Goal: Information Seeking & Learning: Get advice/opinions

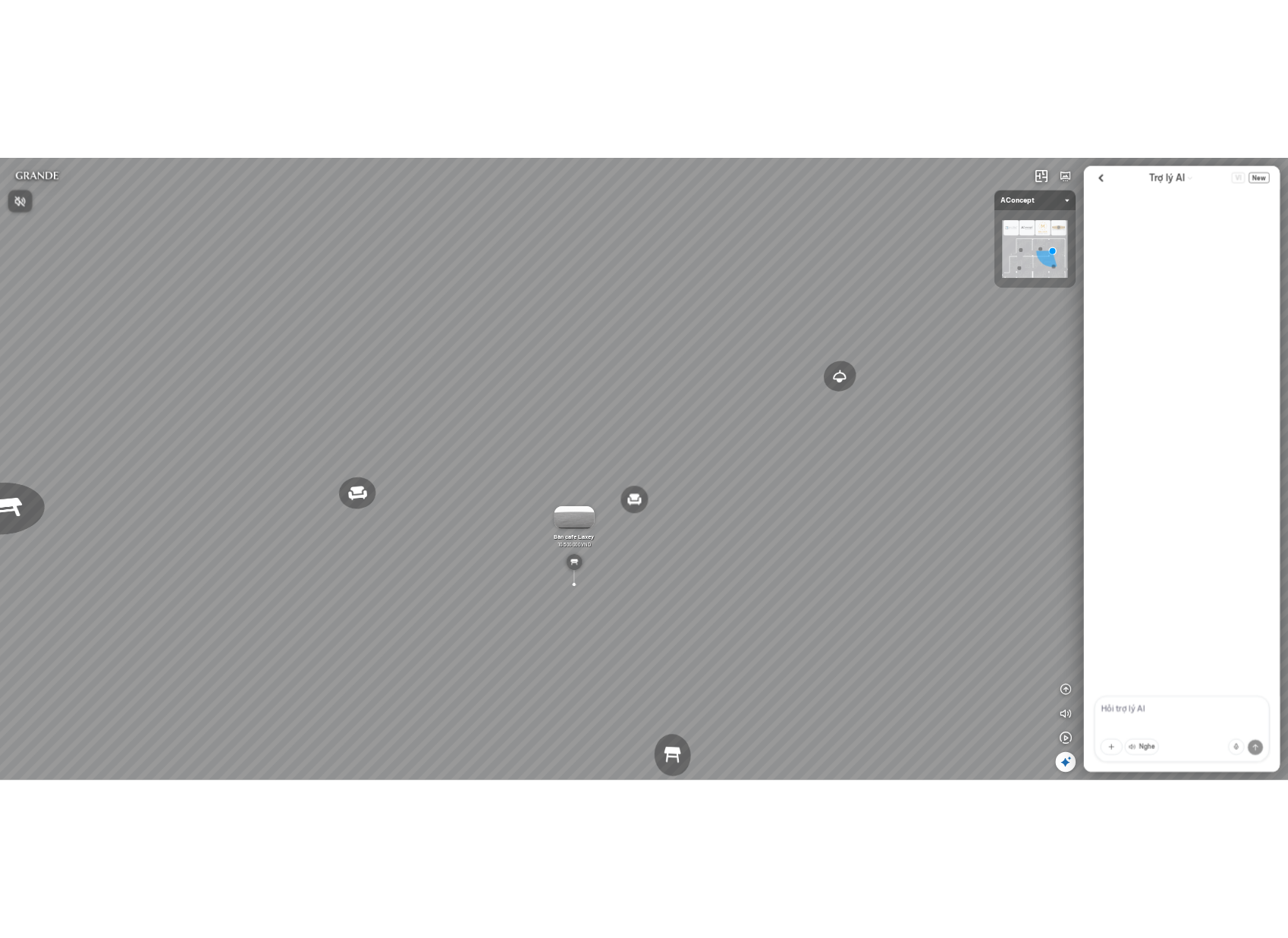
scroll to position [2616, 0]
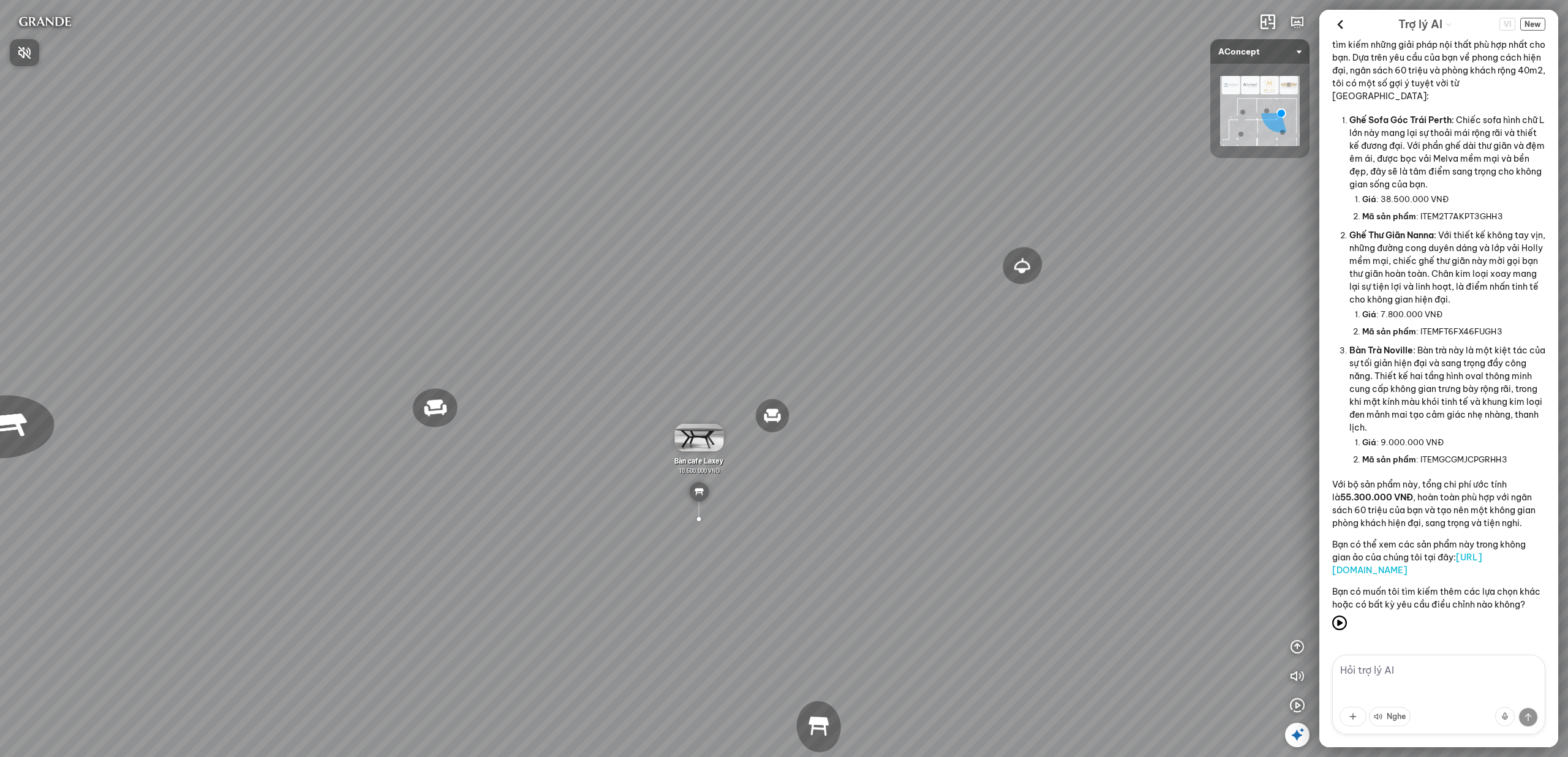
drag, startPoint x: 471, startPoint y: 231, endPoint x: 424, endPoint y: 236, distance: 47.3
click at [424, 236] on div at bounding box center [784, 378] width 1568 height 757
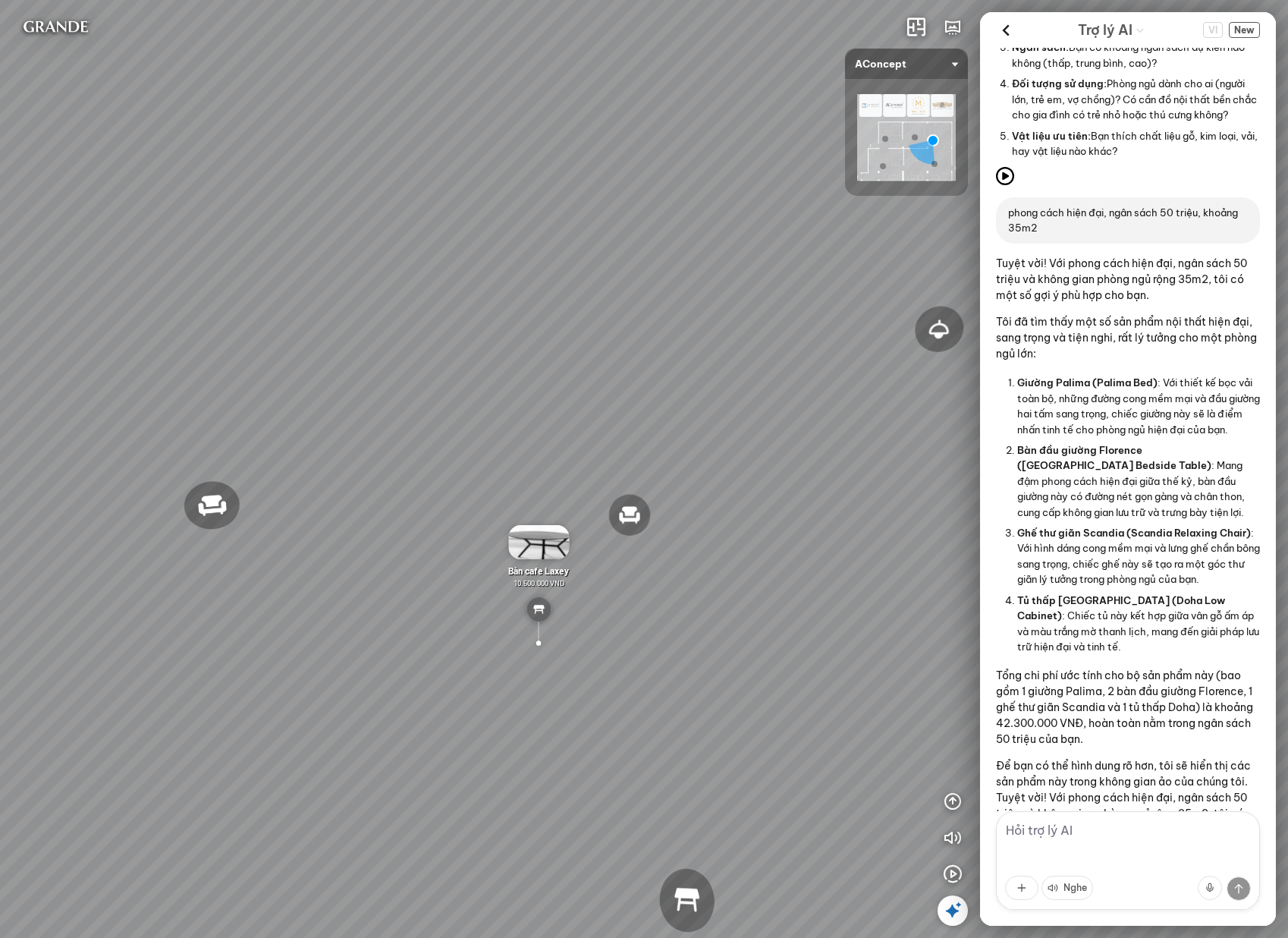
scroll to position [0, 0]
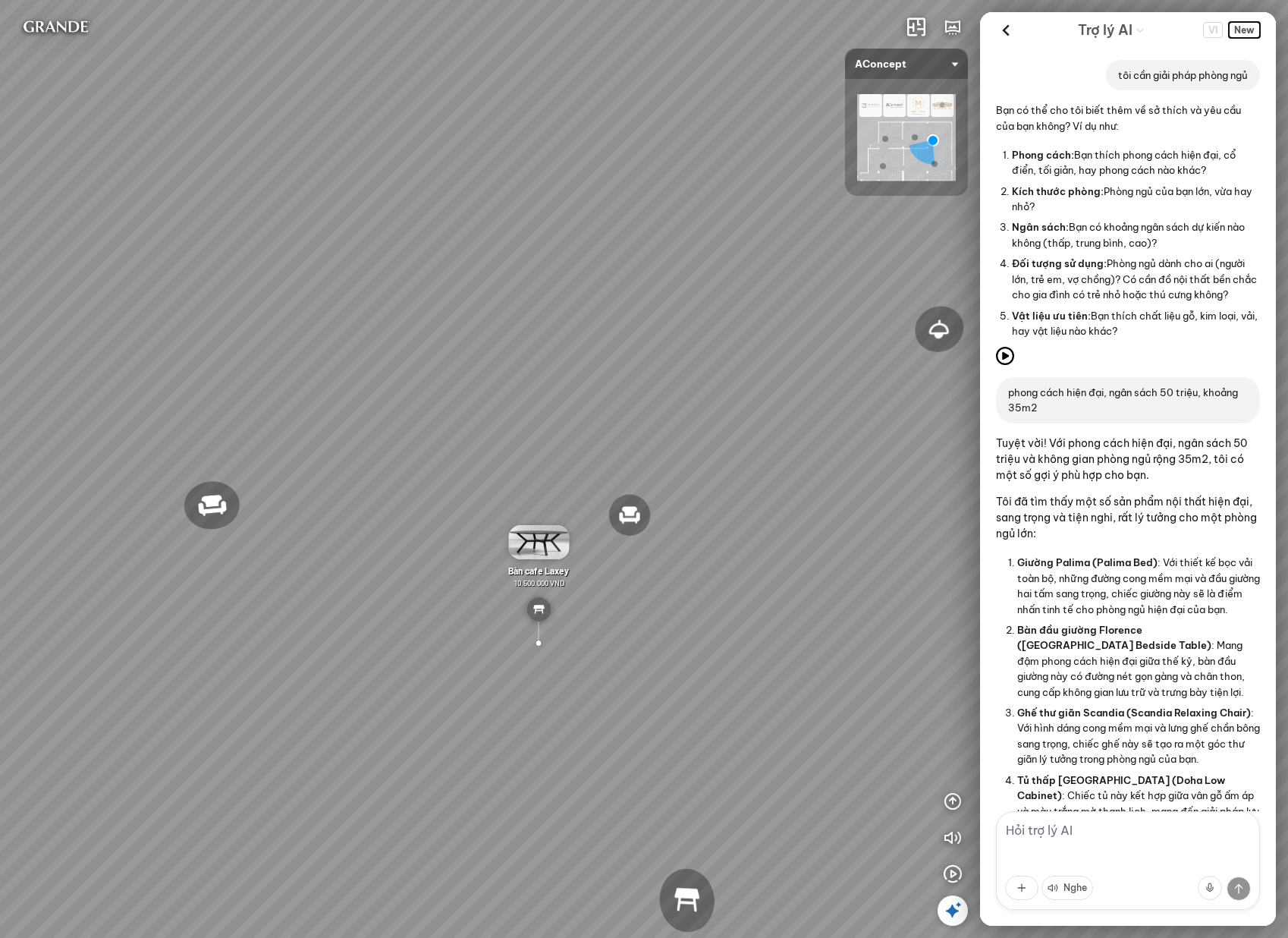
click at [1252, 29] on span "New" at bounding box center [1244, 30] width 31 height 15
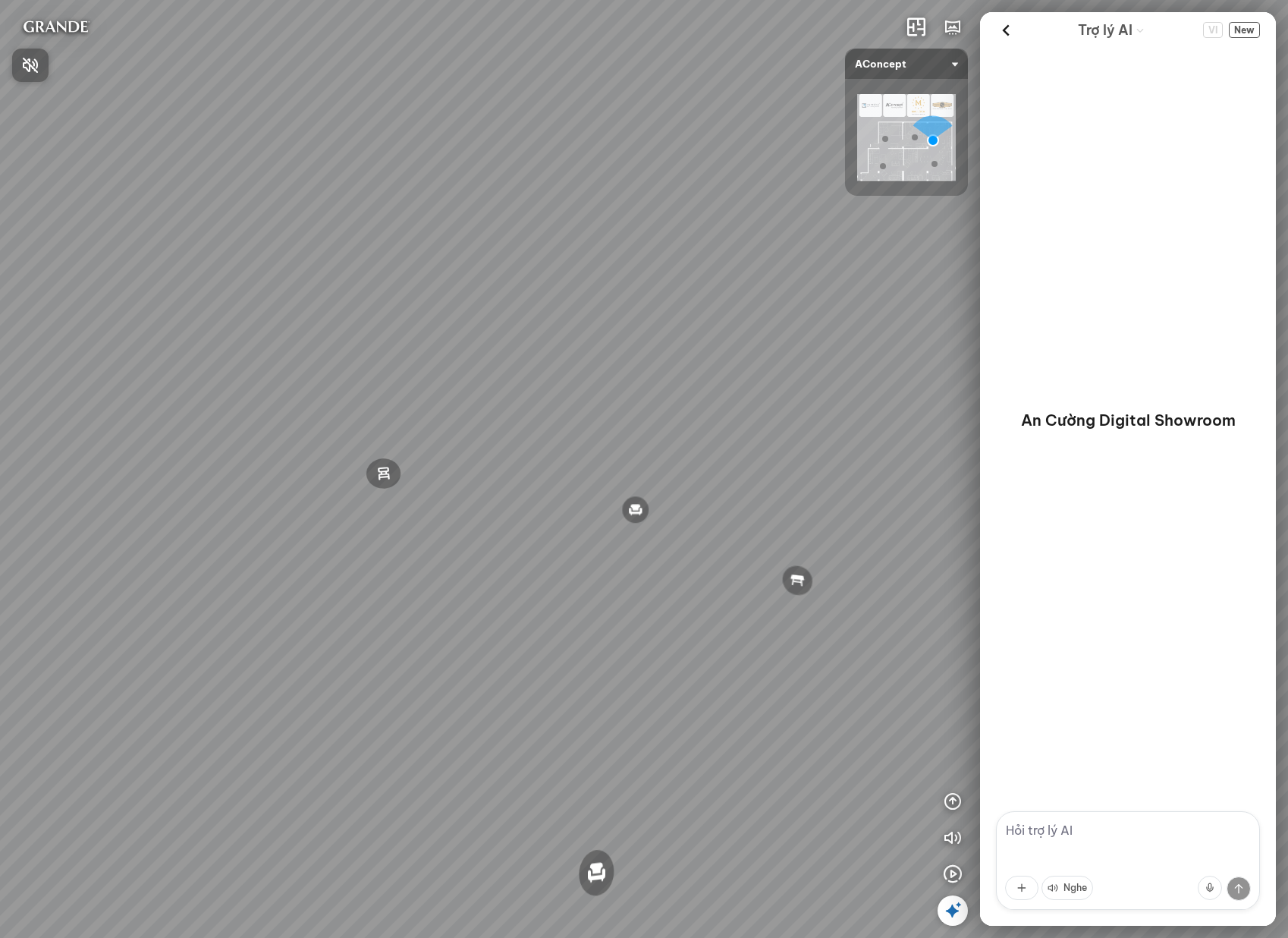
click at [1091, 832] on div at bounding box center [644, 469] width 1288 height 938
click at [1091, 832] on textarea at bounding box center [1127, 861] width 264 height 99
type textarea "t"
type textarea "tôi muốn tìm nội thật cho phòng khách"
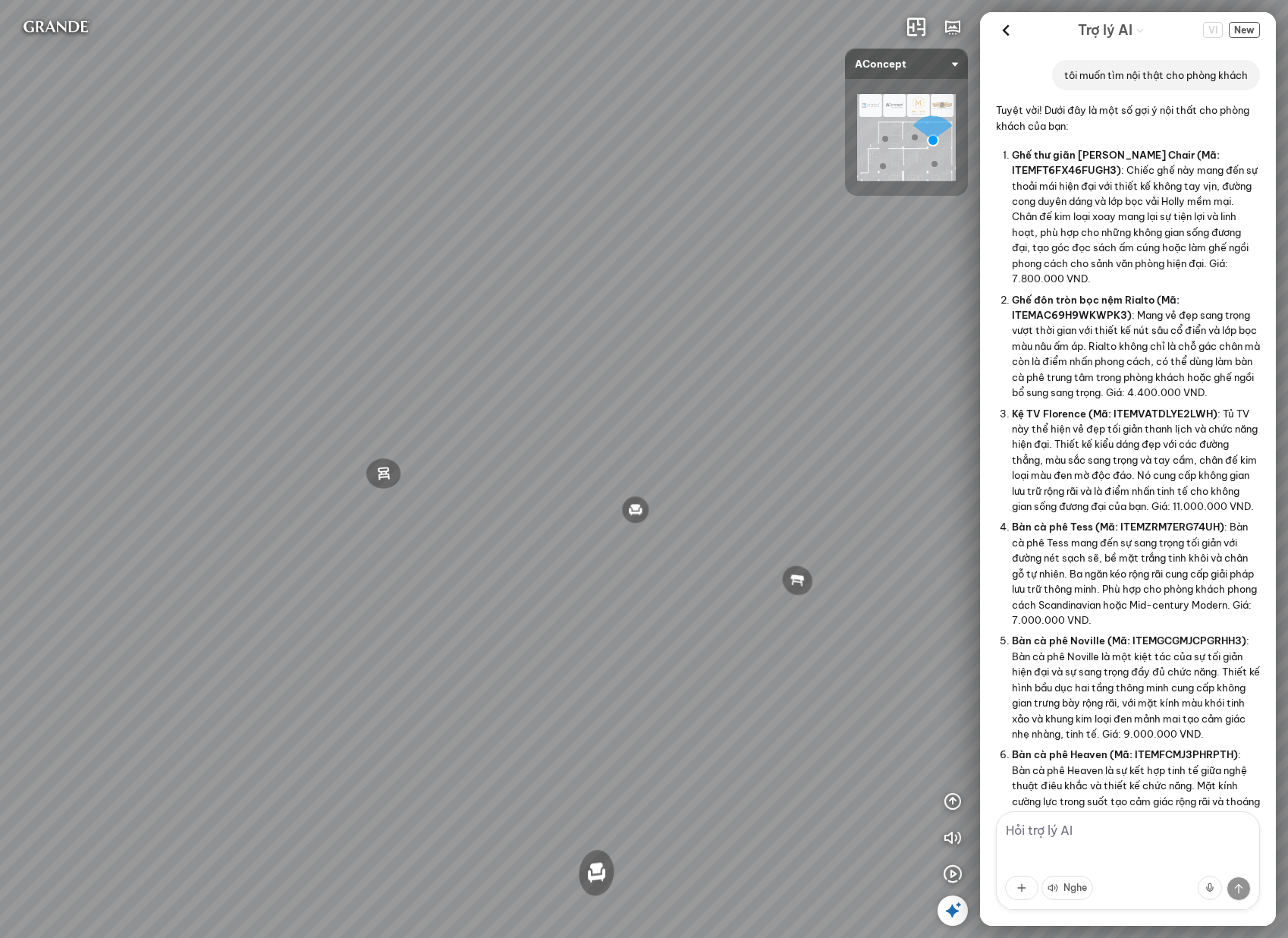
click at [1138, 850] on textarea at bounding box center [1127, 861] width 264 height 99
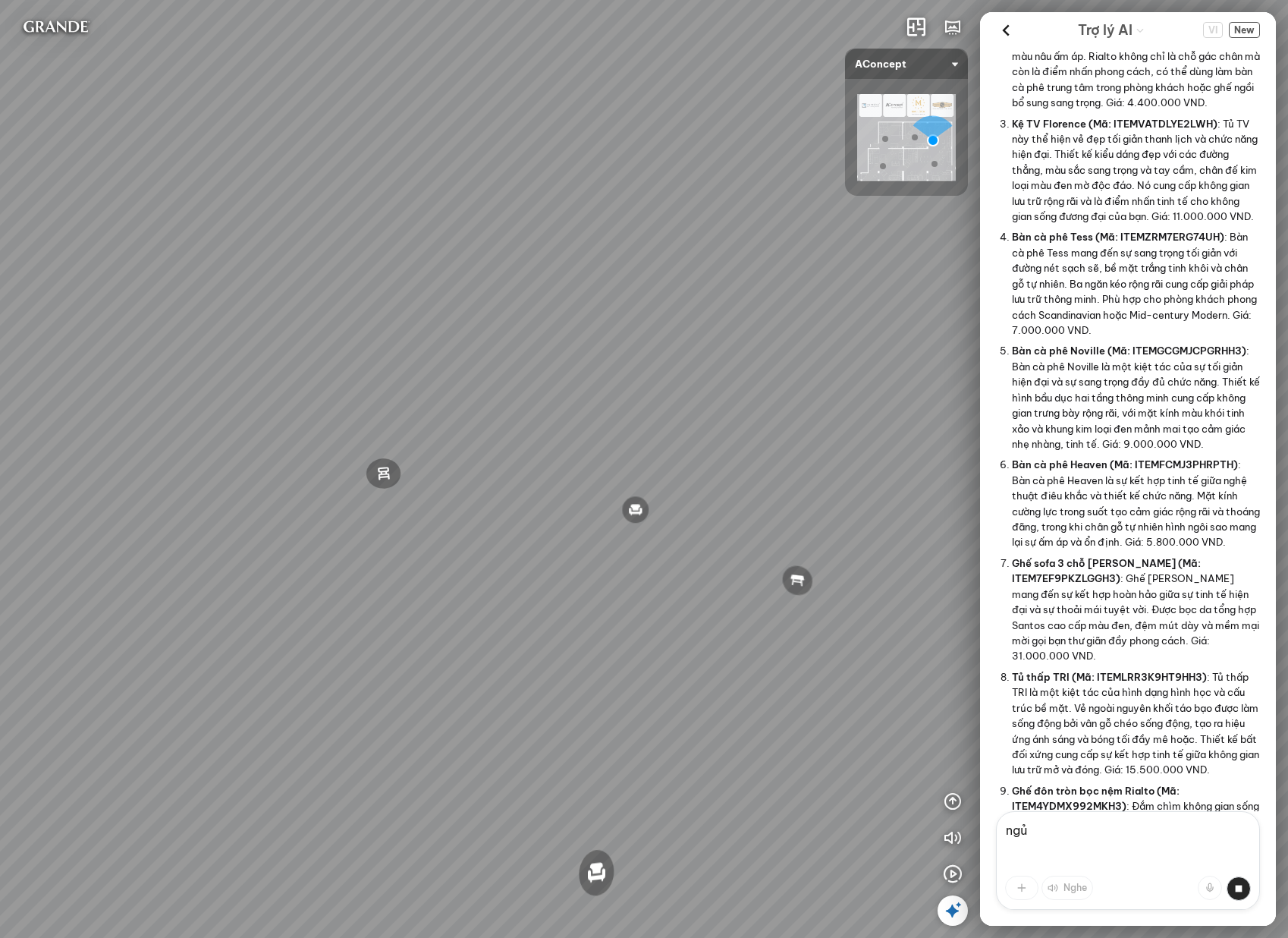
scroll to position [699, 0]
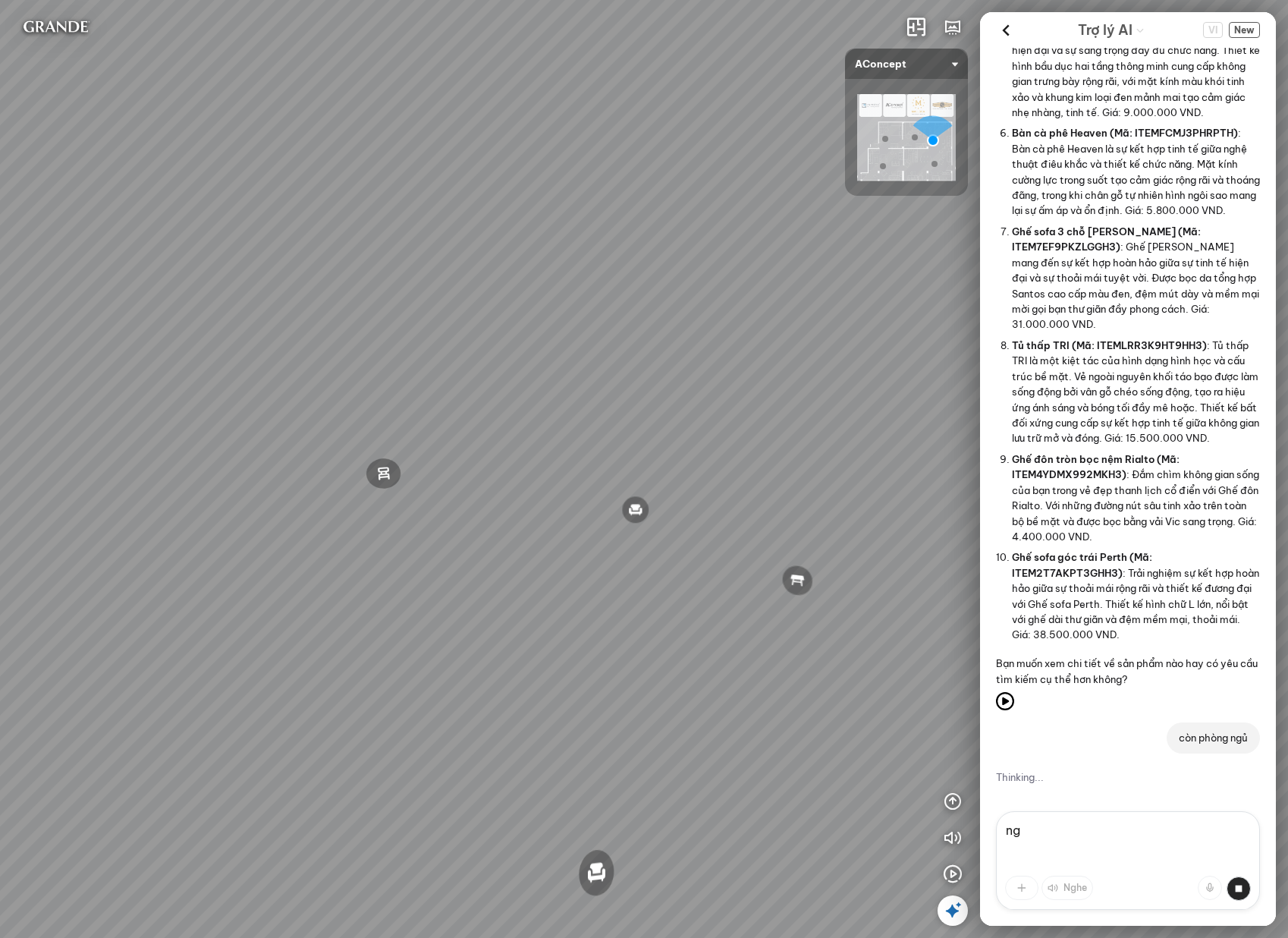
type textarea "n"
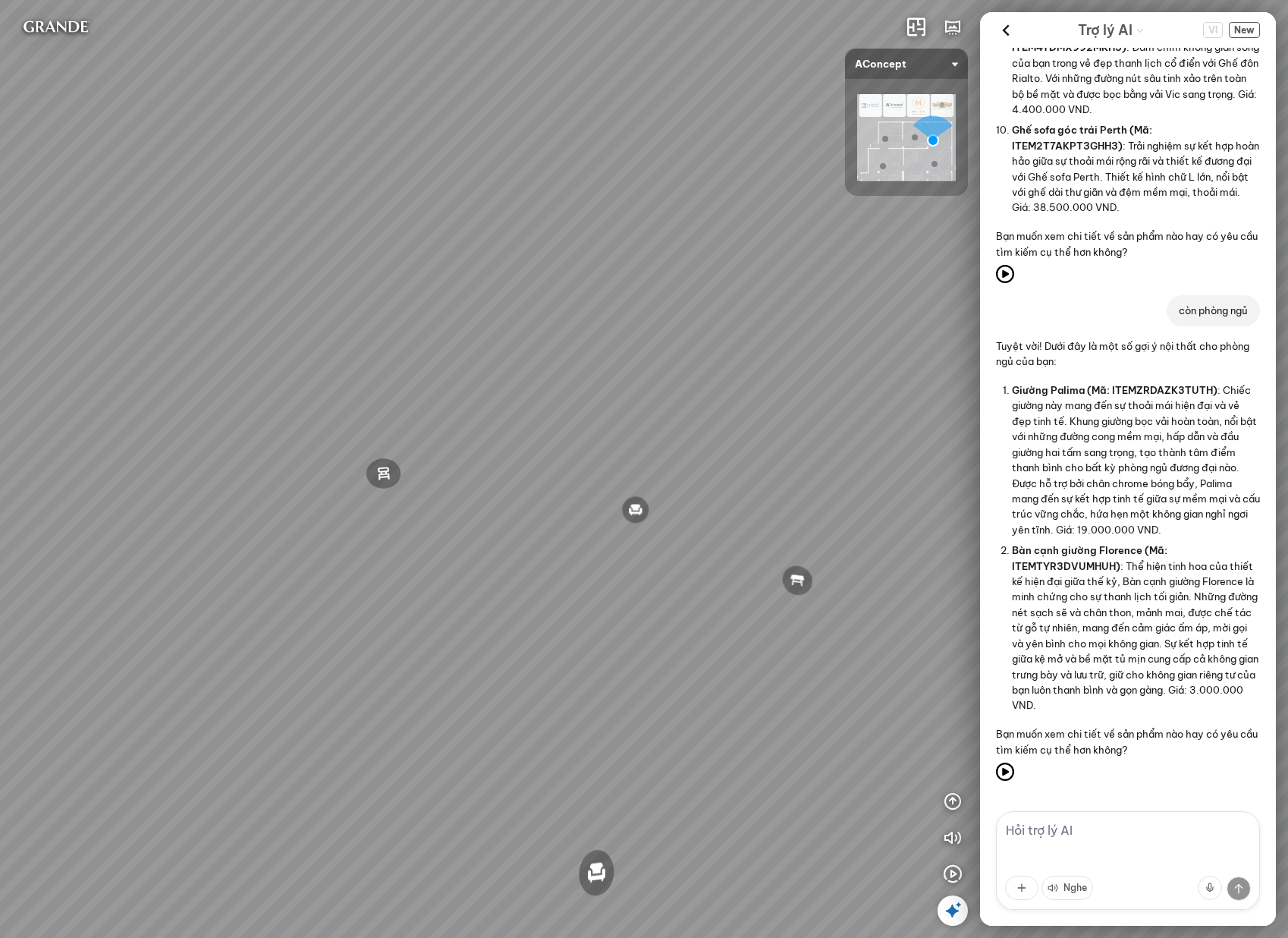
scroll to position [0, 0]
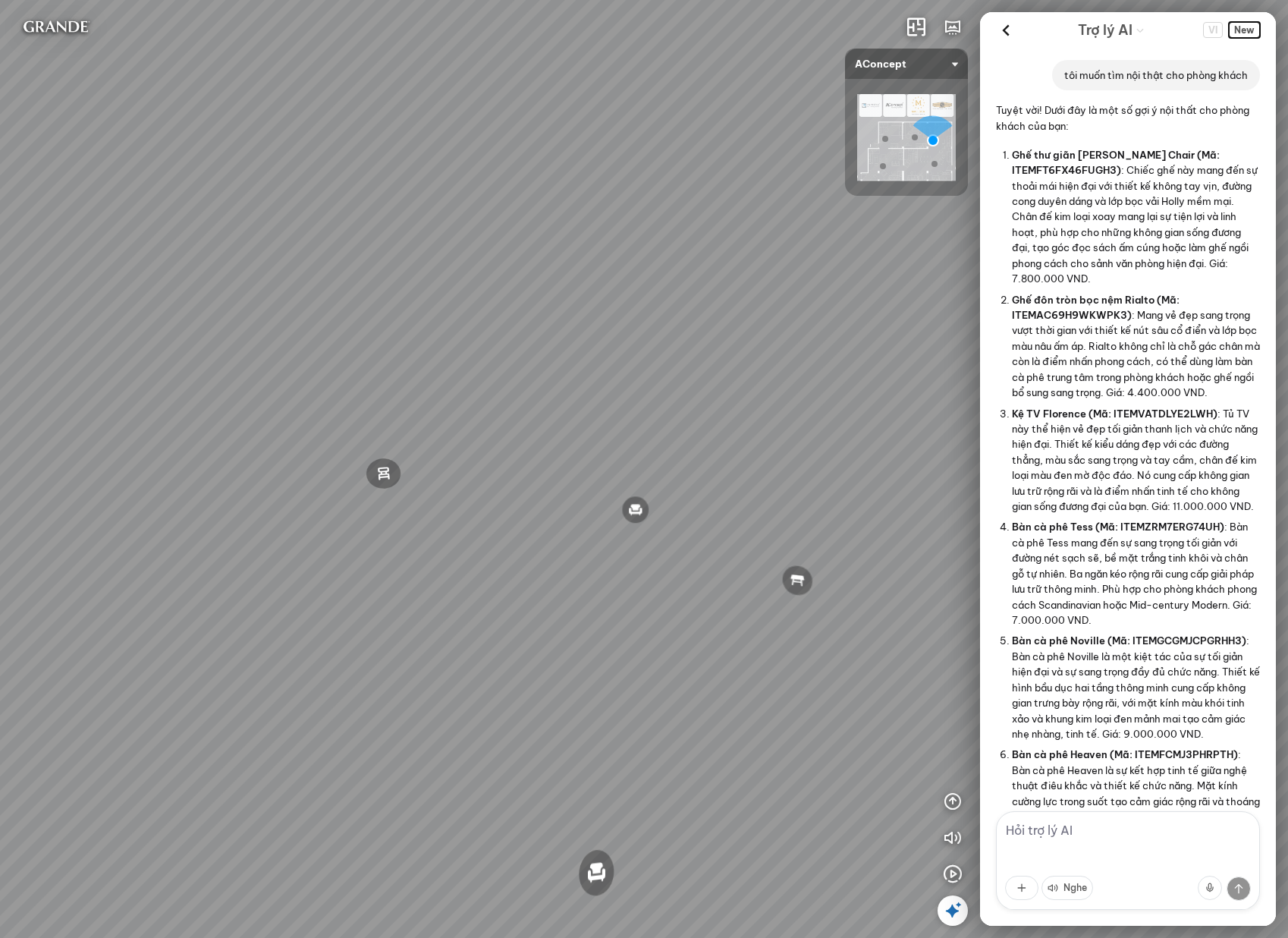
click at [1237, 28] on span "New" at bounding box center [1244, 30] width 31 height 15
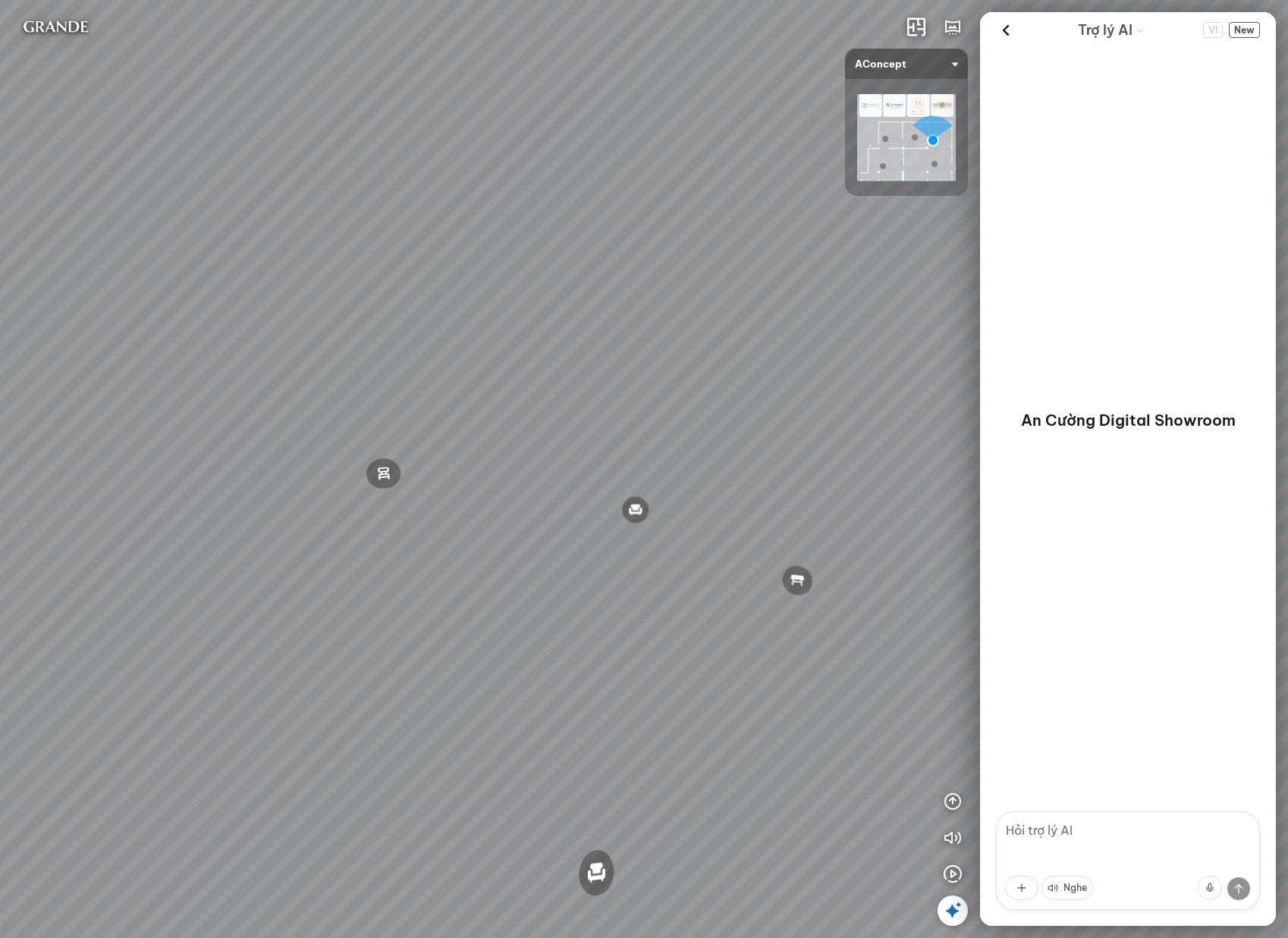
click at [1125, 819] on textarea at bounding box center [1127, 861] width 264 height 99
type textarea "g"
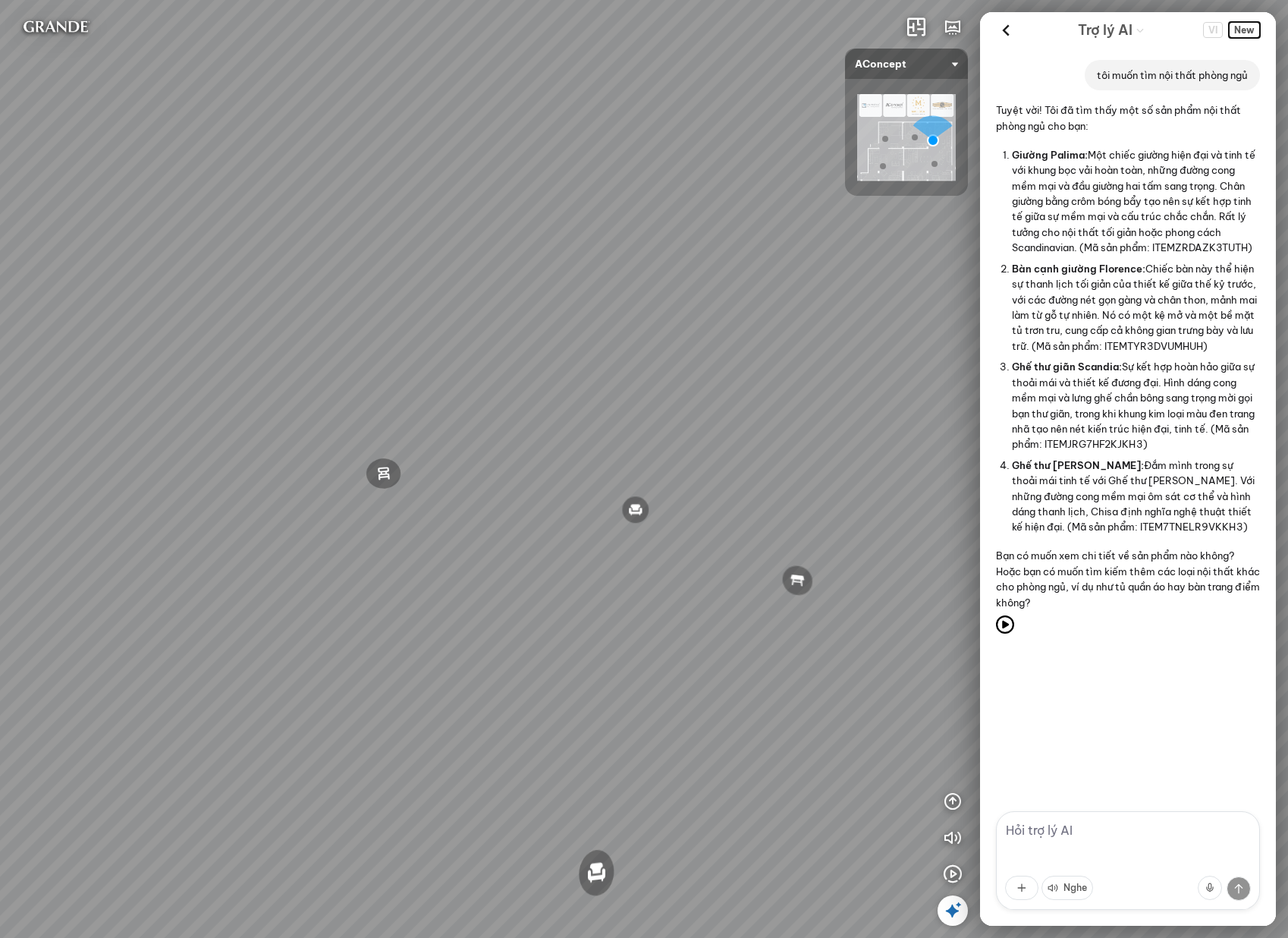
click at [1253, 28] on span "New" at bounding box center [1244, 30] width 31 height 15
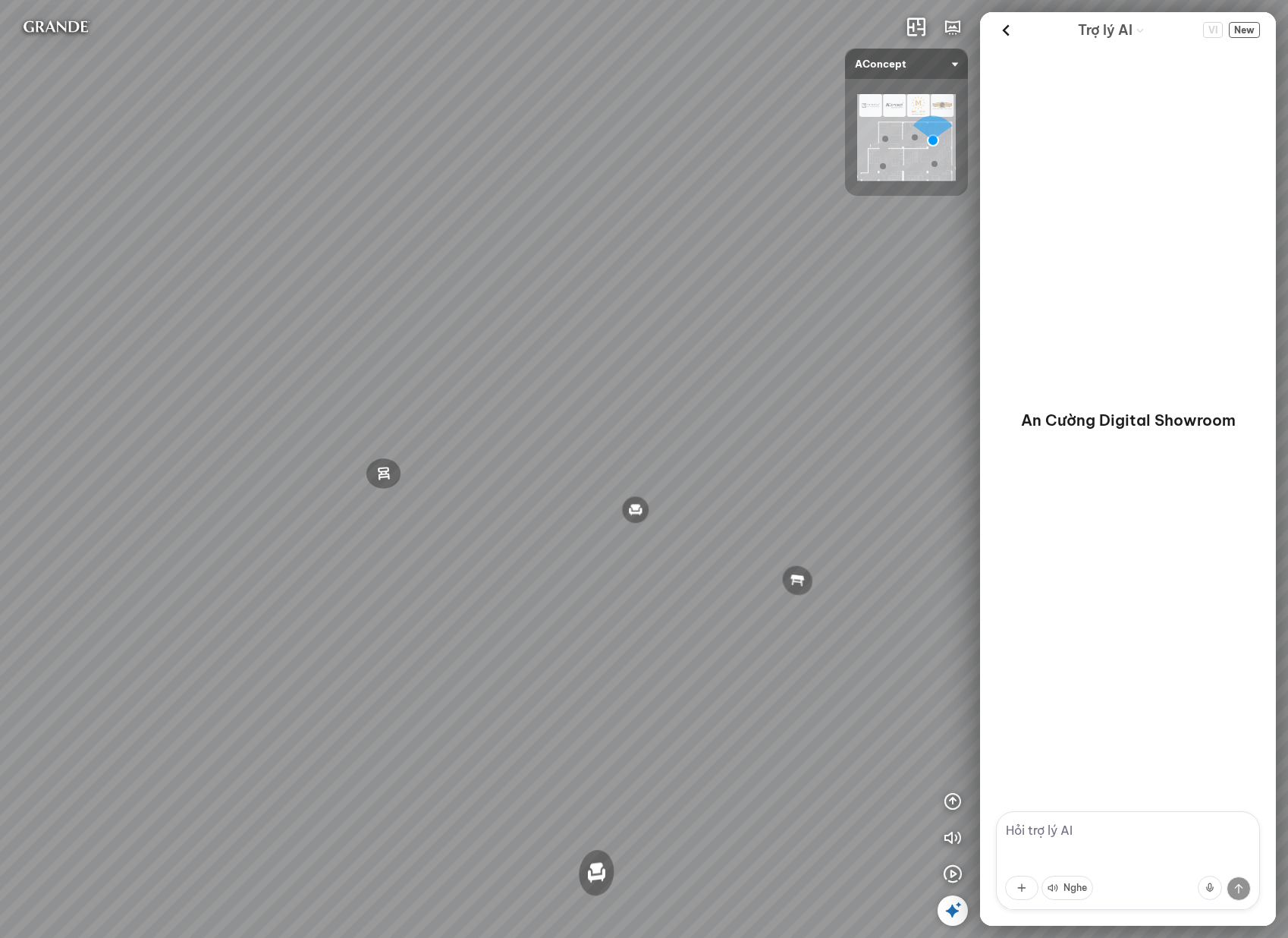
click at [1077, 840] on textarea at bounding box center [1127, 861] width 264 height 99
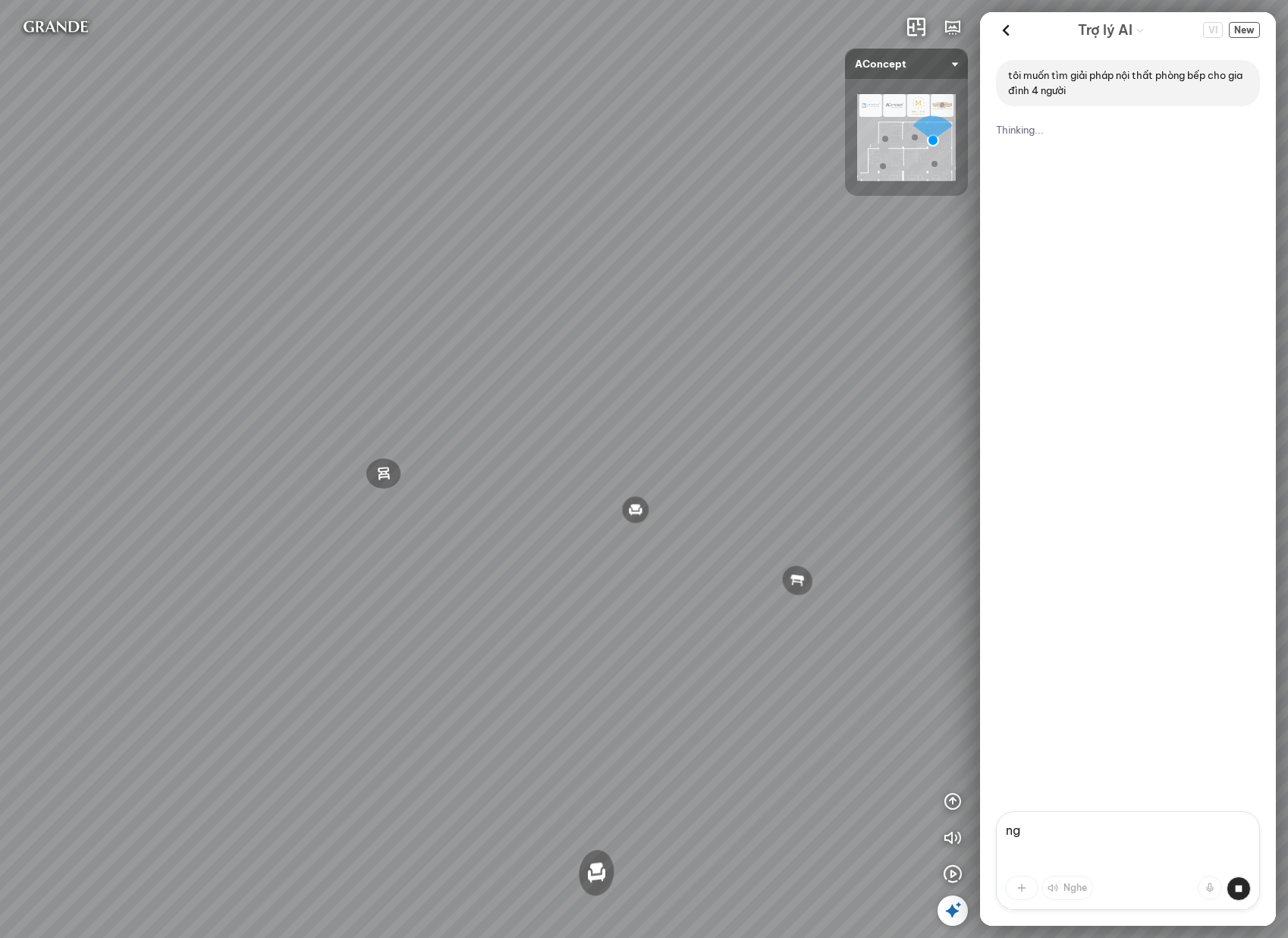
type textarea "n"
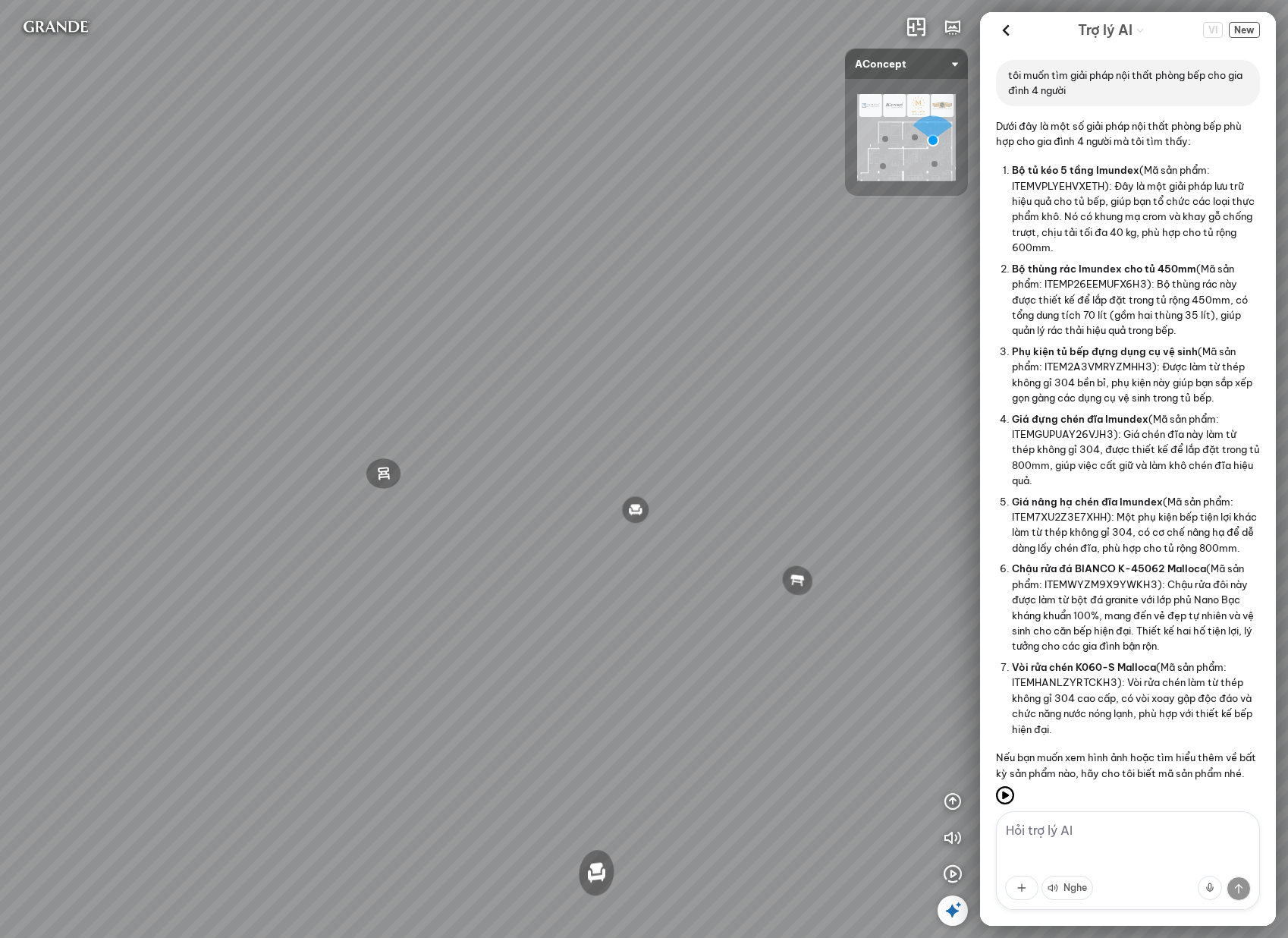
click at [1102, 821] on textarea at bounding box center [1127, 861] width 264 height 99
type textarea "tôi cũng cần giải pháp cho phòng khách"
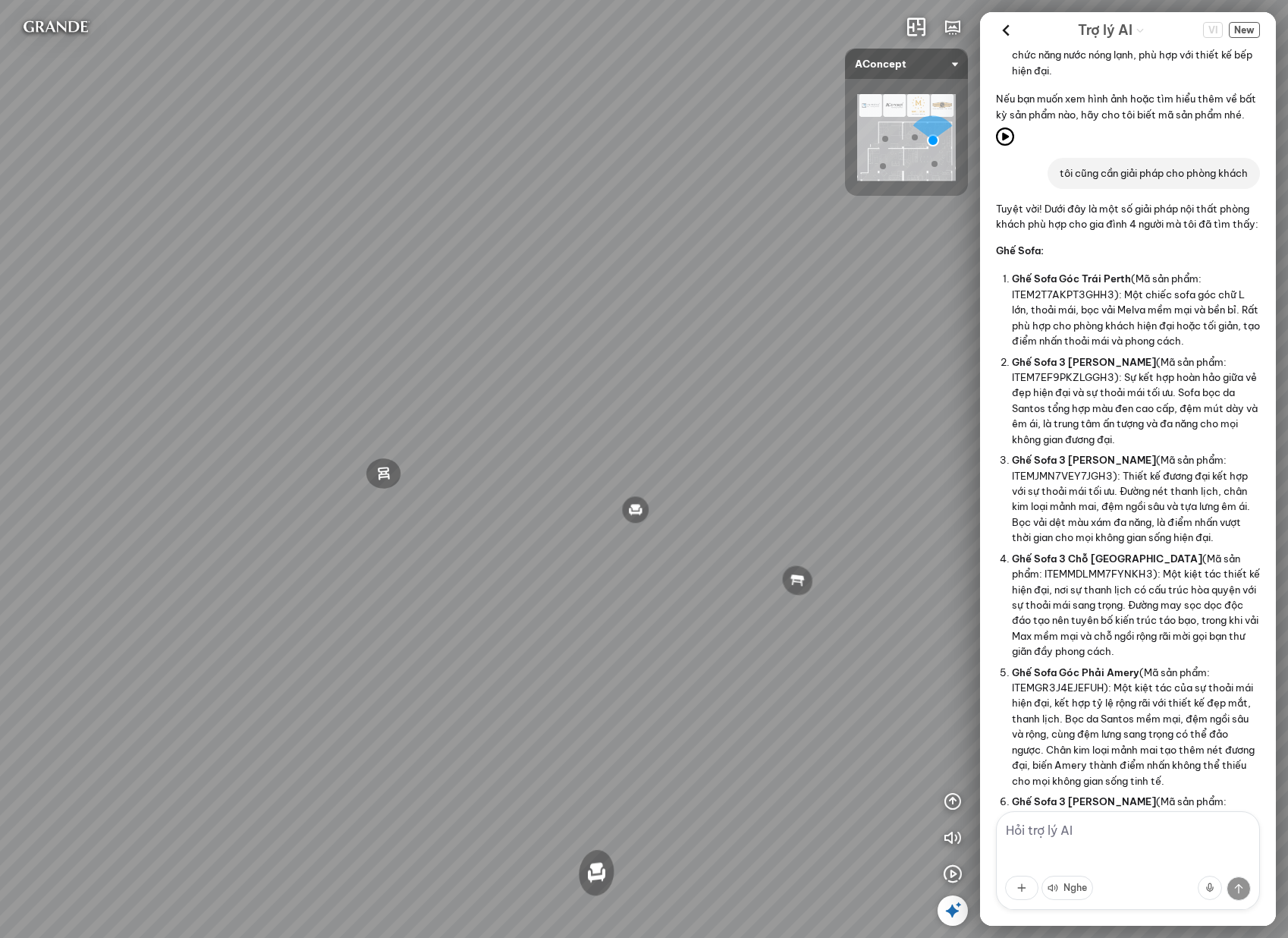
scroll to position [293, 0]
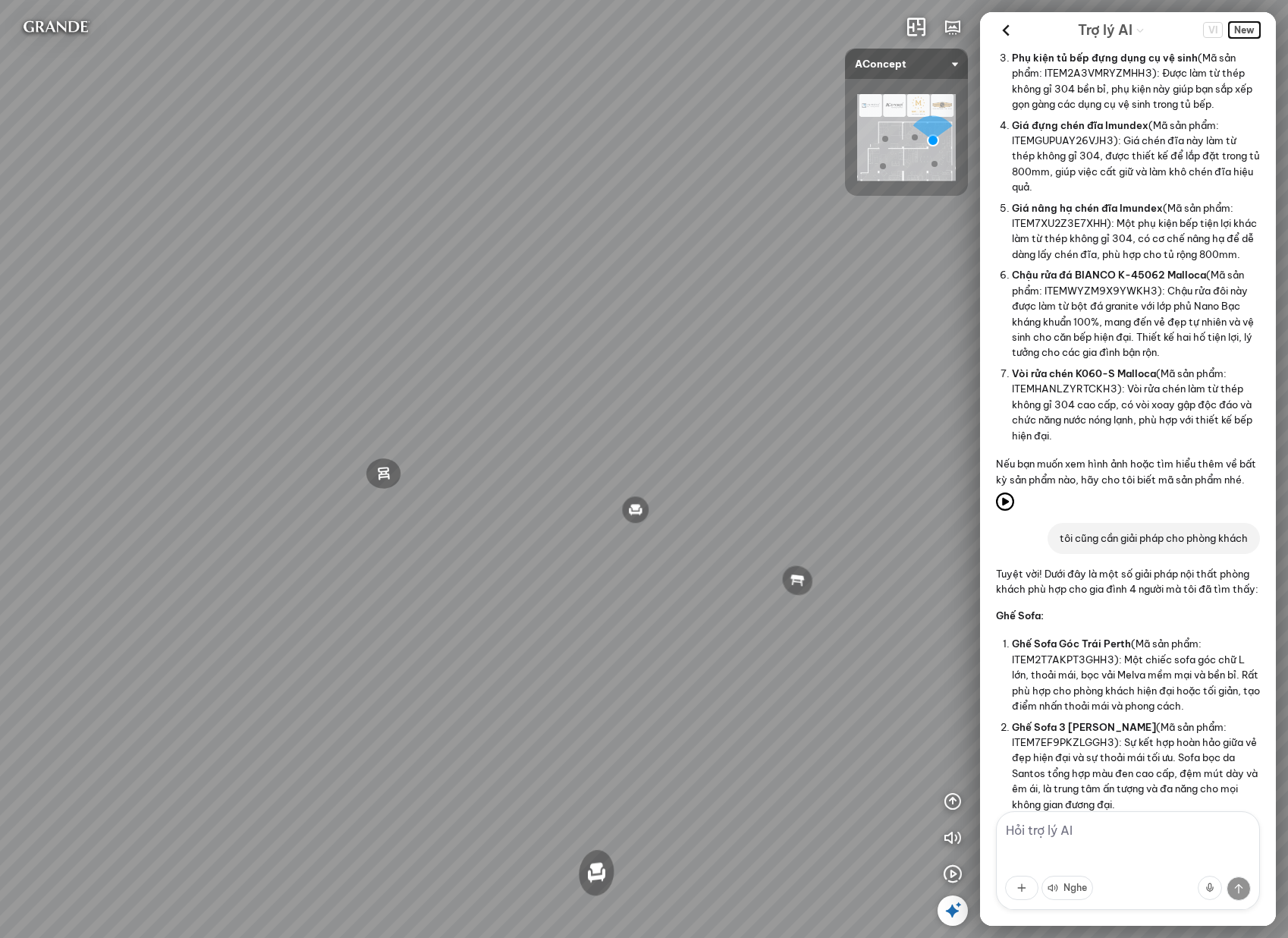
click at [1236, 28] on span "New" at bounding box center [1244, 30] width 31 height 15
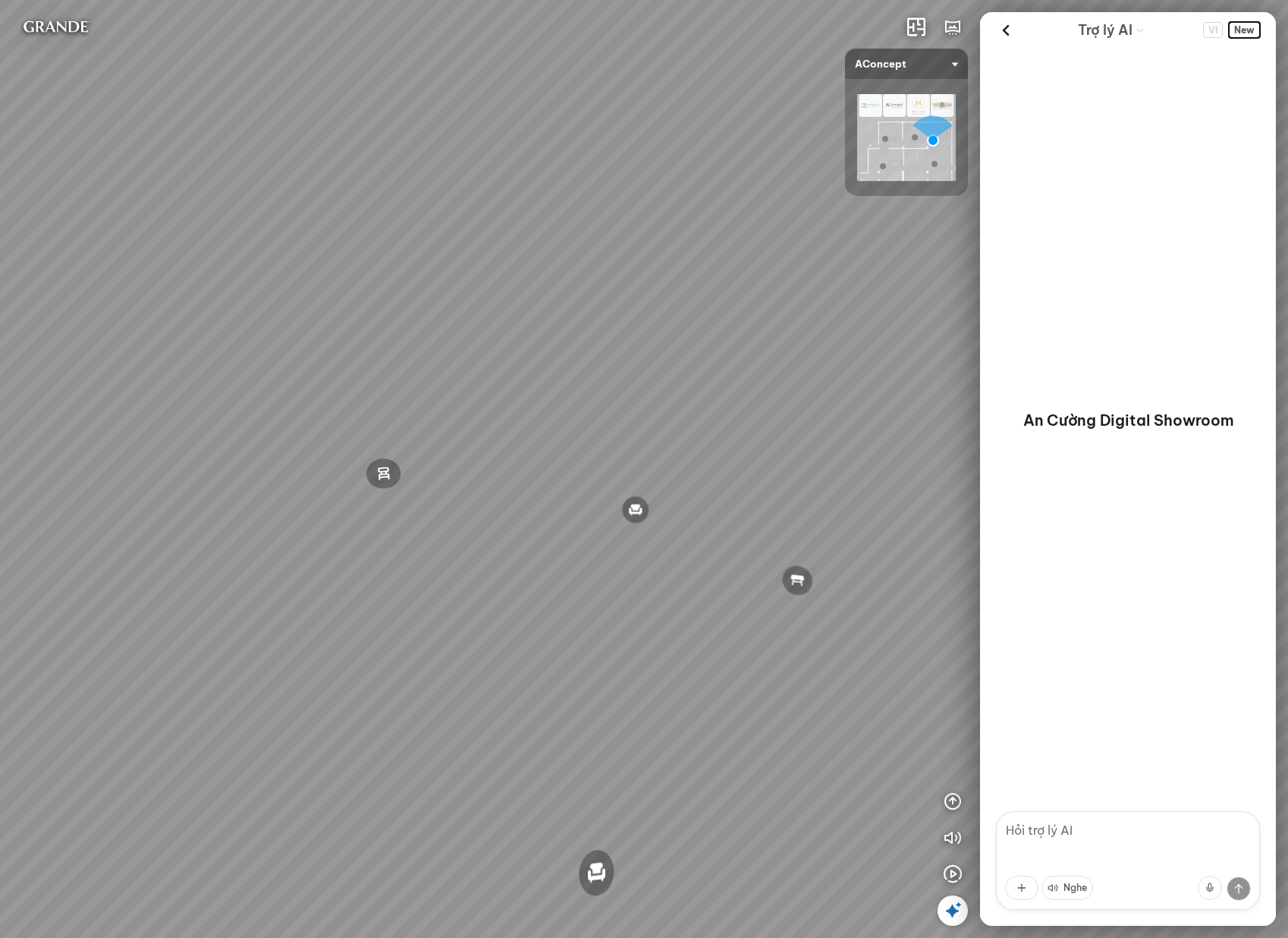
scroll to position [0, 0]
click at [1077, 840] on textarea at bounding box center [1127, 861] width 264 height 99
type textarea "bạn có thể tư vấn cho tôi nội thất phòng ăn được không?"
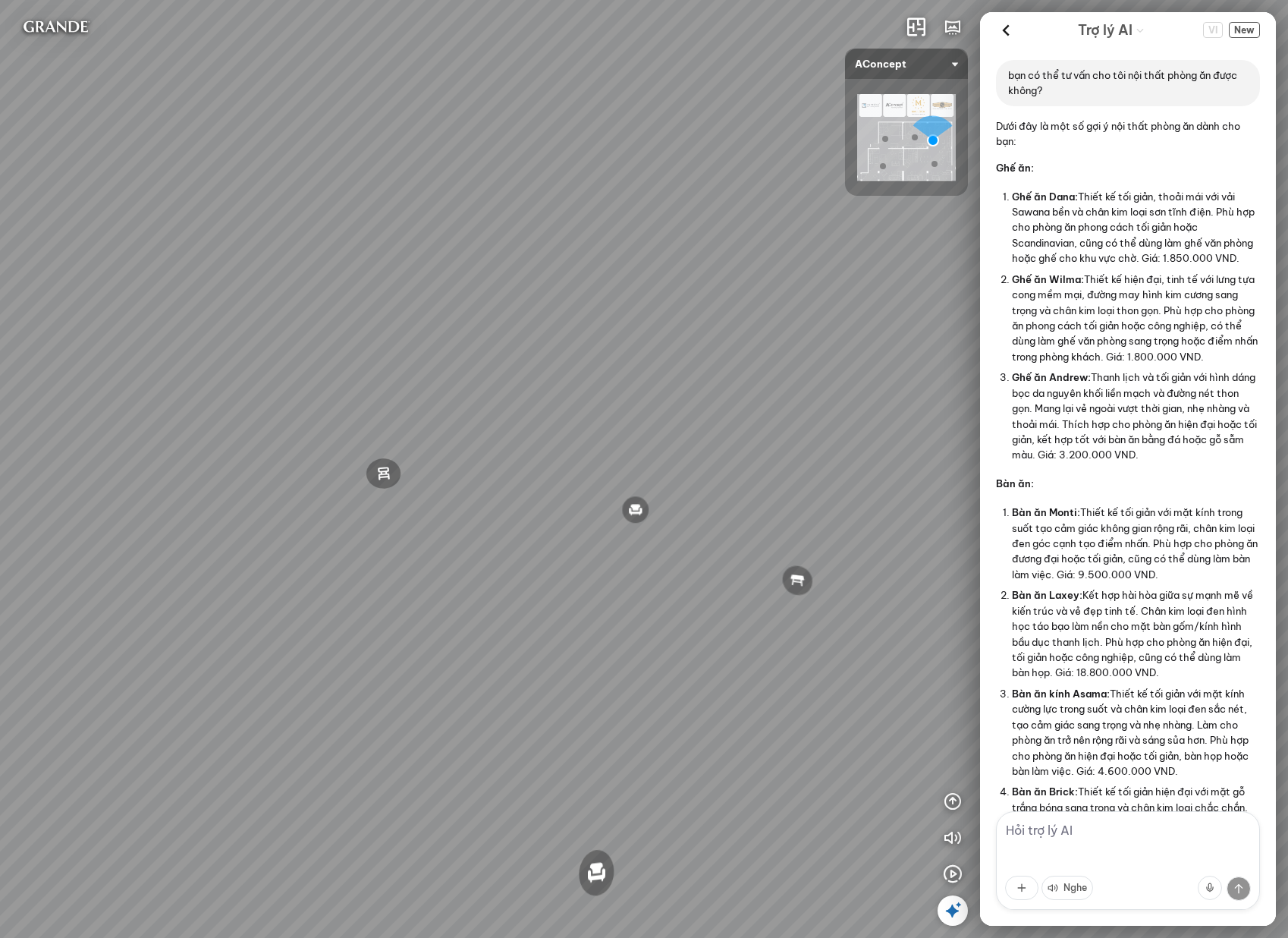
click at [880, 314] on div "Đèn [PERSON_NAME] 5.300.000 VND Giường ngủ Palima 19.000.000 VND Ghế thư giãn N…" at bounding box center [644, 469] width 1288 height 938
click at [1003, 21] on icon at bounding box center [1005, 31] width 23 height 23
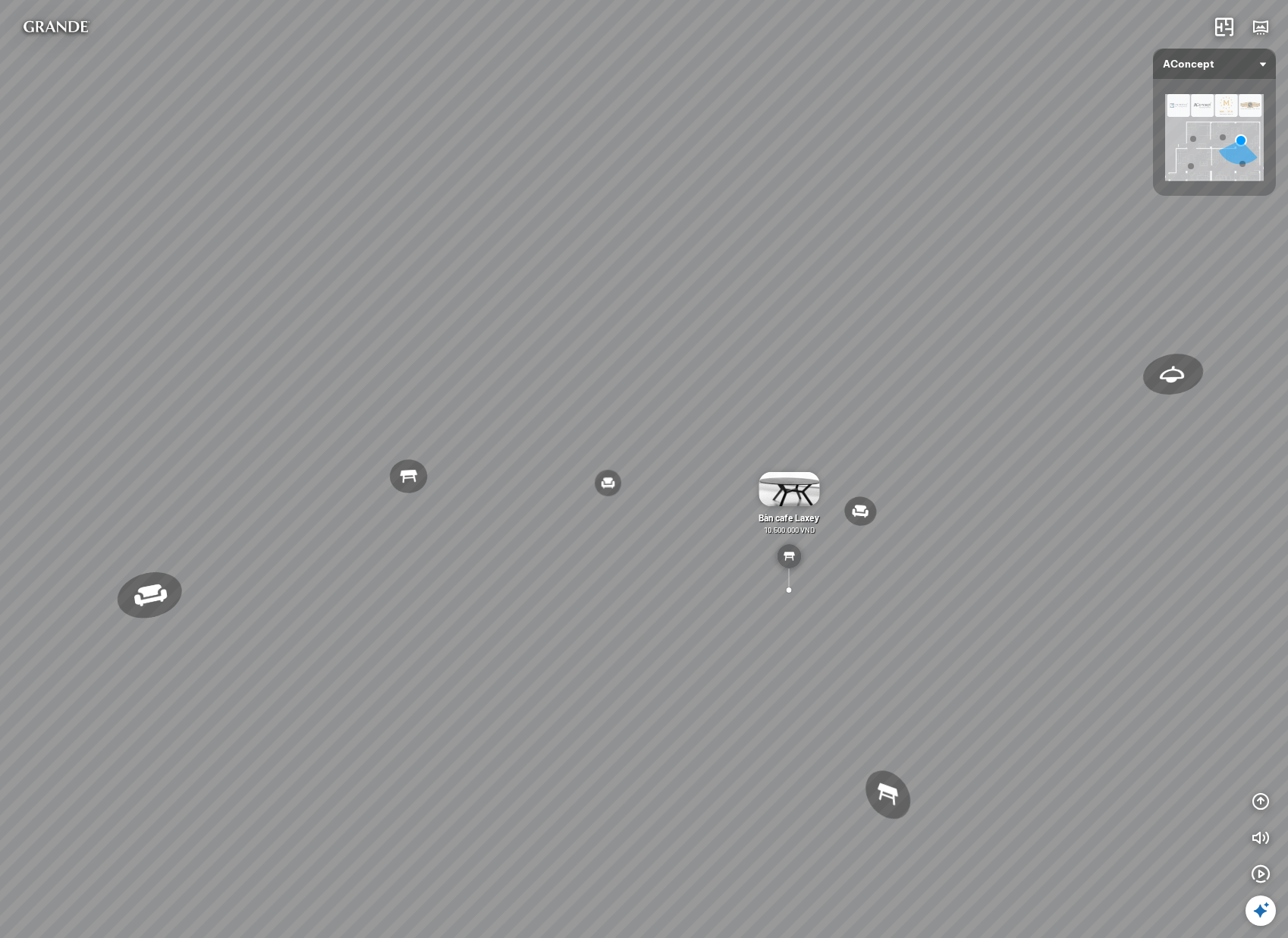
drag, startPoint x: 1018, startPoint y: 647, endPoint x: 1135, endPoint y: 651, distance: 117.1
click at [1135, 651] on div "Đèn [PERSON_NAME] 5.300.000 VND Giường ngủ Palima 19.000.000 VND Ghế thư giãn N…" at bounding box center [644, 469] width 1288 height 938
drag, startPoint x: 963, startPoint y: 586, endPoint x: 1204, endPoint y: 569, distance: 241.6
click at [1210, 572] on div "Đèn [PERSON_NAME] 5.300.000 VND Giường ngủ Palima 19.000.000 VND Ghế thư giãn N…" at bounding box center [644, 469] width 1288 height 938
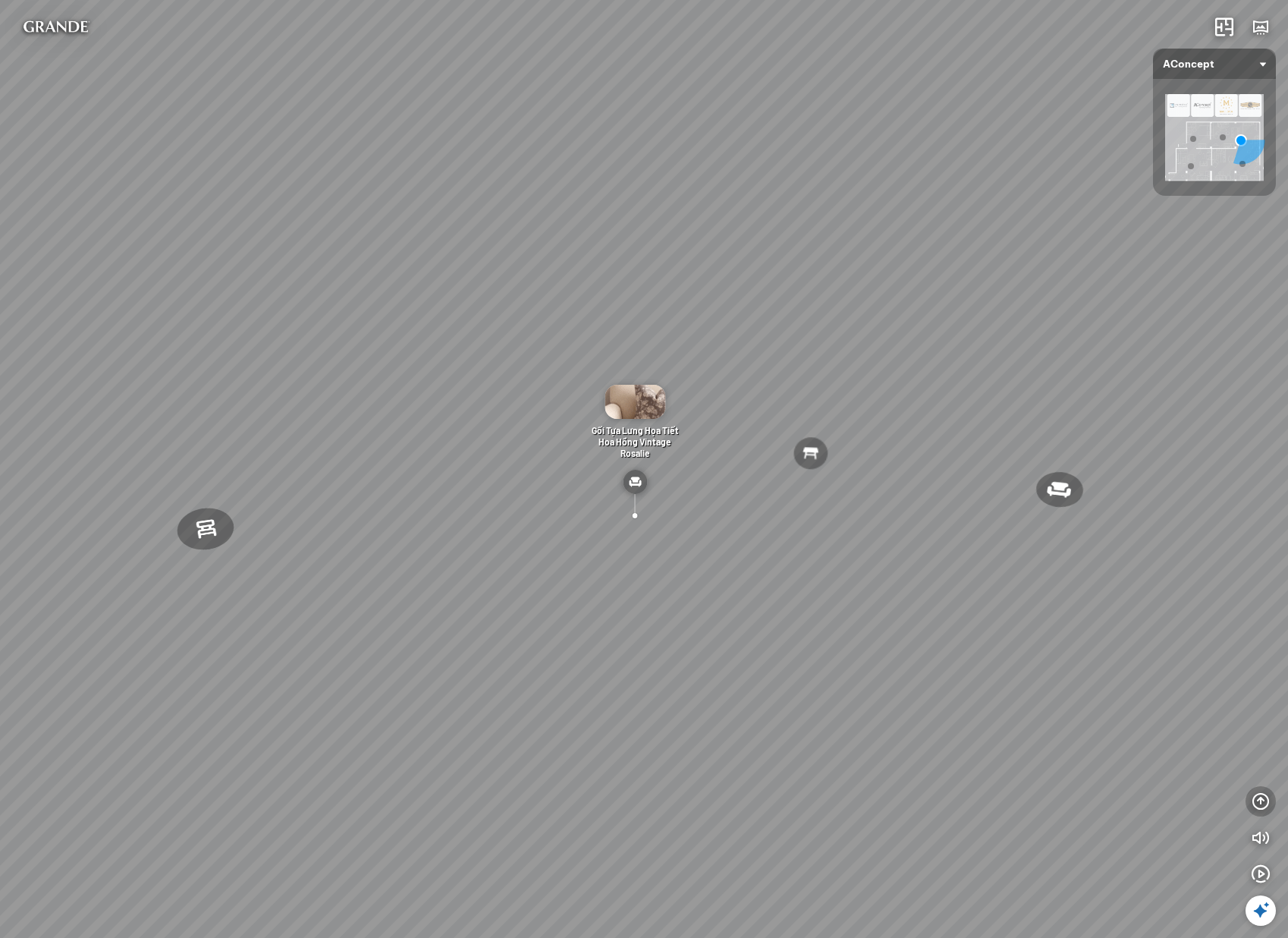
click at [1256, 803] on icon "button" at bounding box center [1260, 801] width 18 height 18
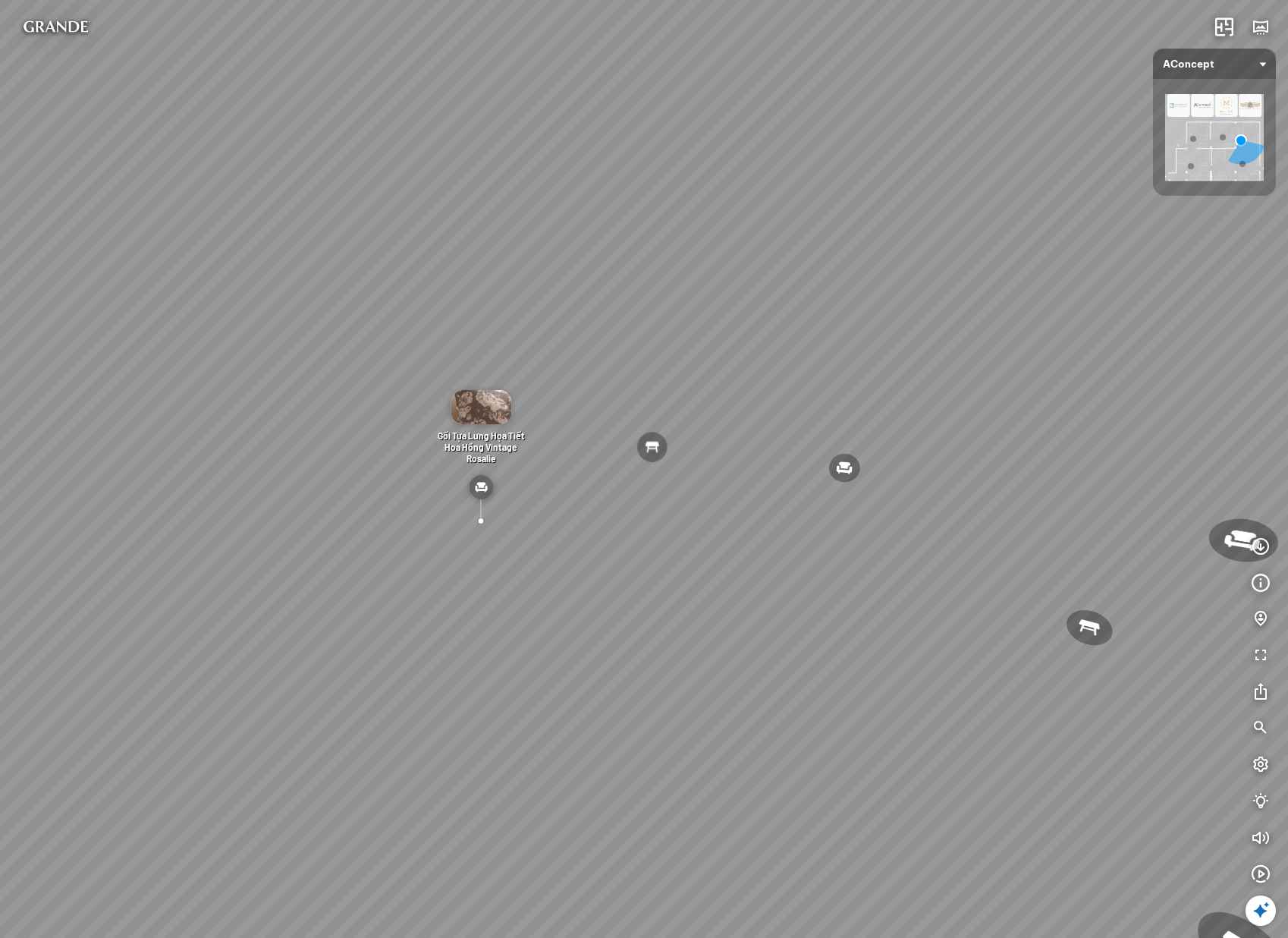
drag, startPoint x: 1203, startPoint y: 601, endPoint x: 963, endPoint y: 592, distance: 240.2
click at [963, 592] on div "Đèn [PERSON_NAME] 5.300.000 VND Giường ngủ Palima 19.000.000 VND Ghế thư giãn N…" at bounding box center [644, 469] width 1288 height 938
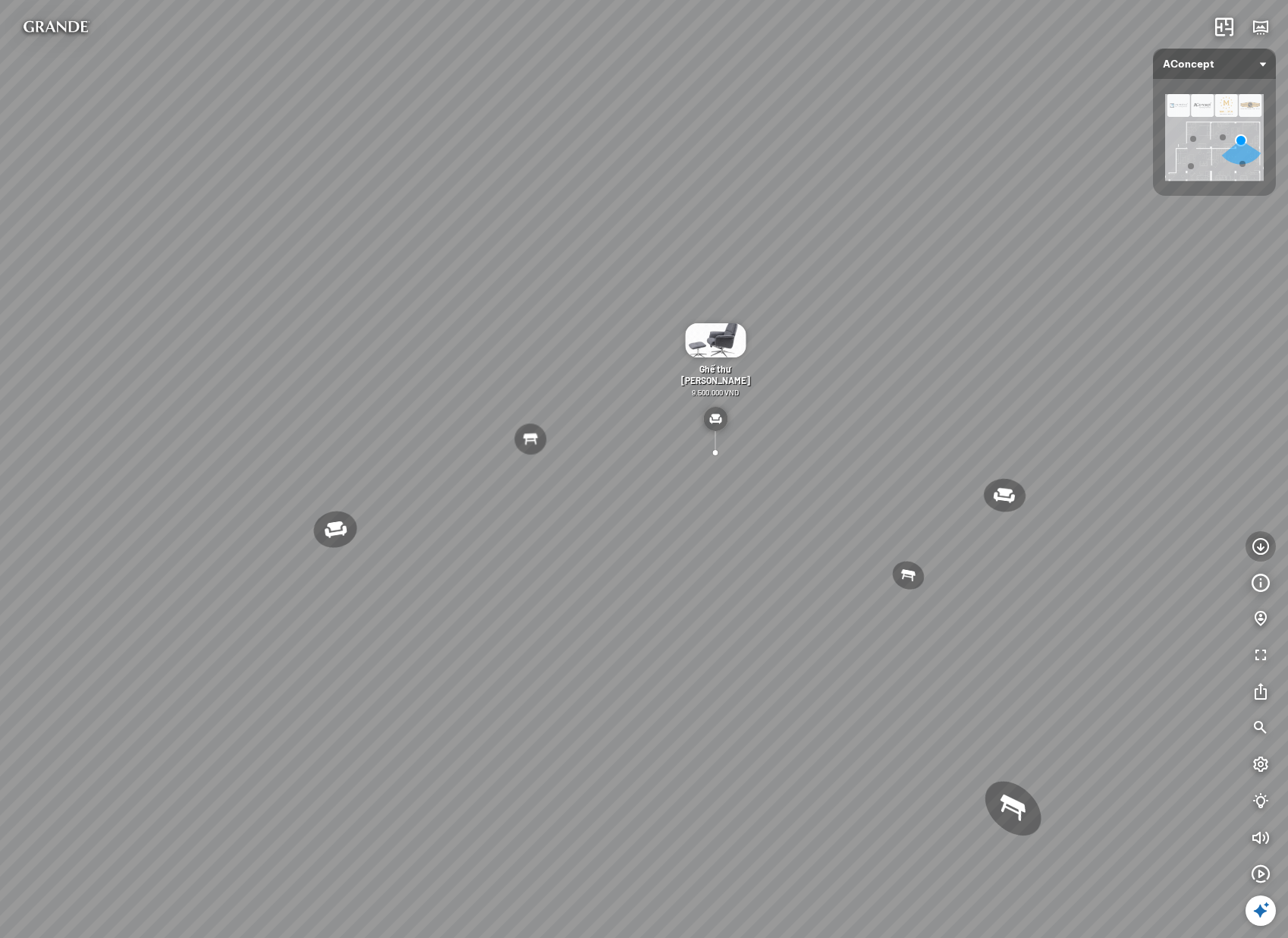
click at [1259, 552] on icon "button" at bounding box center [1260, 546] width 18 height 18
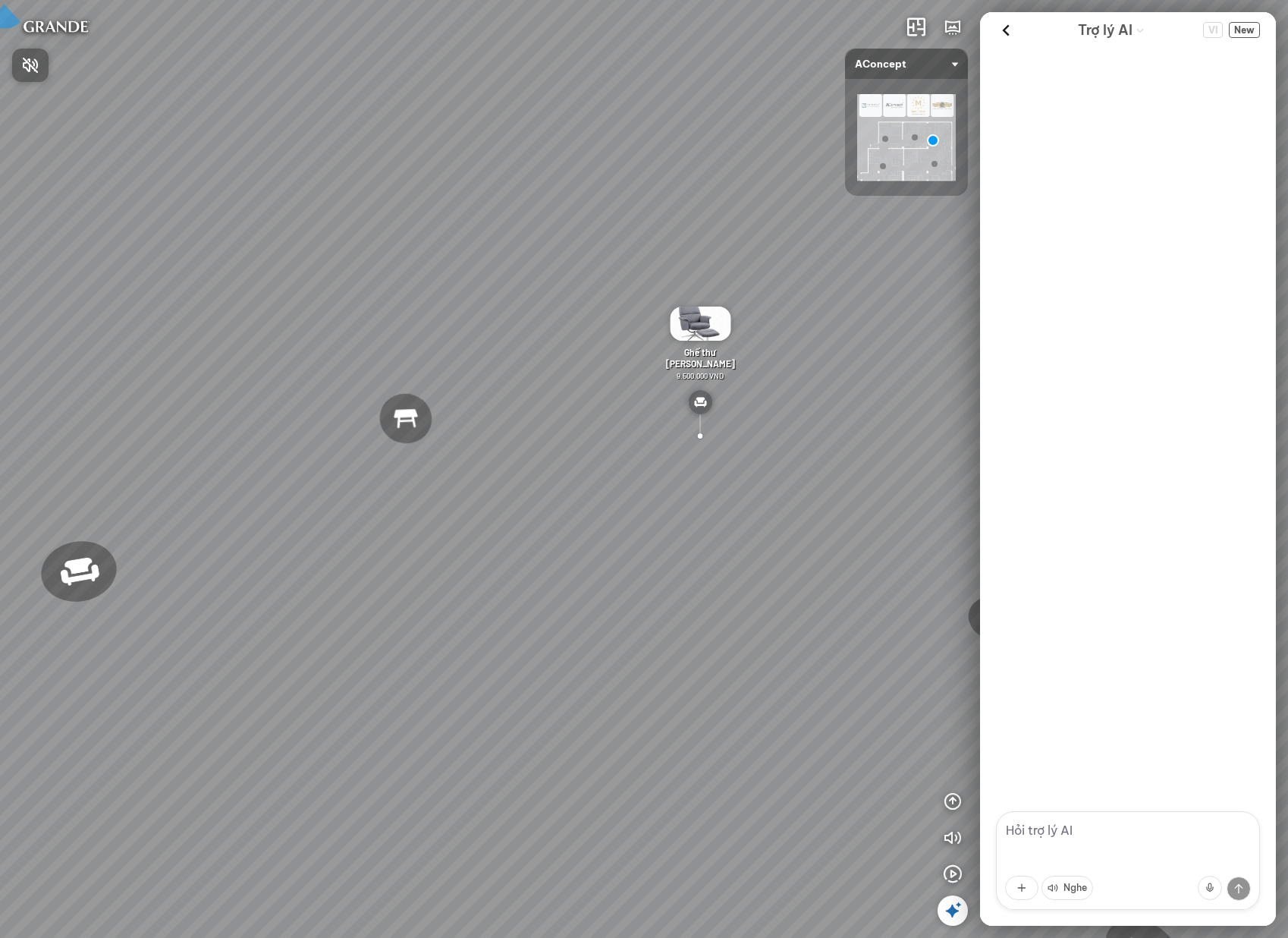
scroll to position [304, 0]
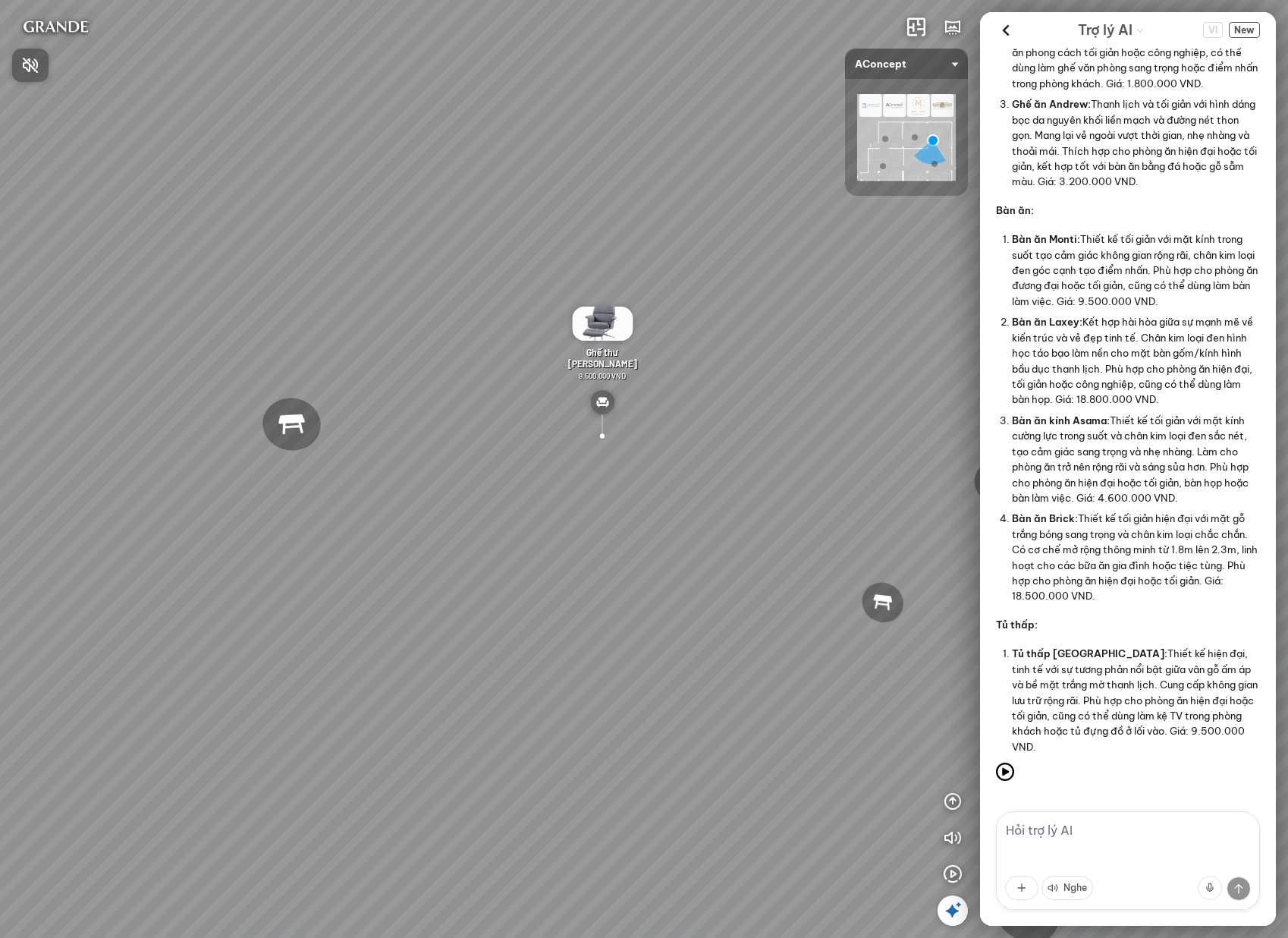
click at [1079, 832] on div at bounding box center [644, 469] width 1288 height 938
click at [1083, 829] on textarea at bounding box center [1127, 861] width 264 height 99
click at [1257, 26] on span "New" at bounding box center [1244, 30] width 31 height 15
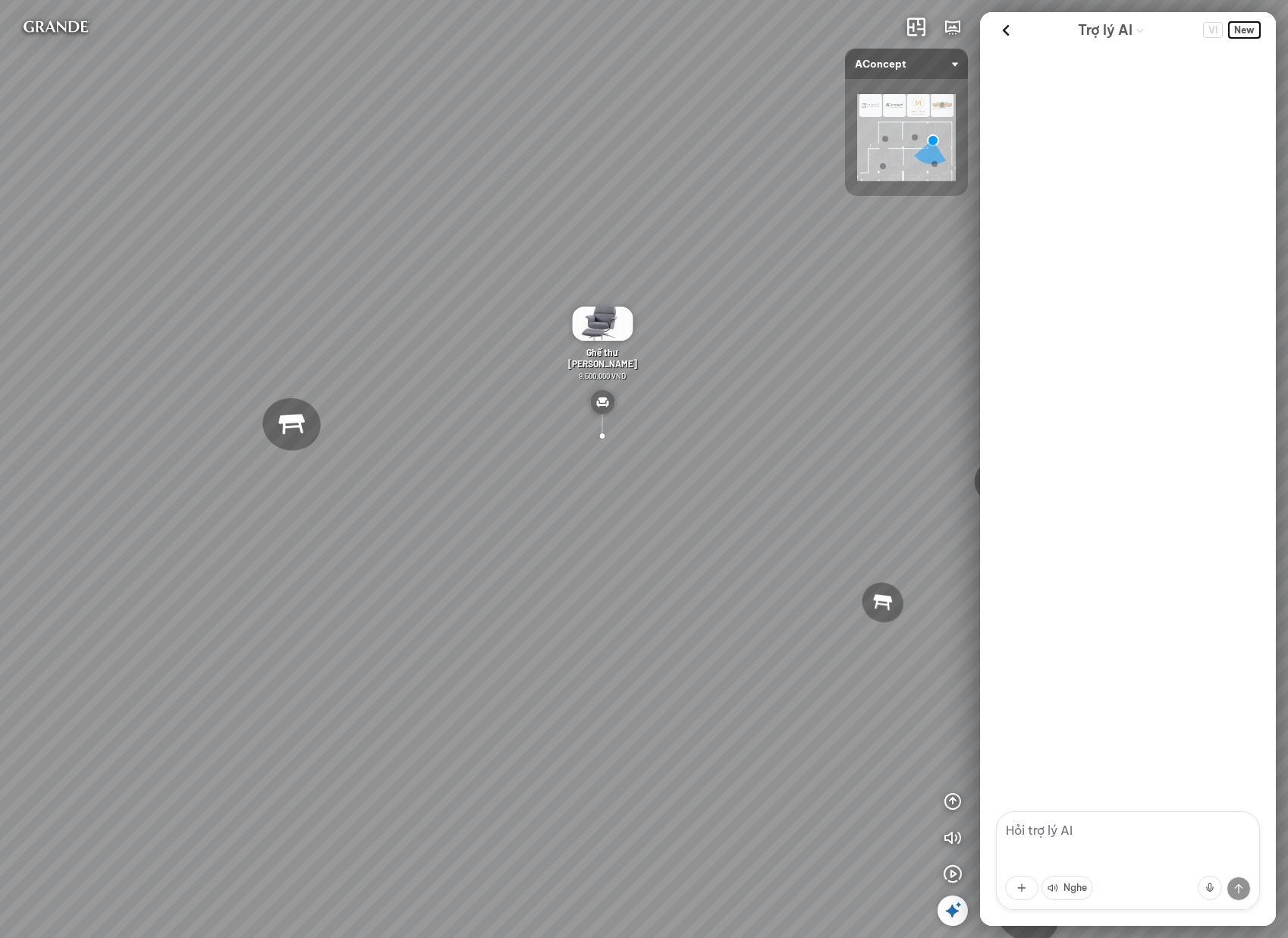
scroll to position [0, 0]
click at [1057, 858] on textarea at bounding box center [1127, 861] width 264 height 99
type textarea "t"
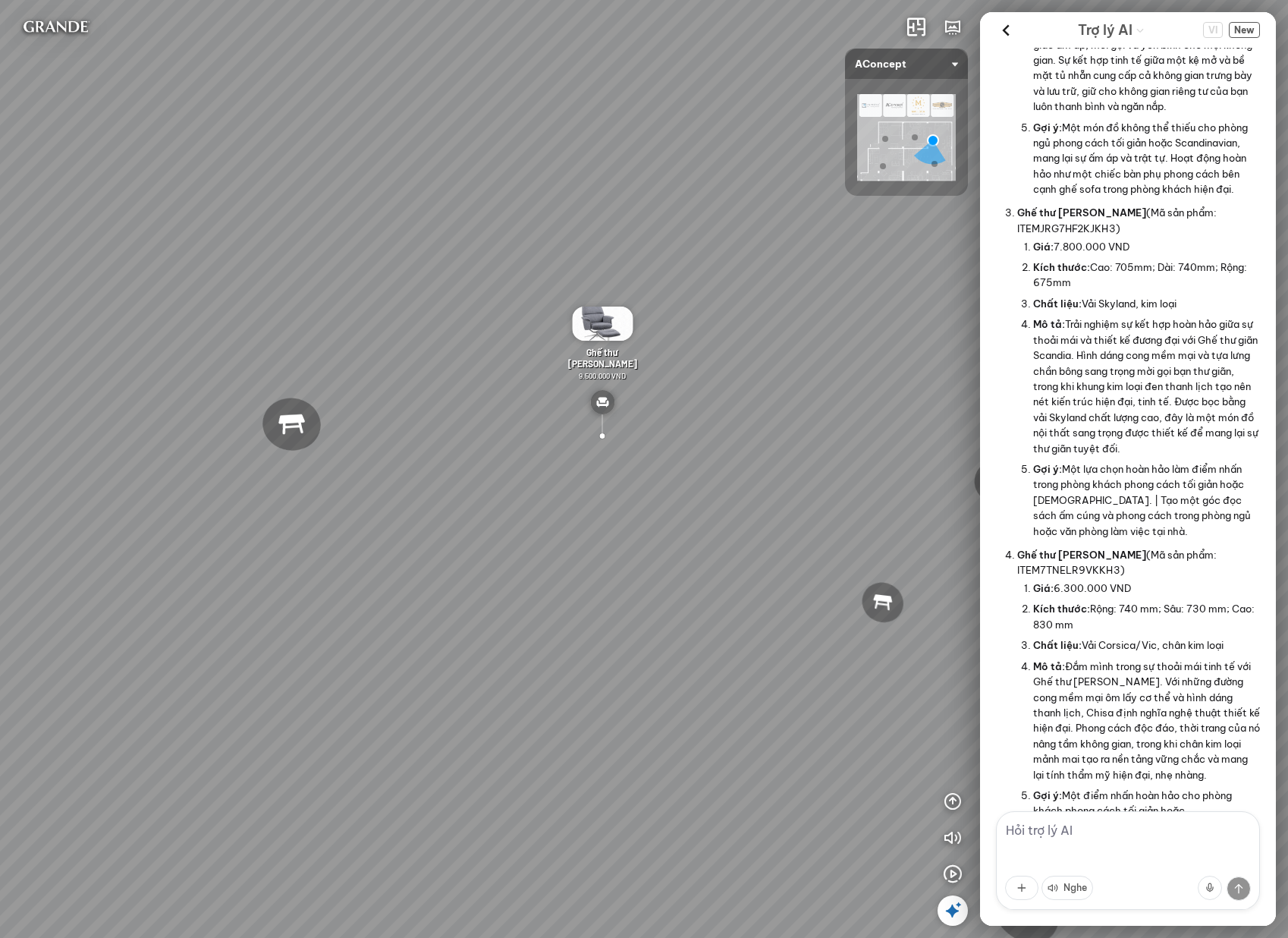
scroll to position [858, 0]
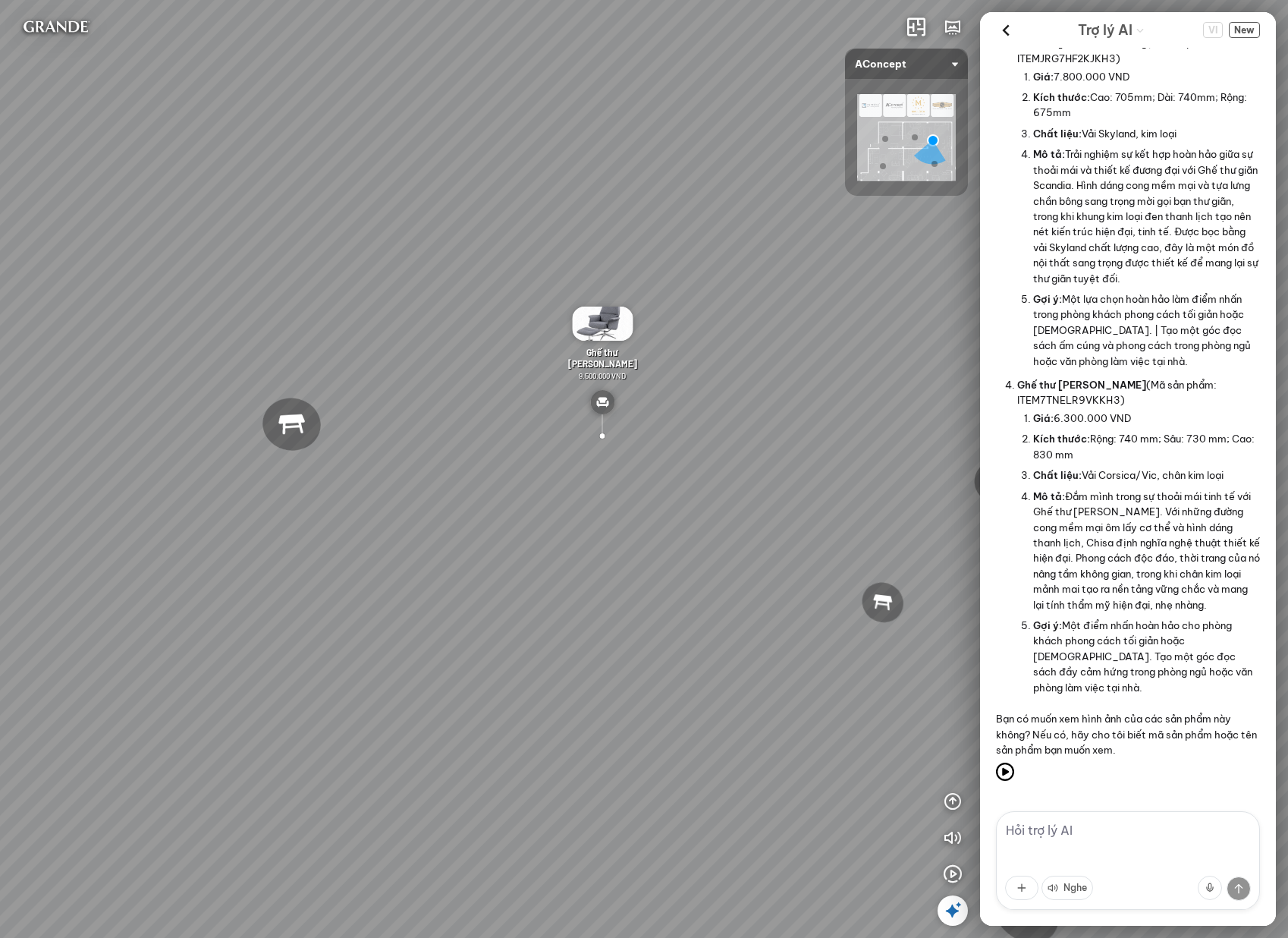
click at [1137, 853] on textarea at bounding box center [1127, 861] width 264 height 99
type textarea "nội thất phong khách"
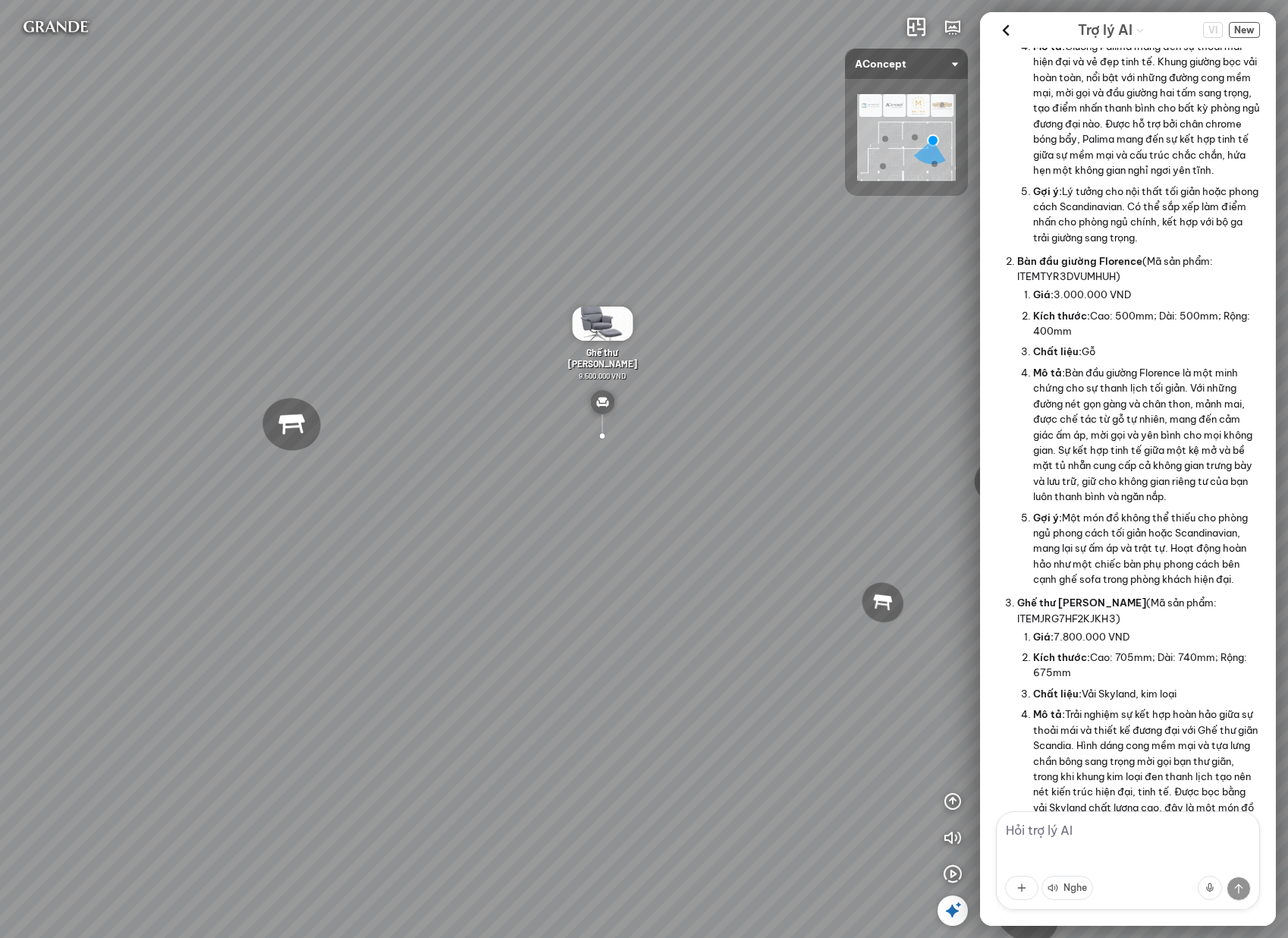
scroll to position [0, 0]
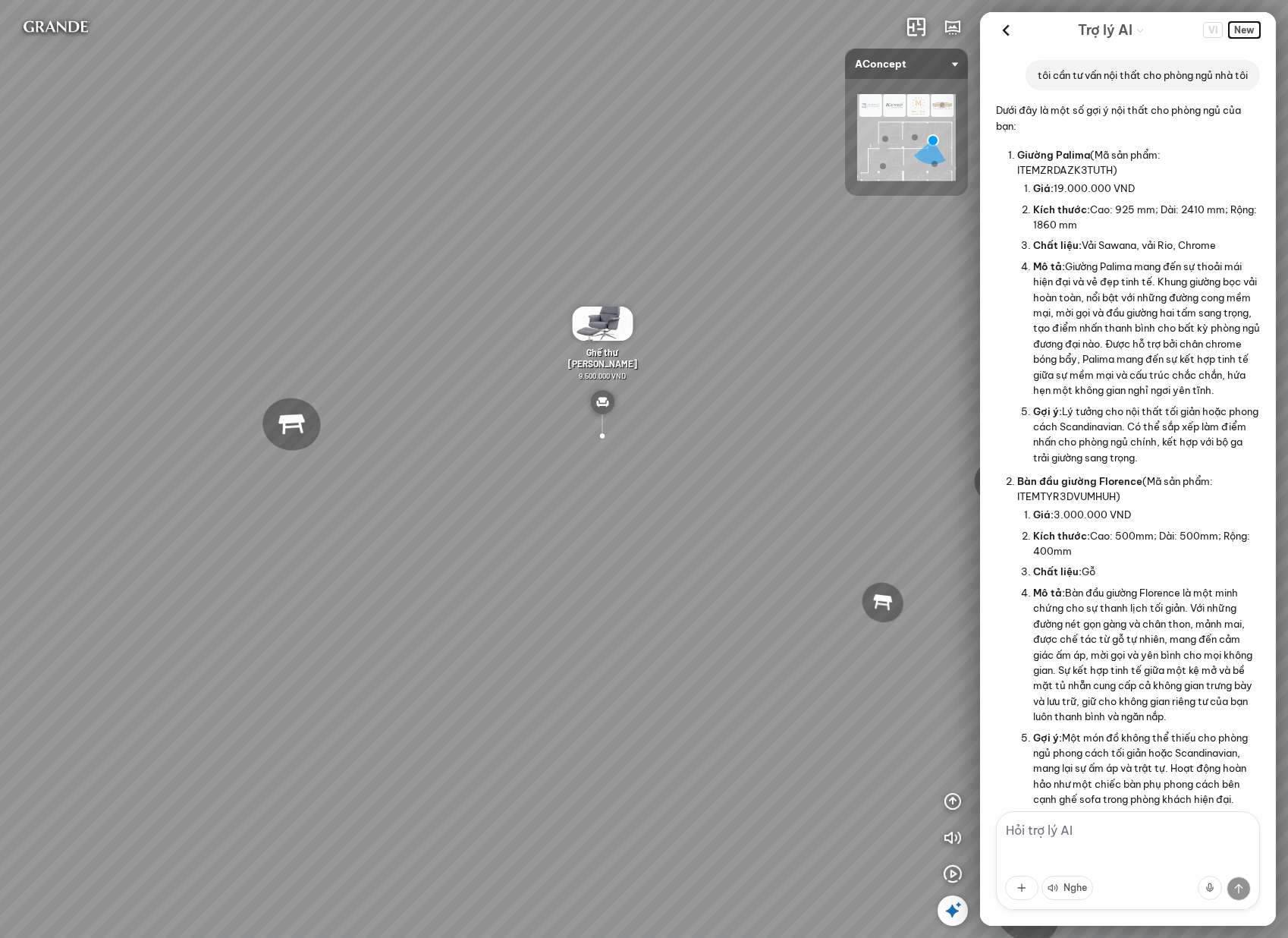
click at [1251, 27] on span "New" at bounding box center [1244, 30] width 31 height 15
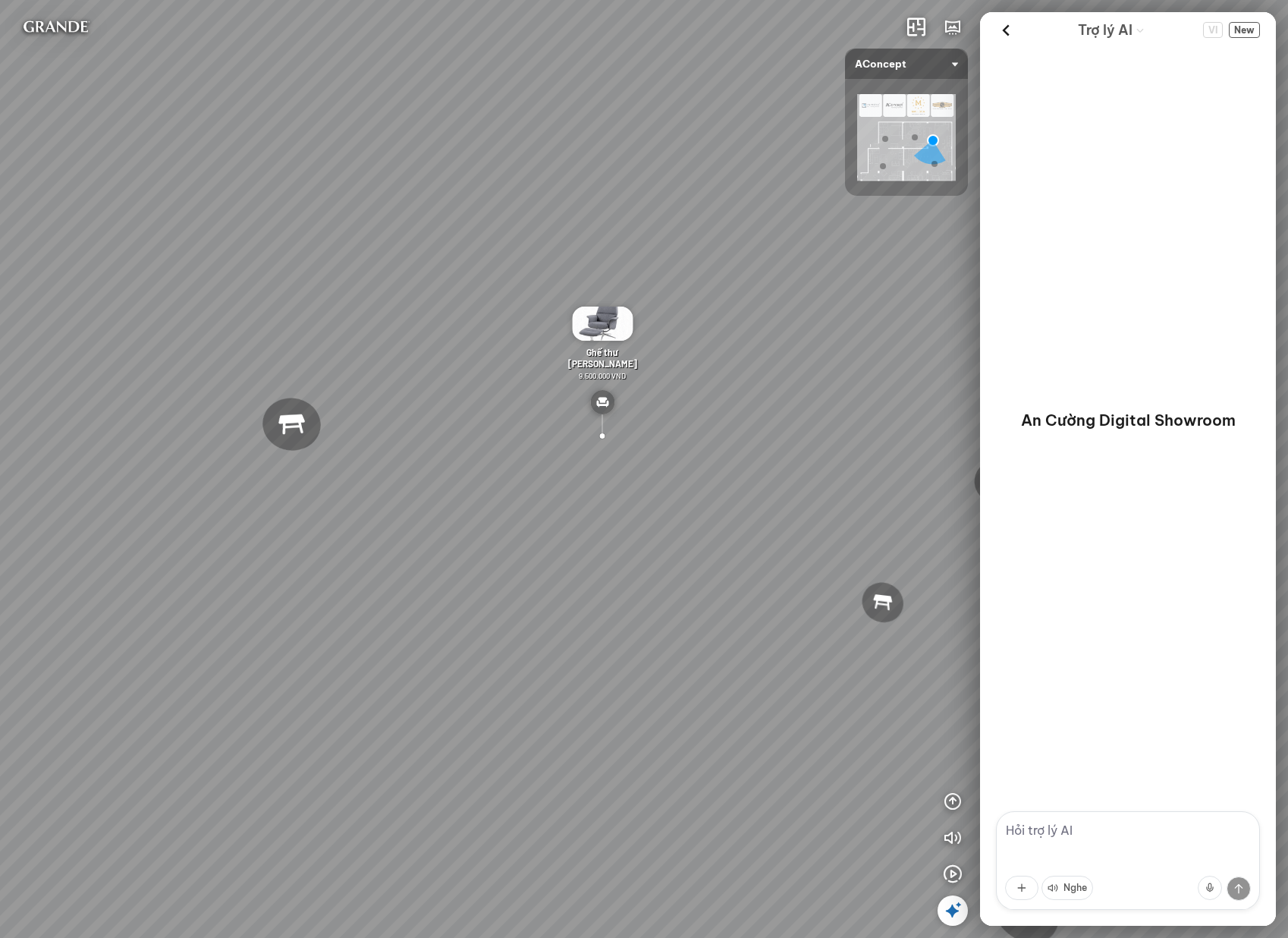
click at [1106, 824] on textarea at bounding box center [1127, 861] width 264 height 99
type textarea "k"
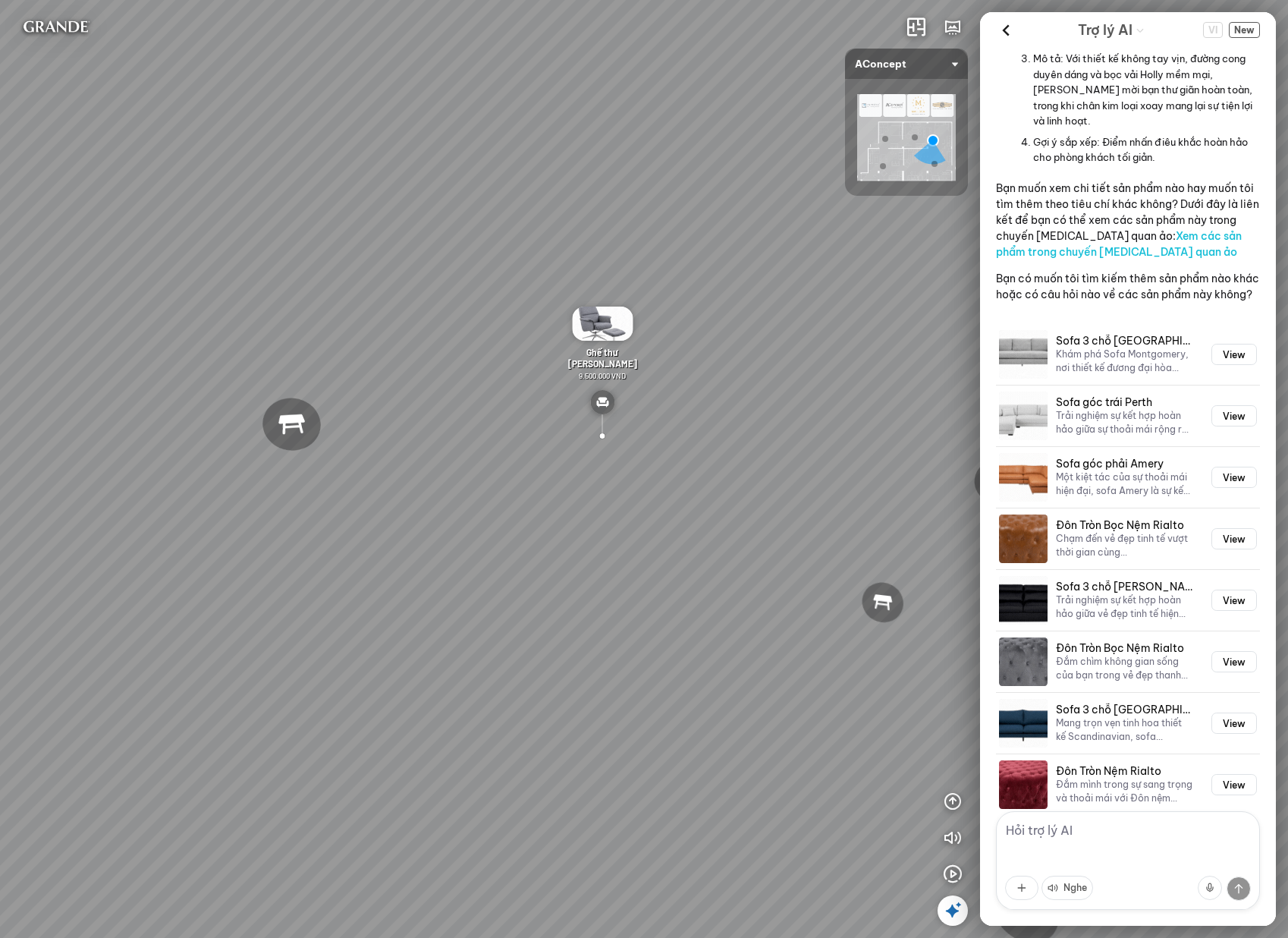
scroll to position [2287, 0]
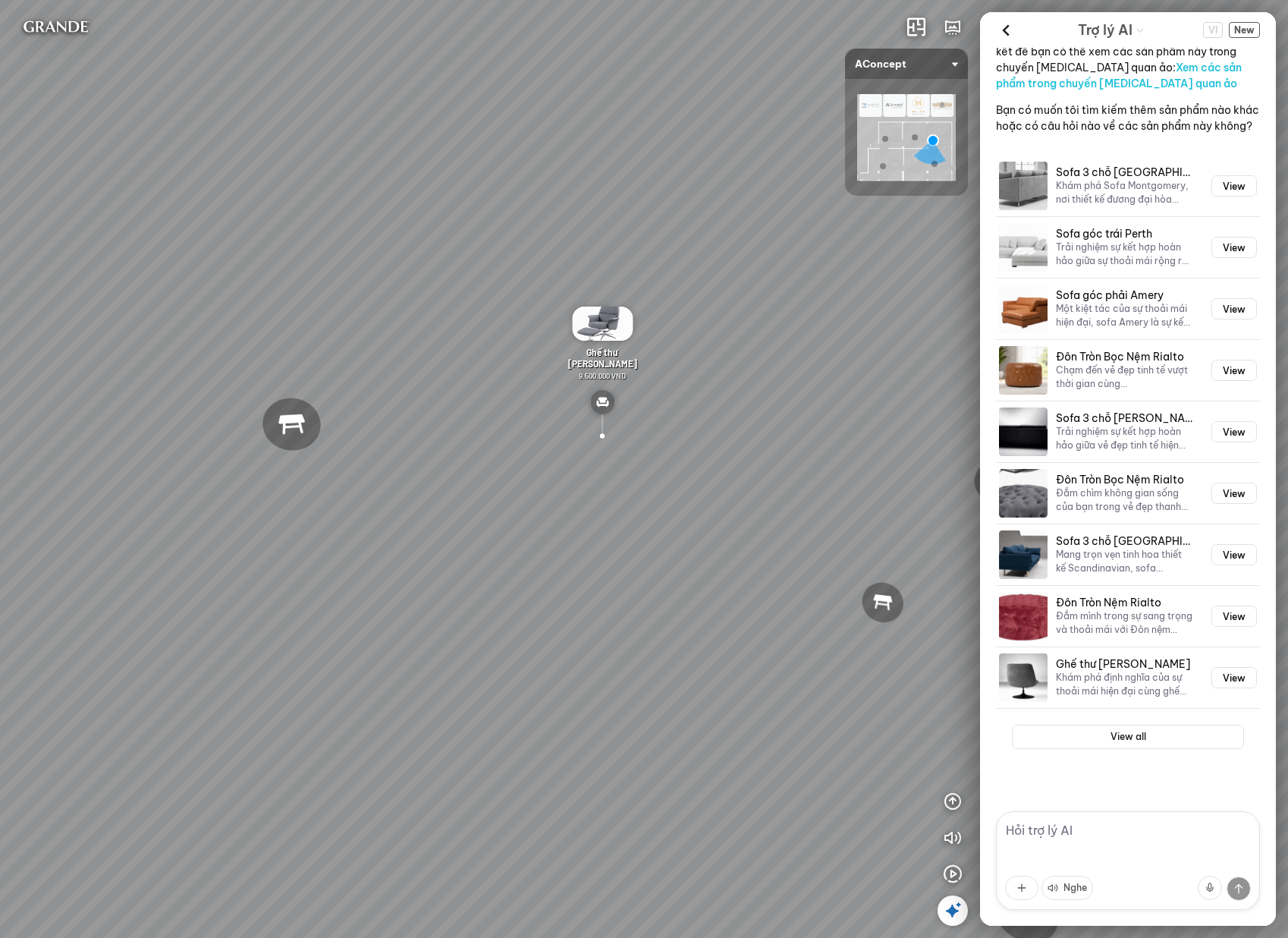
click at [1123, 845] on textarea at bounding box center [1127, 861] width 264 height 99
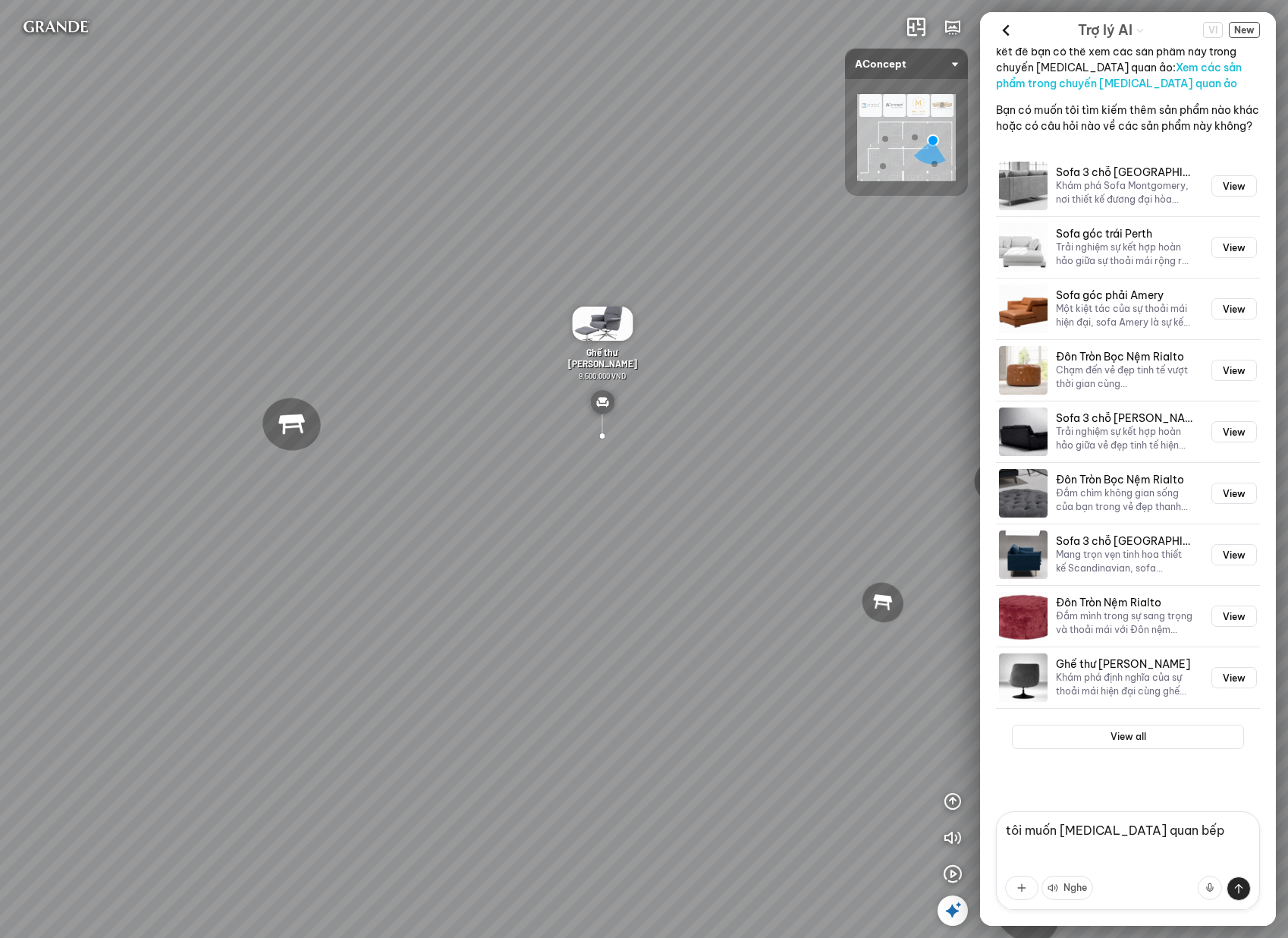
type textarea "tôi muốn tham quan bếp"
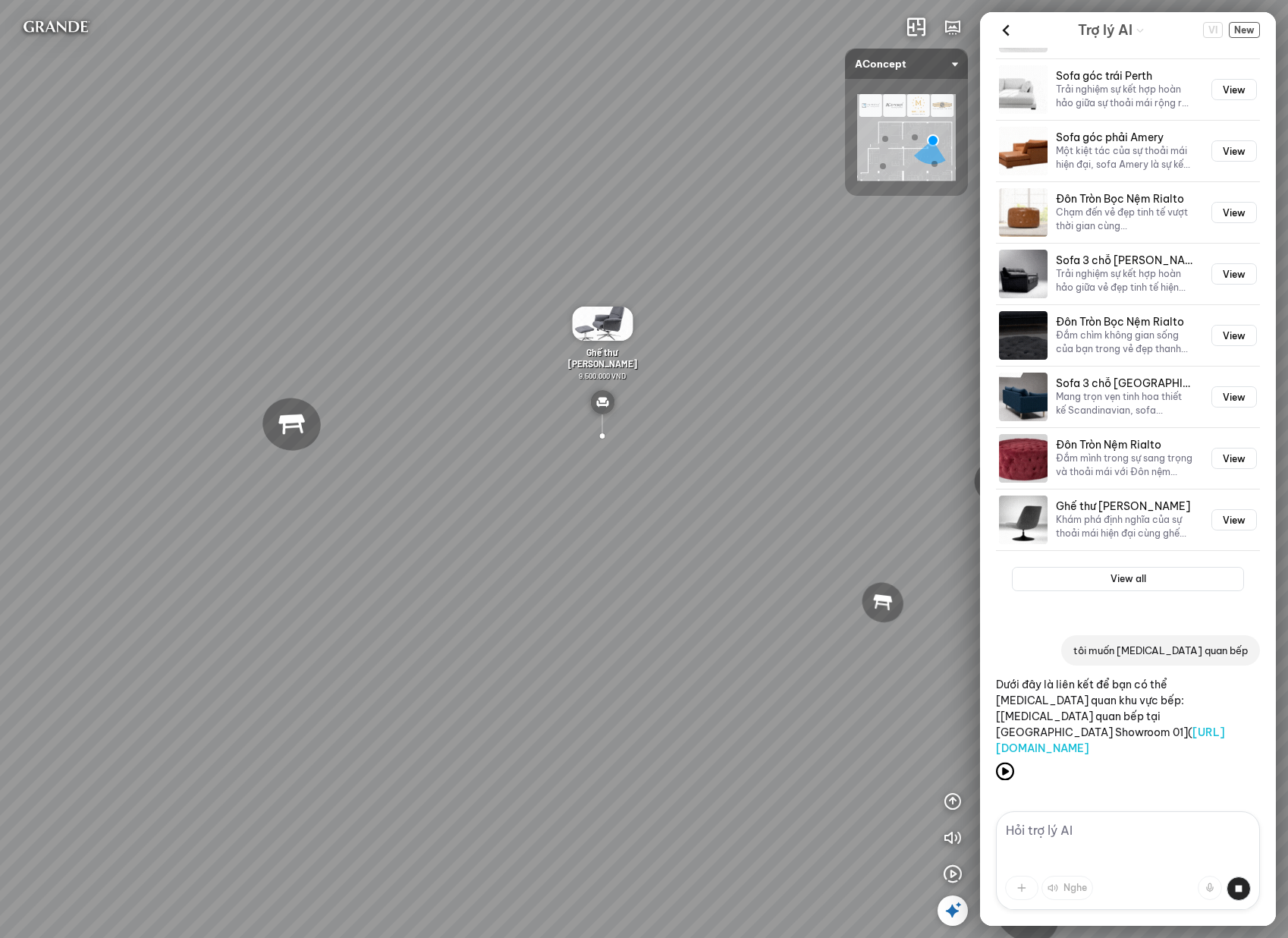
scroll to position [2472, 0]
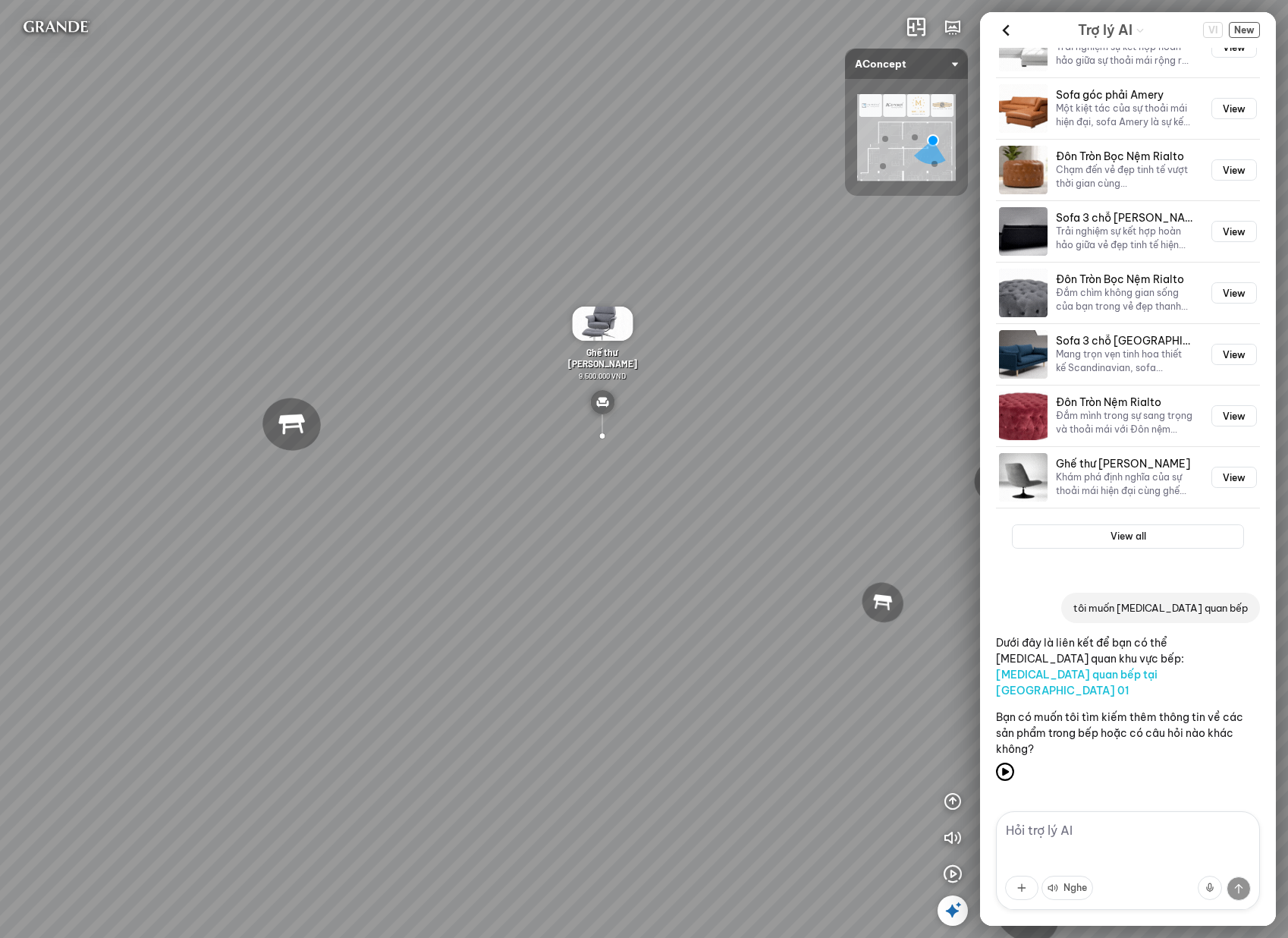
click at [1183, 682] on p "Dưới đây là liên kết để bạn có thể tham quan khu vực bếp: Tham quan bếp tại Mal…" at bounding box center [1127, 667] width 264 height 64
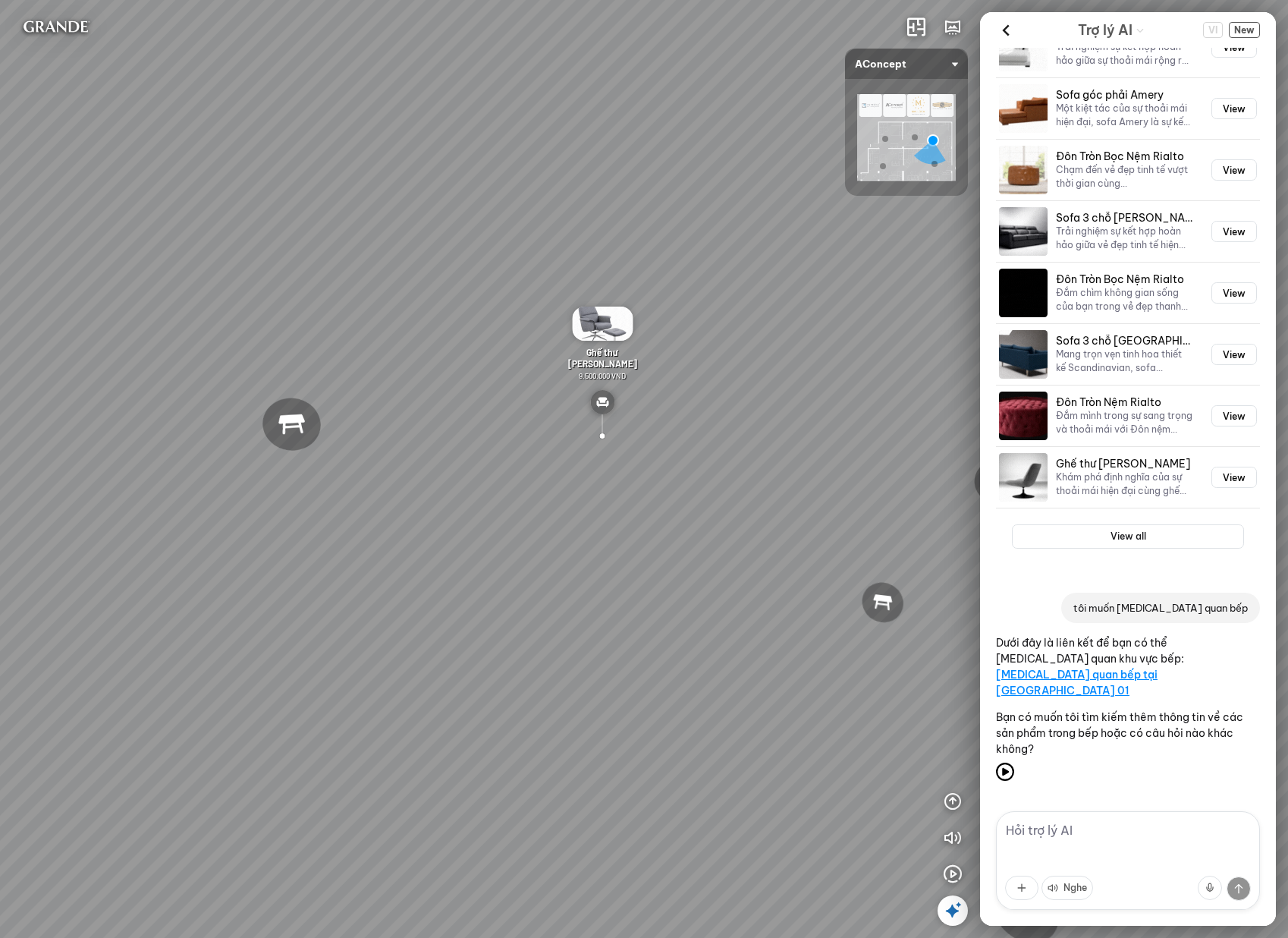
click at [1157, 678] on link "Tham quan bếp tại Malloca Showroom 01" at bounding box center [1076, 682] width 162 height 30
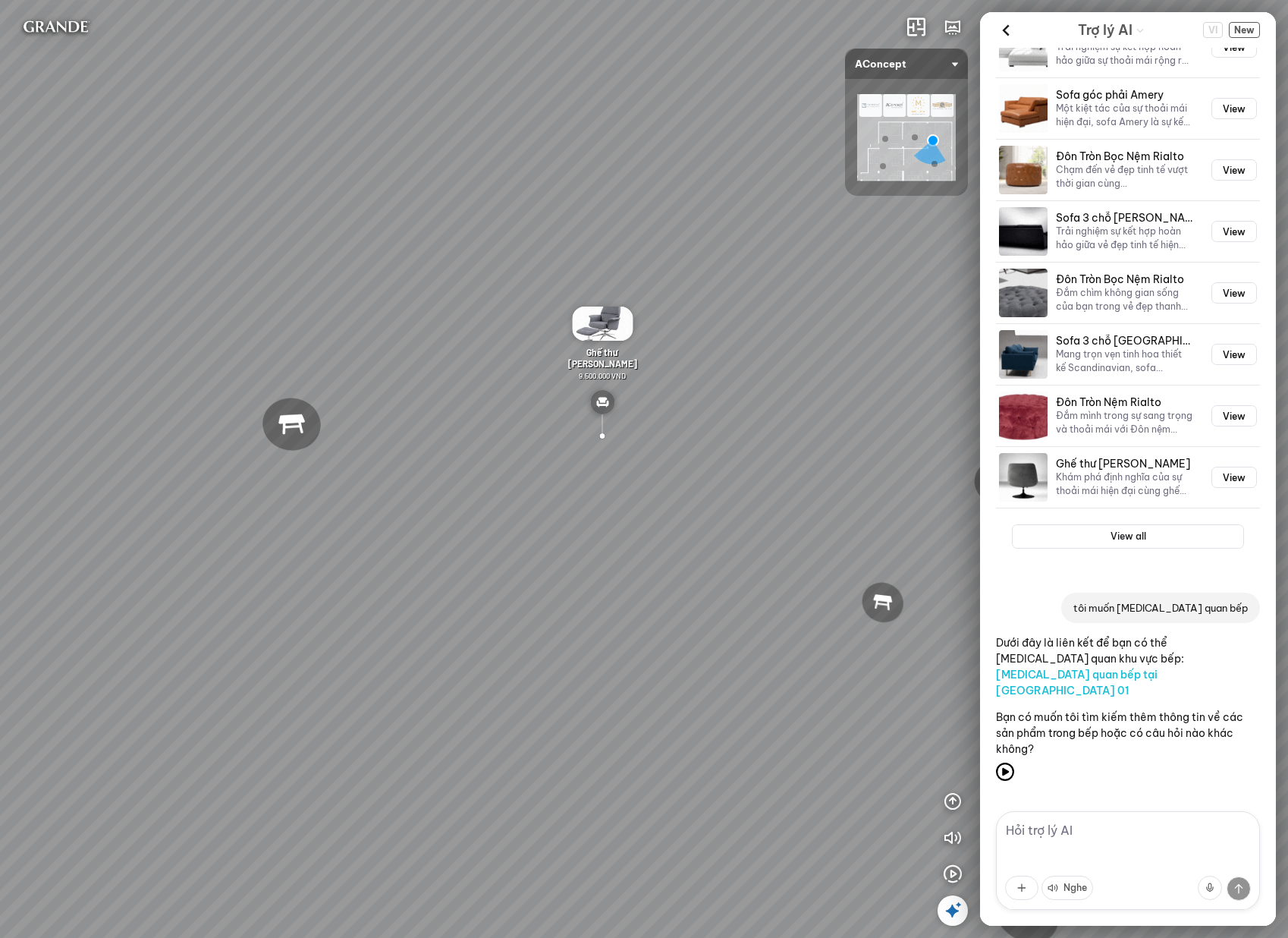
click at [1106, 842] on textarea at bounding box center [1127, 861] width 264 height 99
type textarea "b"
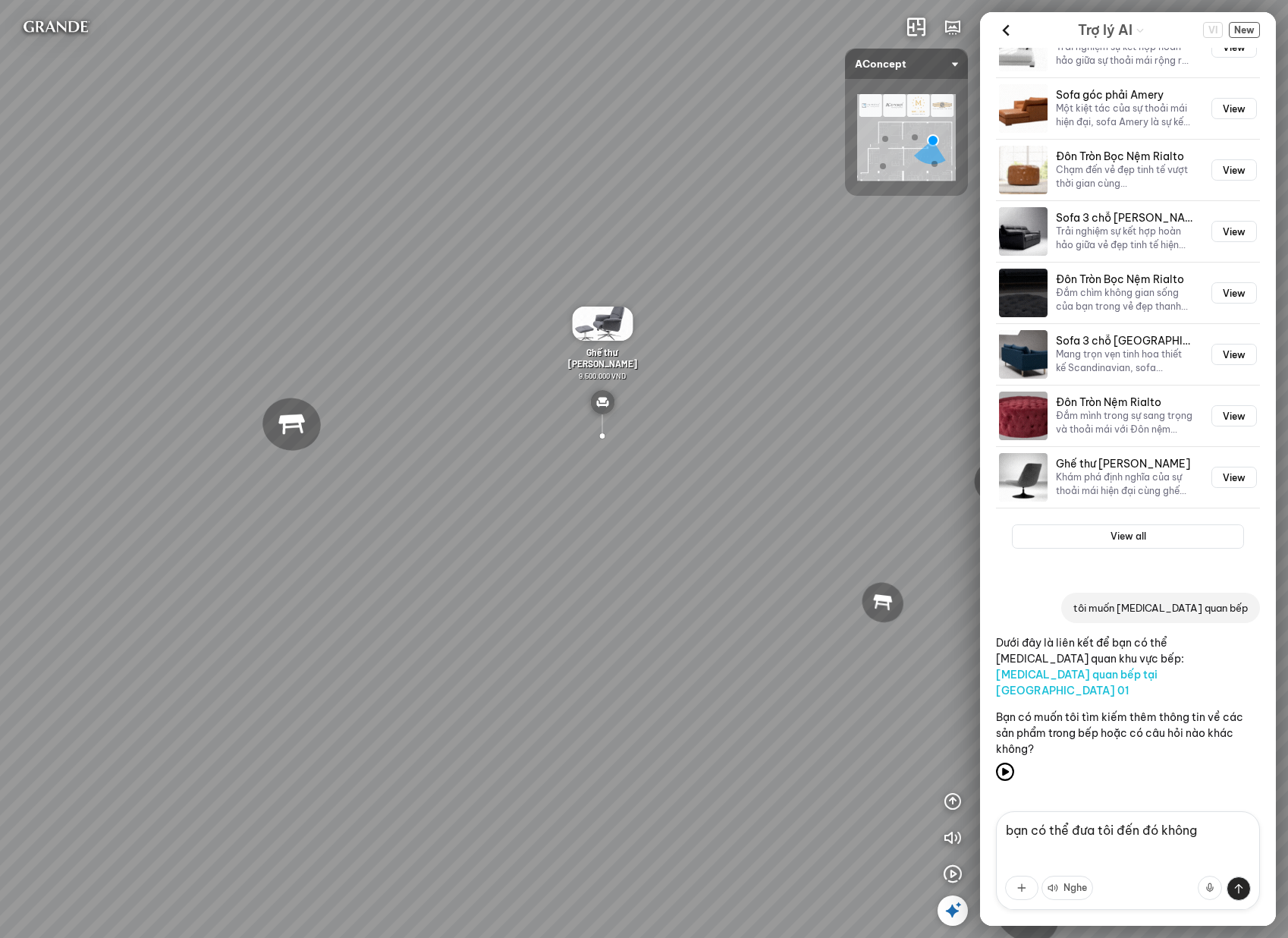
type textarea "bạn có thể đưa tôi đến đó không?"
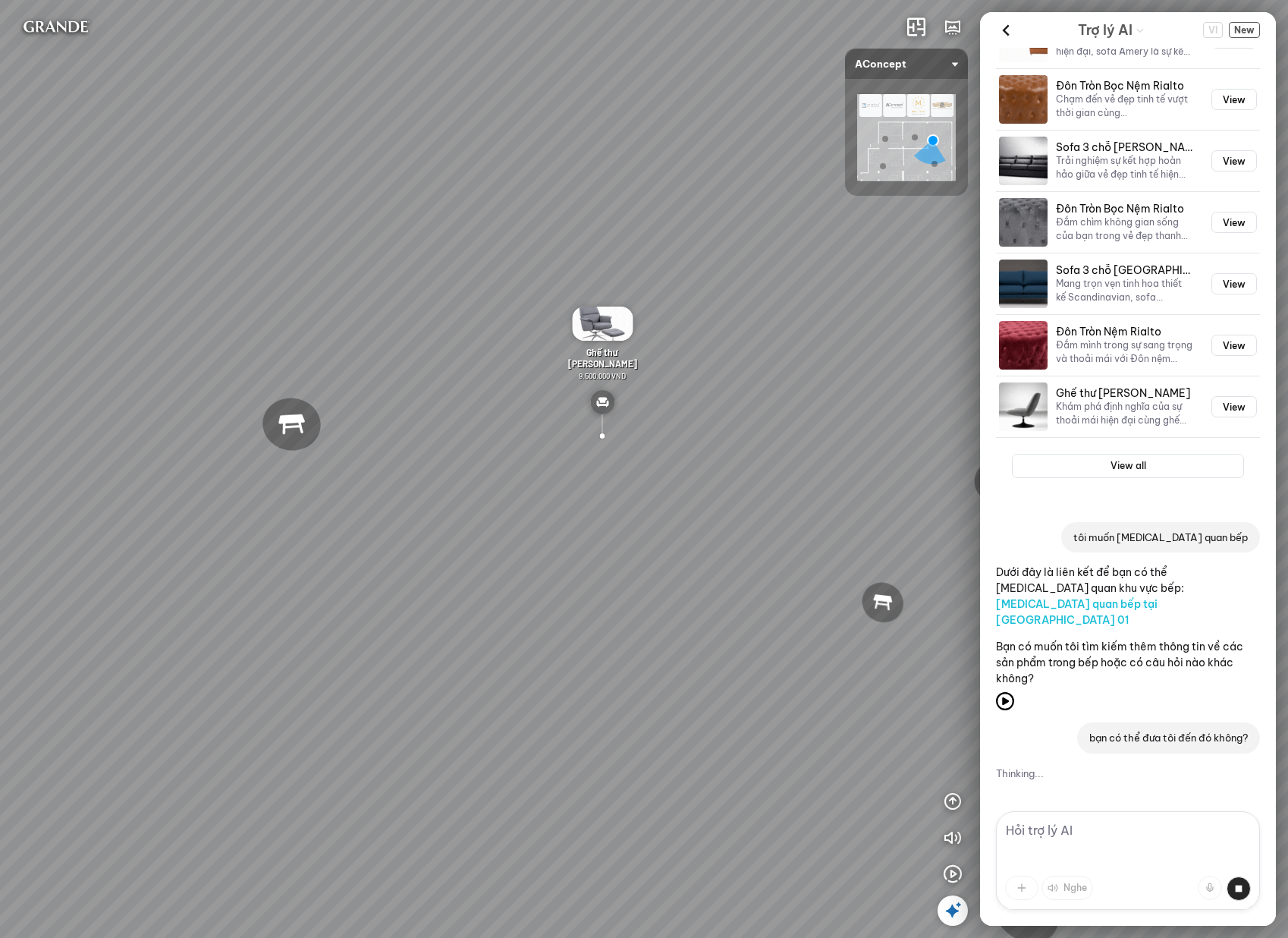
scroll to position [2527, 0]
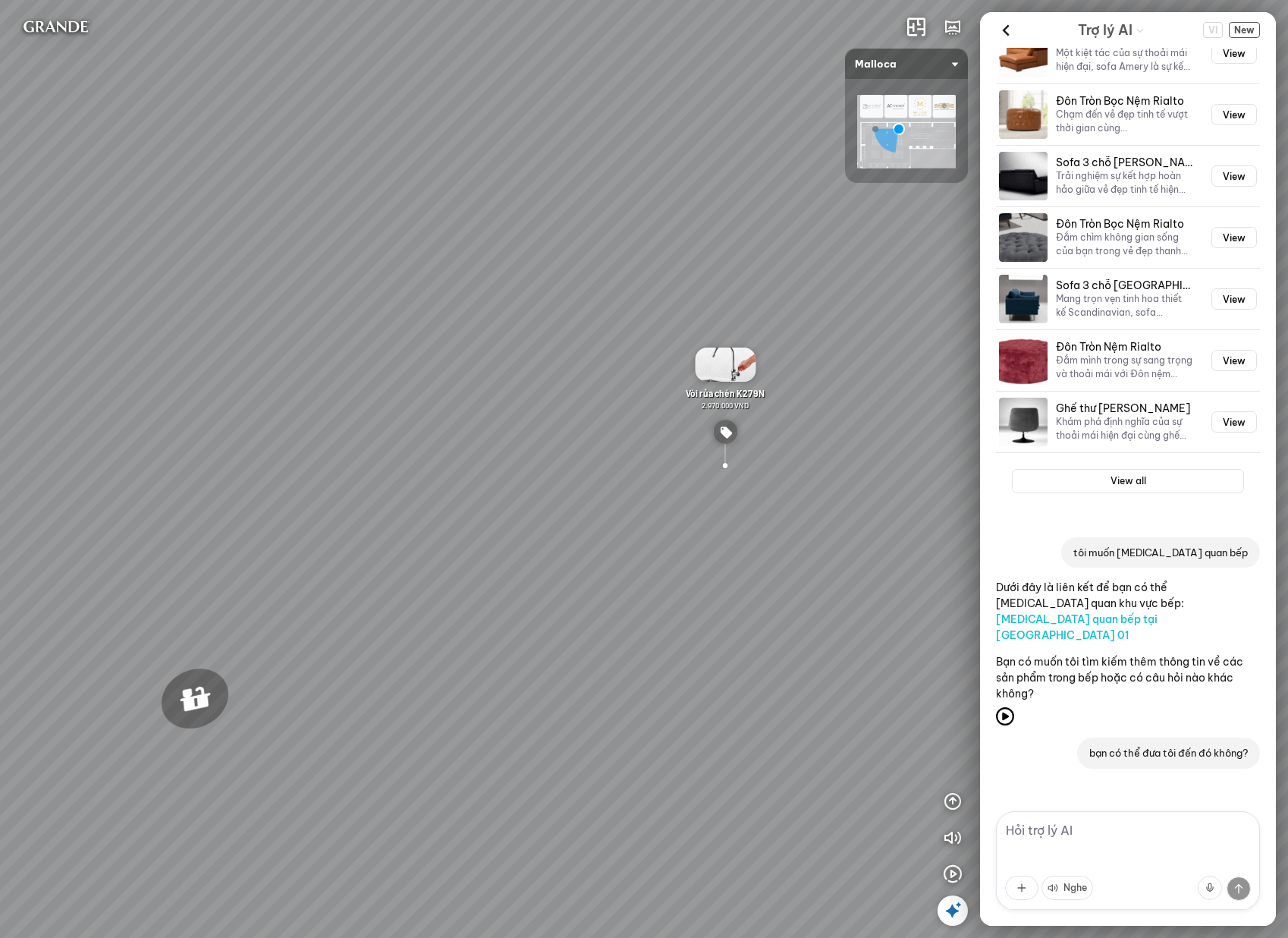
drag, startPoint x: 256, startPoint y: 612, endPoint x: 692, endPoint y: 574, distance: 437.7
click at [744, 576] on div "Chậu rửa chén hai hộc bán thủ công Malloca MS 610T 9.460.000 VND Máy hút khói k…" at bounding box center [644, 469] width 1288 height 938
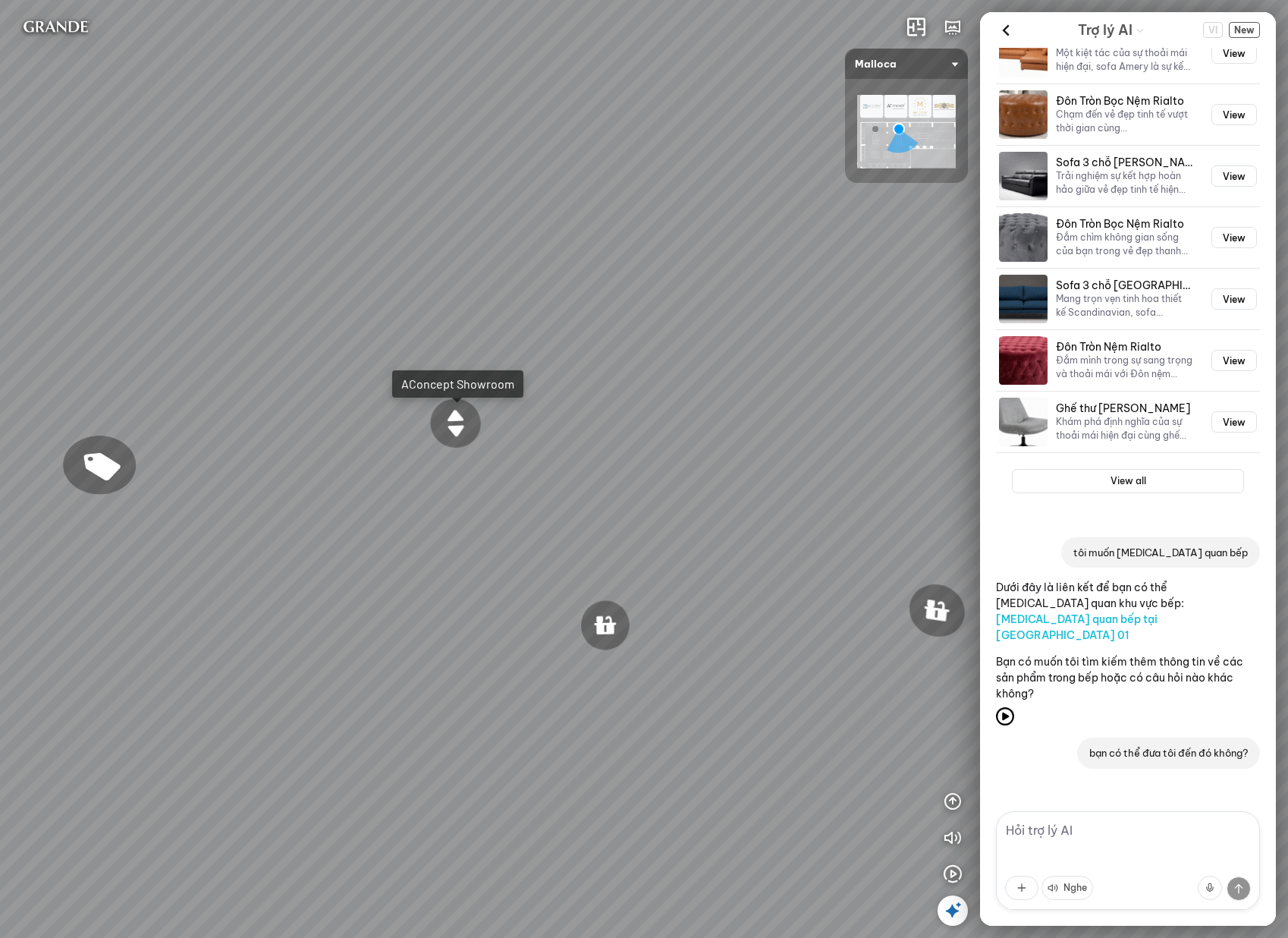
drag, startPoint x: 279, startPoint y: 558, endPoint x: 506, endPoint y: 557, distance: 227.0
click at [494, 559] on div "Chậu rửa chén hai hộc bán thủ công Malloca MS 610T 9.460.000 VND Máy hút khói k…" at bounding box center [644, 469] width 1288 height 938
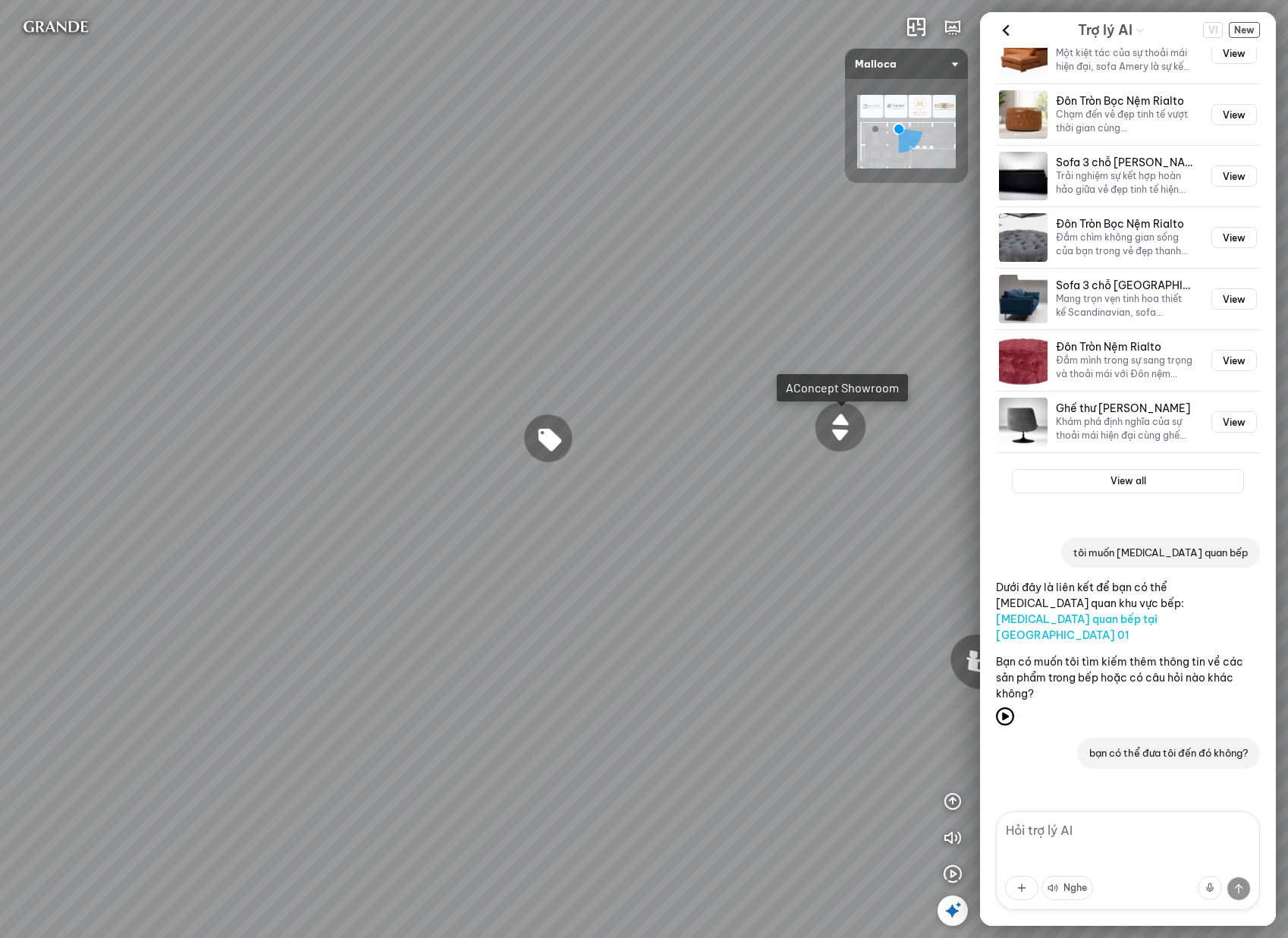
drag, startPoint x: 352, startPoint y: 556, endPoint x: 591, endPoint y: 573, distance: 239.6
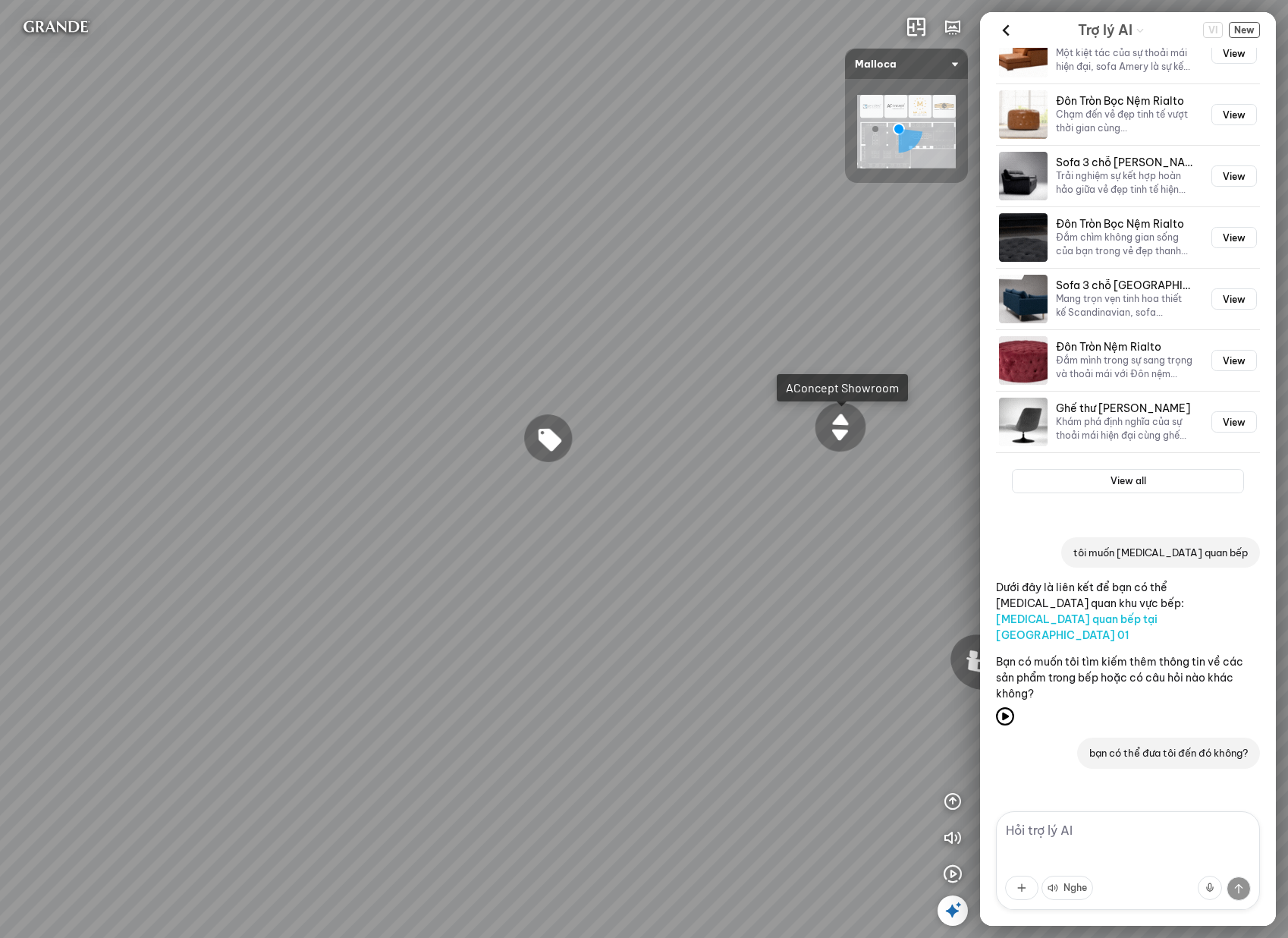
click at [517, 566] on div "Chậu rửa chén hai hộc bán thủ công Malloca MS 610T 9.460.000 VND Máy hút khói k…" at bounding box center [644, 469] width 1288 height 938
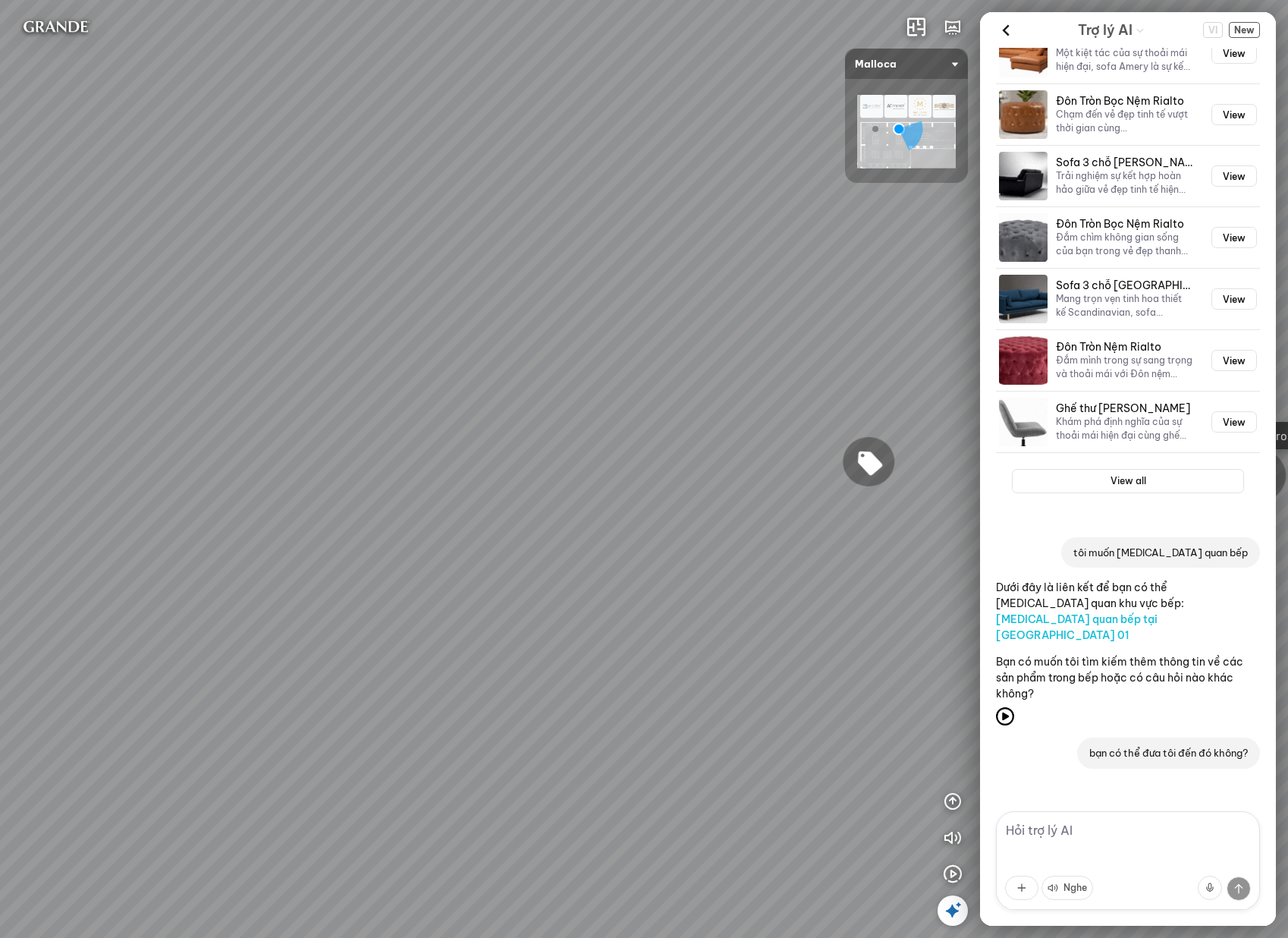
click at [1082, 828] on textarea at bounding box center [1127, 861] width 264 height 99
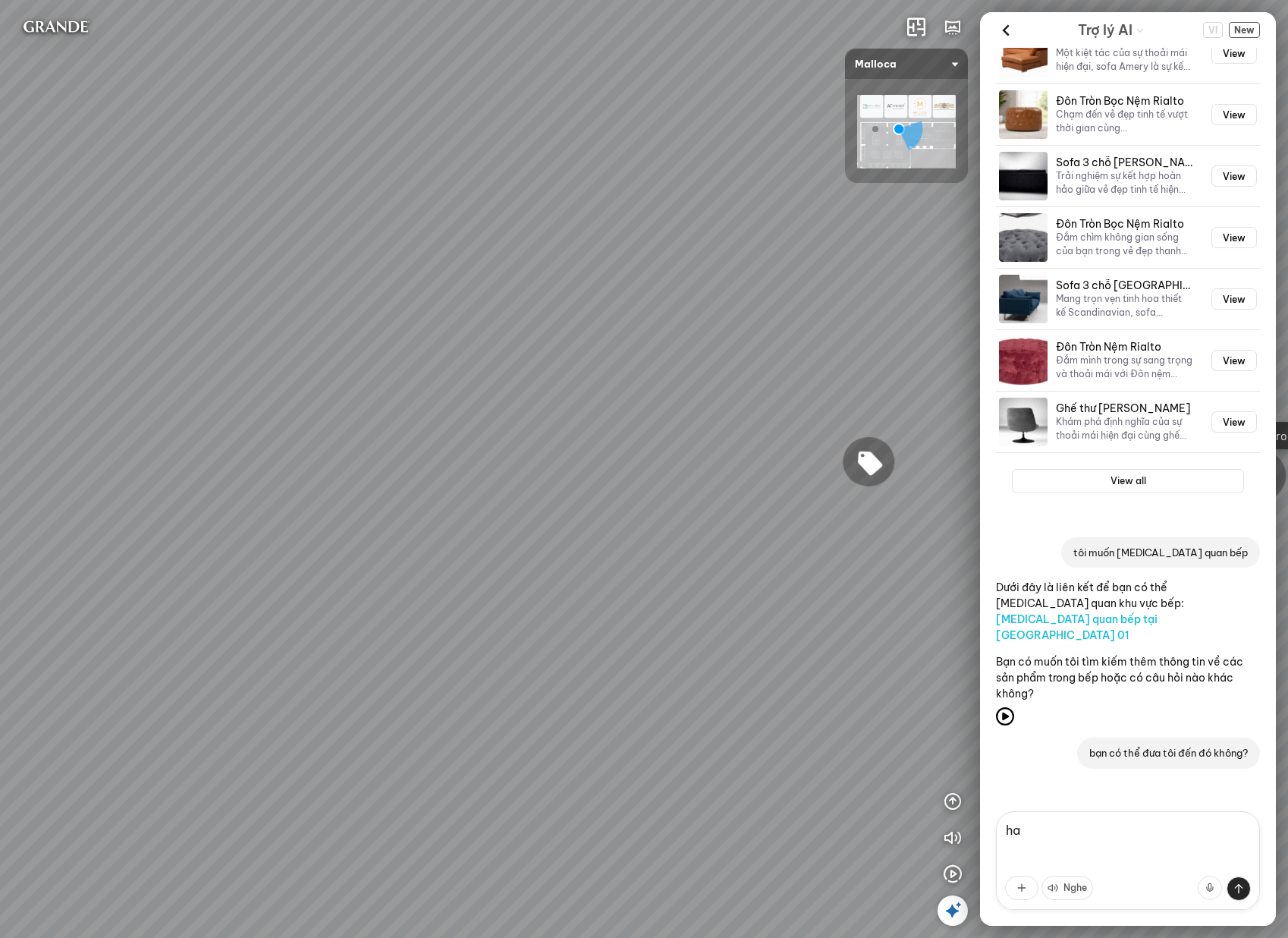
type textarea "h"
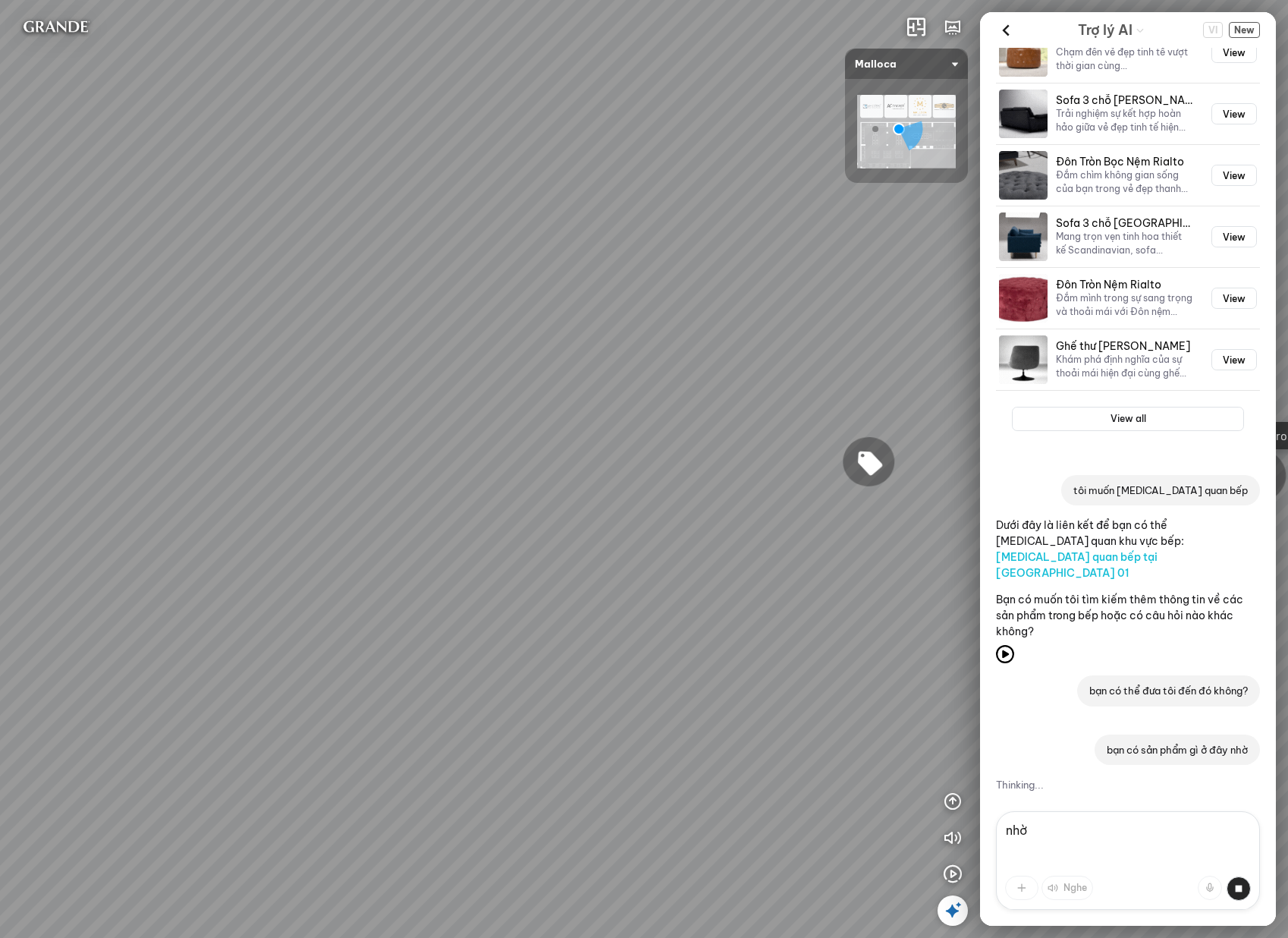
scroll to position [2597, 0]
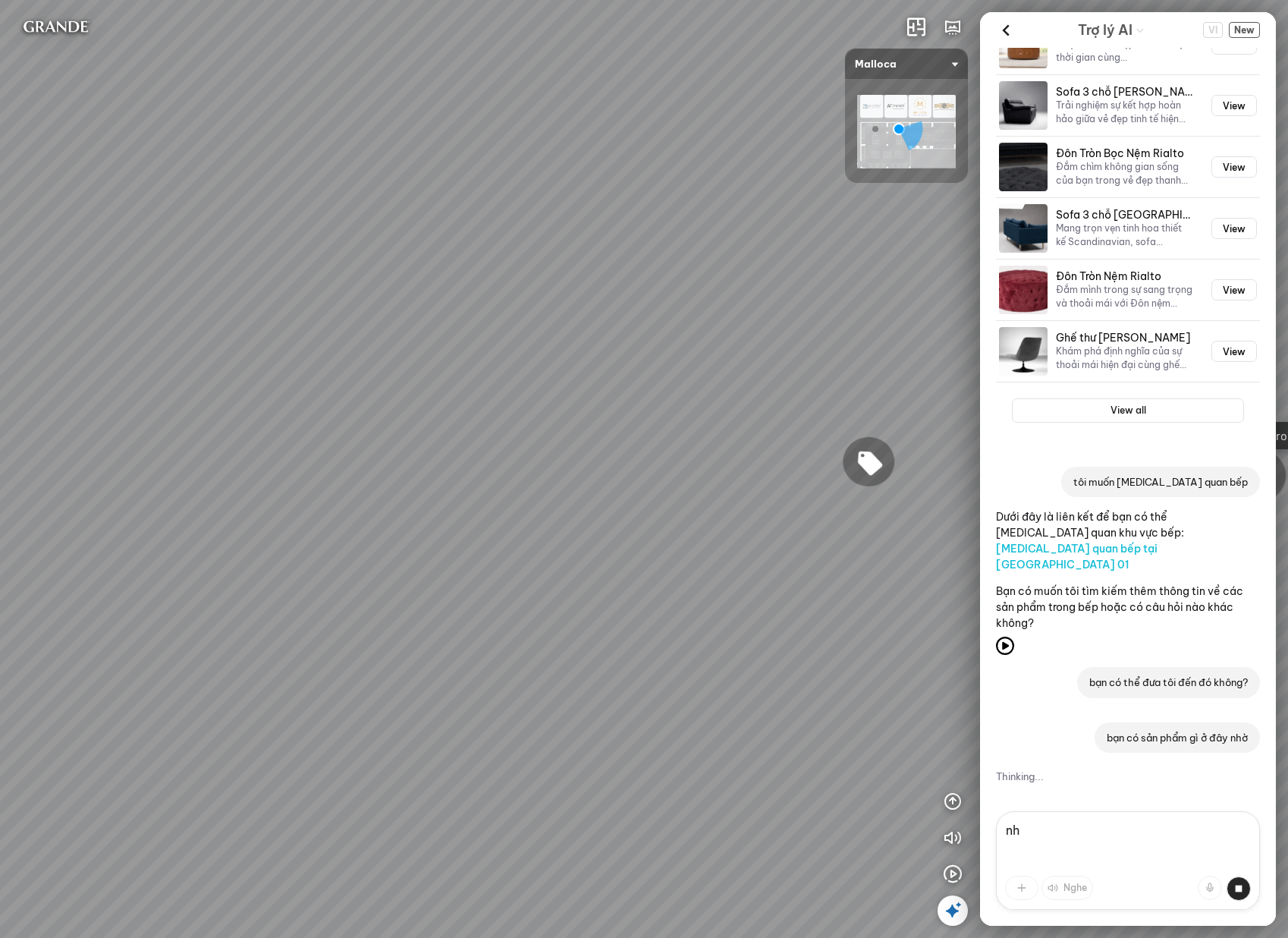
type textarea "n"
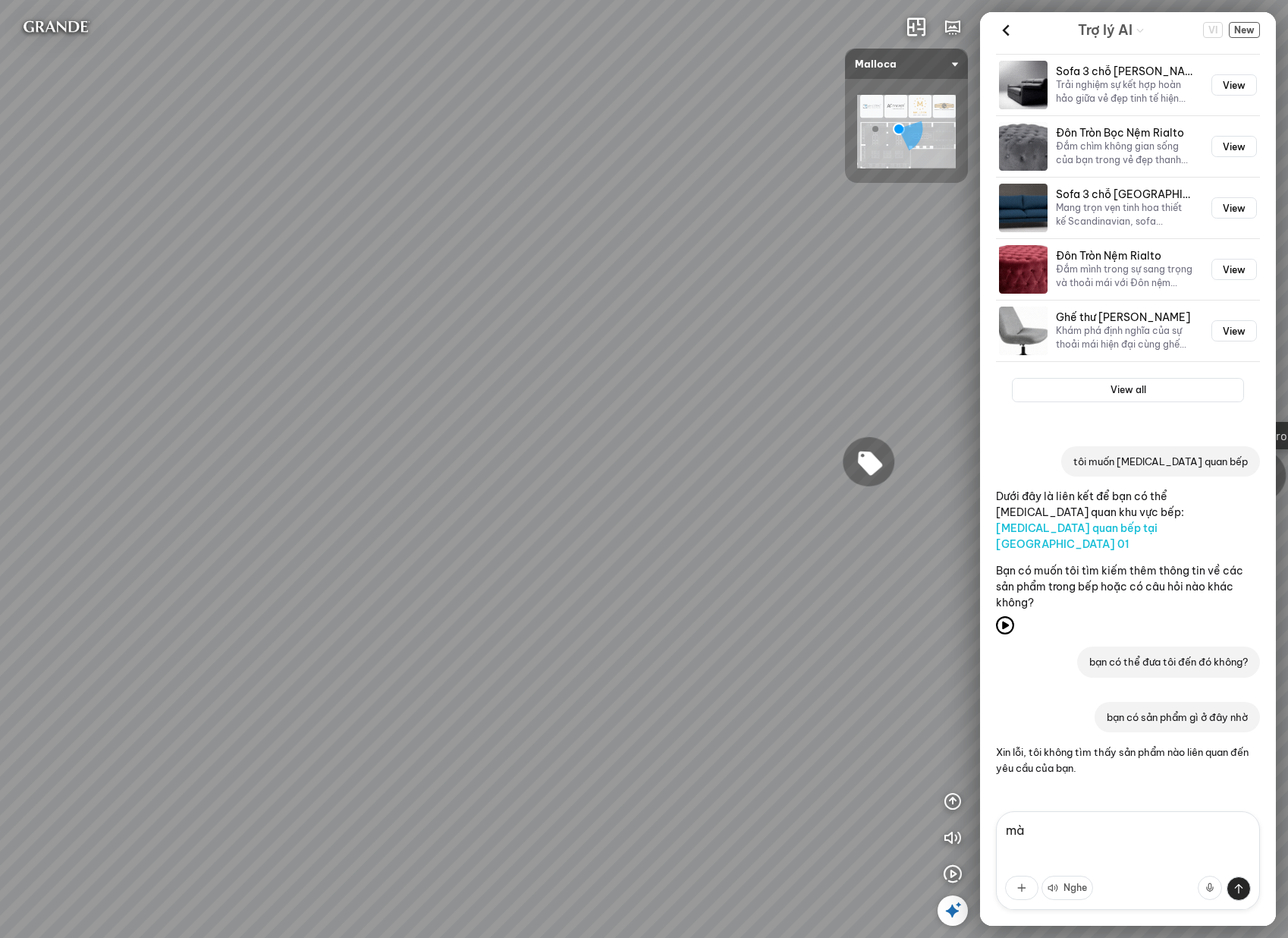
scroll to position [2688, 0]
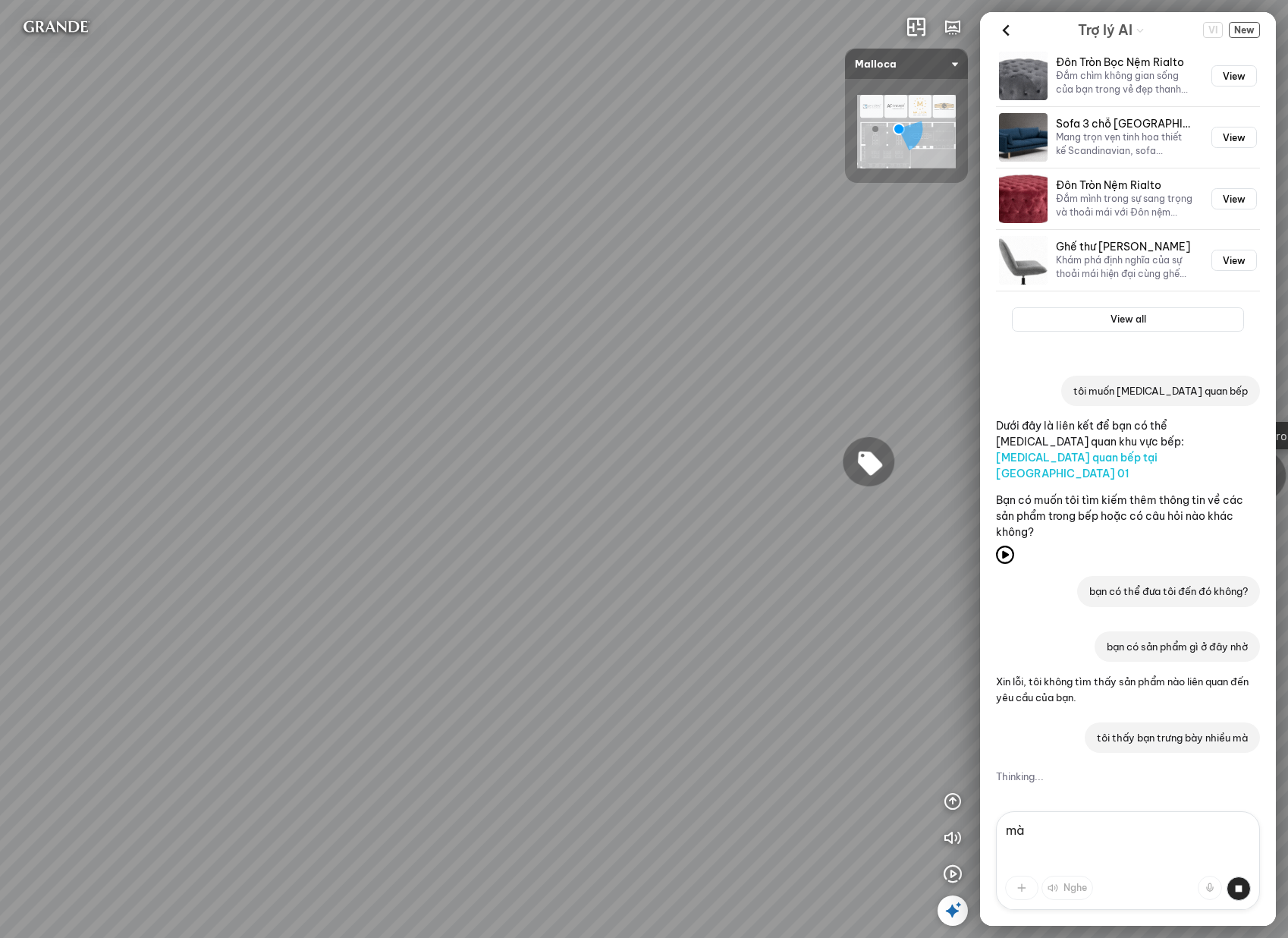
type textarea "m"
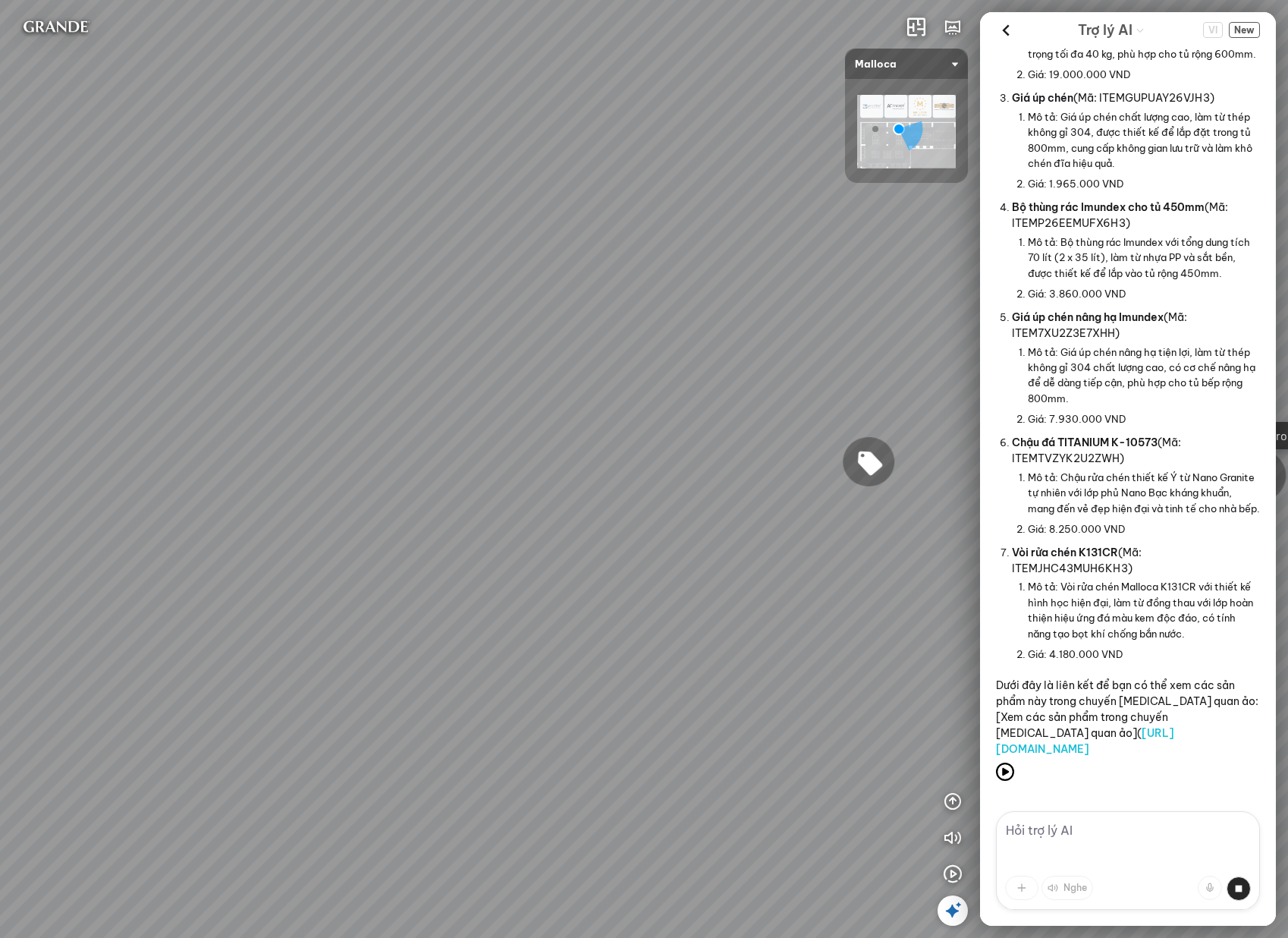
scroll to position [3654, 0]
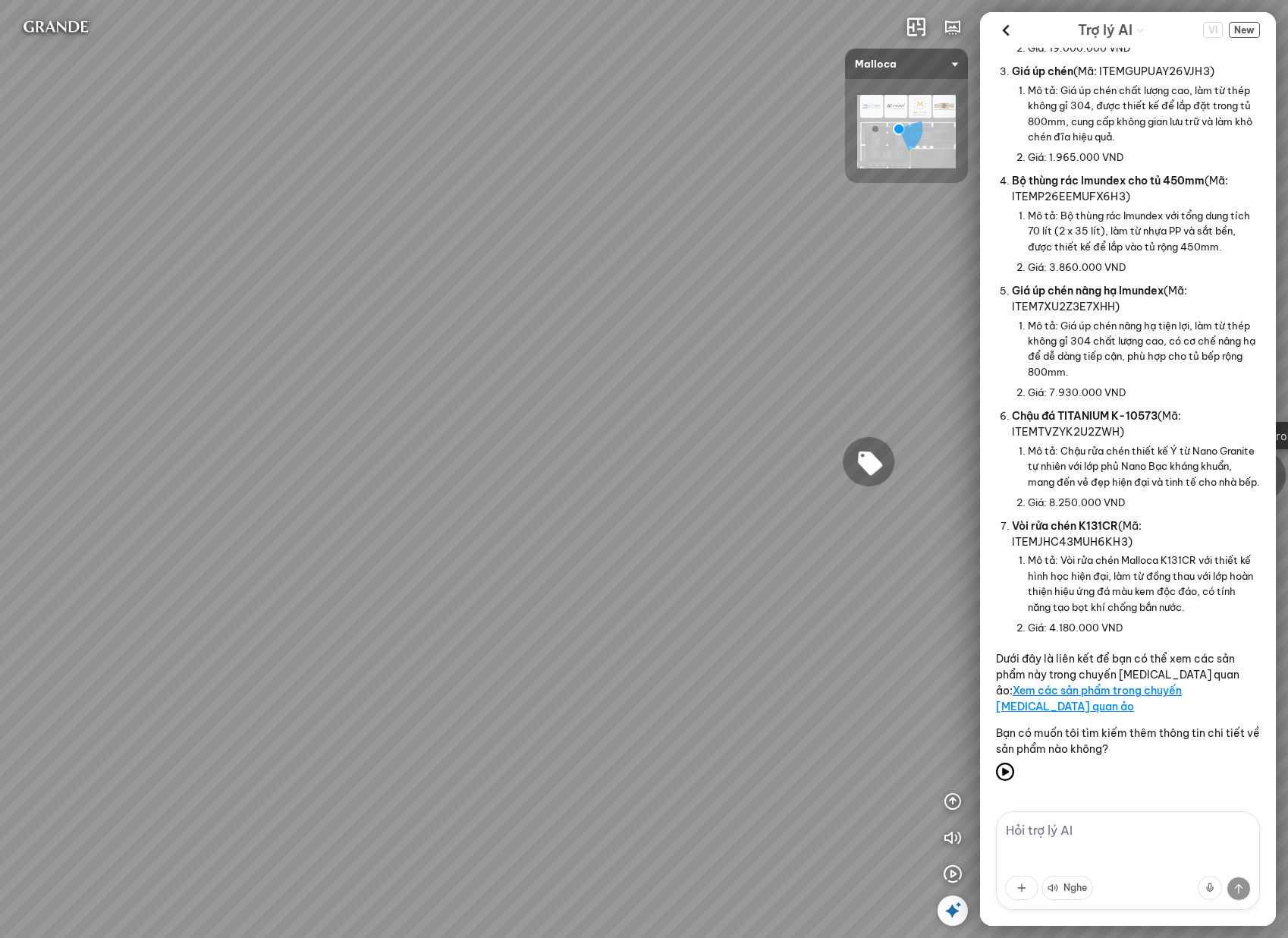
click at [1131, 703] on link "Xem các sản phẩm trong chuyến tham quan ảo" at bounding box center [1089, 698] width 186 height 30
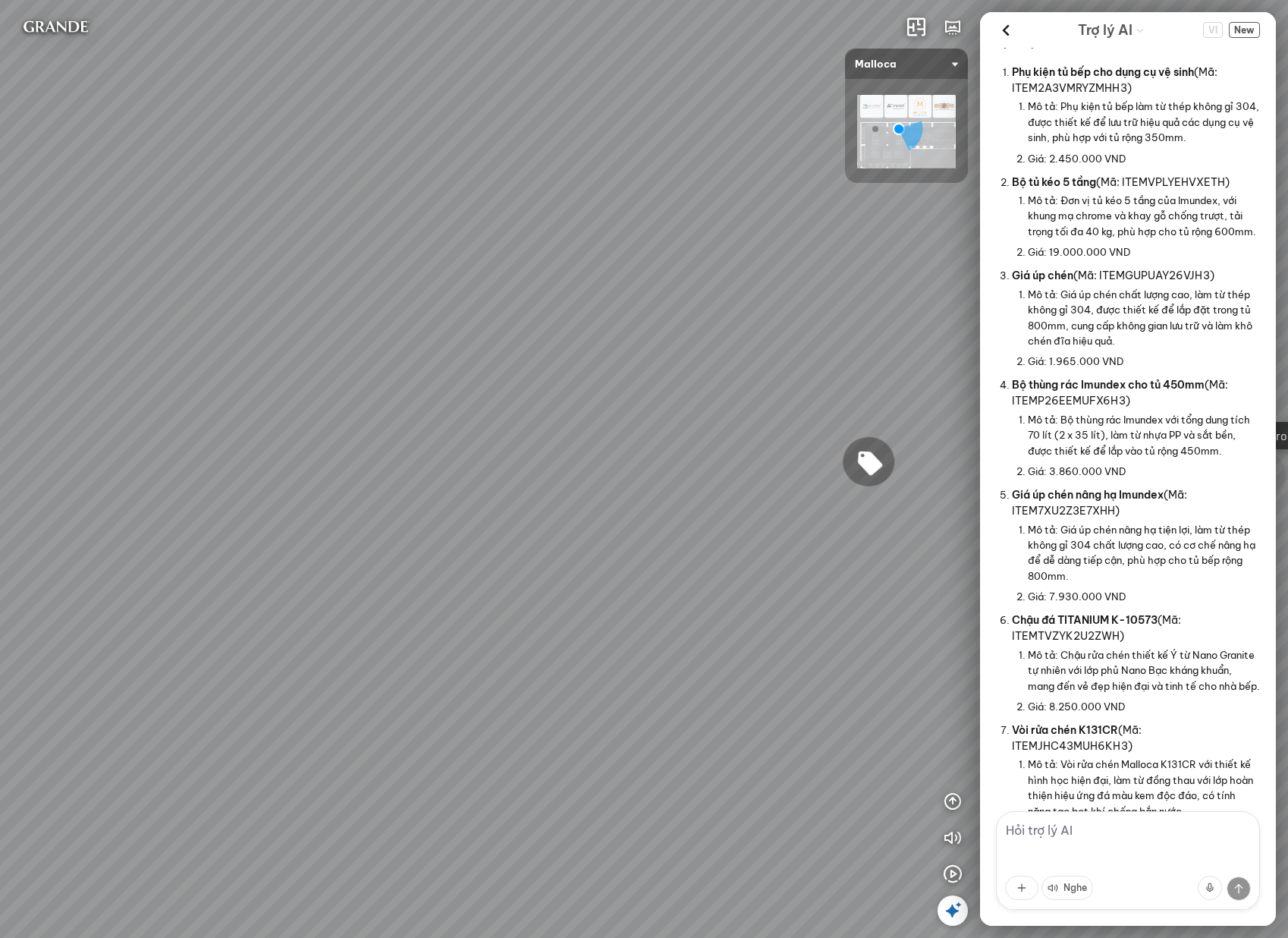
click at [1256, 19] on div "VI New" at bounding box center [1231, 30] width 57 height 23
click at [1254, 29] on span "New" at bounding box center [1244, 30] width 31 height 15
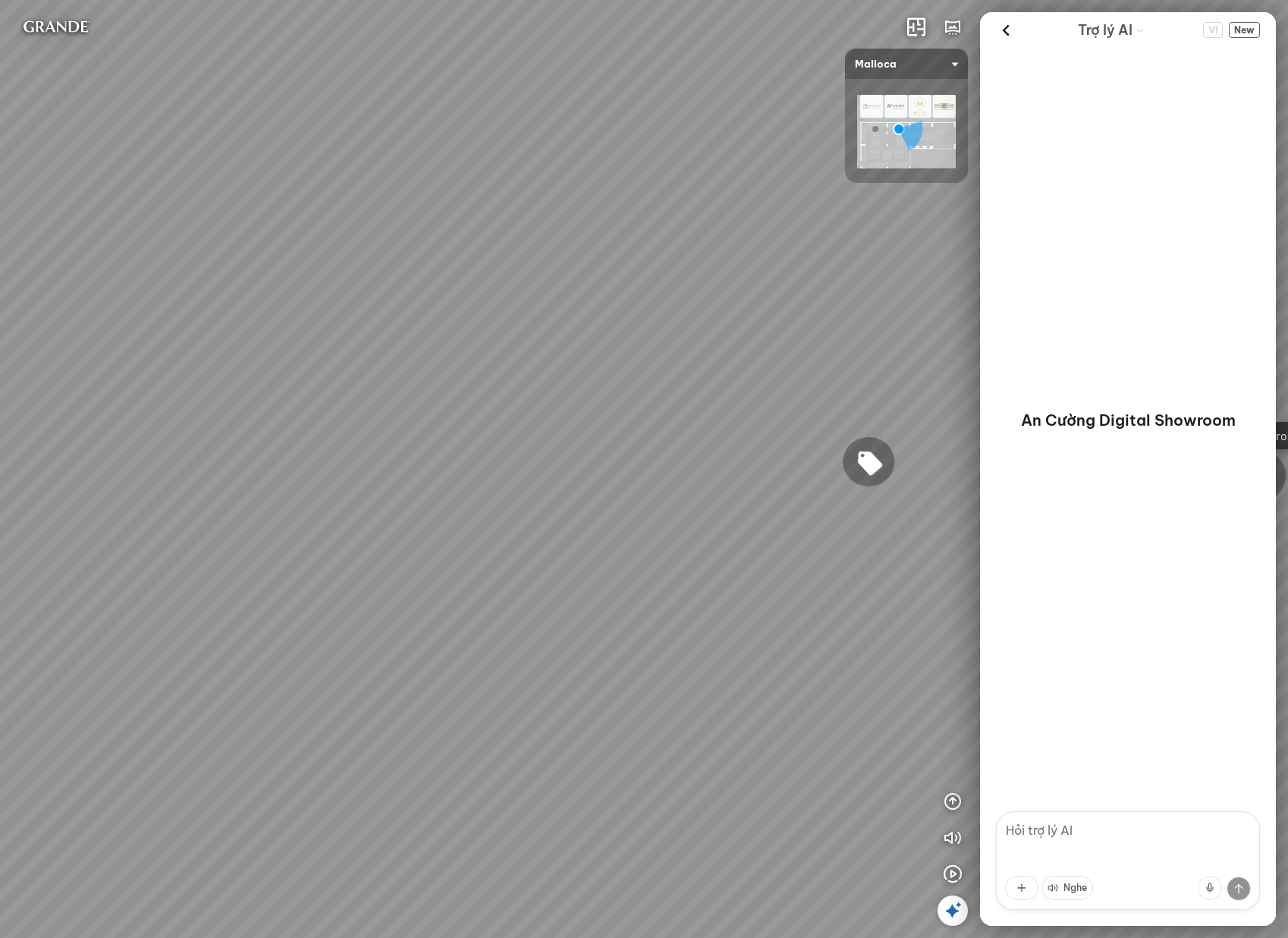
click at [1110, 834] on textarea at bounding box center [1127, 861] width 264 height 99
type textarea "x"
type textarea "xin chào tôi cần tư vấn nội thất phòng khách"
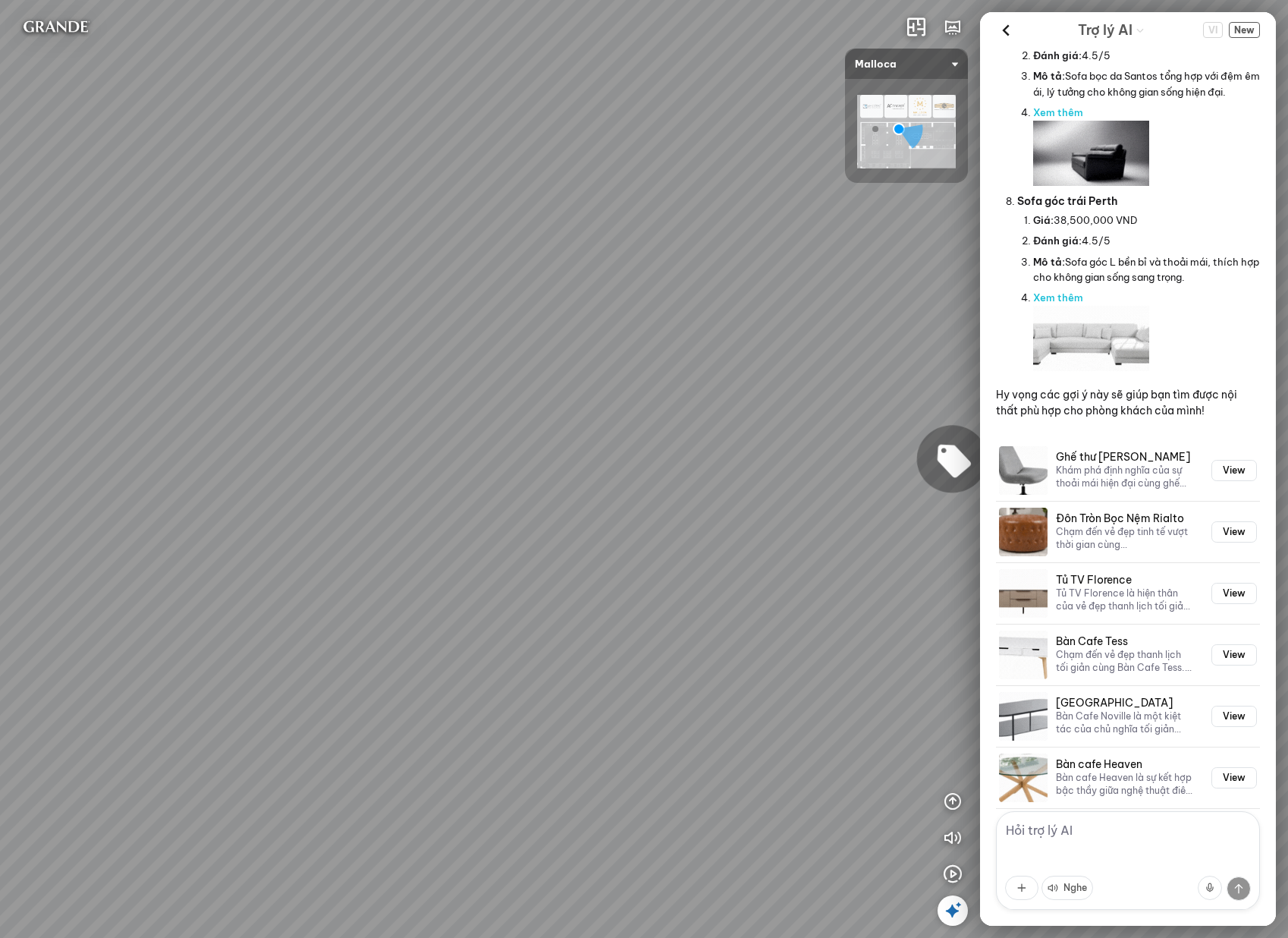
scroll to position [1648, 0]
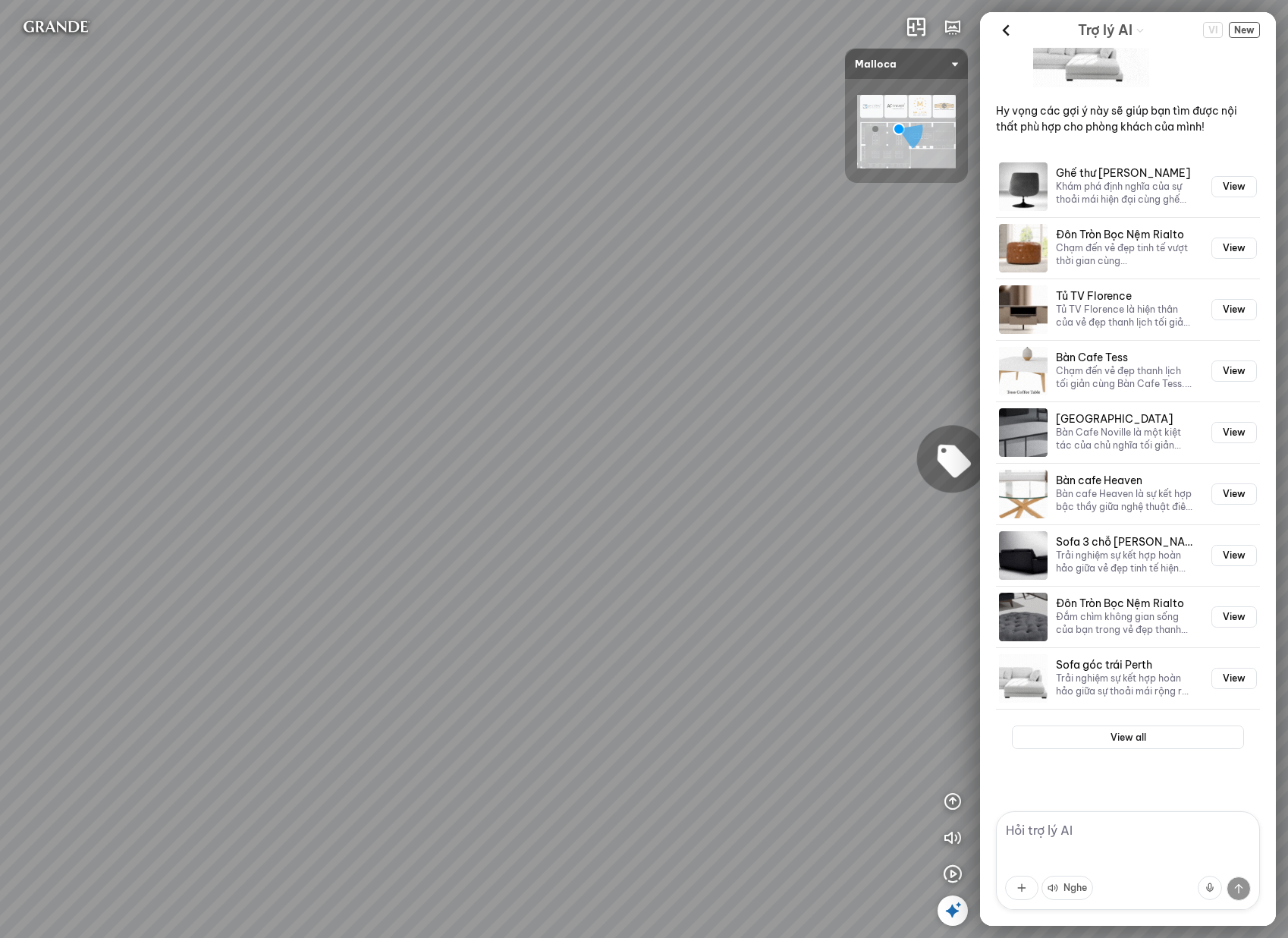
click at [1120, 836] on textarea at bounding box center [1127, 861] width 264 height 99
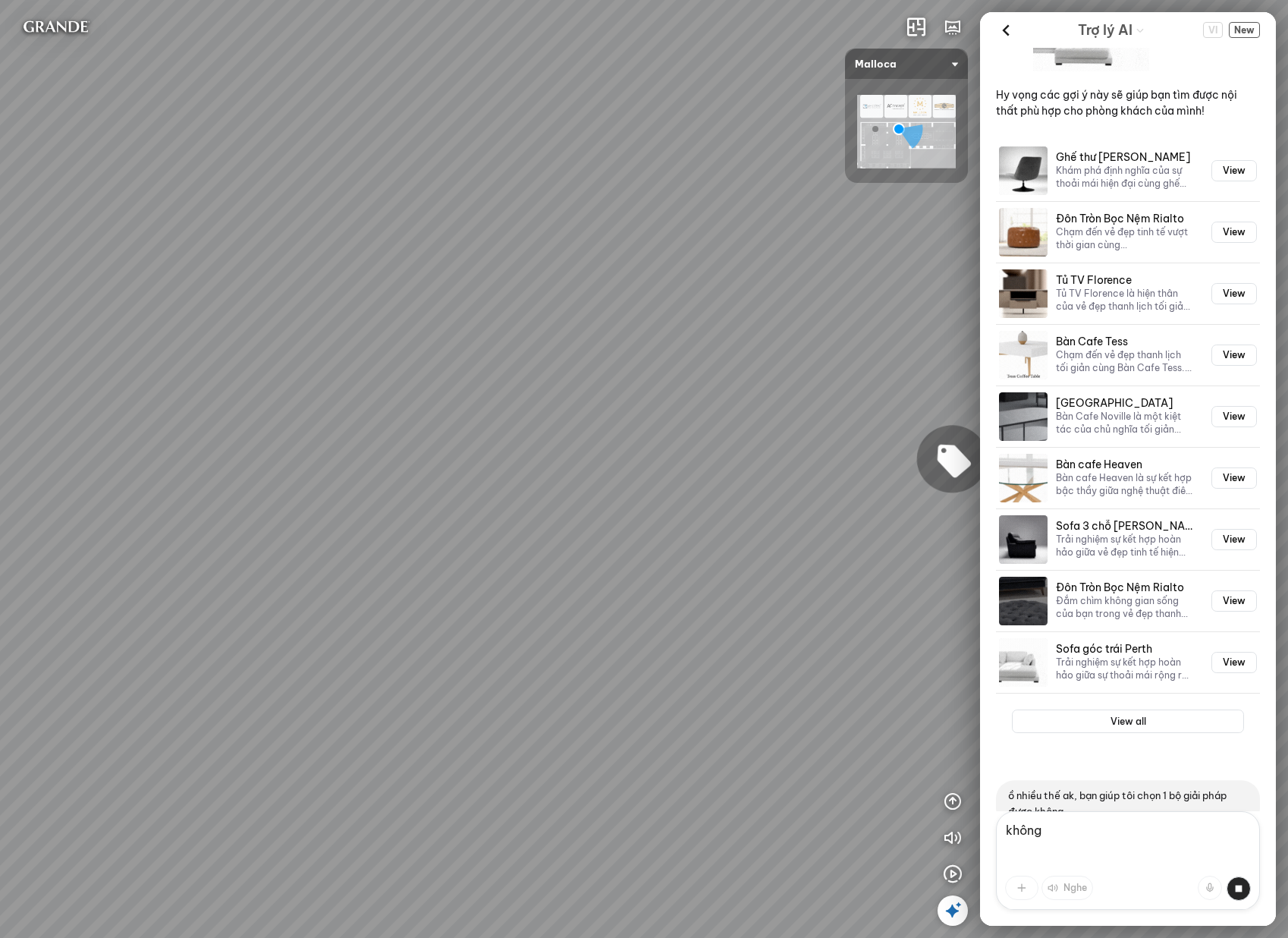
scroll to position [1734, 0]
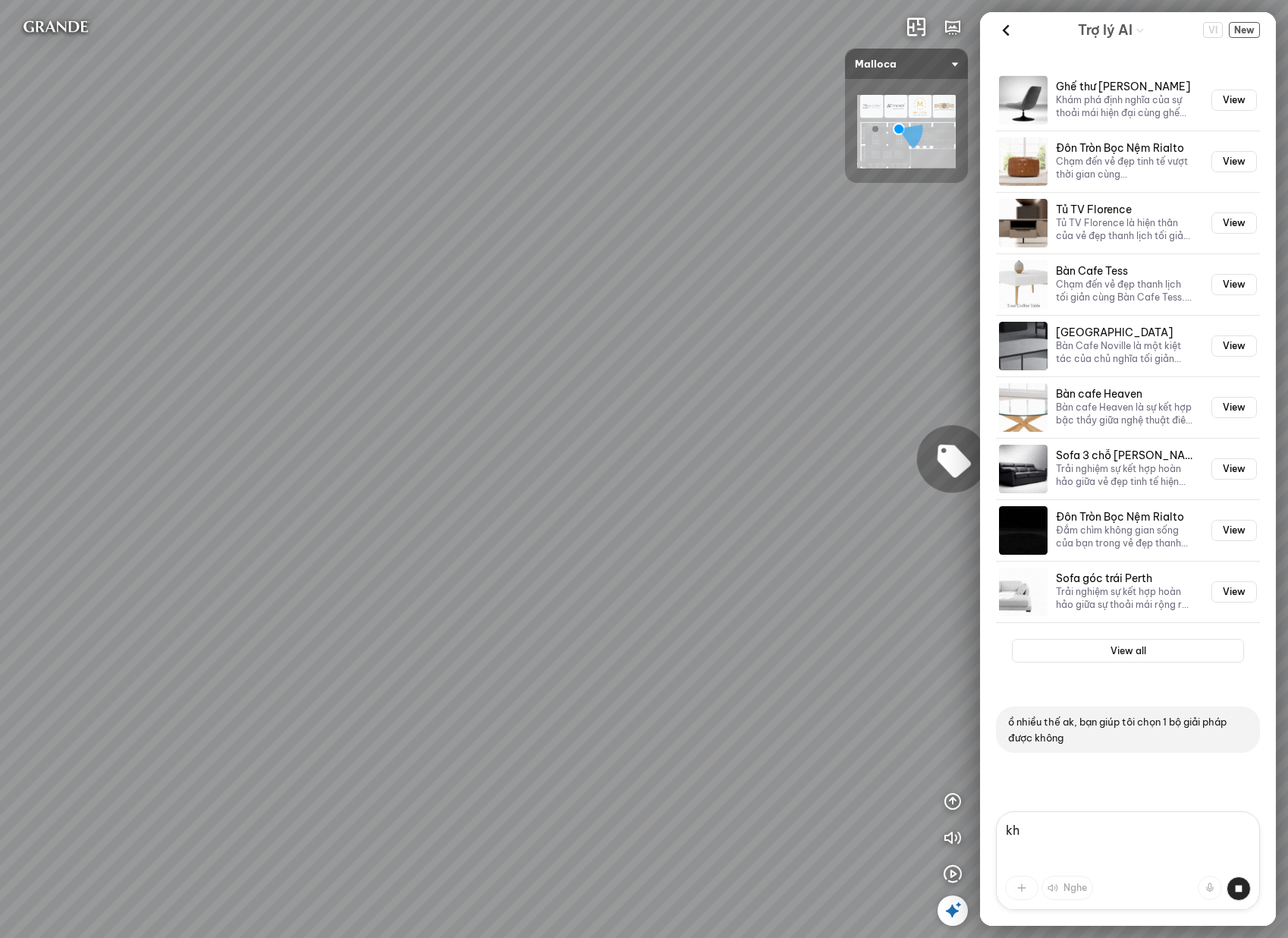
type textarea "k"
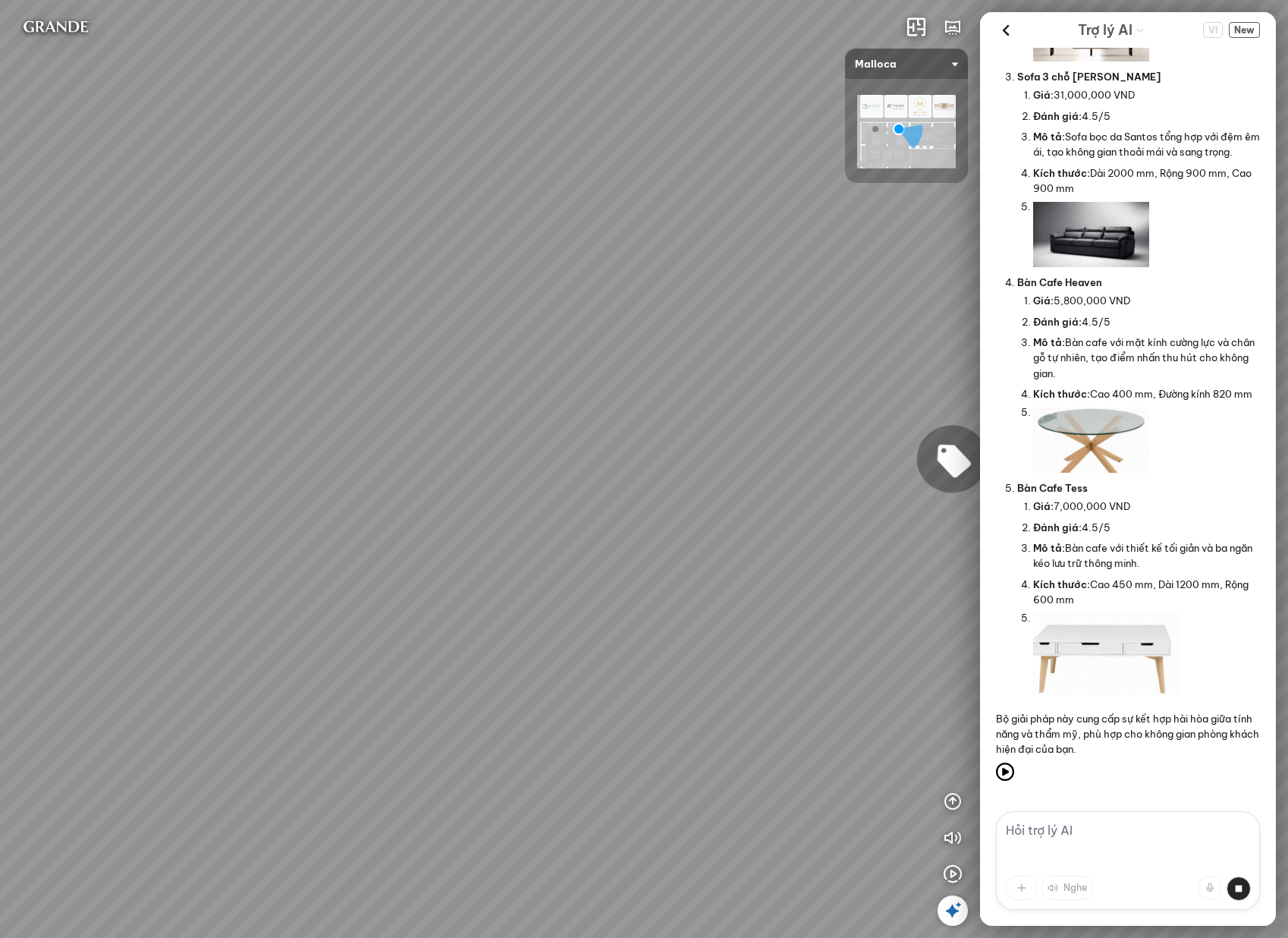
scroll to position [2962, 0]
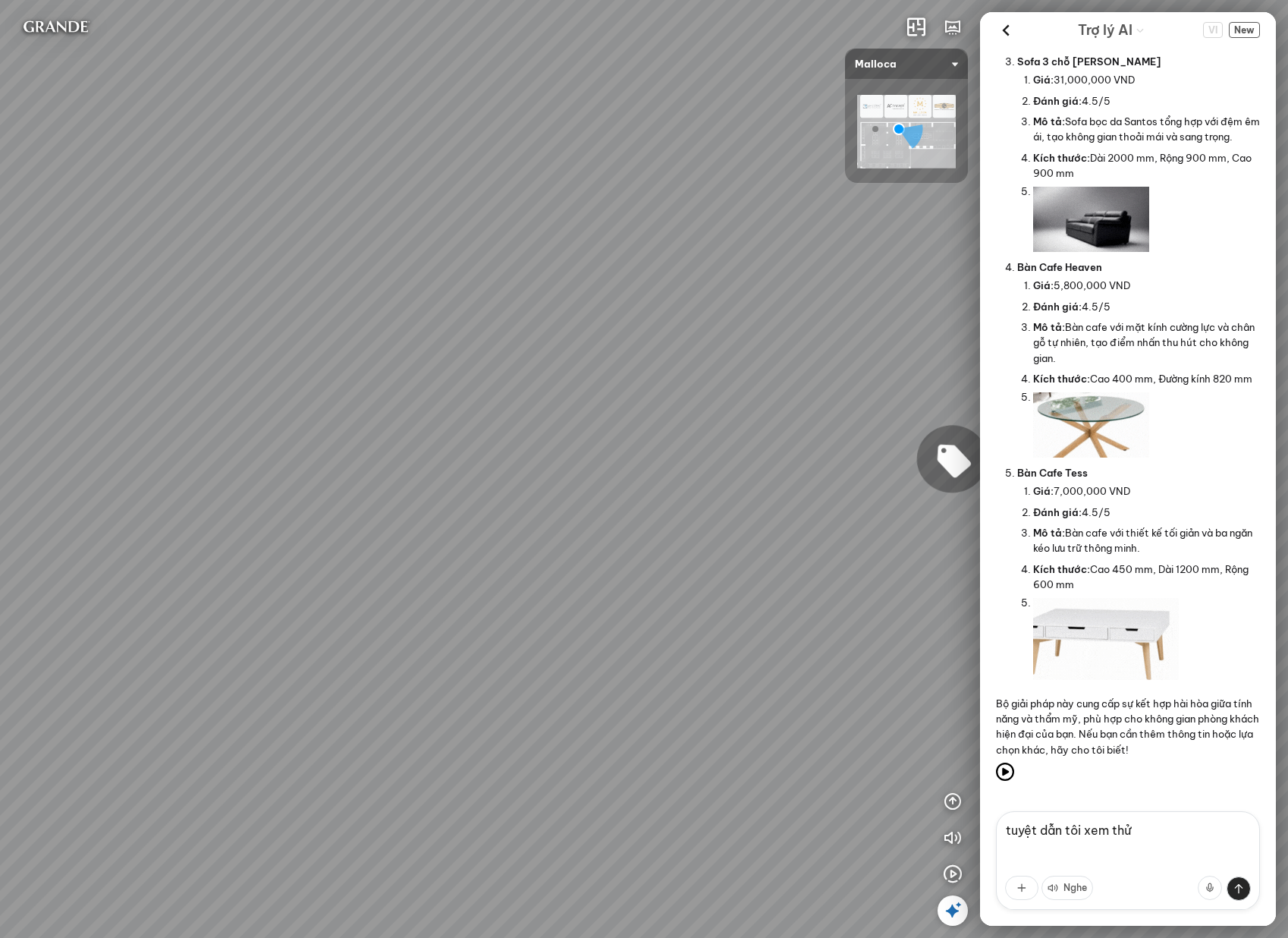
type textarea "tuyệt dẫn tôi xem thử"
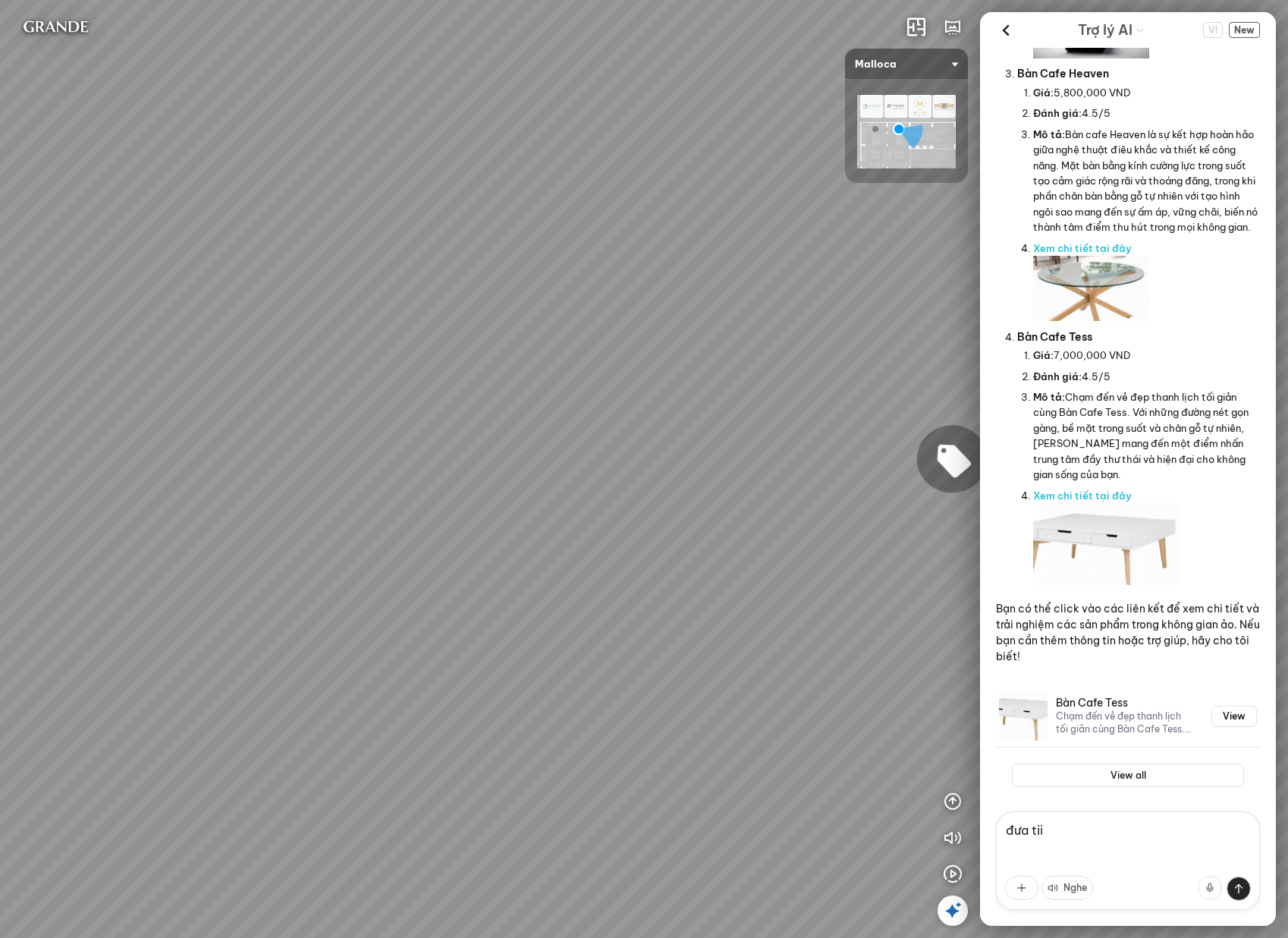
scroll to position [4829, 0]
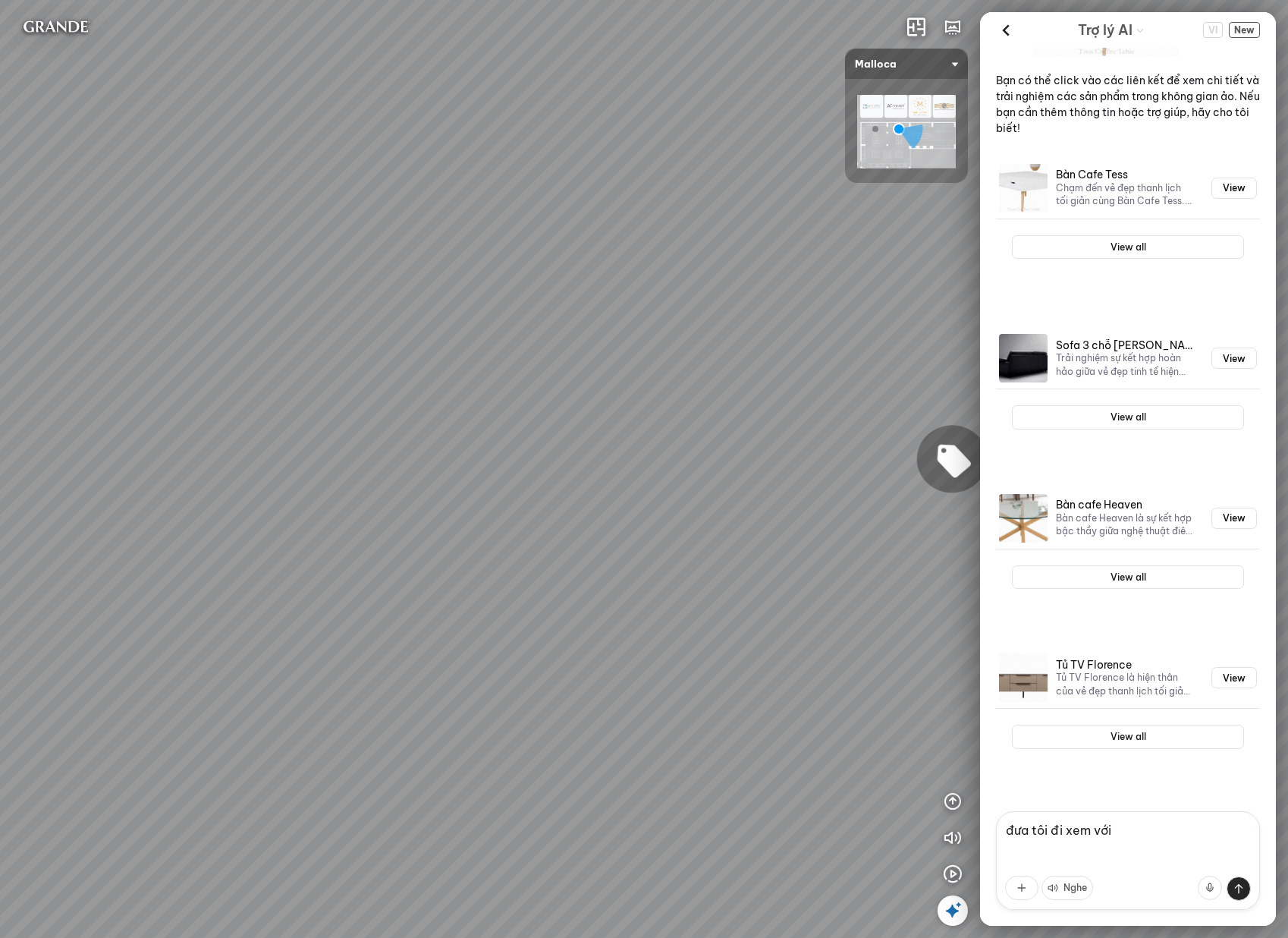
type textarea "đưa tôi đi xem với"
click at [1162, 832] on textarea "đưa tôi đi xem với" at bounding box center [1127, 861] width 264 height 99
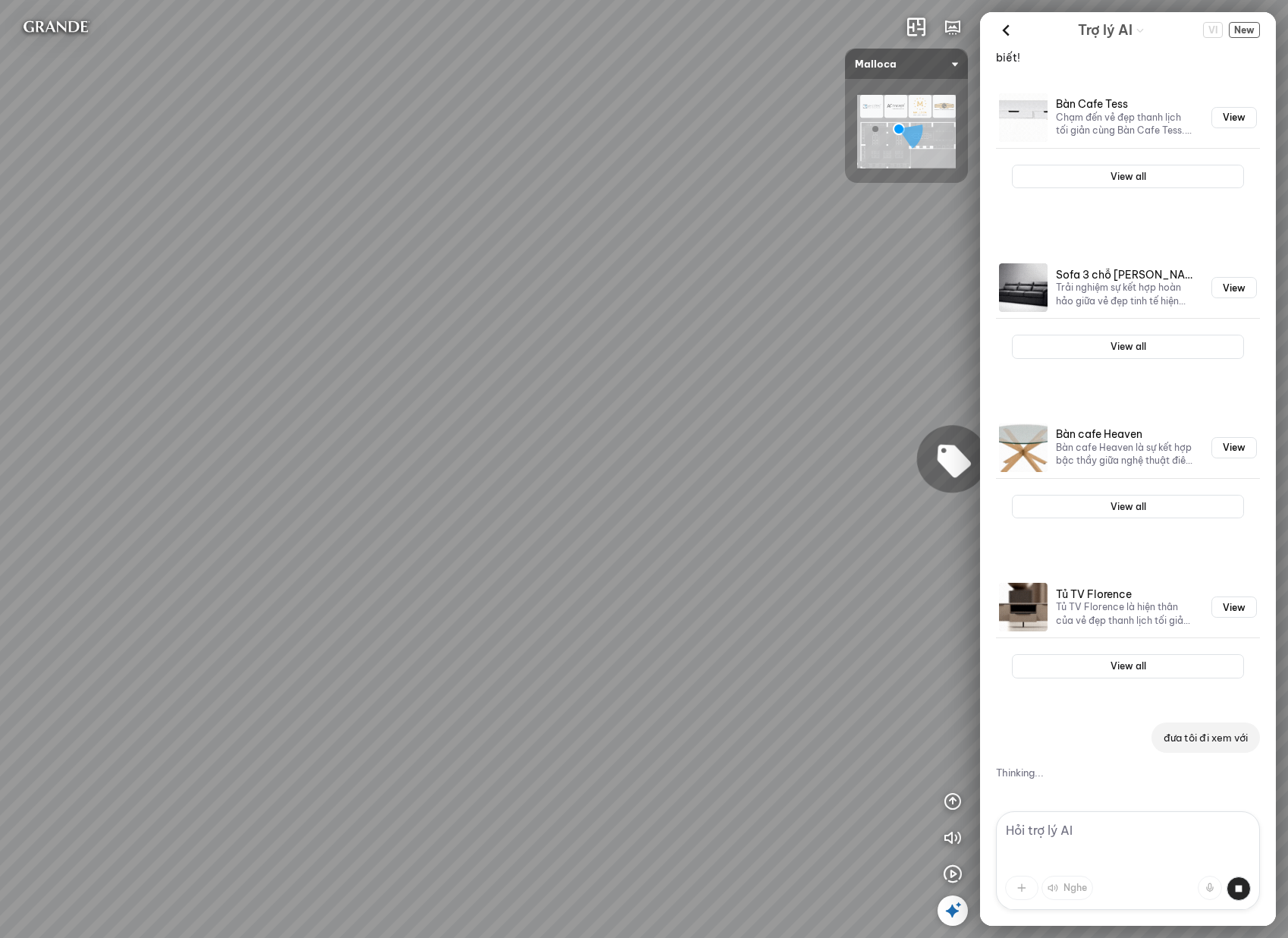
scroll to position [4885, 0]
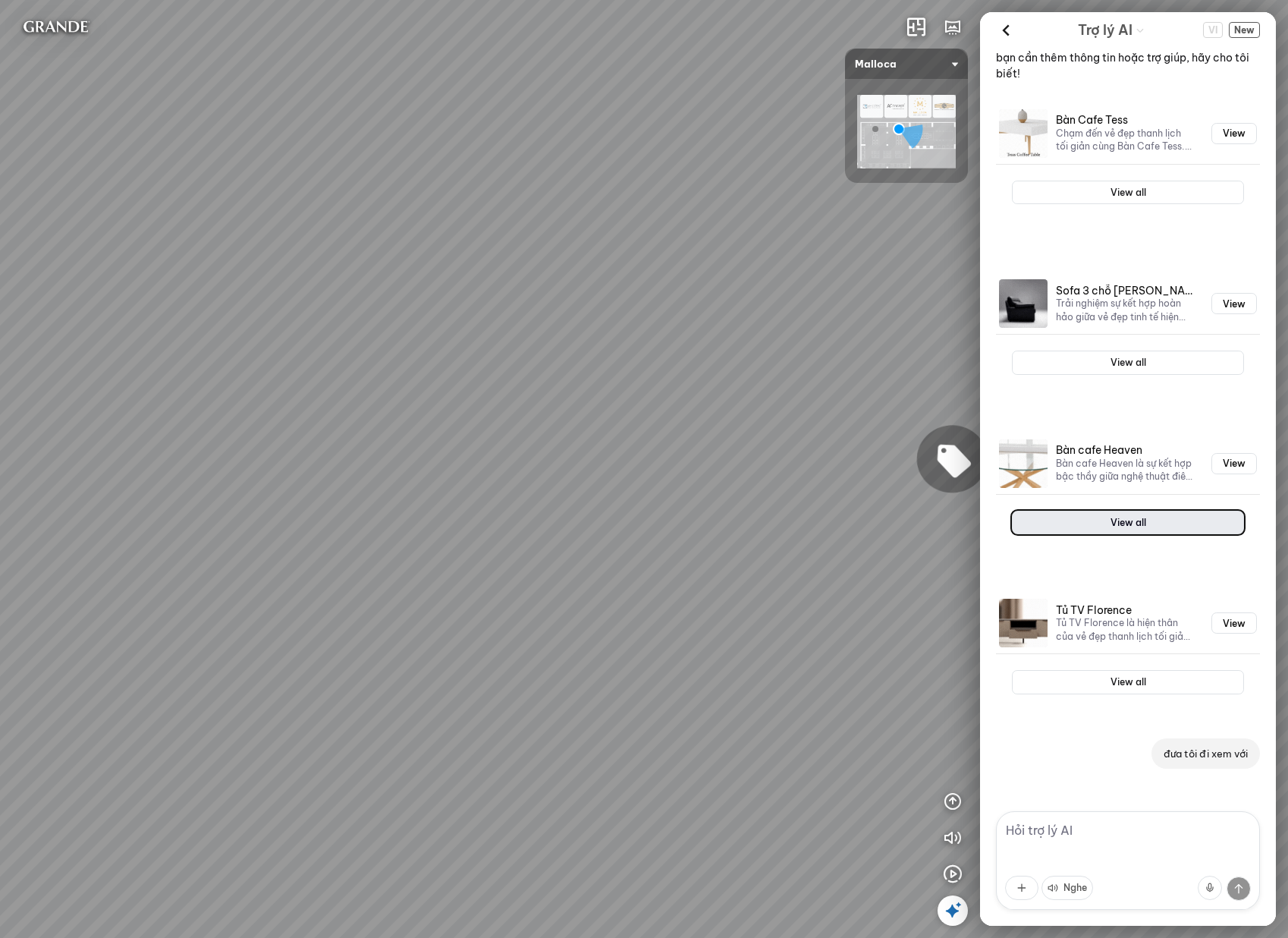
click at [1146, 521] on button "View all" at bounding box center [1127, 522] width 232 height 24
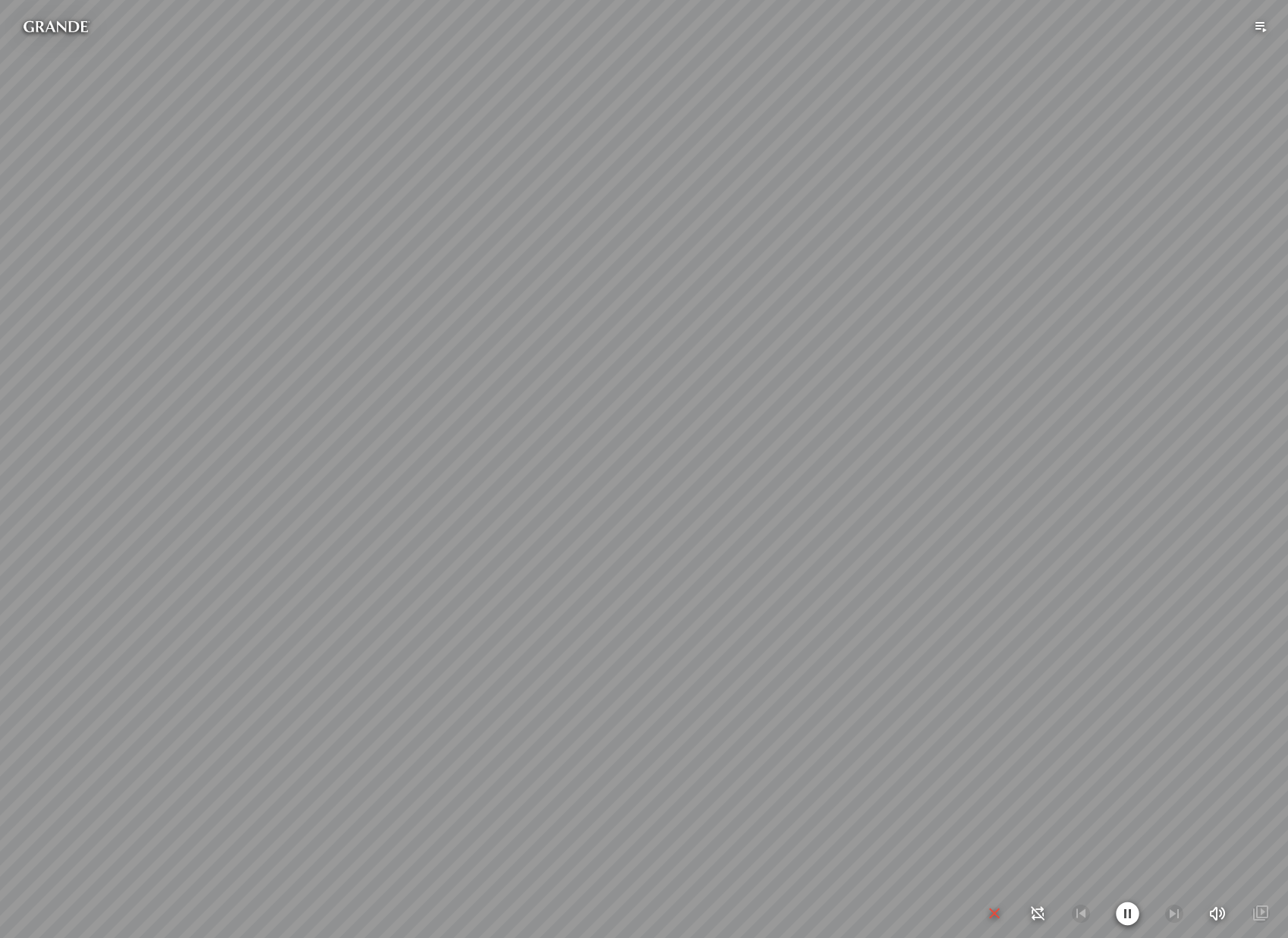
scroll to position [52596, 0]
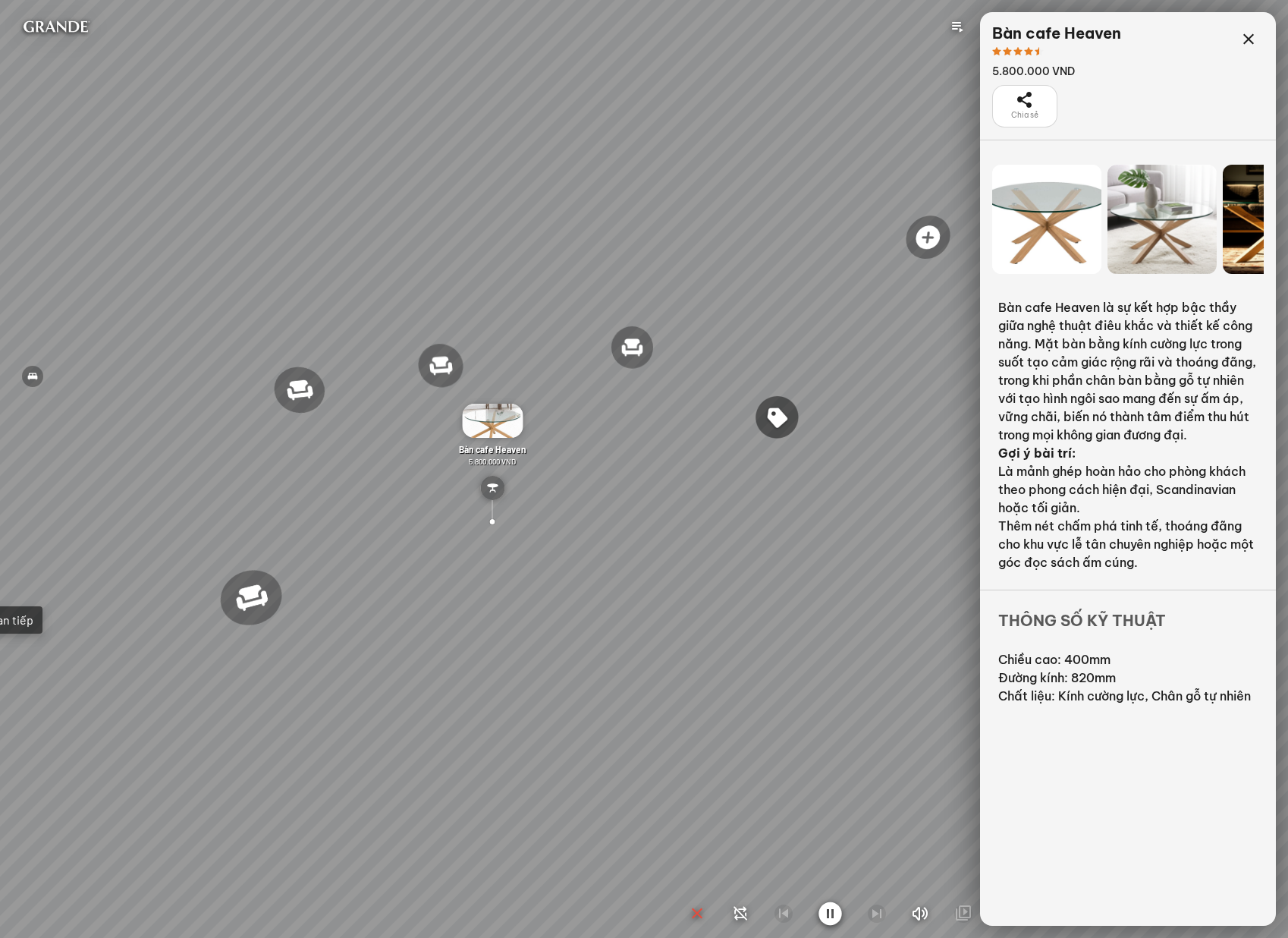
click at [1246, 33] on div at bounding box center [644, 469] width 1288 height 938
click at [1245, 32] on div at bounding box center [644, 469] width 1288 height 938
click at [696, 914] on icon "button" at bounding box center [697, 913] width 18 height 18
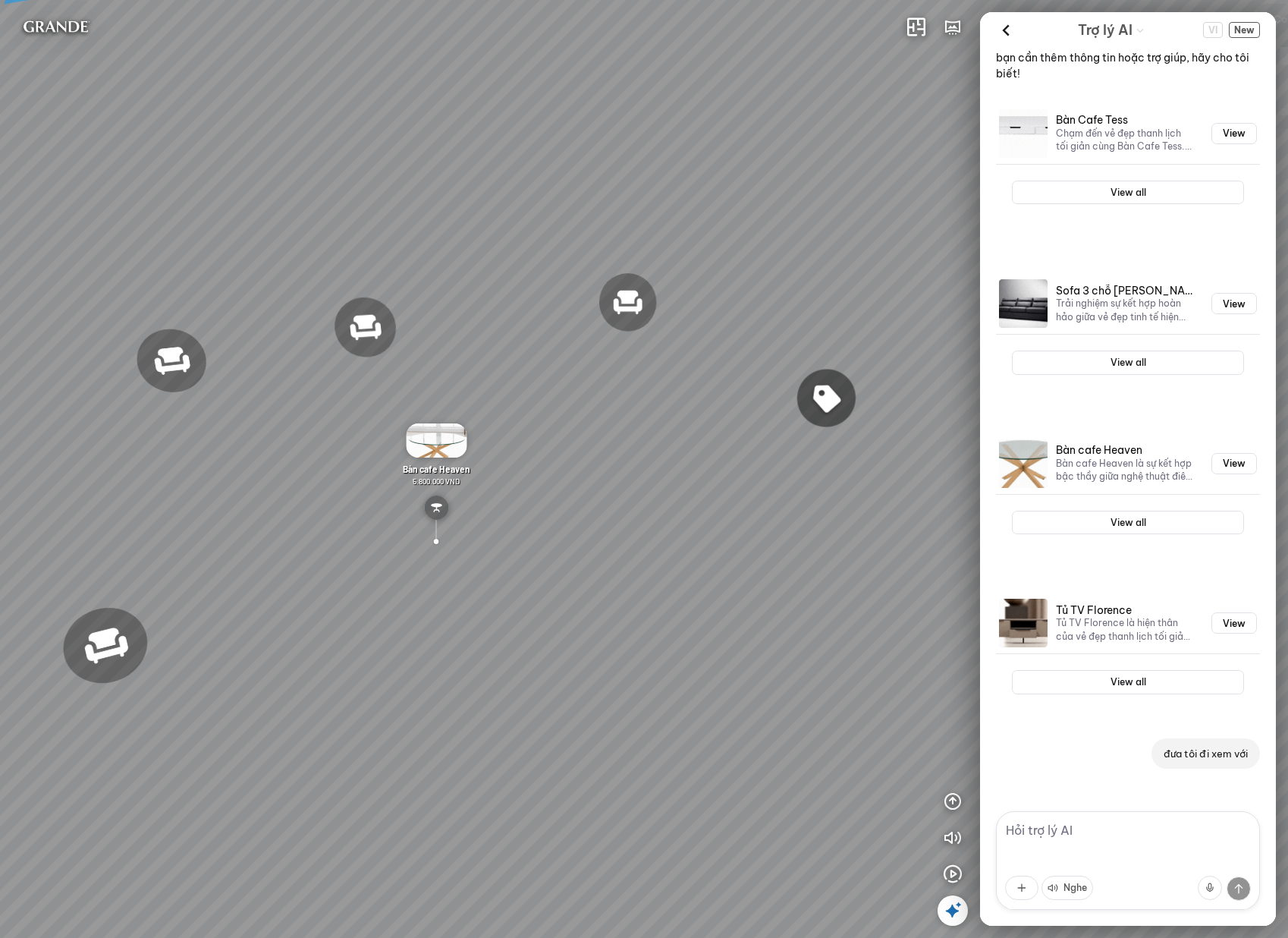
scroll to position [4885, 0]
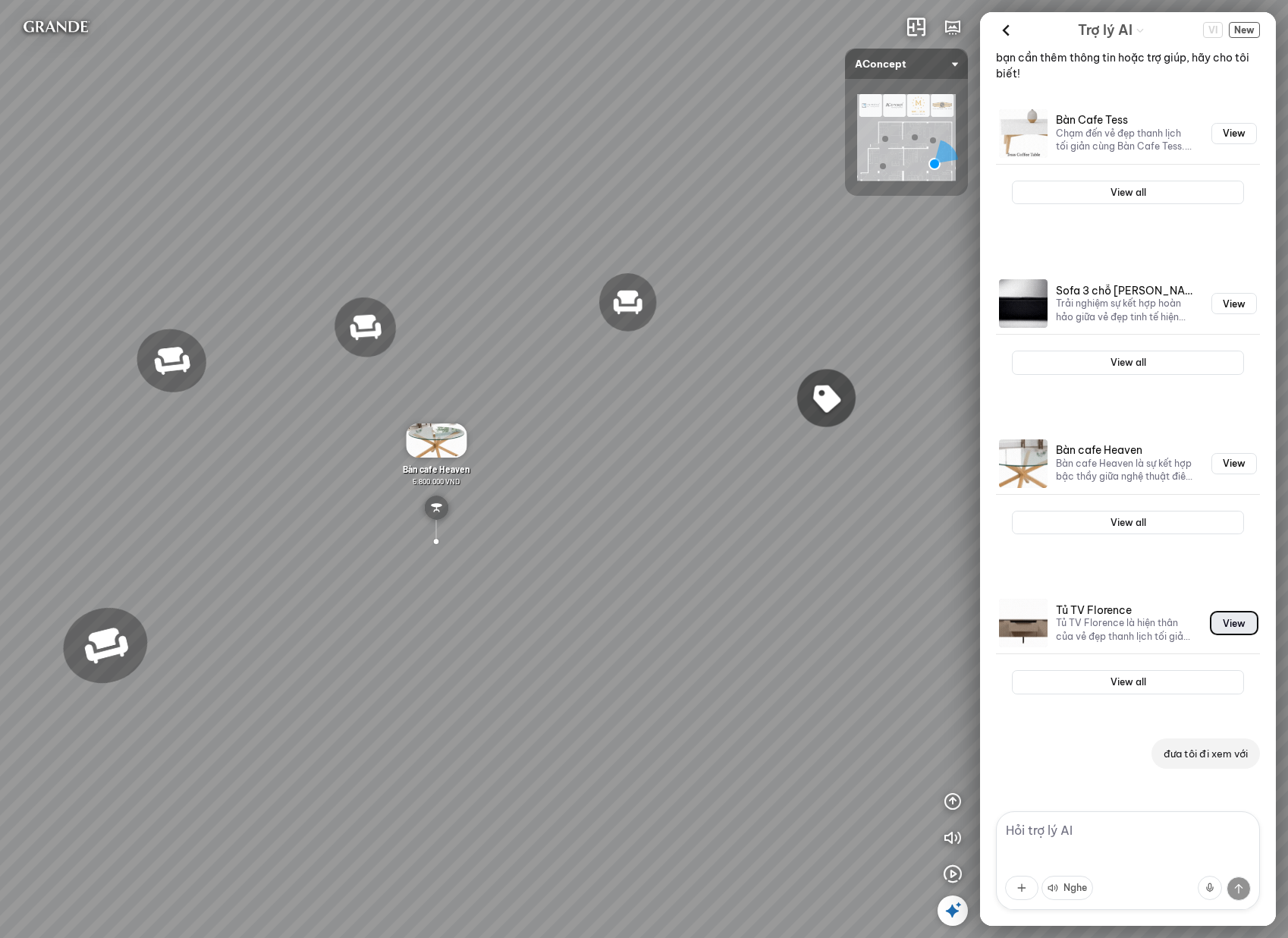
click at [1231, 621] on button "View" at bounding box center [1233, 622] width 45 height 21
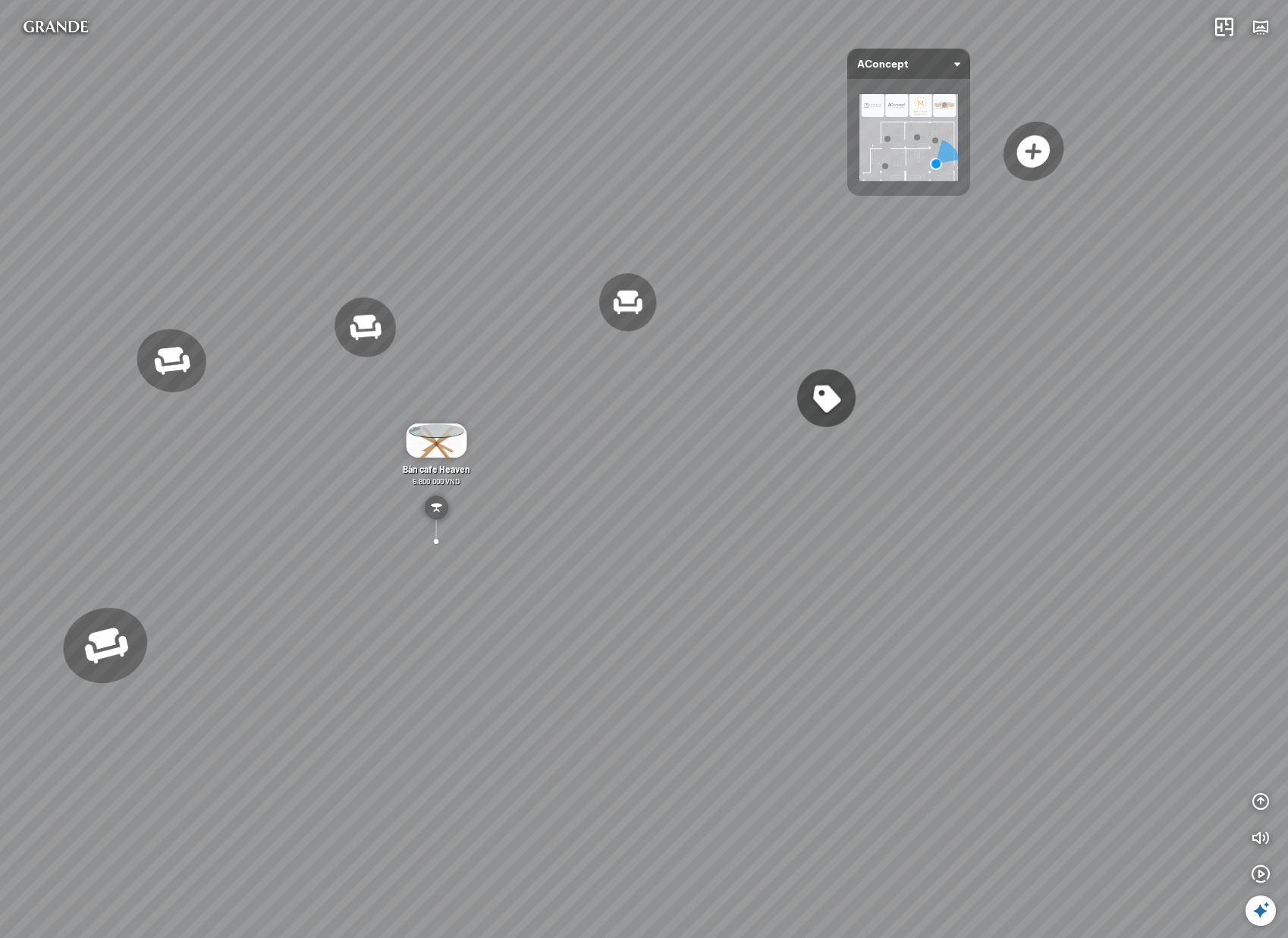
click at [1275, 621] on div "Trợ lý AI VI New xin chào tôi cần tư vấn nội thất phòng khách Dưới đây là một s…" at bounding box center [1275, 469] width 0 height 914
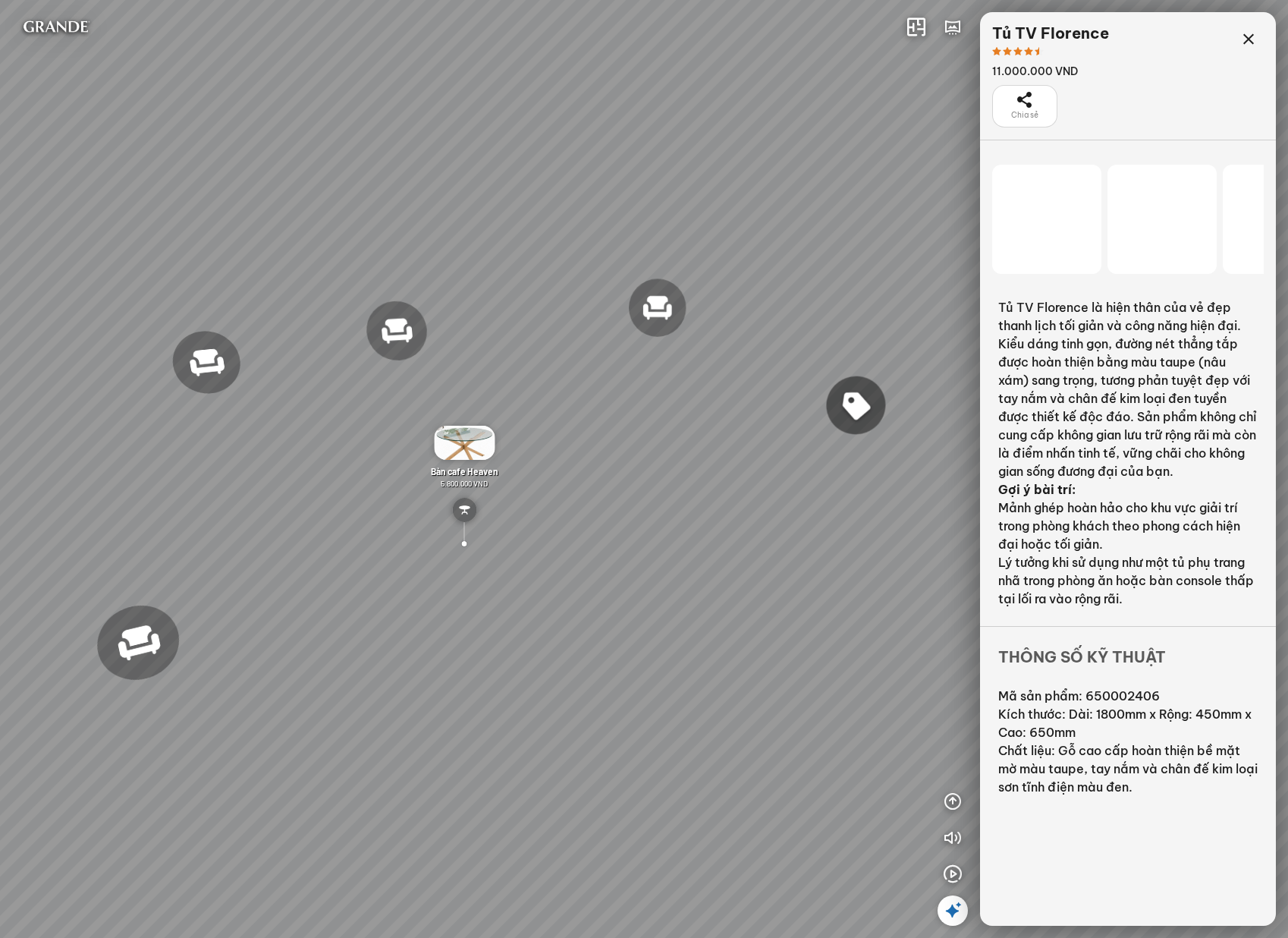
scroll to position [52596, 0]
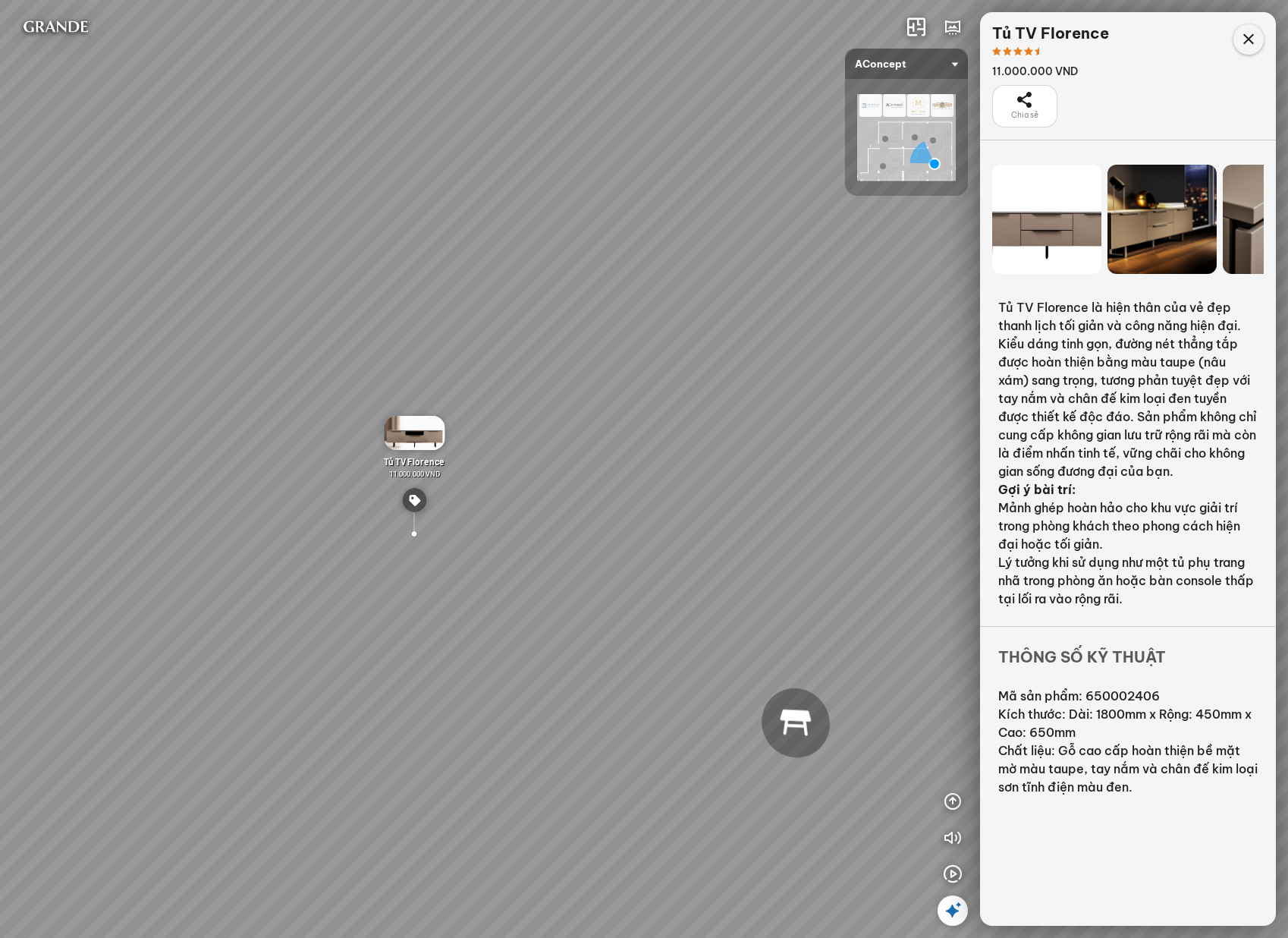
click at [1243, 45] on icon at bounding box center [1247, 39] width 18 height 18
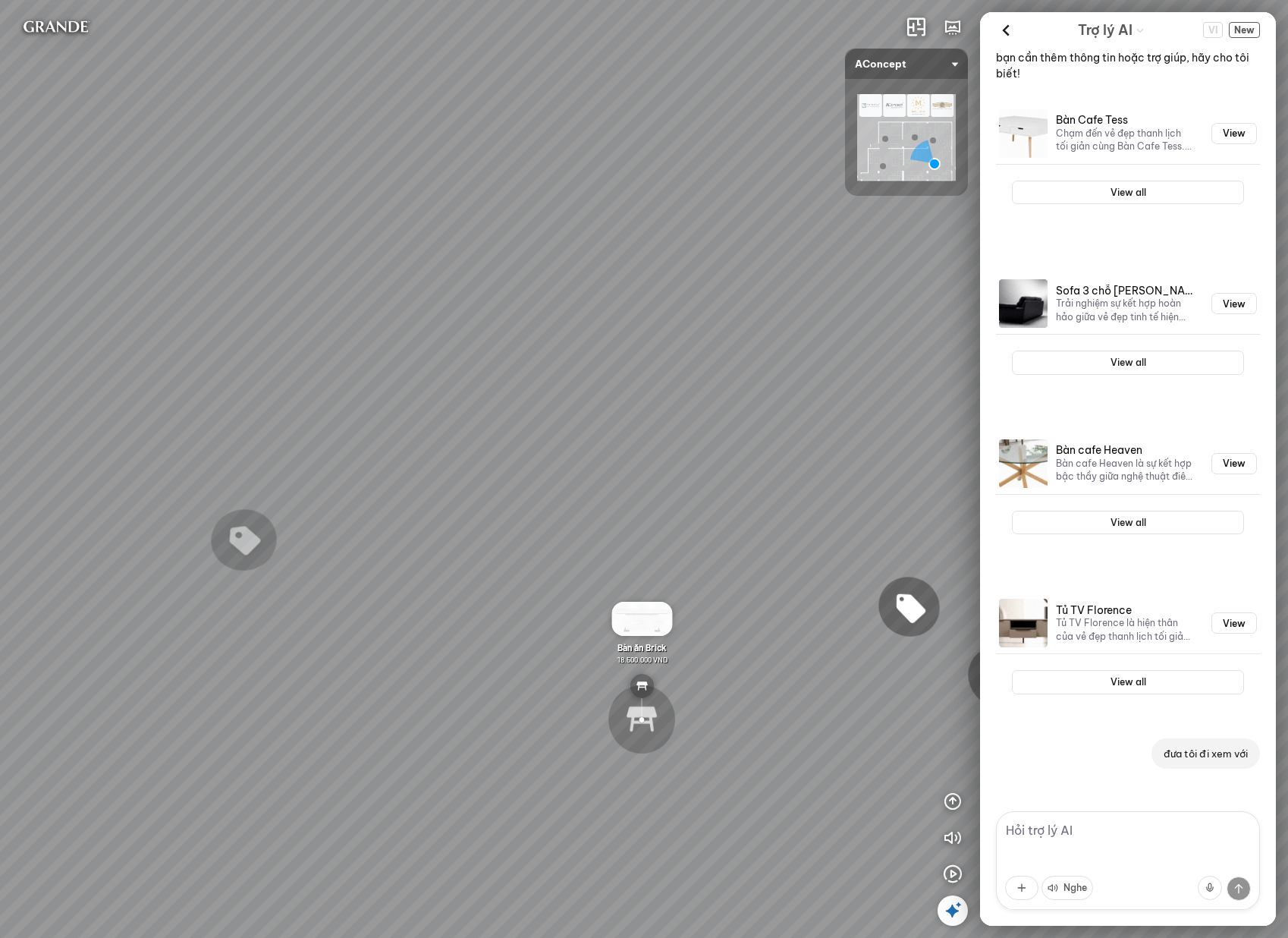
scroll to position [4702, 0]
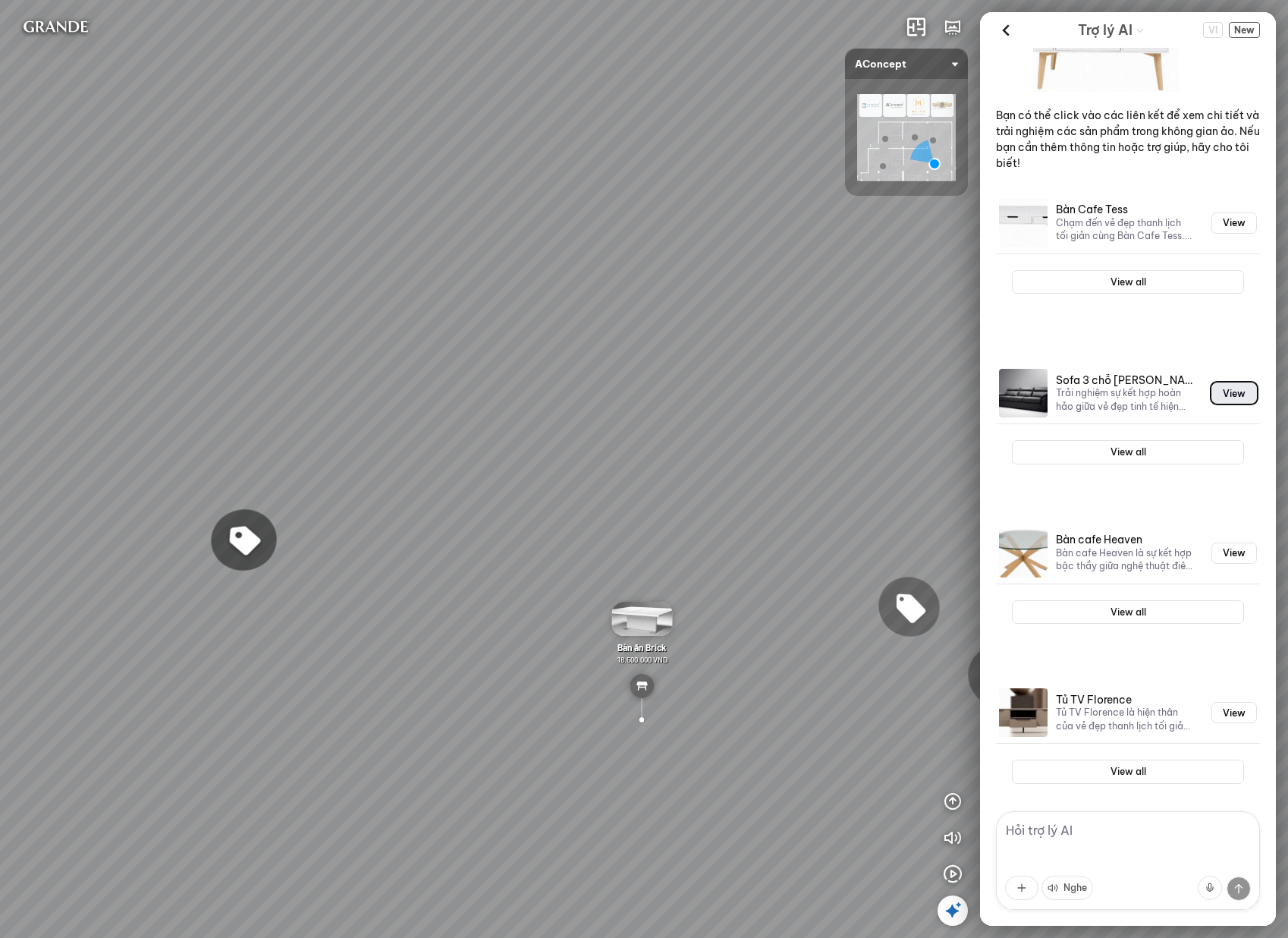
click at [1230, 404] on button "View" at bounding box center [1233, 393] width 45 height 21
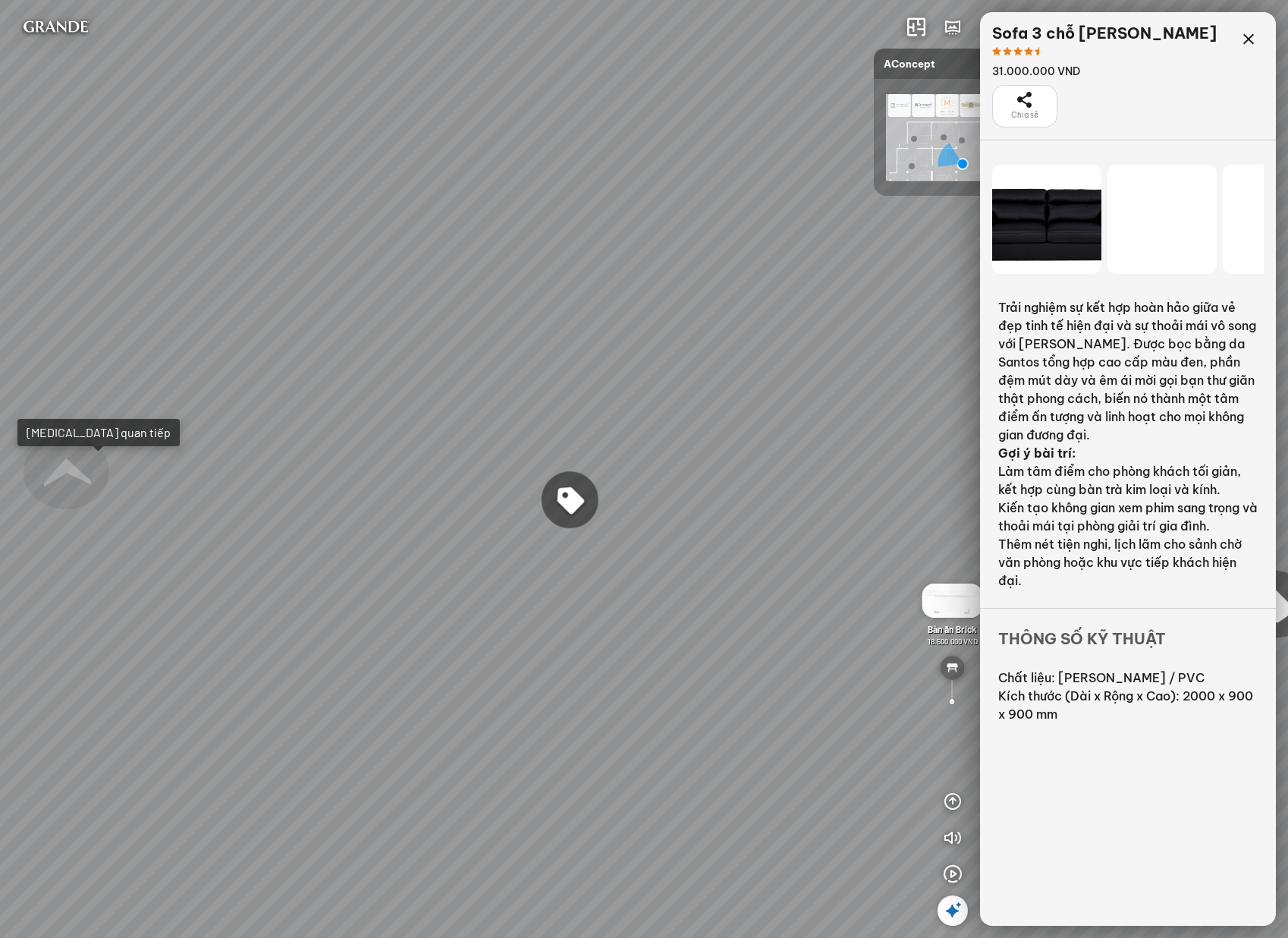
scroll to position [49721, 0]
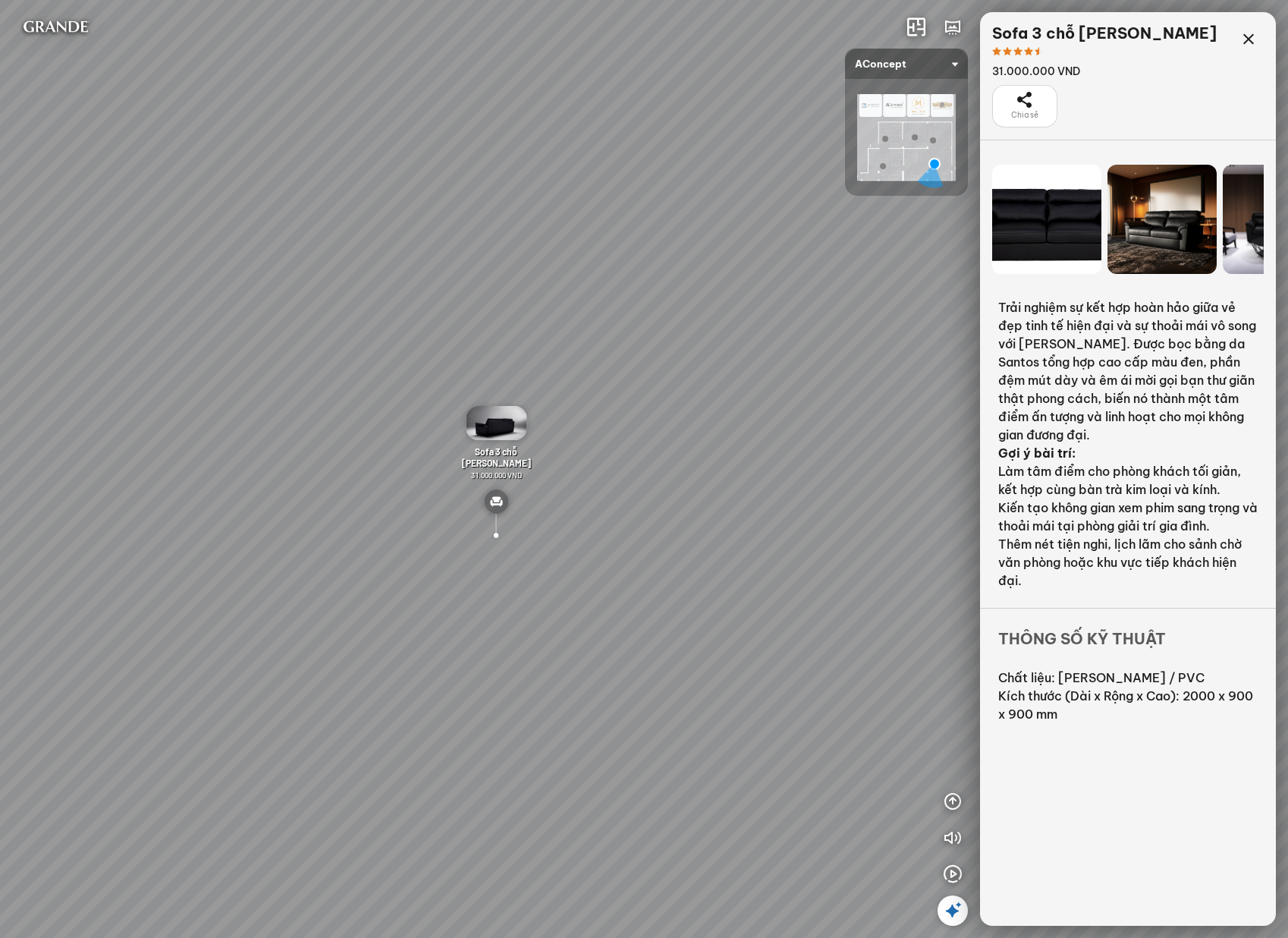
drag, startPoint x: 610, startPoint y: 530, endPoint x: 1017, endPoint y: 476, distance: 410.6
click at [1011, 478] on div "Ghế ăn Andrew 3.200.000 VND Ghế ăn Wilma 1.800.000 VND Sofa 3 chỗ [PERSON_NAME]…" at bounding box center [644, 469] width 1288 height 938
drag, startPoint x: 324, startPoint y: 458, endPoint x: 729, endPoint y: 429, distance: 406.0
click at [725, 430] on div "Ghế ăn Andrew 3.200.000 VND Ghế ăn Wilma 1.800.000 VND Sofa 3 chỗ [PERSON_NAME]…" at bounding box center [644, 469] width 1288 height 938
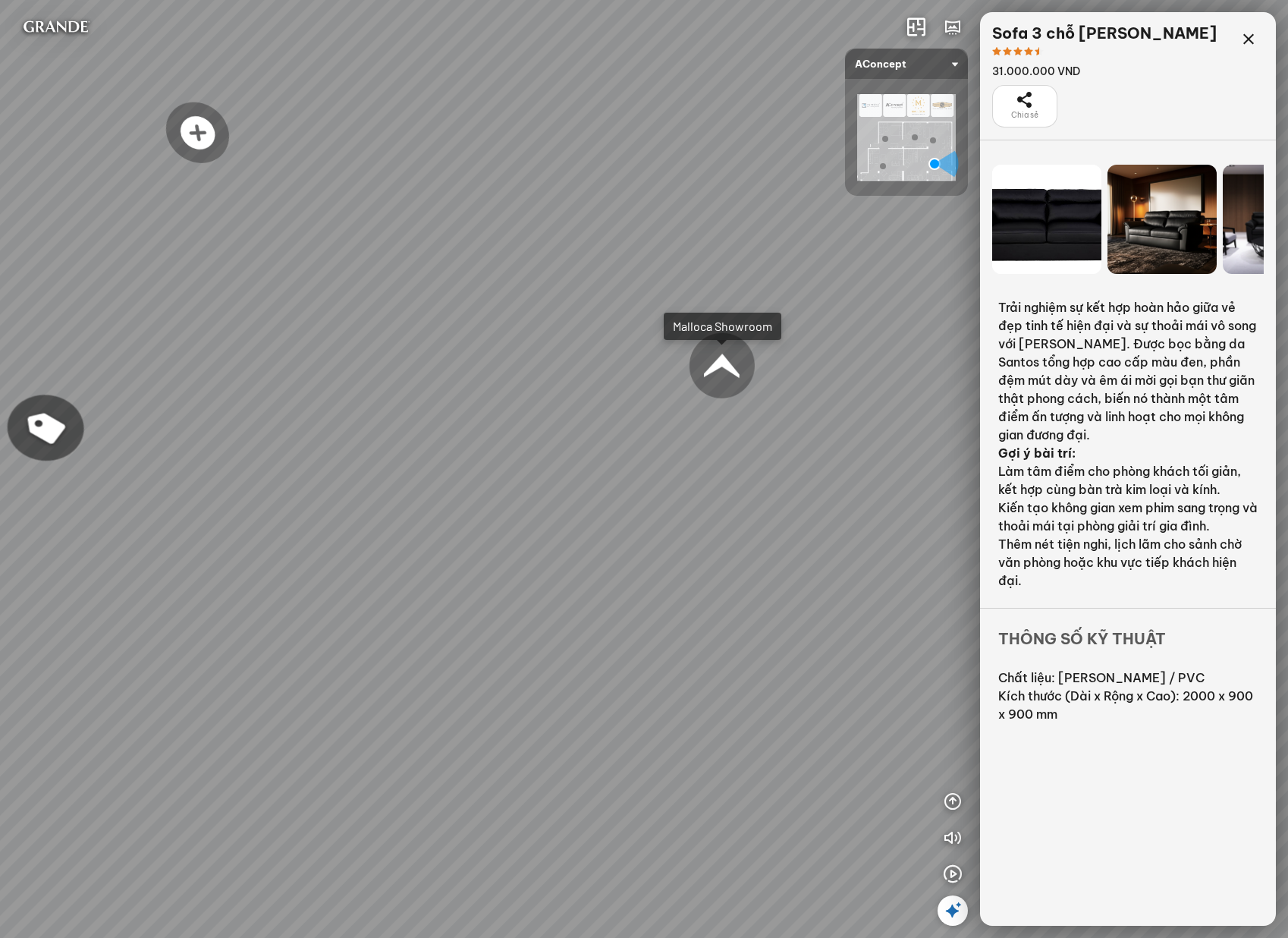
drag, startPoint x: 694, startPoint y: 422, endPoint x: 710, endPoint y: 420, distance: 16.1
click at [710, 420] on div "Ghế ăn Andrew 3.200.000 VND Ghế ăn Wilma 1.800.000 VND Sofa 3 chỗ [PERSON_NAME]…" at bounding box center [644, 469] width 1288 height 938
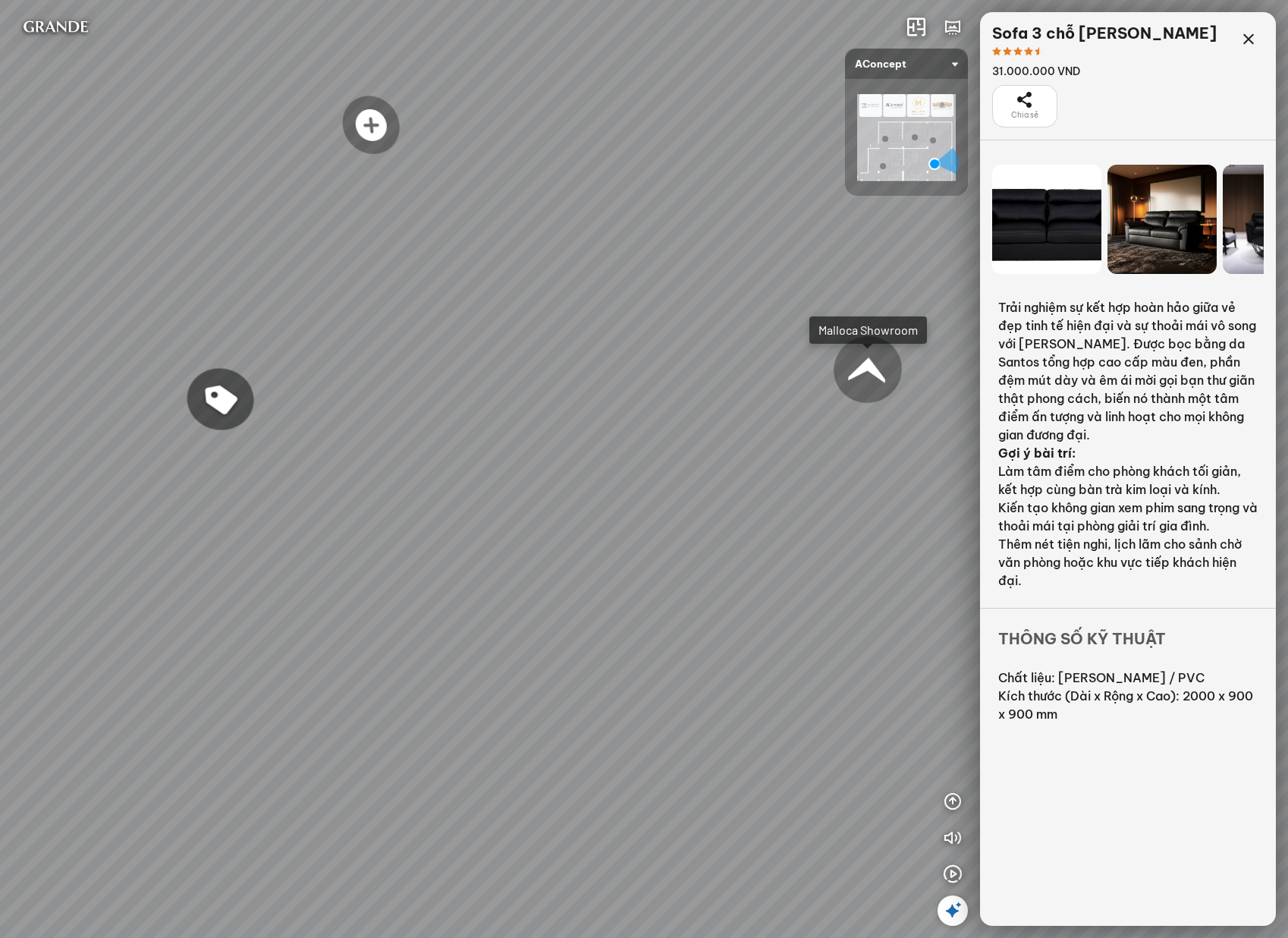
drag, startPoint x: 521, startPoint y: 397, endPoint x: 830, endPoint y: 428, distance: 310.6
click at [827, 428] on div "Ghế ăn Andrew 3.200.000 VND Ghế ăn Wilma 1.800.000 VND Sofa 3 chỗ [PERSON_NAME]…" at bounding box center [644, 469] width 1288 height 938
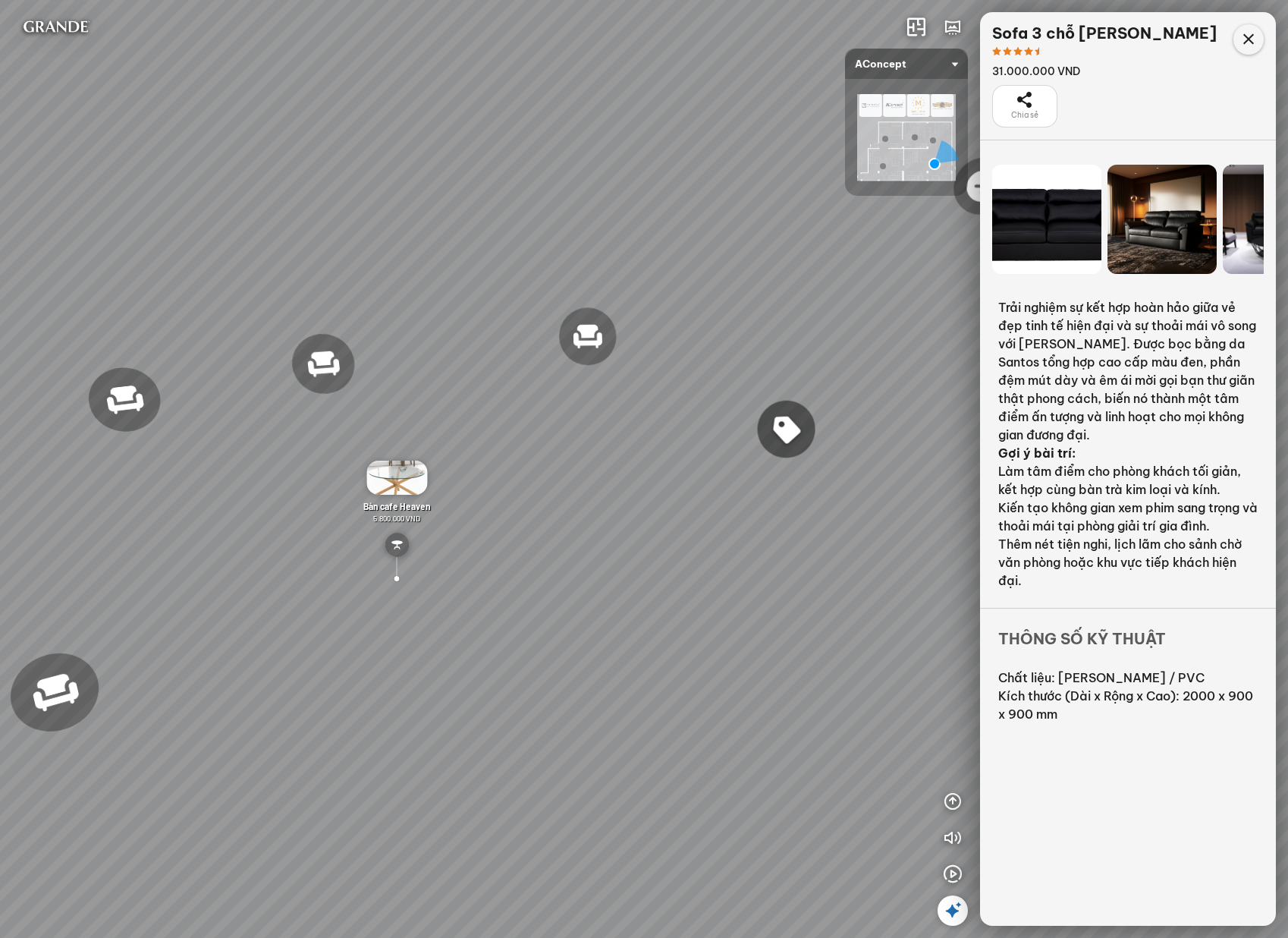
click at [1244, 45] on icon at bounding box center [1247, 39] width 18 height 18
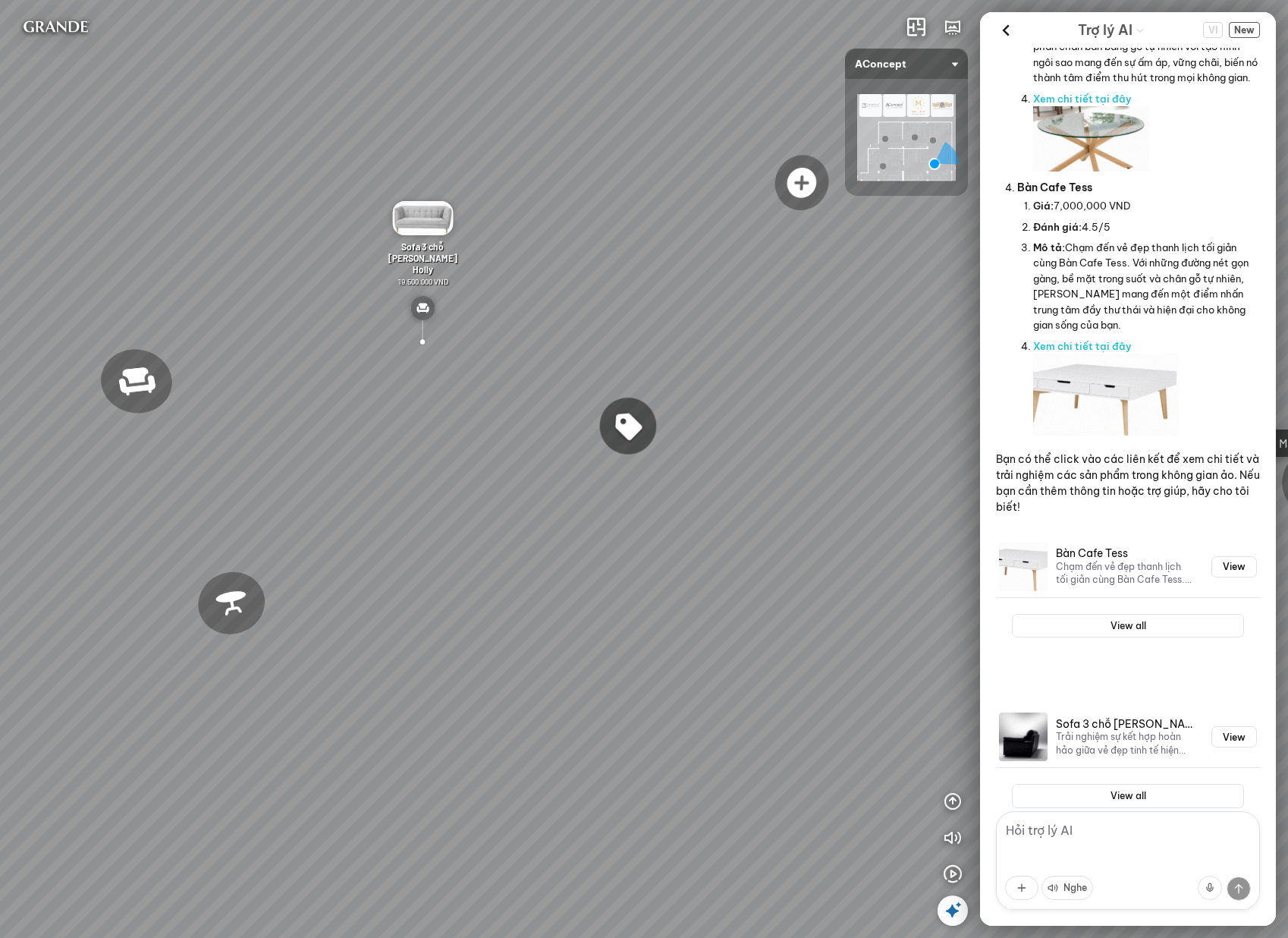
scroll to position [4758, 0]
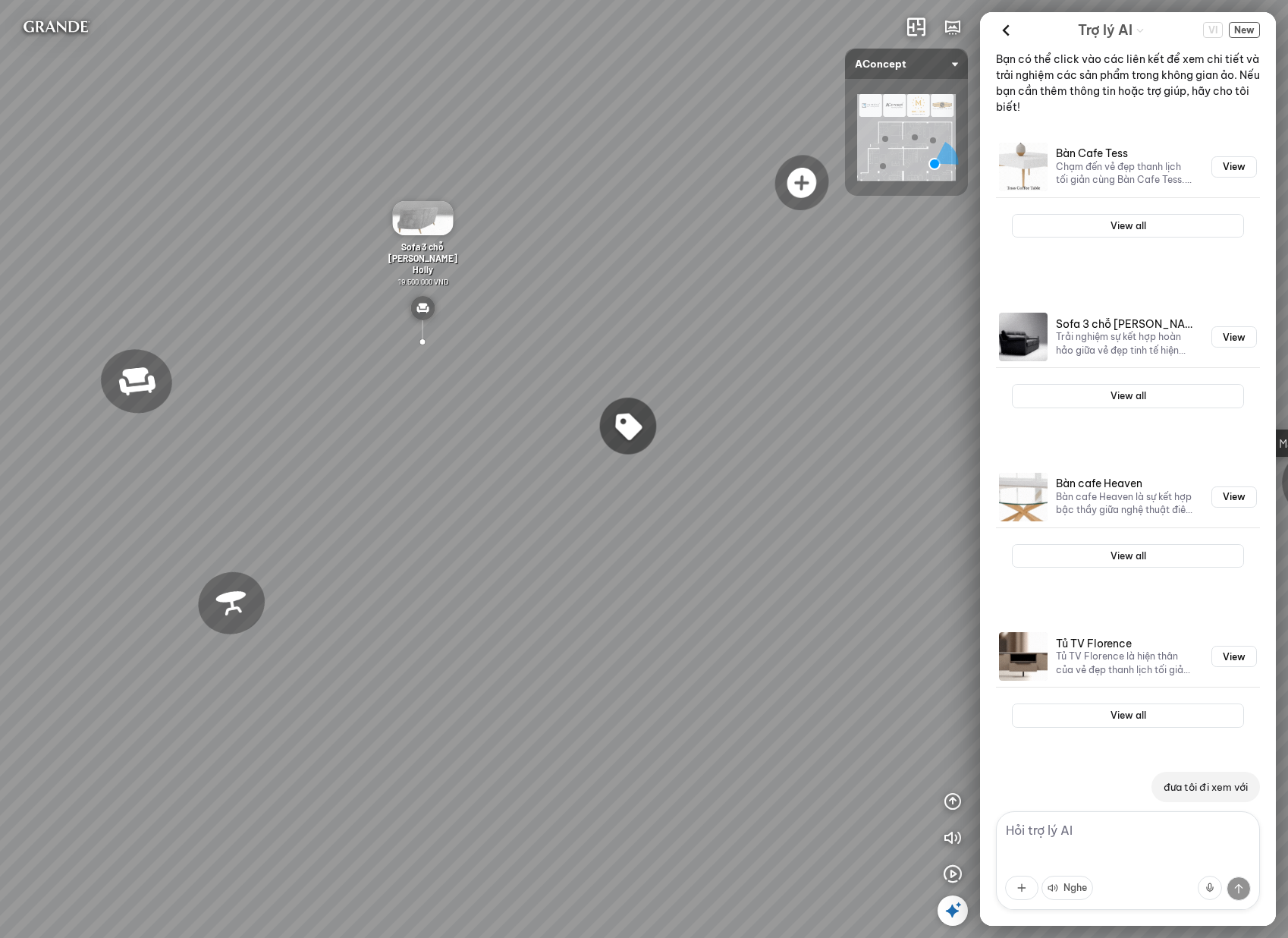
click at [1125, 840] on textarea at bounding box center [1127, 861] width 264 height 99
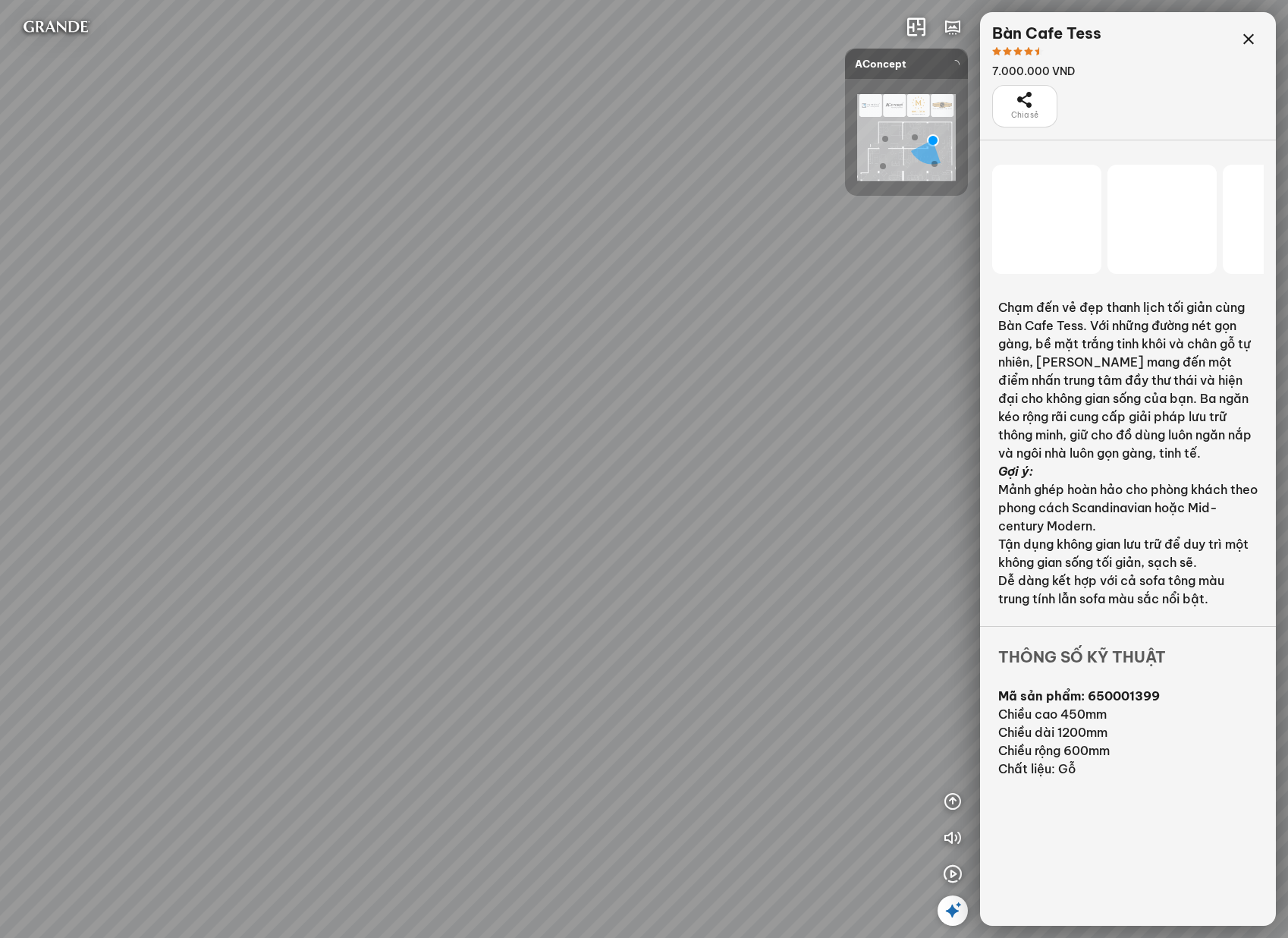
scroll to position [54830, 0]
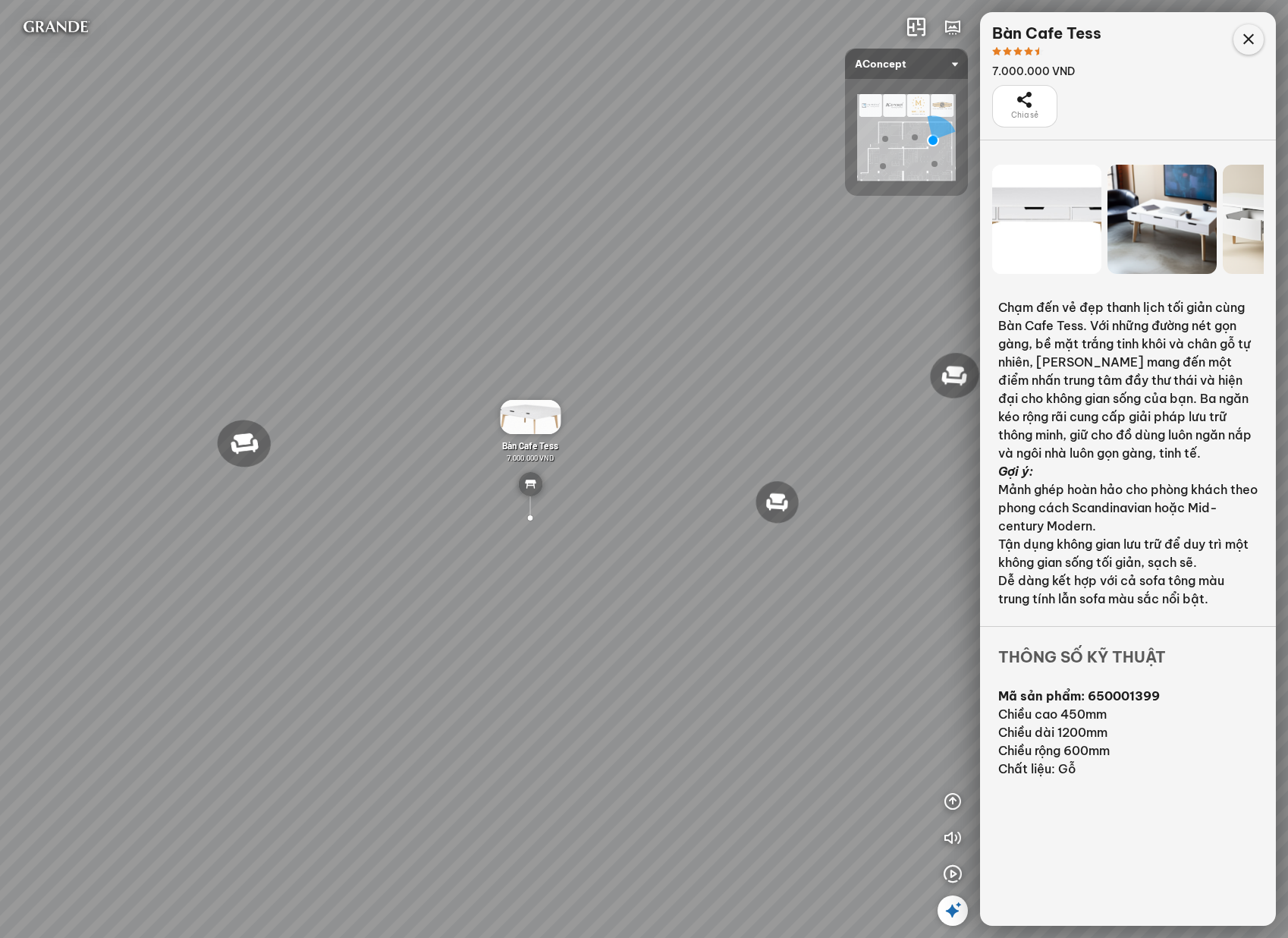
click at [1243, 36] on icon at bounding box center [1247, 39] width 18 height 18
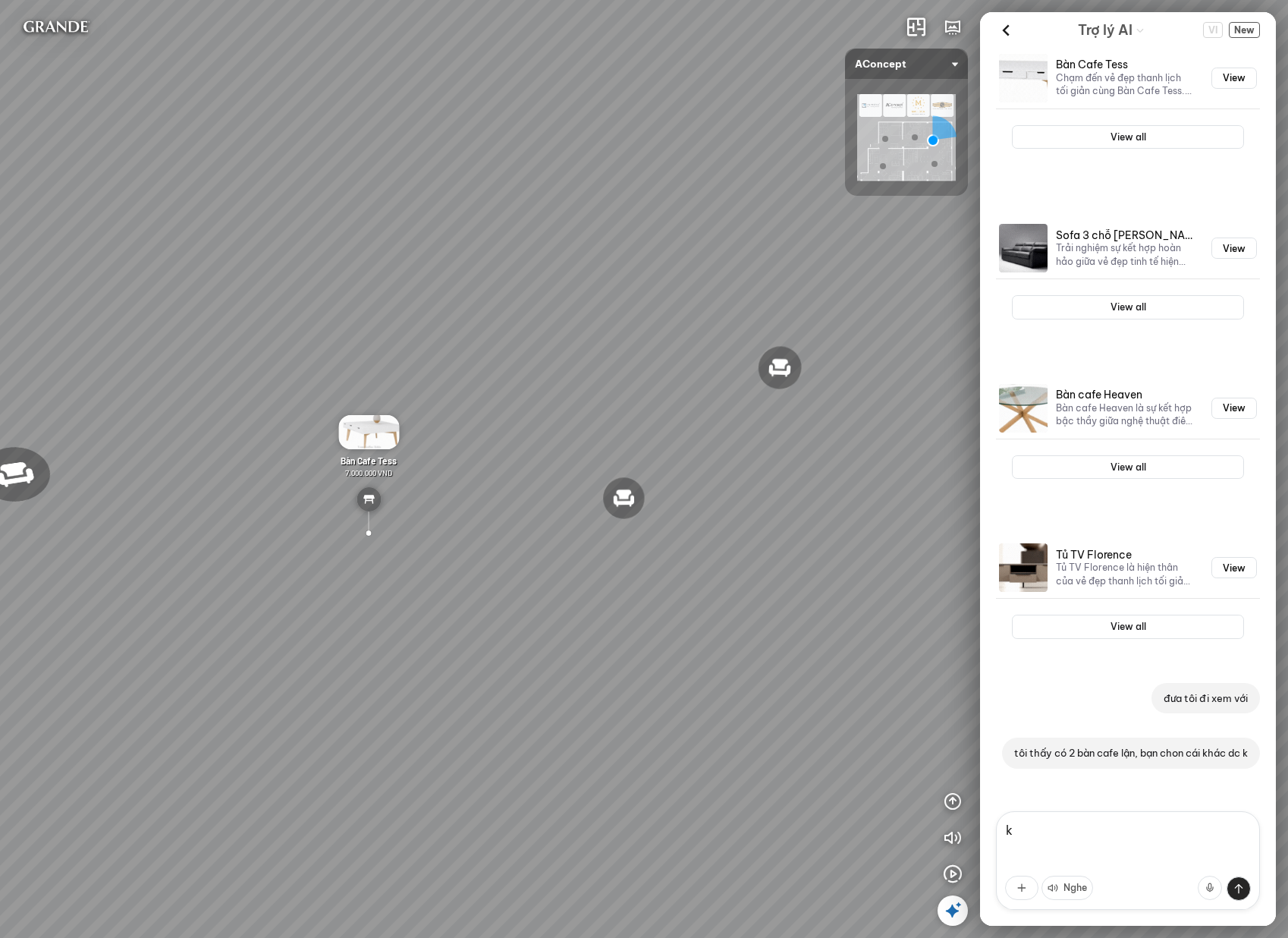
click at [1120, 840] on textarea "k" at bounding box center [1127, 861] width 264 height 99
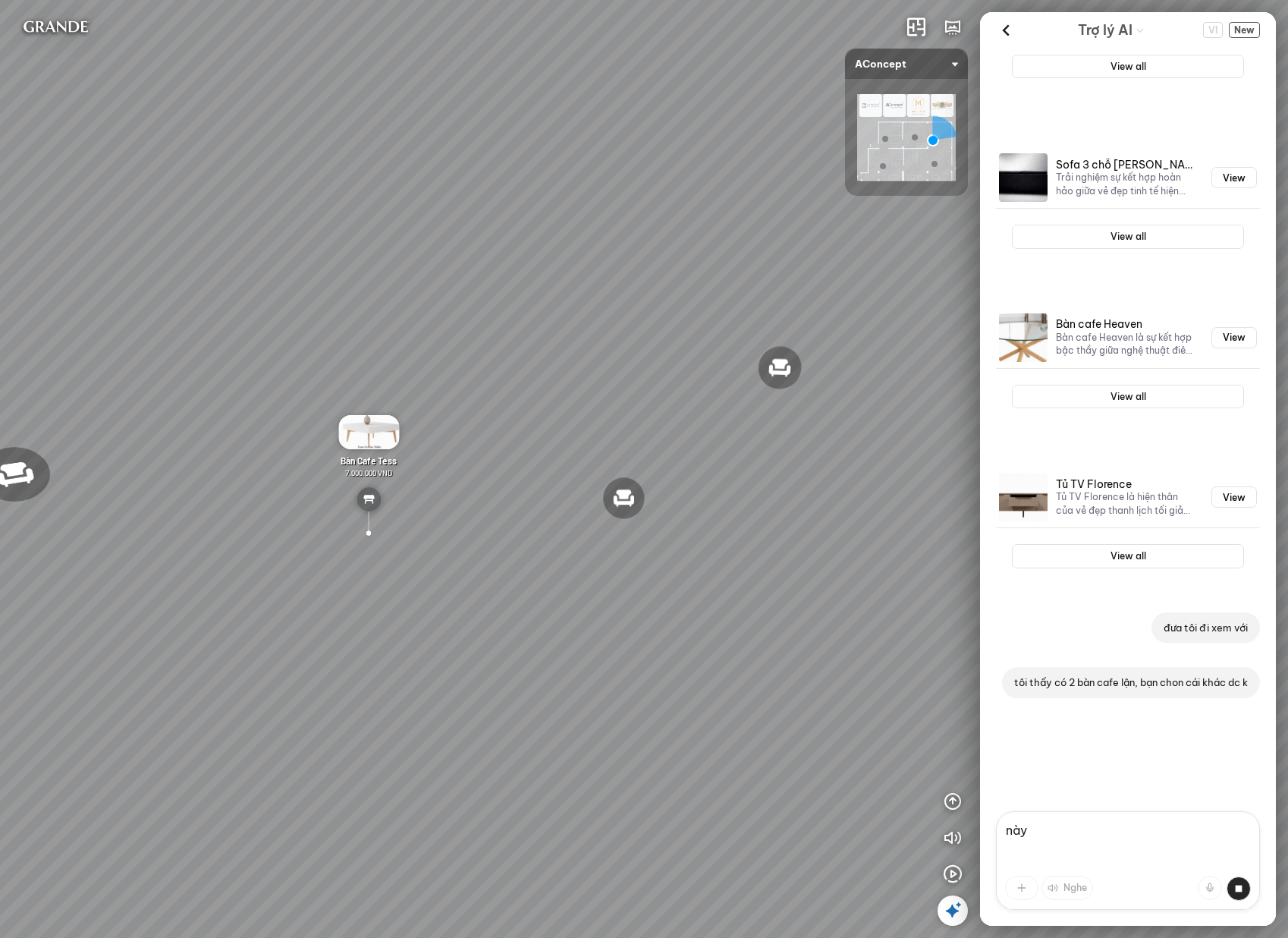
scroll to position [5026, 0]
type textarea "n"
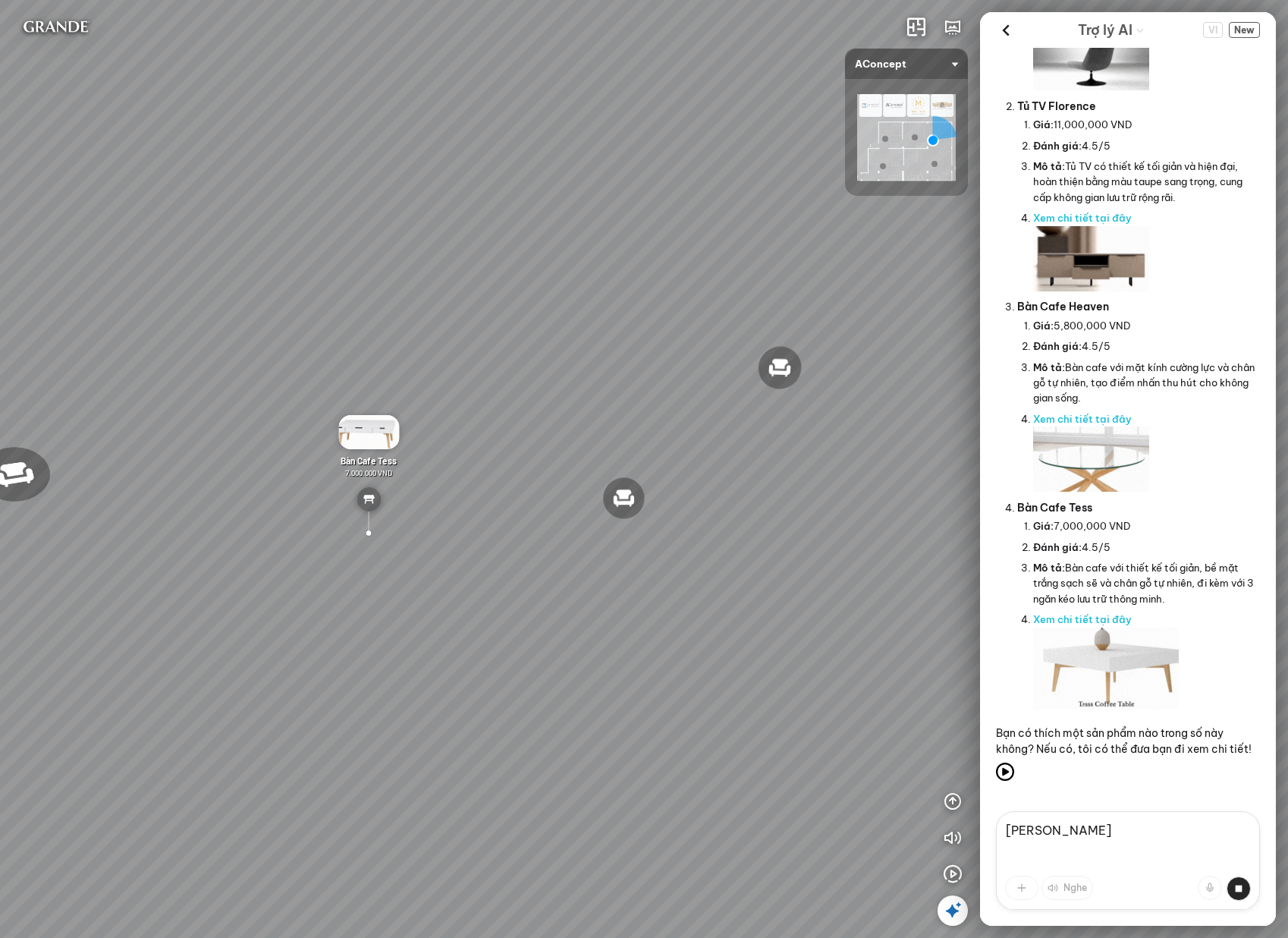
scroll to position [5970, 0]
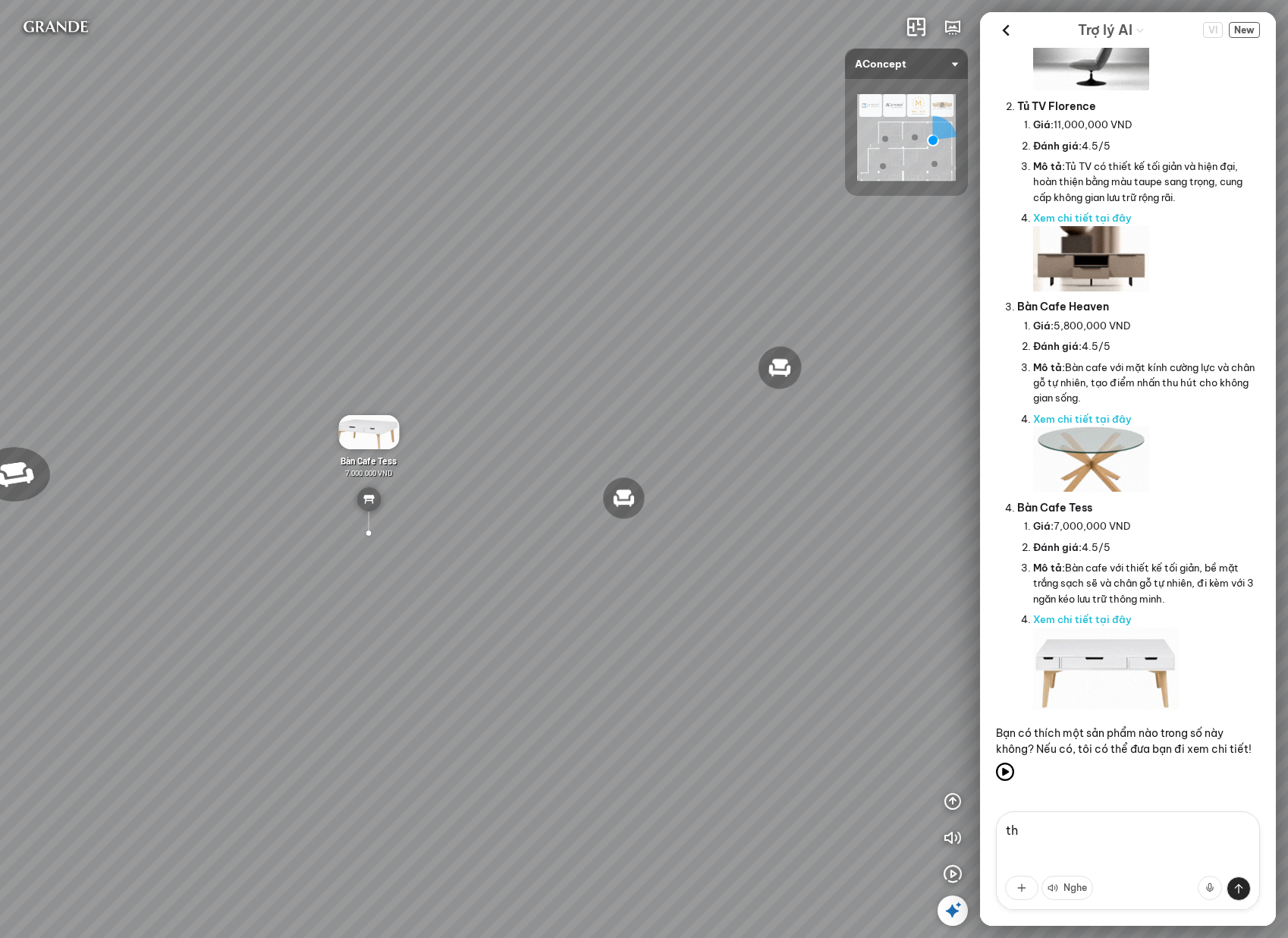
type textarea "t"
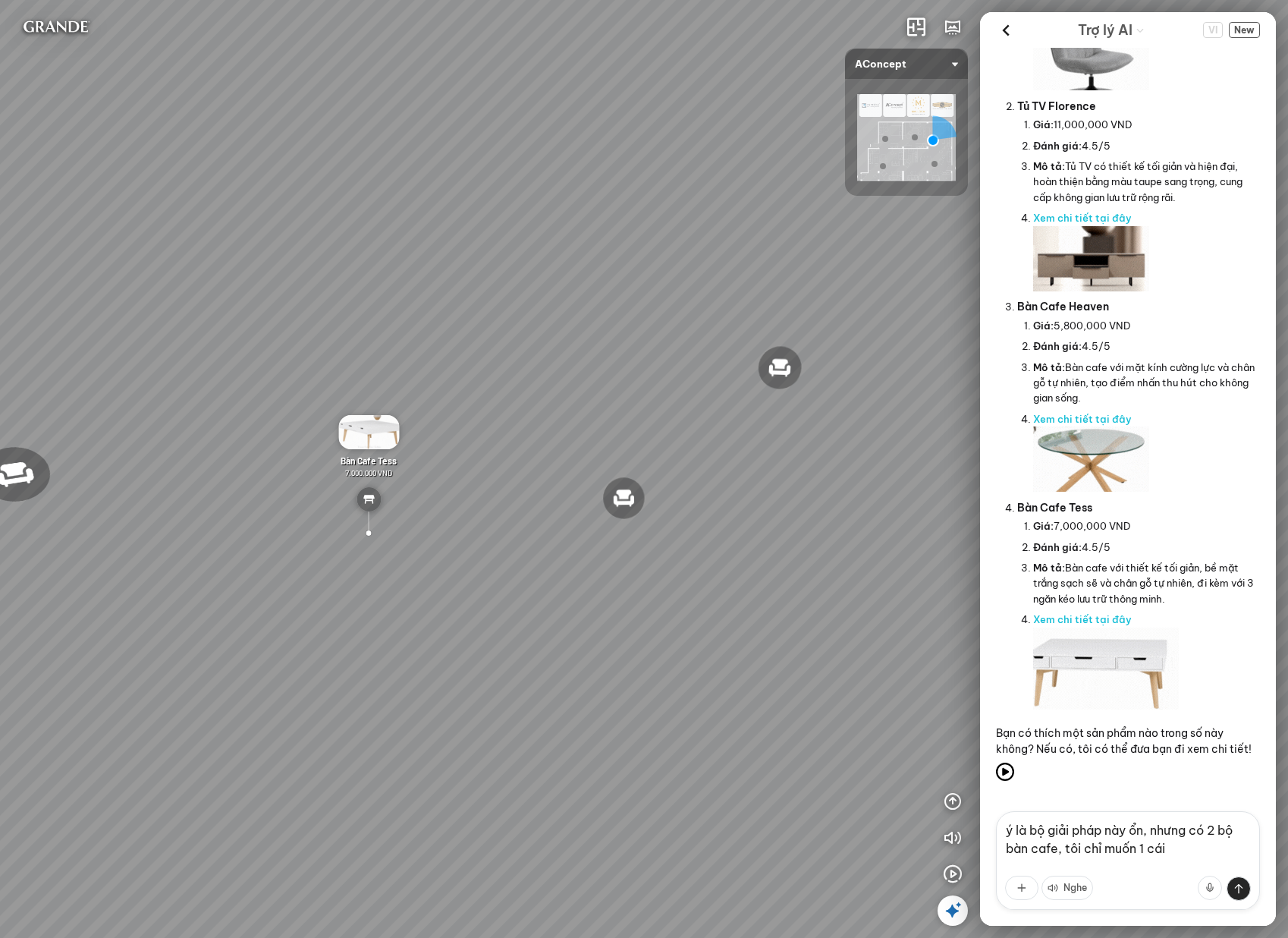
type textarea "ý là bộ giải pháp này ổn, nhưng có 2 bộ bàn cafe, tôi chỉ muốn 1 cái"
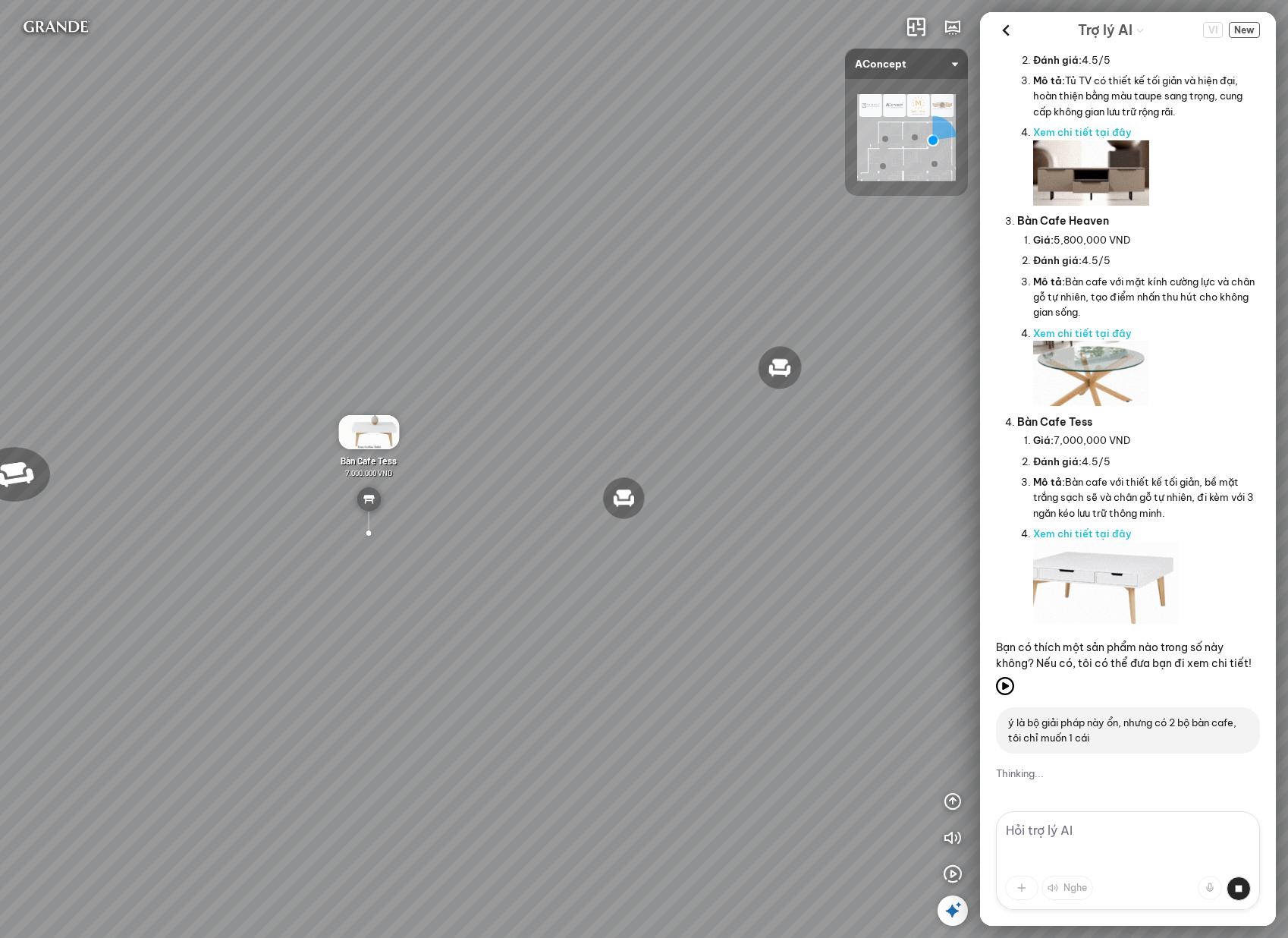
scroll to position [6039, 0]
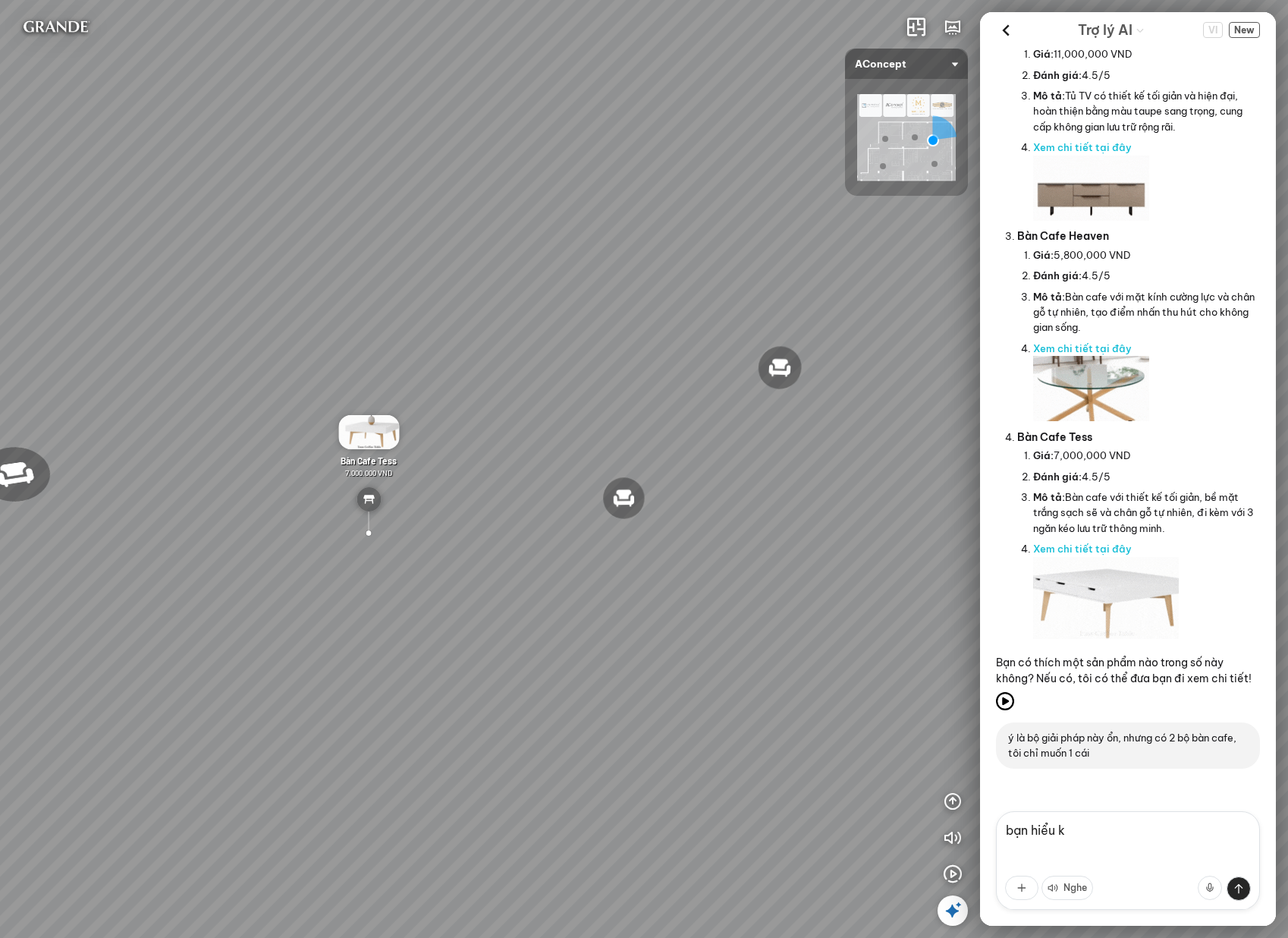
type textarea "bạn hiểu k?"
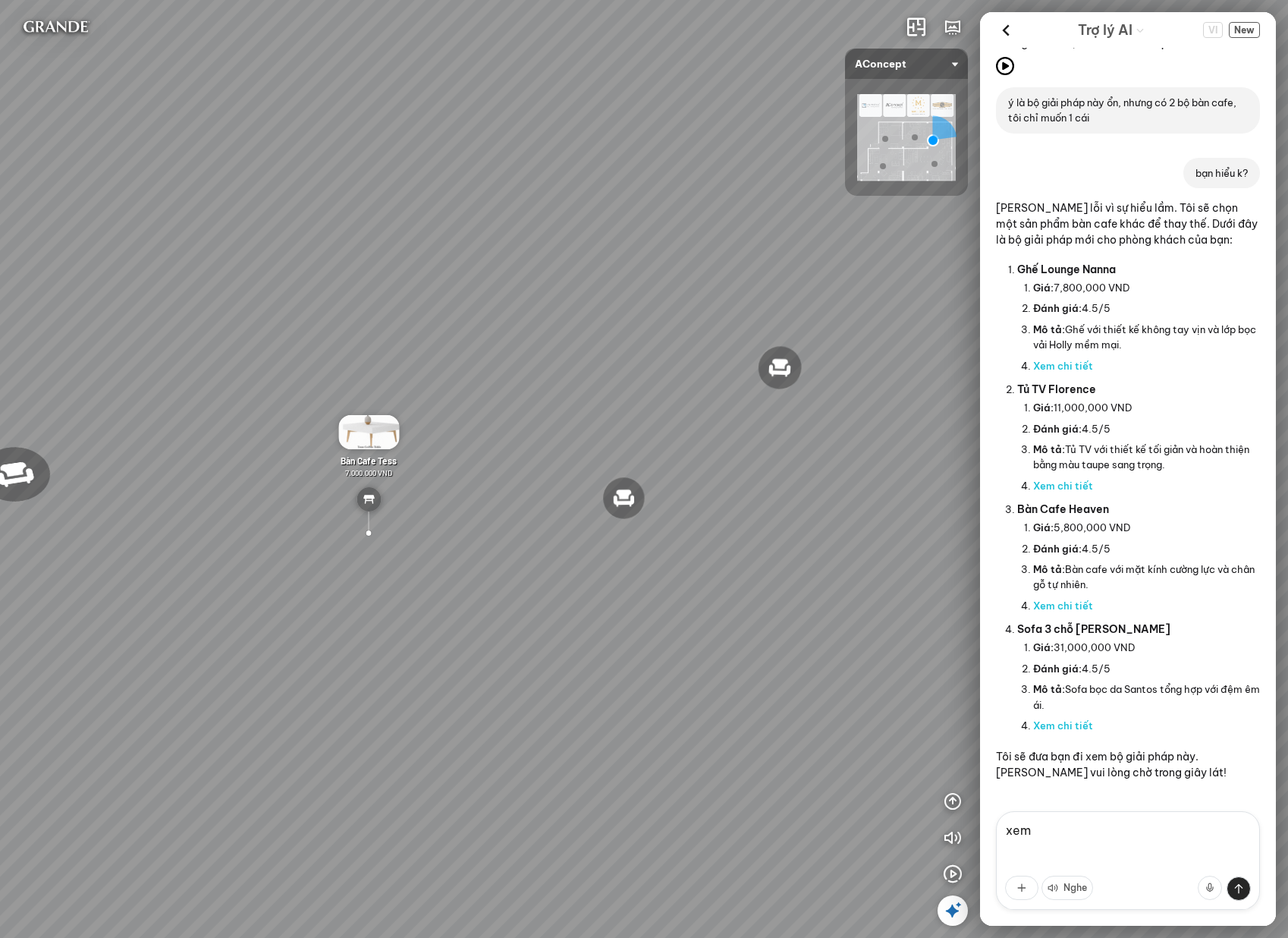
scroll to position [6745, 0]
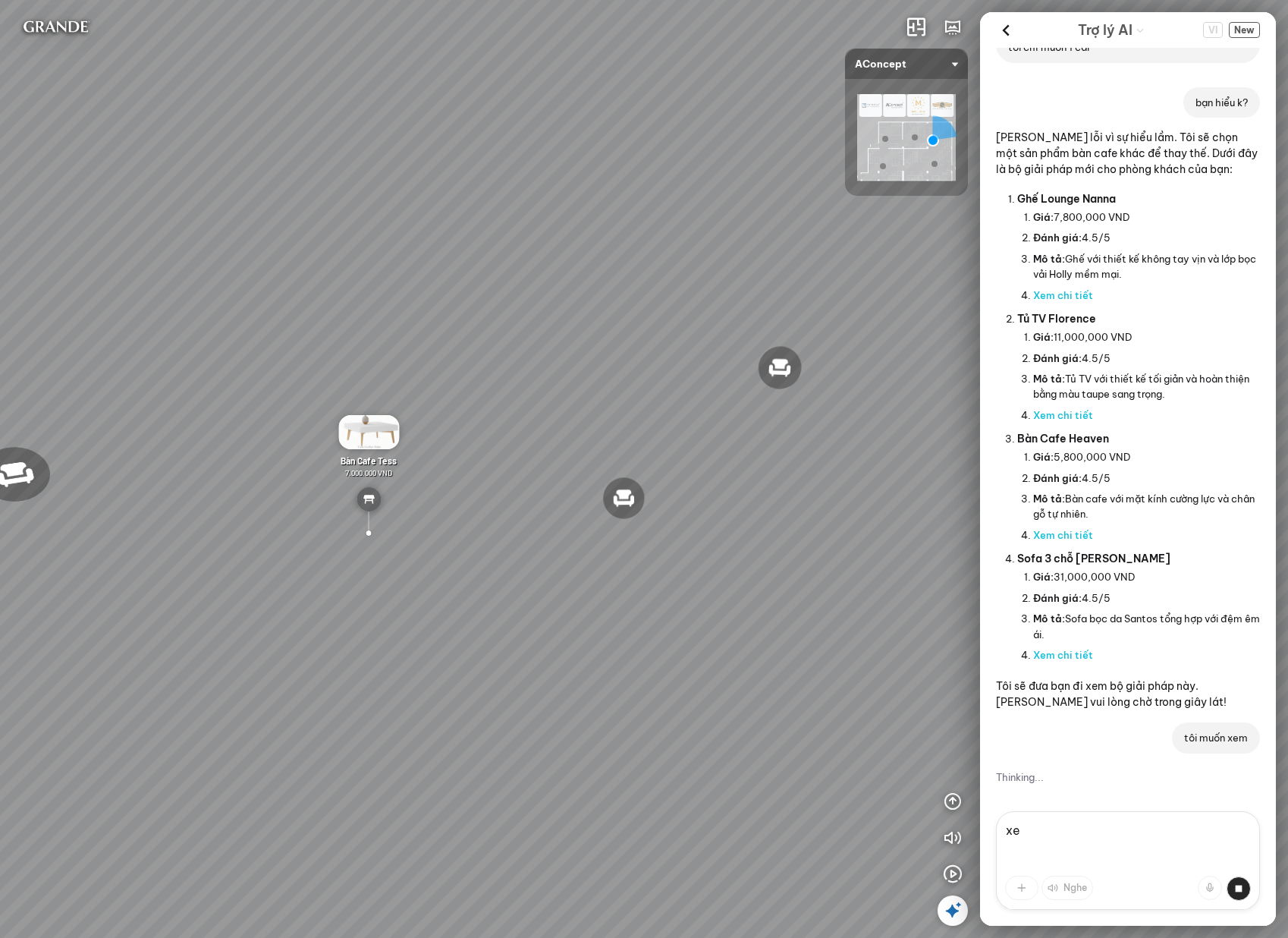
type textarea "x"
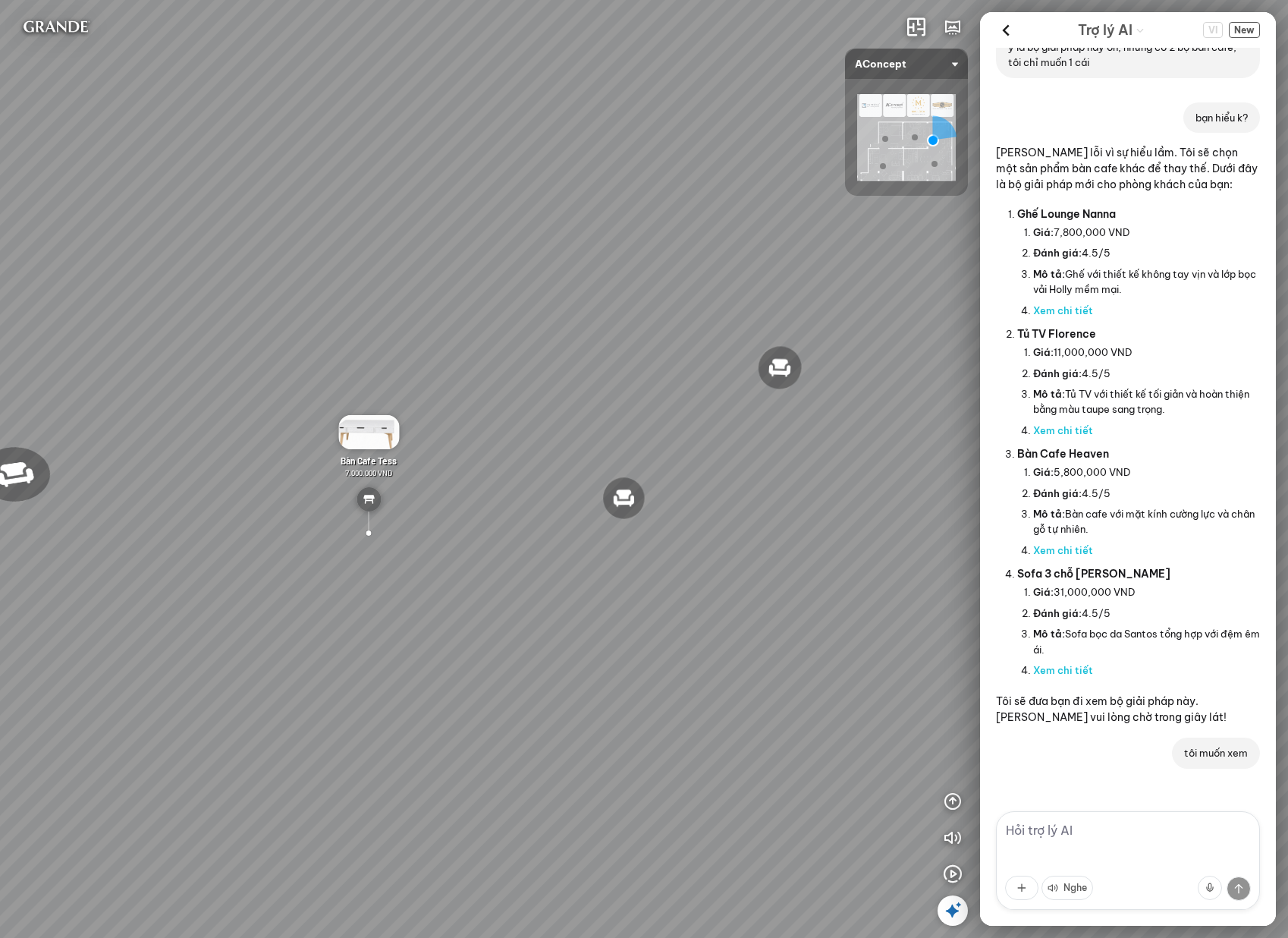
scroll to position [6731, 0]
click at [1053, 430] on link "Xem chi tiết" at bounding box center [1063, 430] width 60 height 13
click at [1060, 550] on link "Xem chi tiết" at bounding box center [1063, 550] width 60 height 13
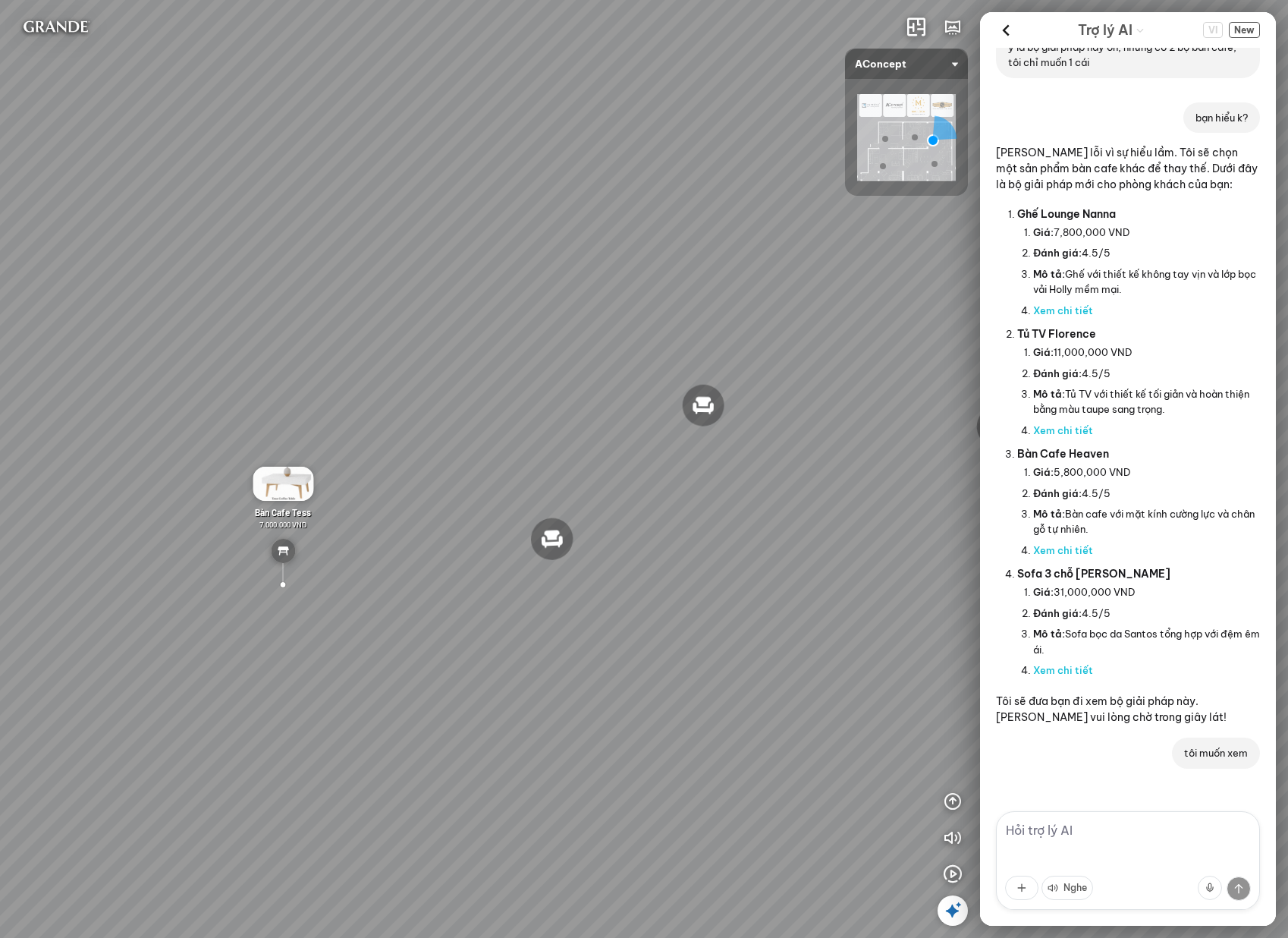
drag, startPoint x: 830, startPoint y: 387, endPoint x: 763, endPoint y: 420, distance: 74.7
click at [763, 420] on div "Đèn [PERSON_NAME] 5.300.000 VND Giường ngủ Palima 19.000.000 VND Ghế thư giãn N…" at bounding box center [644, 469] width 1288 height 938
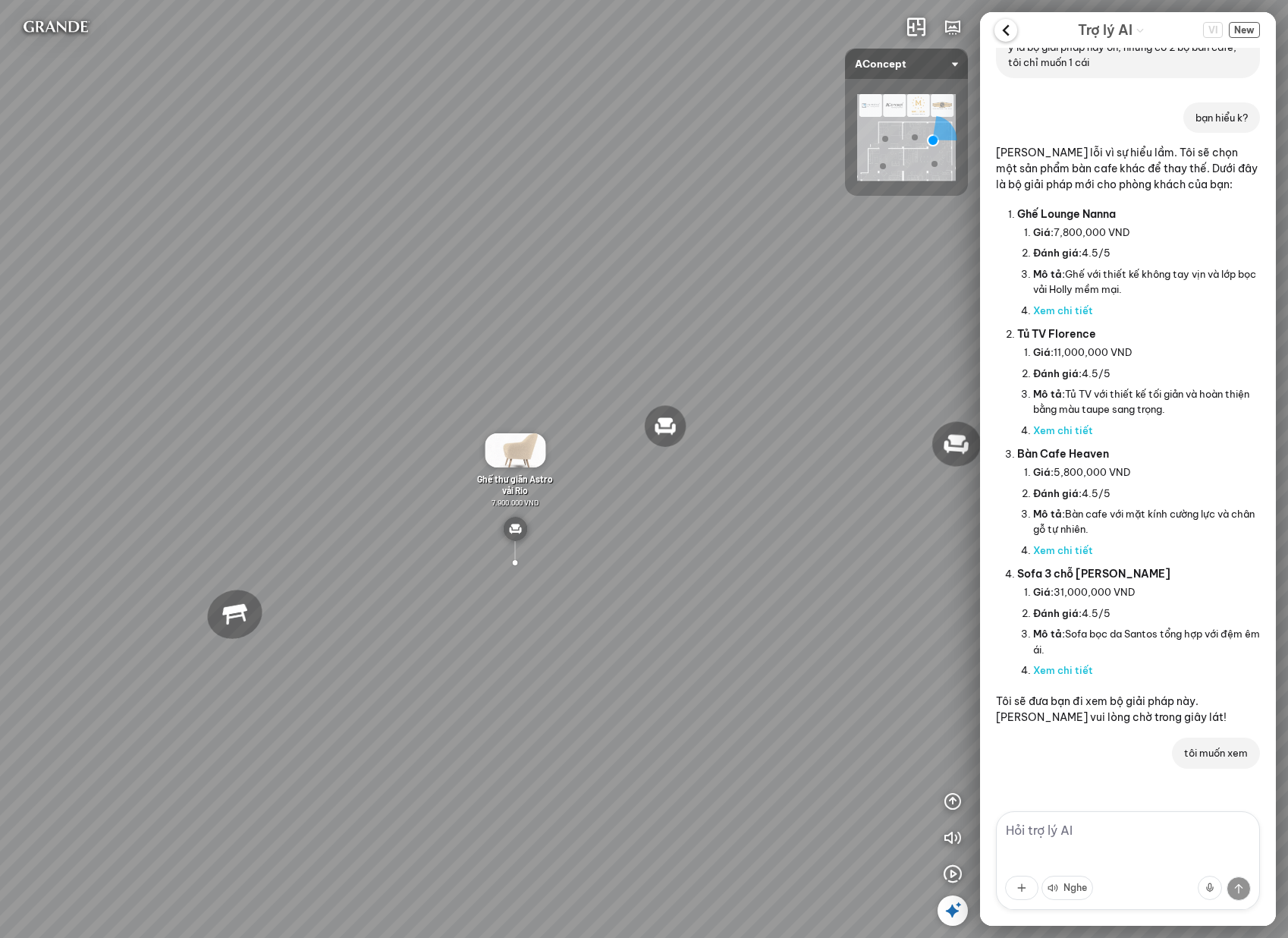
click at [1006, 22] on icon at bounding box center [1005, 31] width 23 height 23
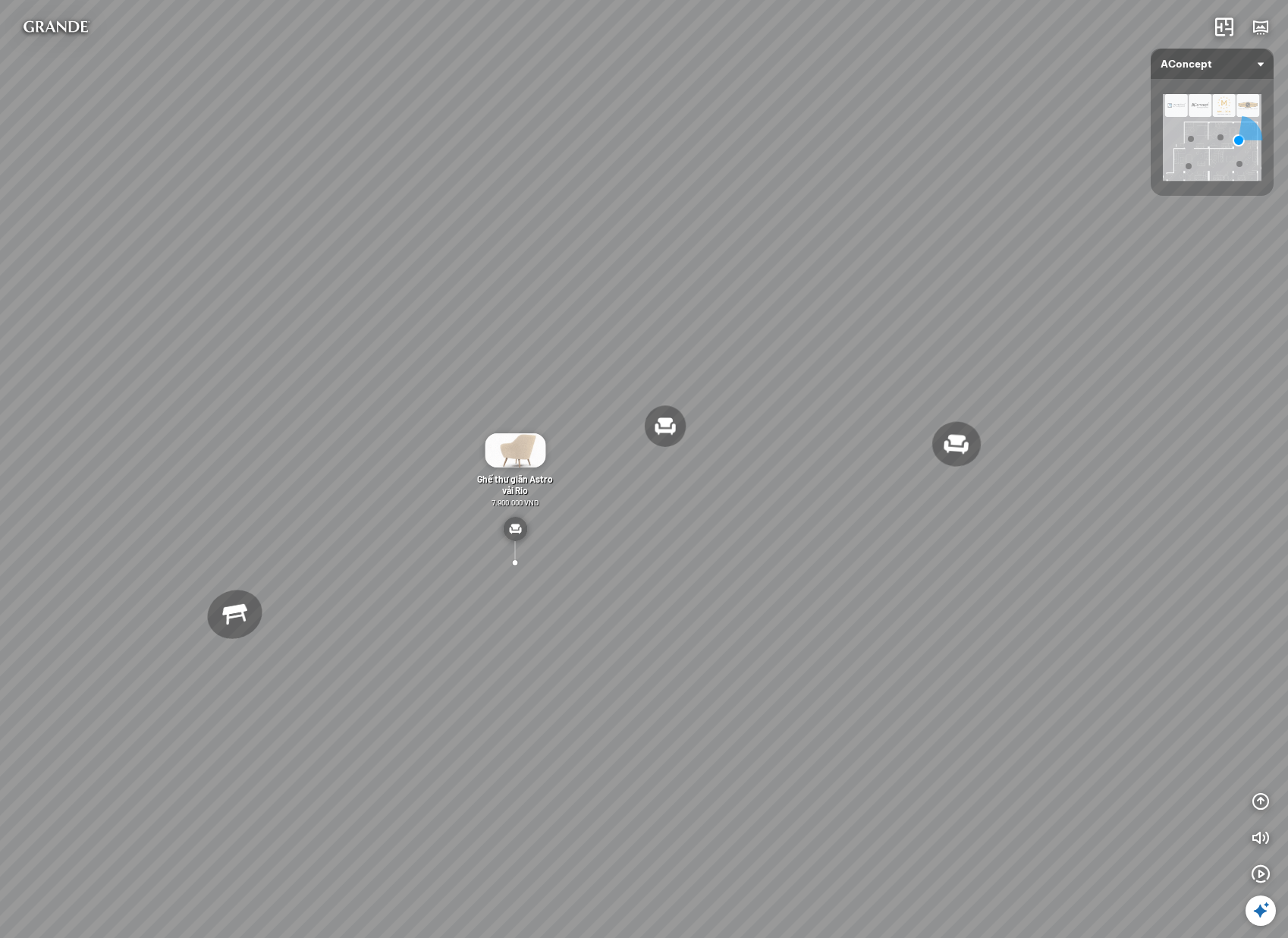
scroll to position [67540, 0]
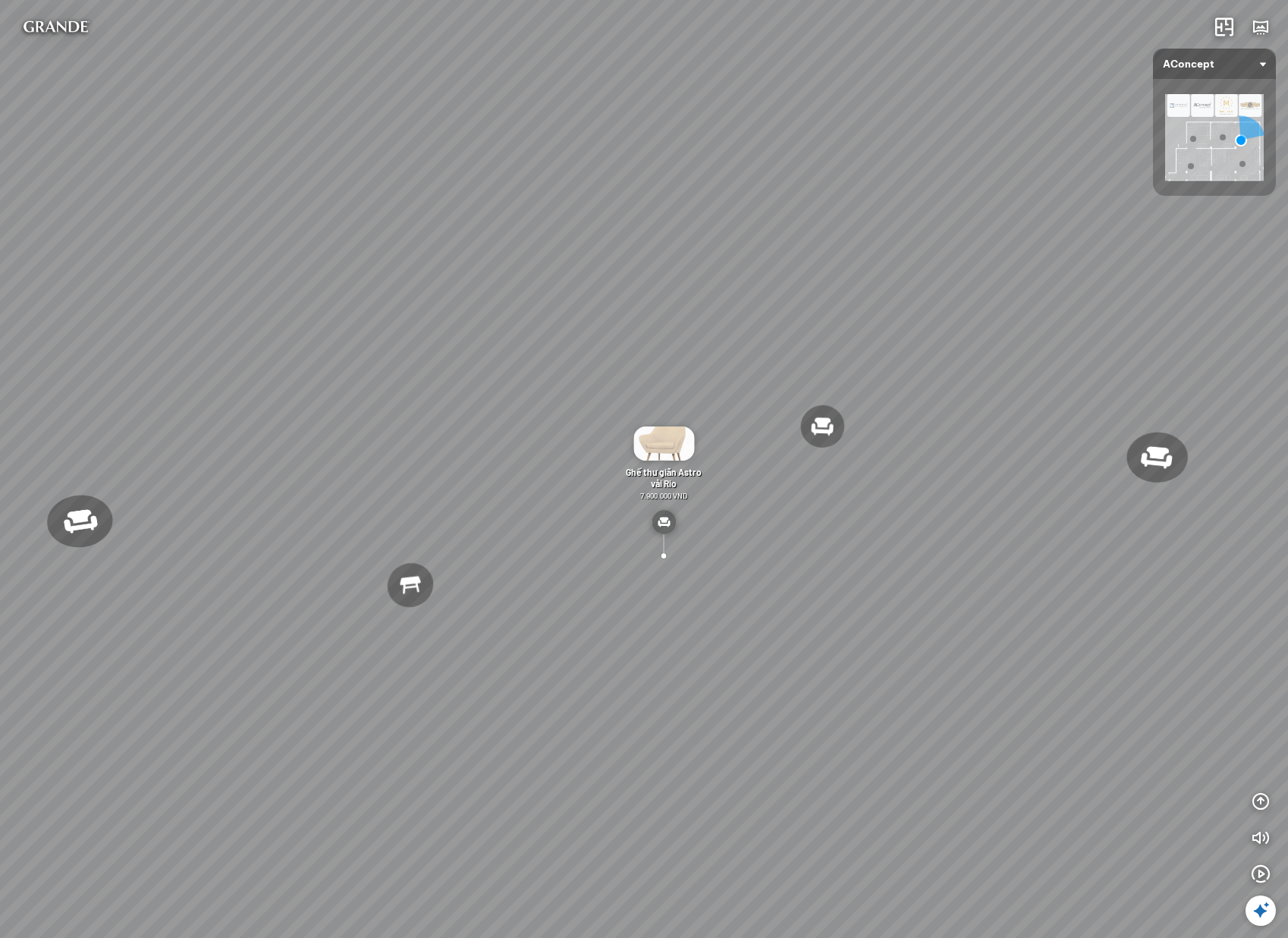
drag, startPoint x: 990, startPoint y: 550, endPoint x: 567, endPoint y: 328, distance: 477.7
click at [902, 528] on div "Đèn [PERSON_NAME] 5.300.000 VND Giường ngủ Palima 19.000.000 VND Ghế thư giãn N…" at bounding box center [644, 469] width 1288 height 938
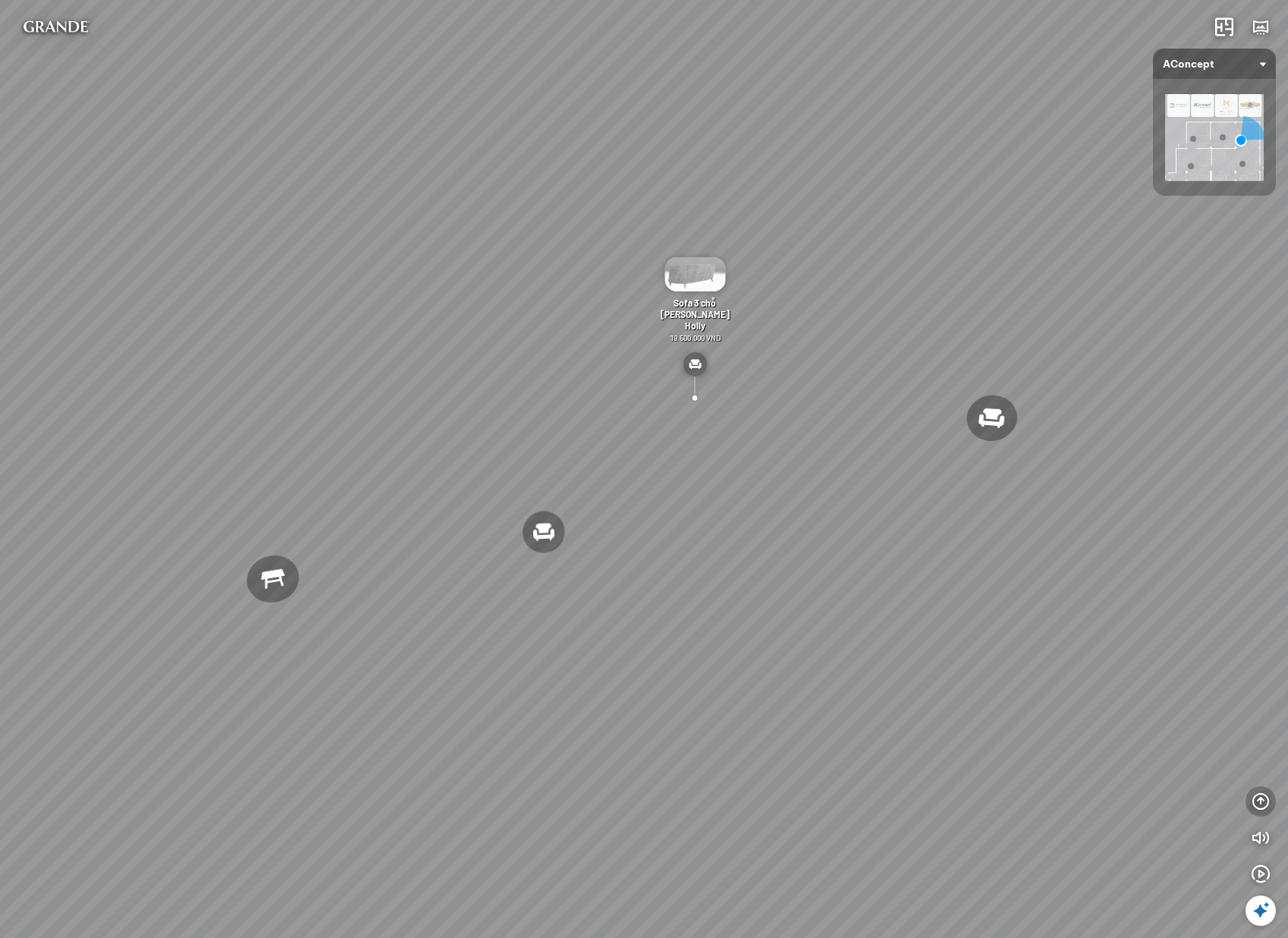
click at [1257, 807] on icon "button" at bounding box center [1260, 801] width 18 height 18
click at [1265, 612] on icon "button" at bounding box center [1260, 619] width 18 height 18
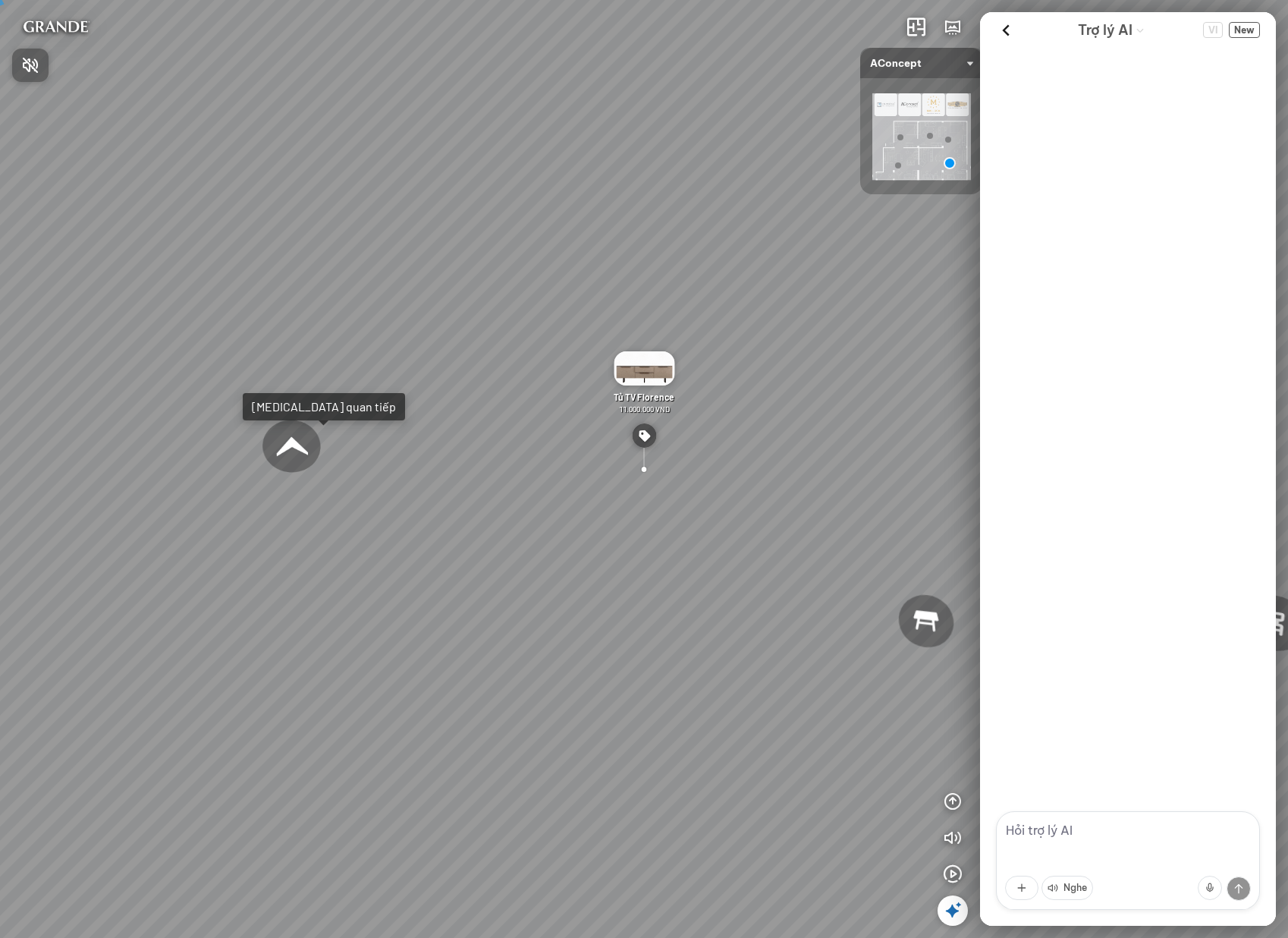
scroll to position [542, 0]
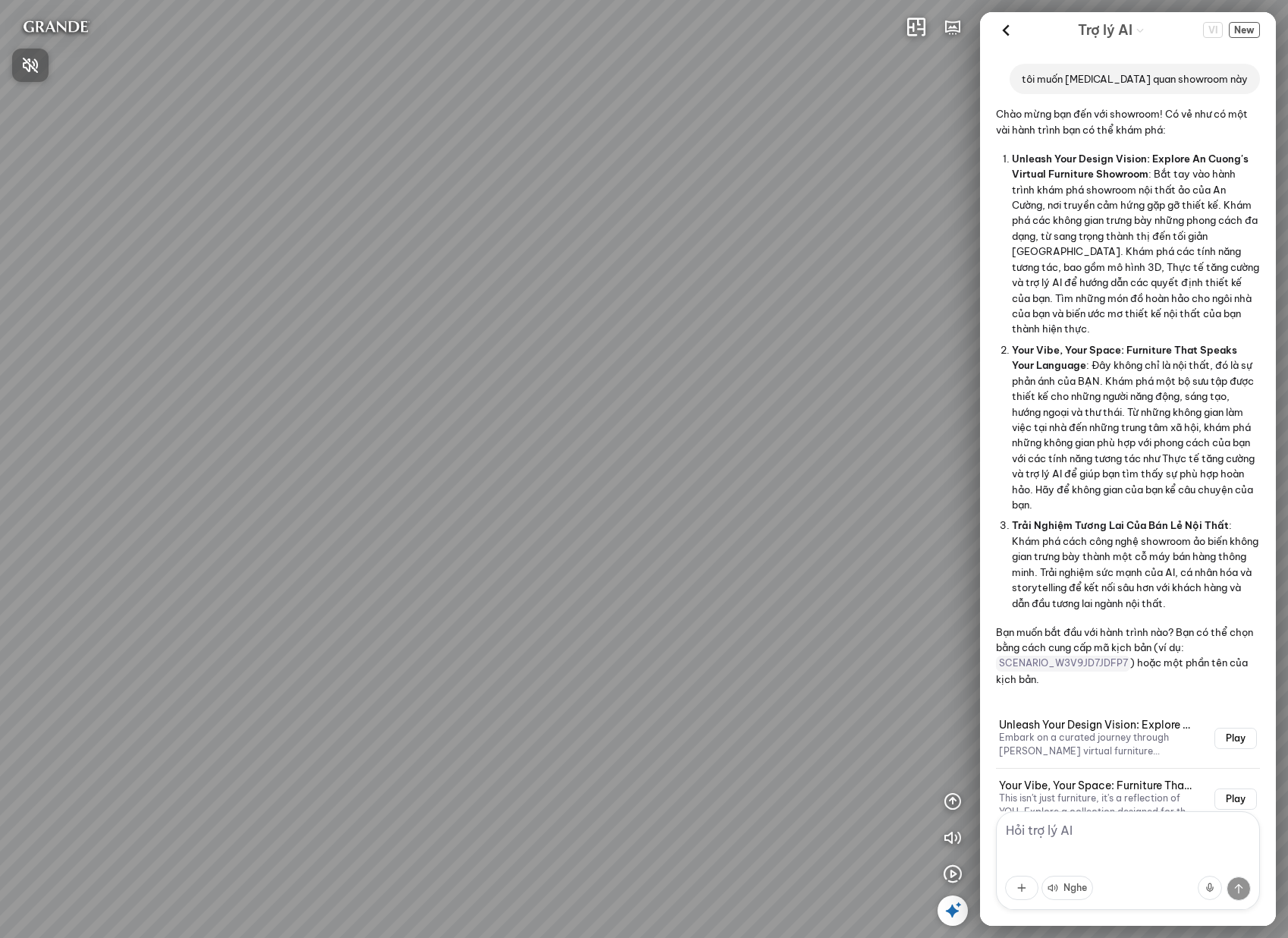
scroll to position [542, 0]
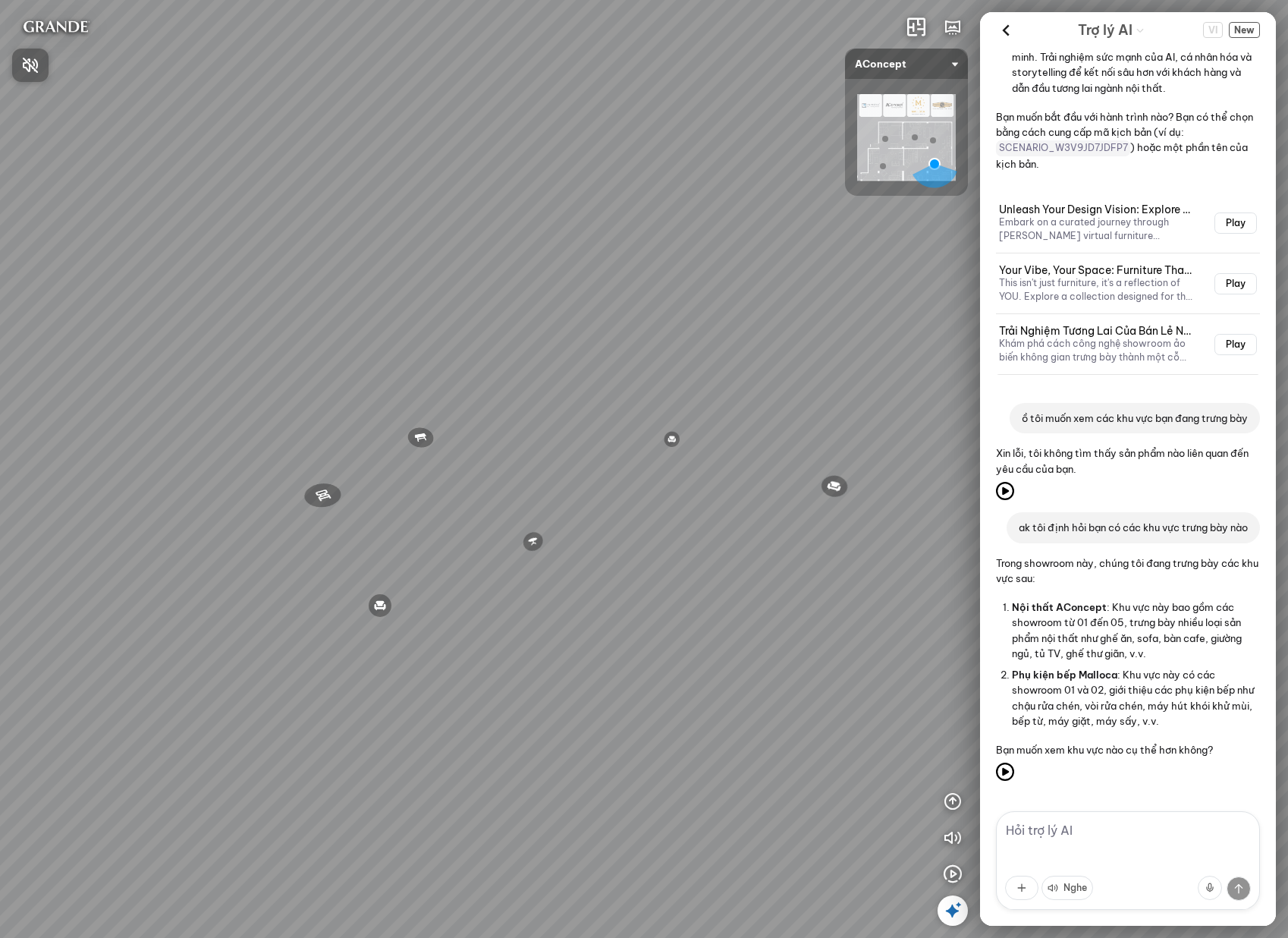
drag, startPoint x: 783, startPoint y: 433, endPoint x: 764, endPoint y: 433, distance: 19.0
click at [764, 433] on div at bounding box center [644, 469] width 1288 height 938
drag, startPoint x: 644, startPoint y: 482, endPoint x: 674, endPoint y: 423, distance: 66.2
click at [674, 423] on div "Ghế ăn Andrew 3.200.000 VND Ghế ăn Wilma 1.800.000 VND Sofa 3 chỗ [PERSON_NAME]…" at bounding box center [644, 469] width 1288 height 938
click at [647, 512] on div "Ghế ăn Andrew 3.200.000 VND Ghế ăn Wilma 1.800.000 VND Sofa 3 chỗ [PERSON_NAME]…" at bounding box center [644, 469] width 1288 height 938
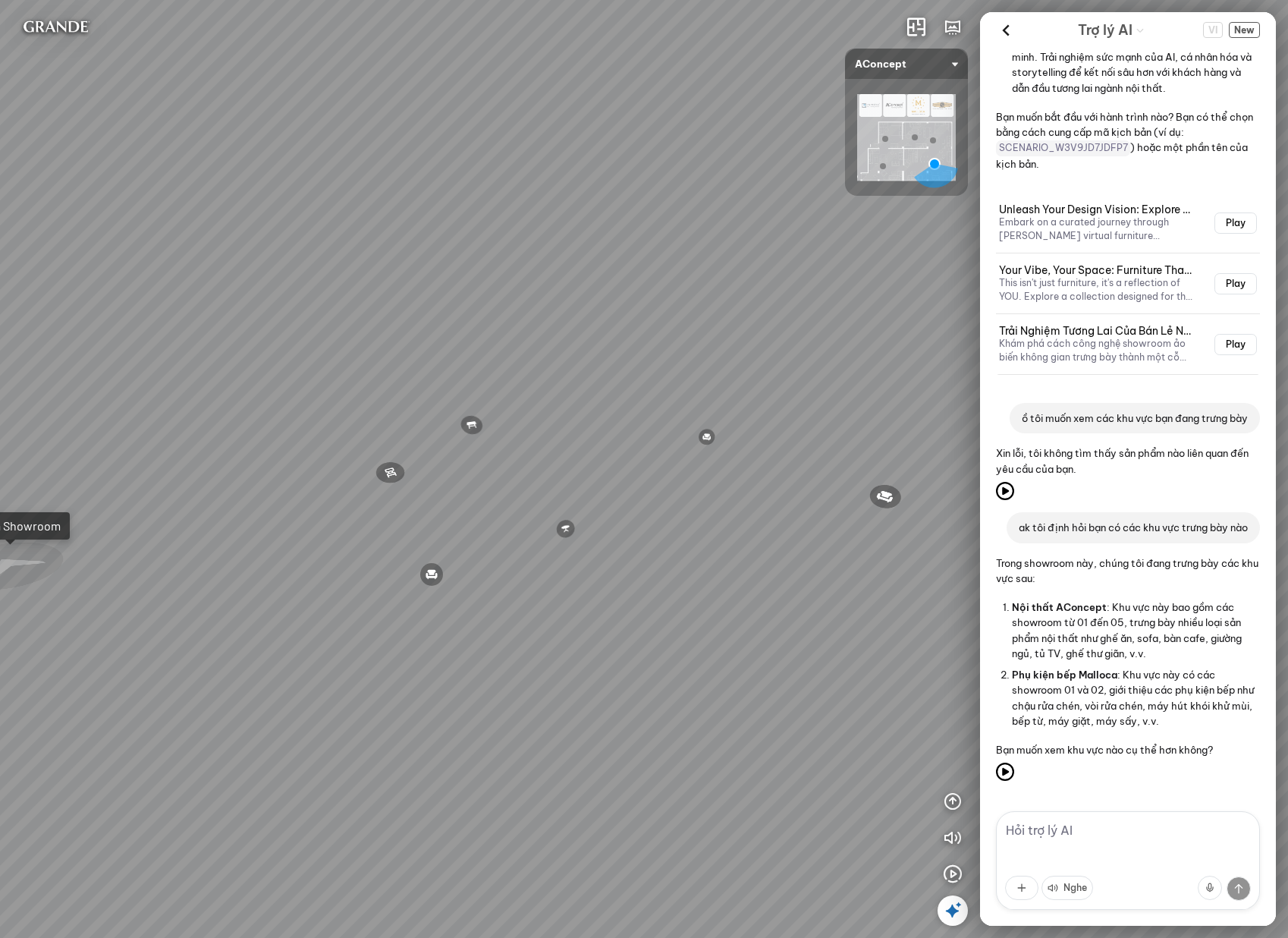
drag, startPoint x: 631, startPoint y: 559, endPoint x: 640, endPoint y: 679, distance: 120.3
click at [642, 685] on div "Ghế ăn Andrew 3.200.000 VND Ghế ăn Wilma 1.800.000 VND Sofa 3 chỗ [PERSON_NAME]…" at bounding box center [644, 469] width 1288 height 938
drag, startPoint x: 620, startPoint y: 690, endPoint x: 616, endPoint y: 636, distance: 54.1
click at [616, 636] on div "Ghế ăn Andrew 3.200.000 VND Ghế ăn Wilma 1.800.000 VND Sofa 3 chỗ [PERSON_NAME]…" at bounding box center [644, 469] width 1288 height 938
drag, startPoint x: 735, startPoint y: 662, endPoint x: 508, endPoint y: 601, distance: 235.1
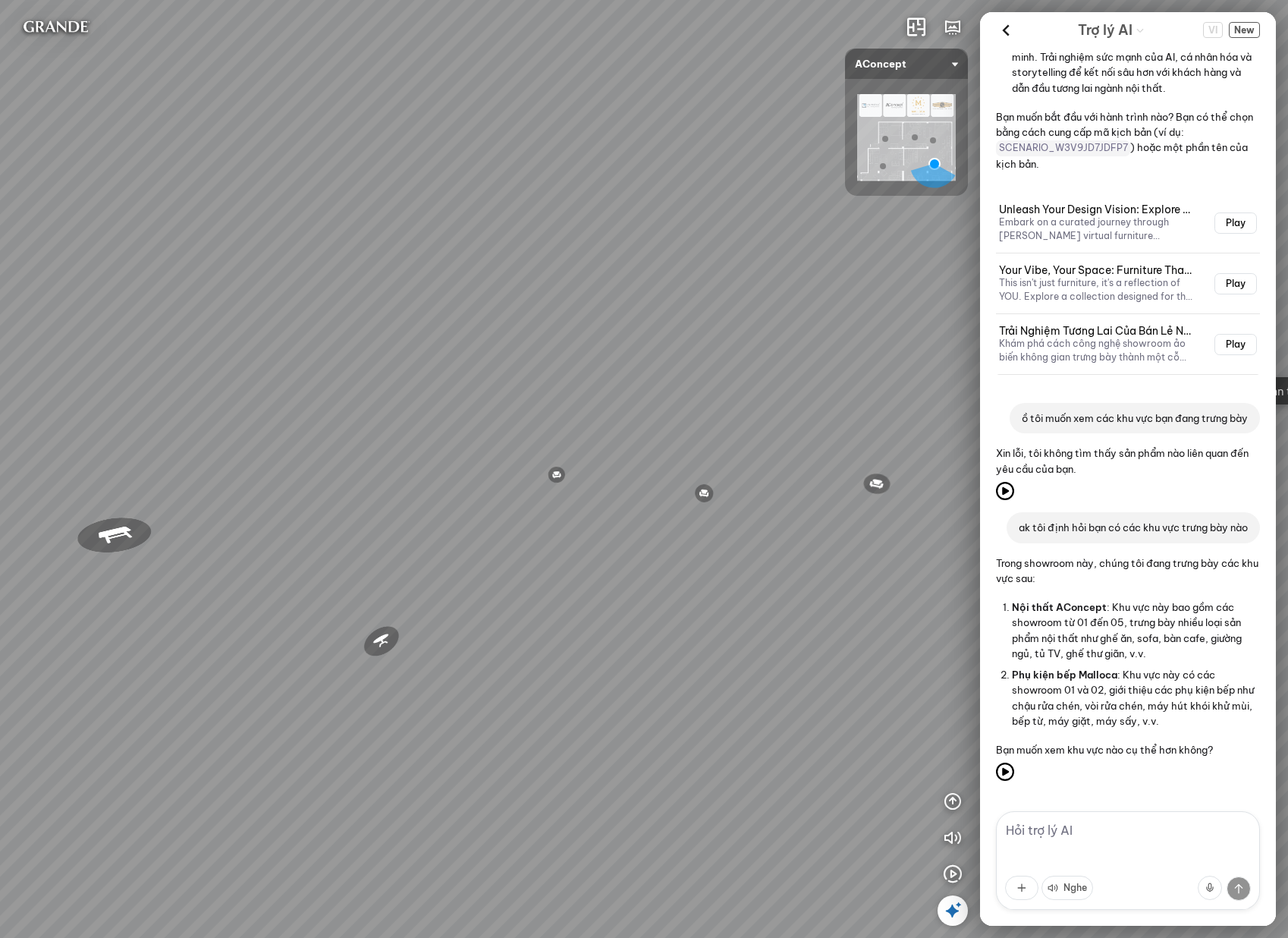
click at [508, 601] on div "Ghế ăn Andrew 3.200.000 VND Ghế ăn Wilma 1.800.000 VND Sofa 3 chỗ [PERSON_NAME]…" at bounding box center [644, 469] width 1288 height 938
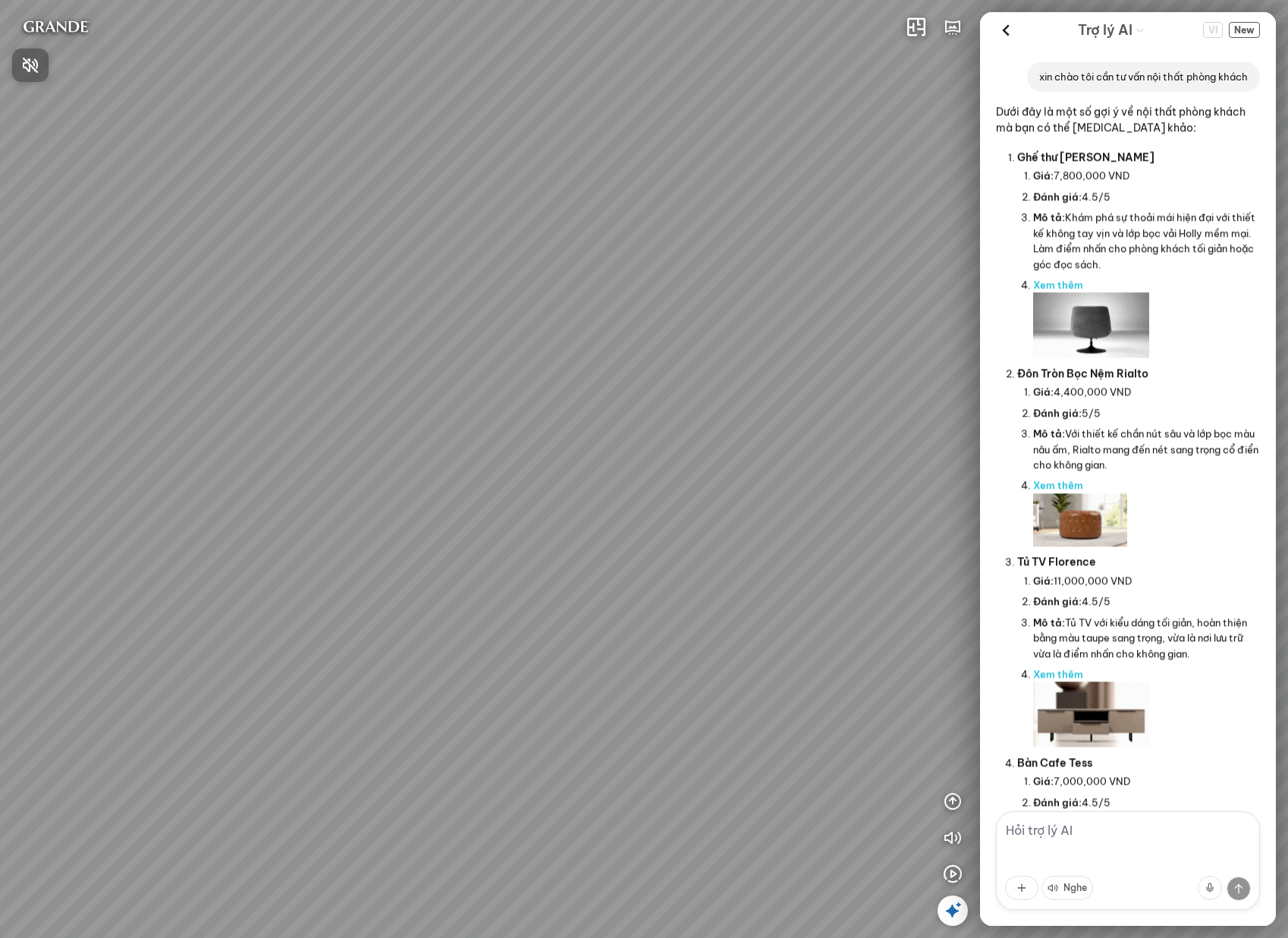
scroll to position [6731, 0]
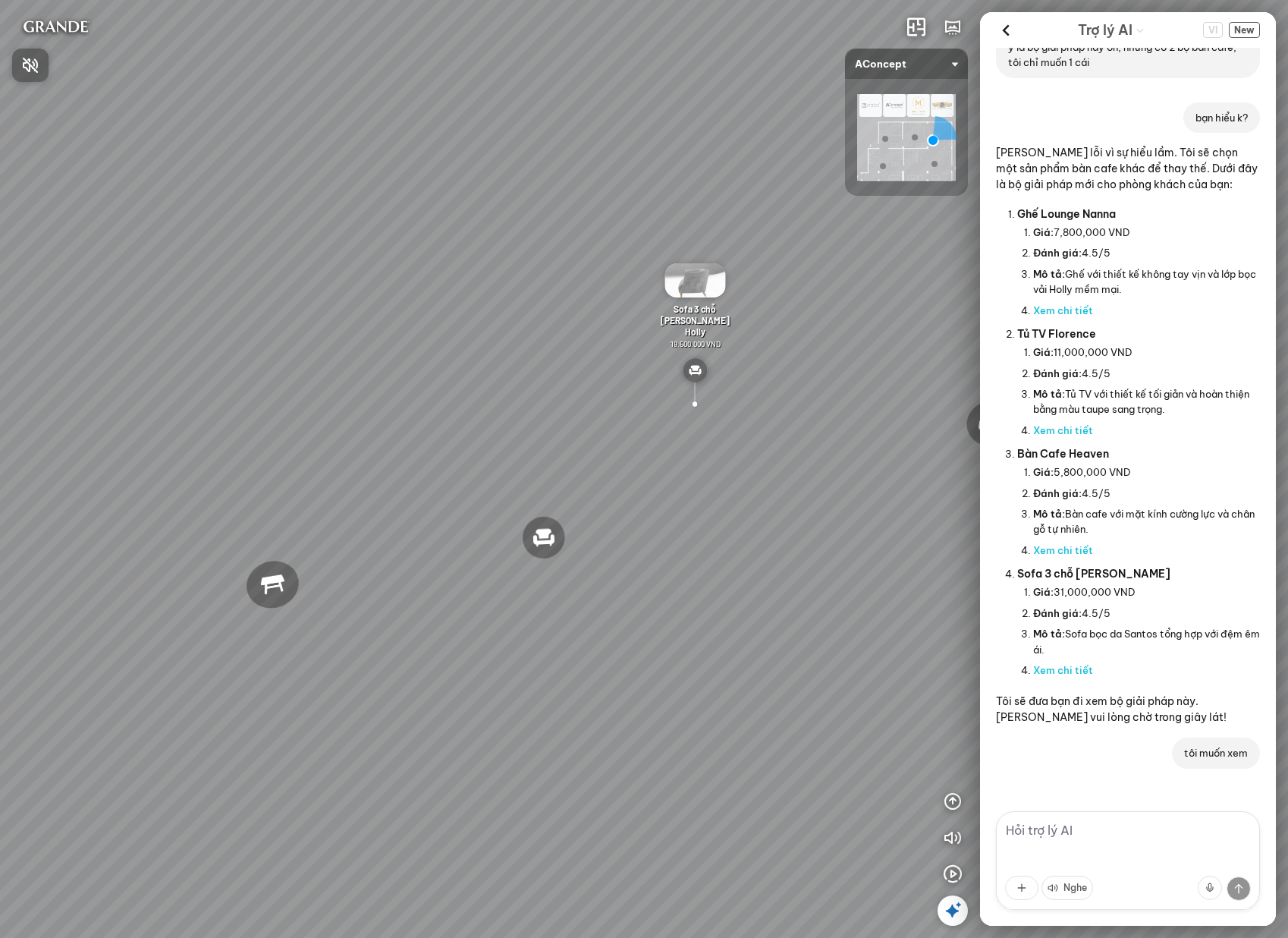
click at [1243, 30] on div at bounding box center [644, 469] width 1288 height 938
click at [1247, 26] on span "New" at bounding box center [1244, 30] width 31 height 15
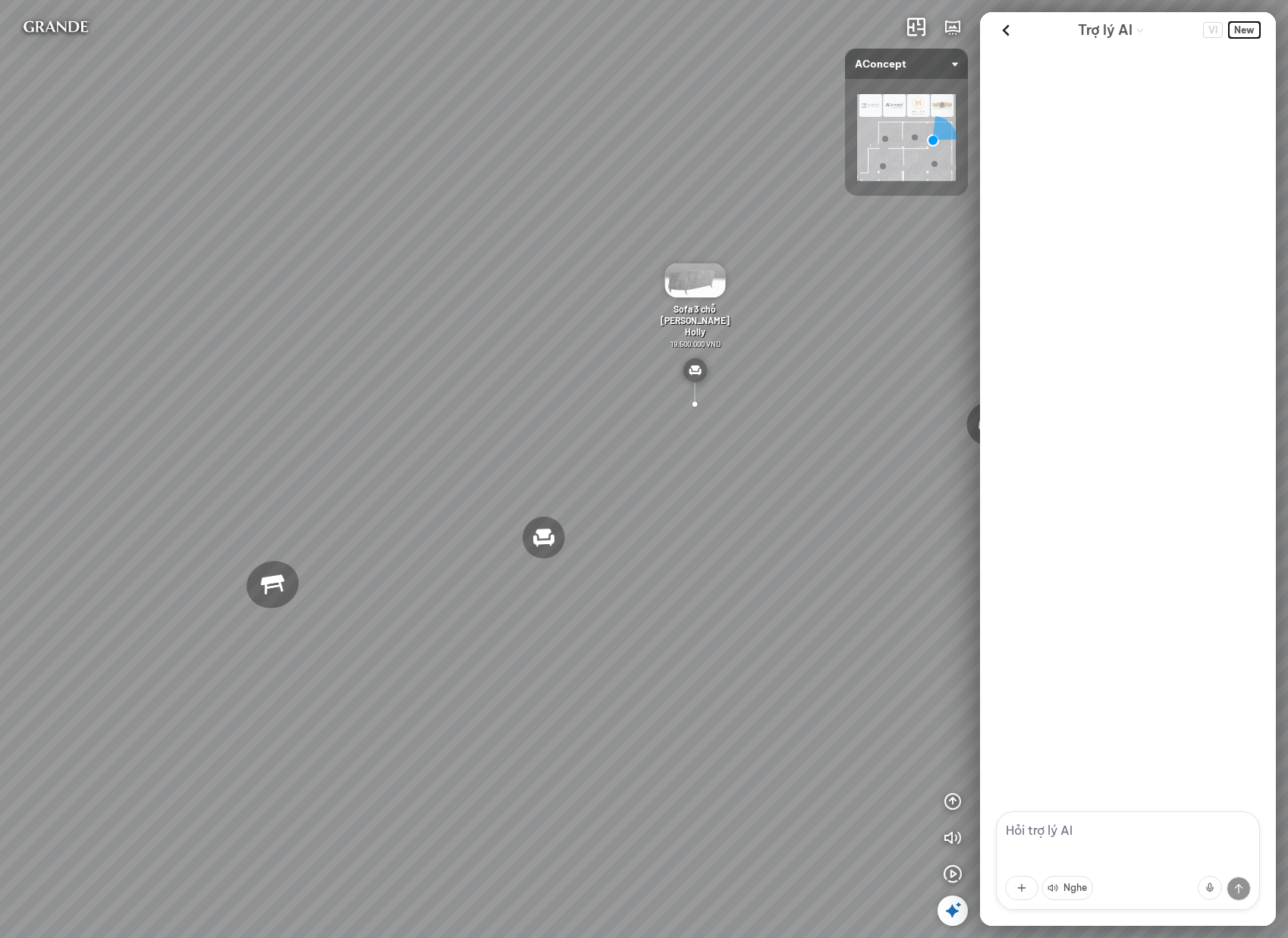
scroll to position [0, 0]
click at [1167, 854] on textarea at bounding box center [1127, 861] width 264 height 99
type textarea "n"
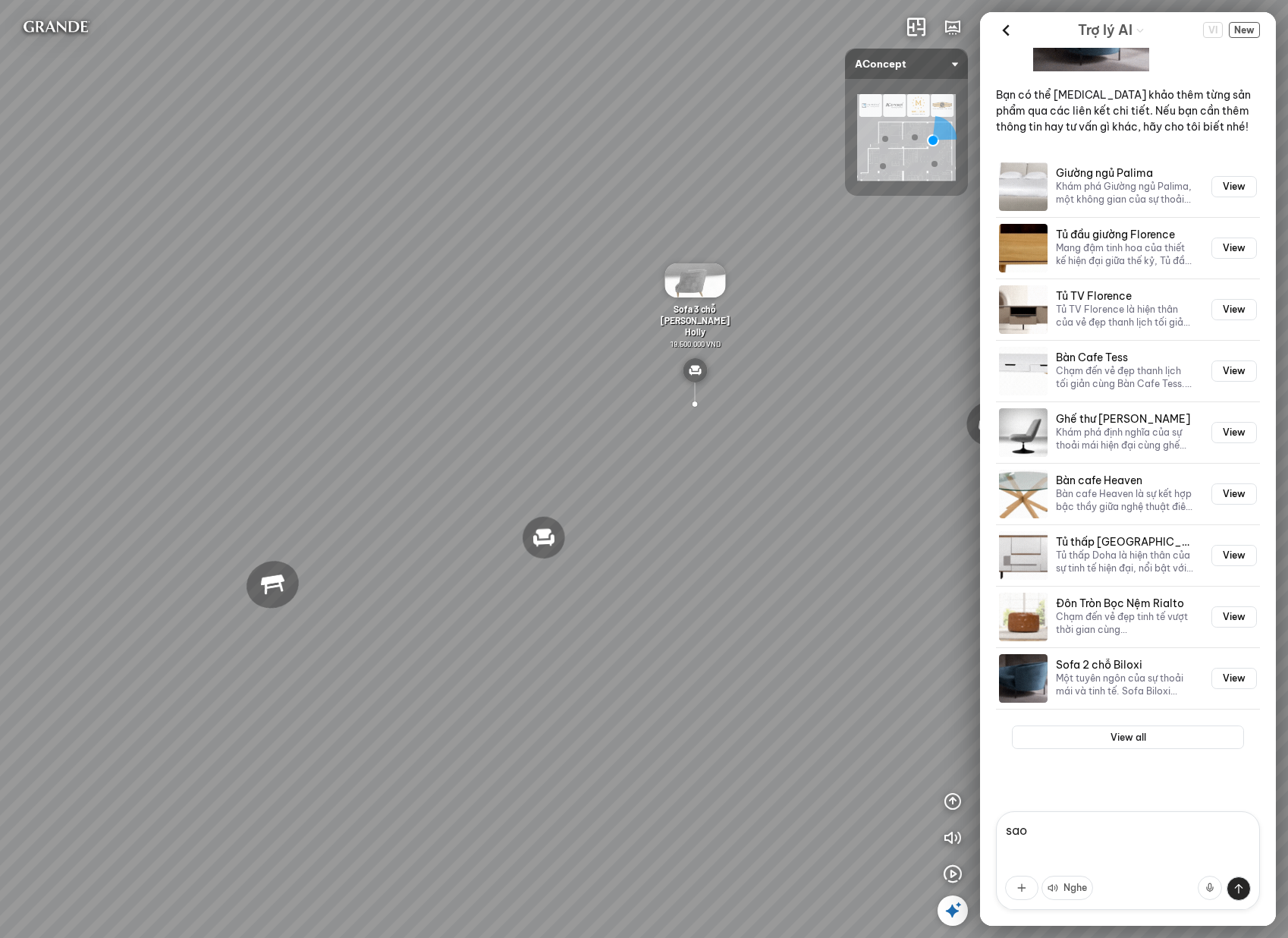
scroll to position [2042, 0]
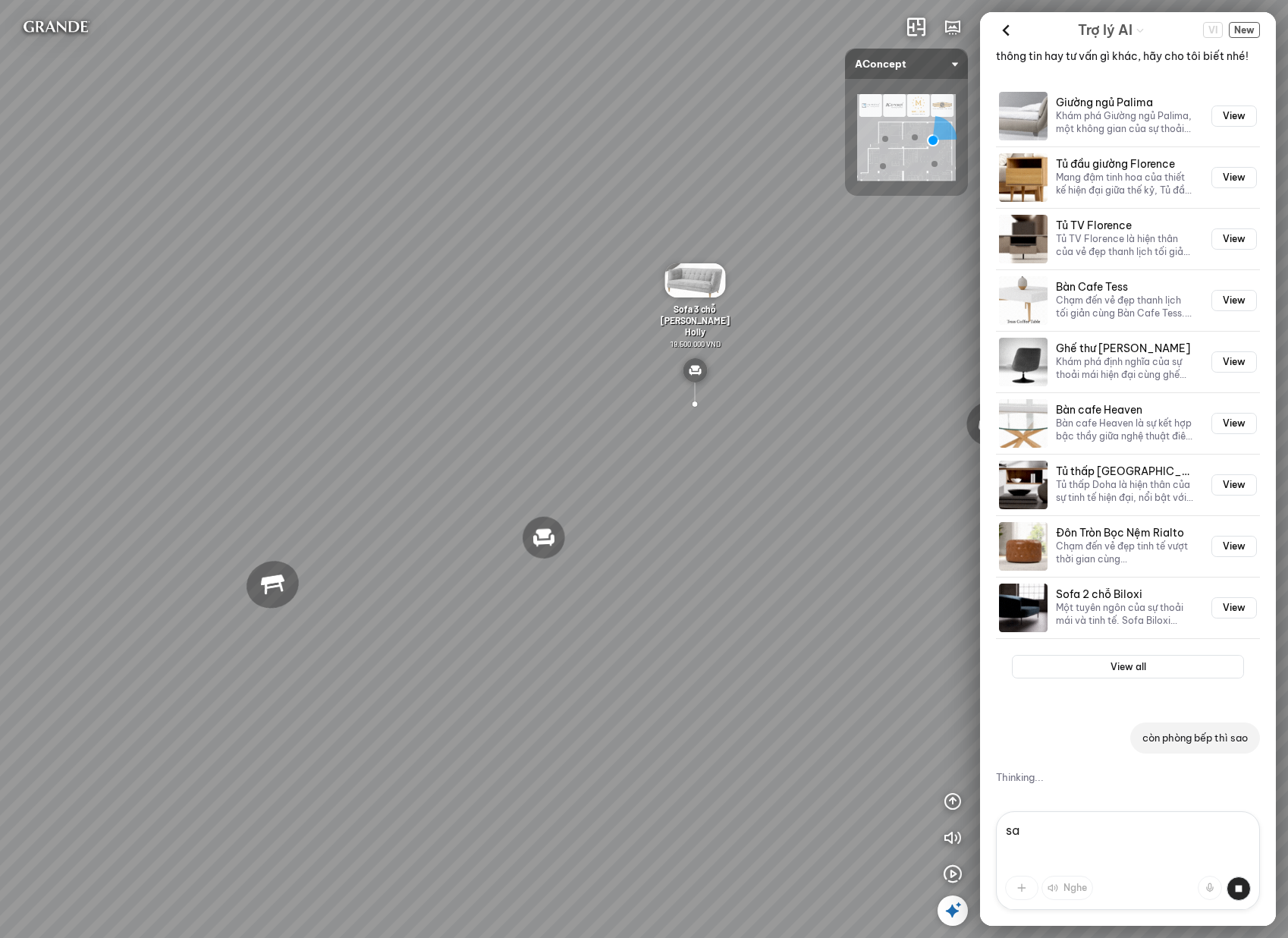
type textarea "s"
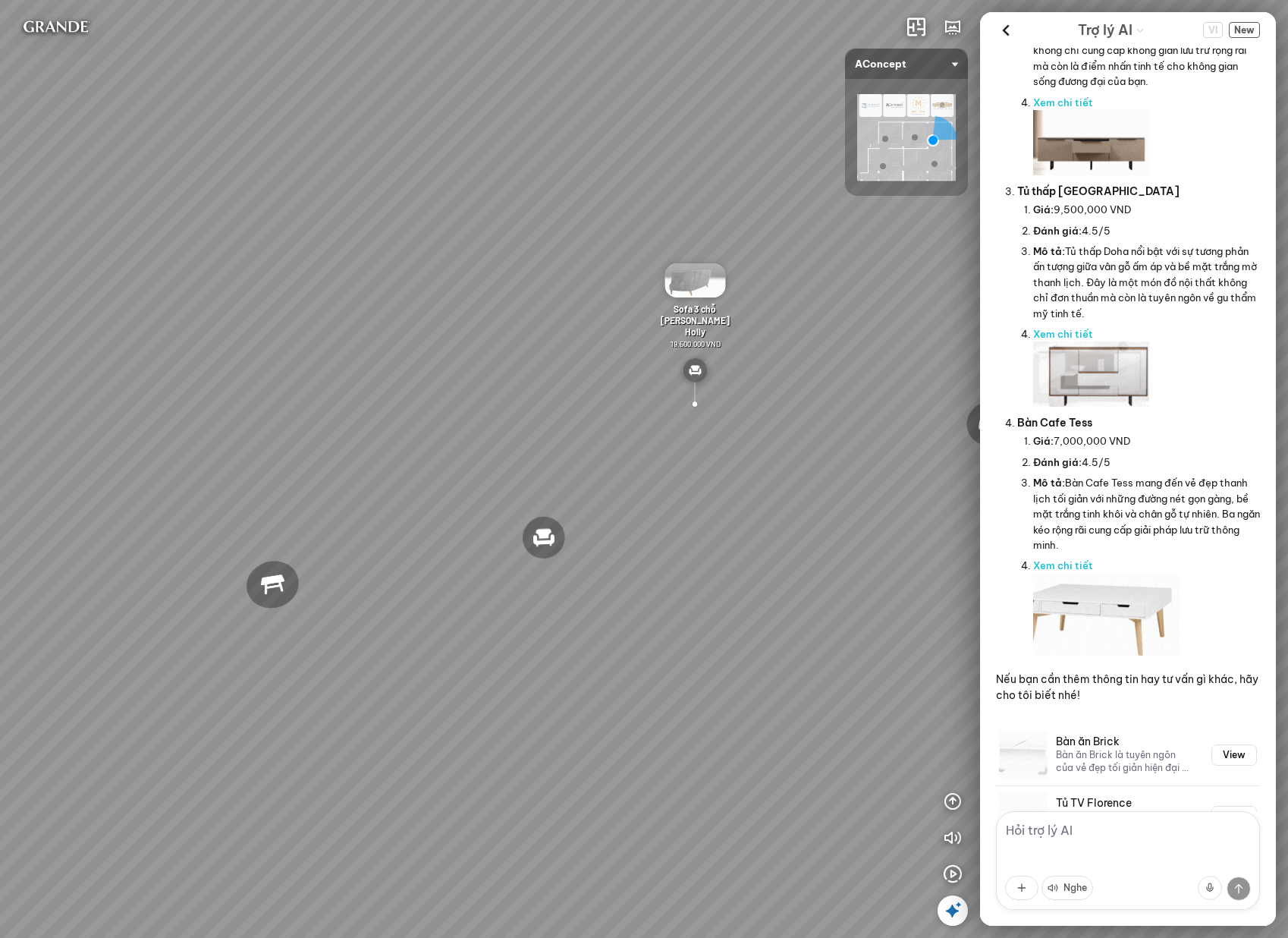
scroll to position [3472, 0]
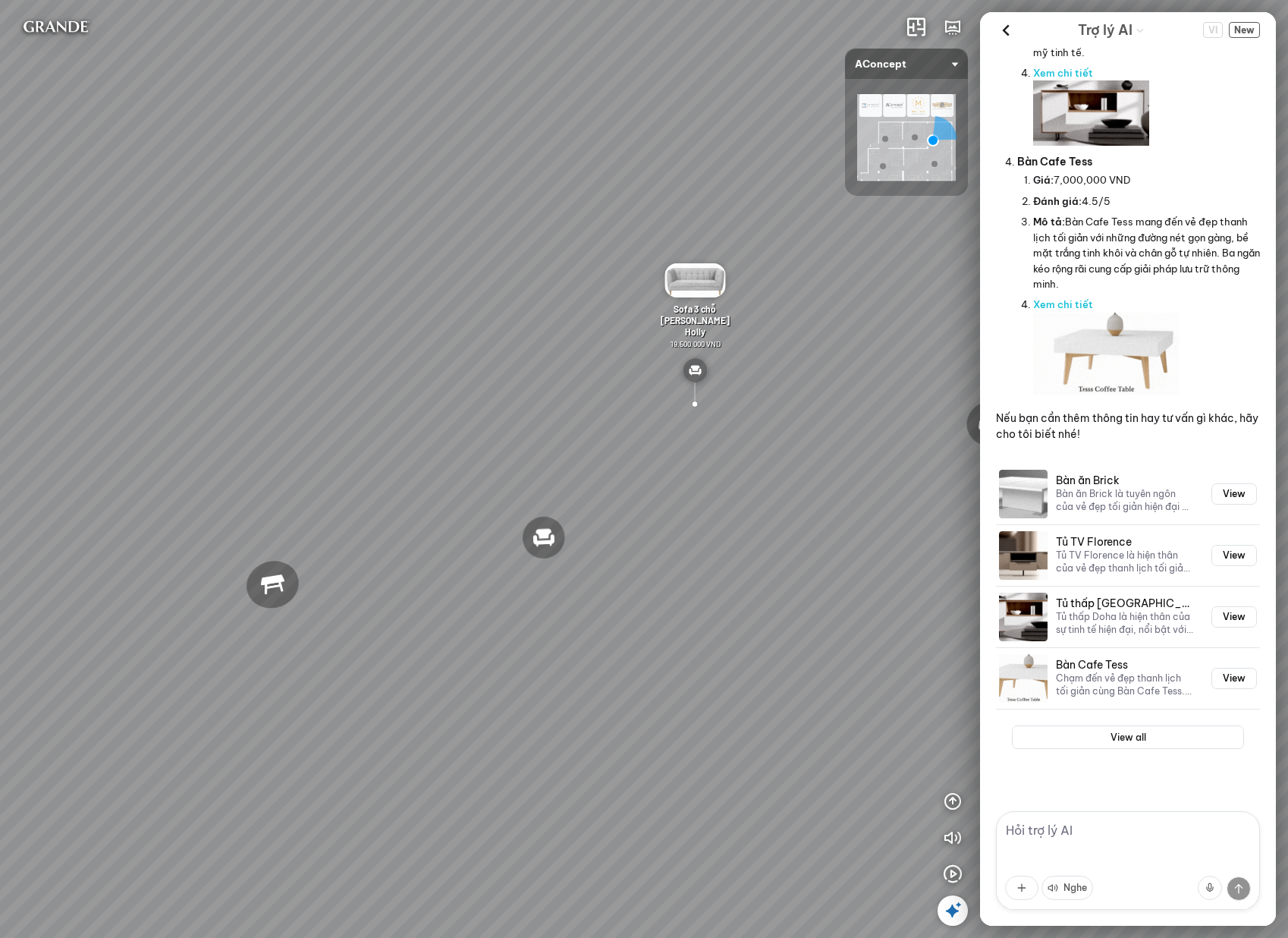
click at [1117, 845] on textarea at bounding box center [1127, 861] width 264 height 99
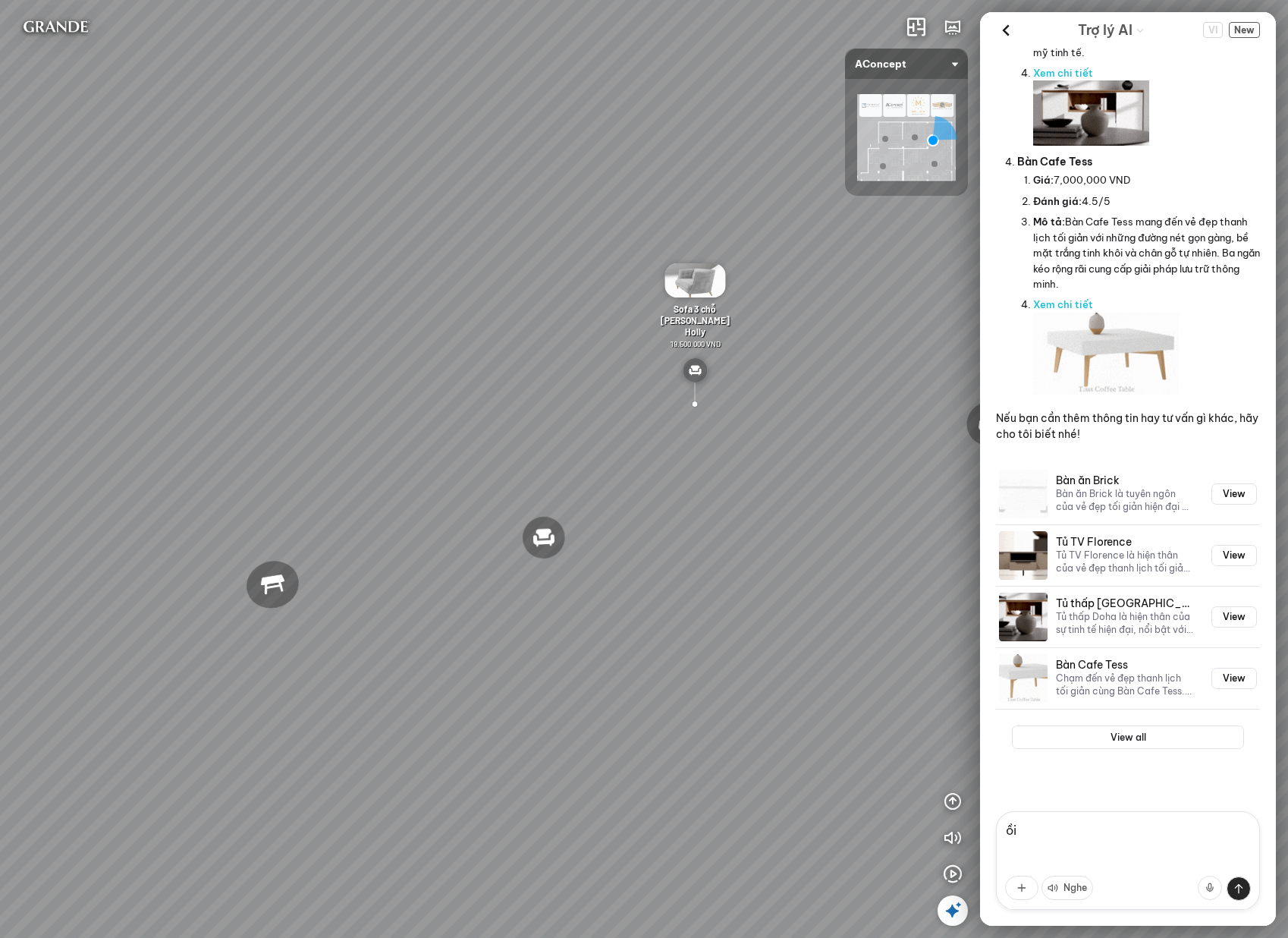
type textarea "ồ"
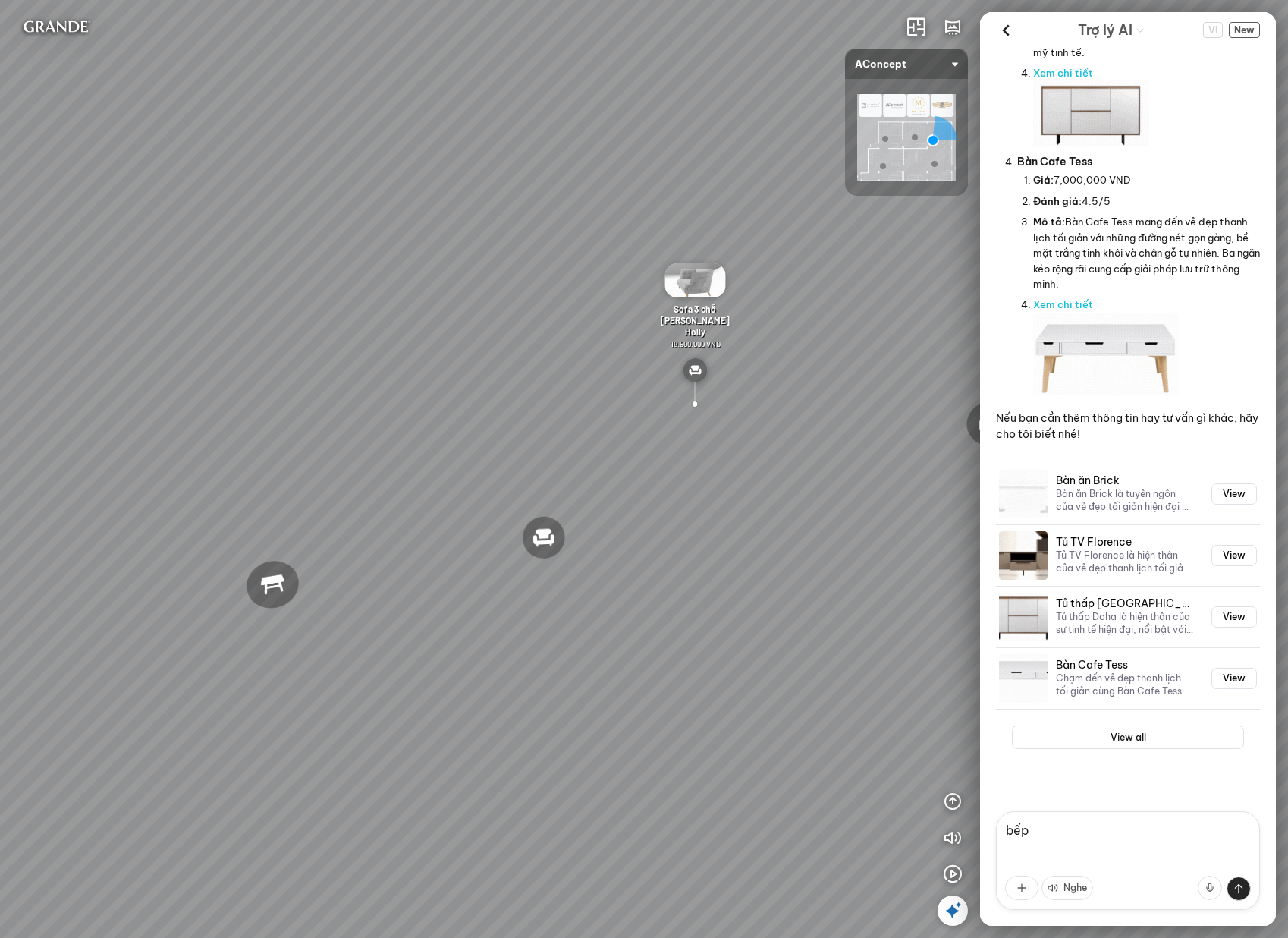
scroll to position [3543, 0]
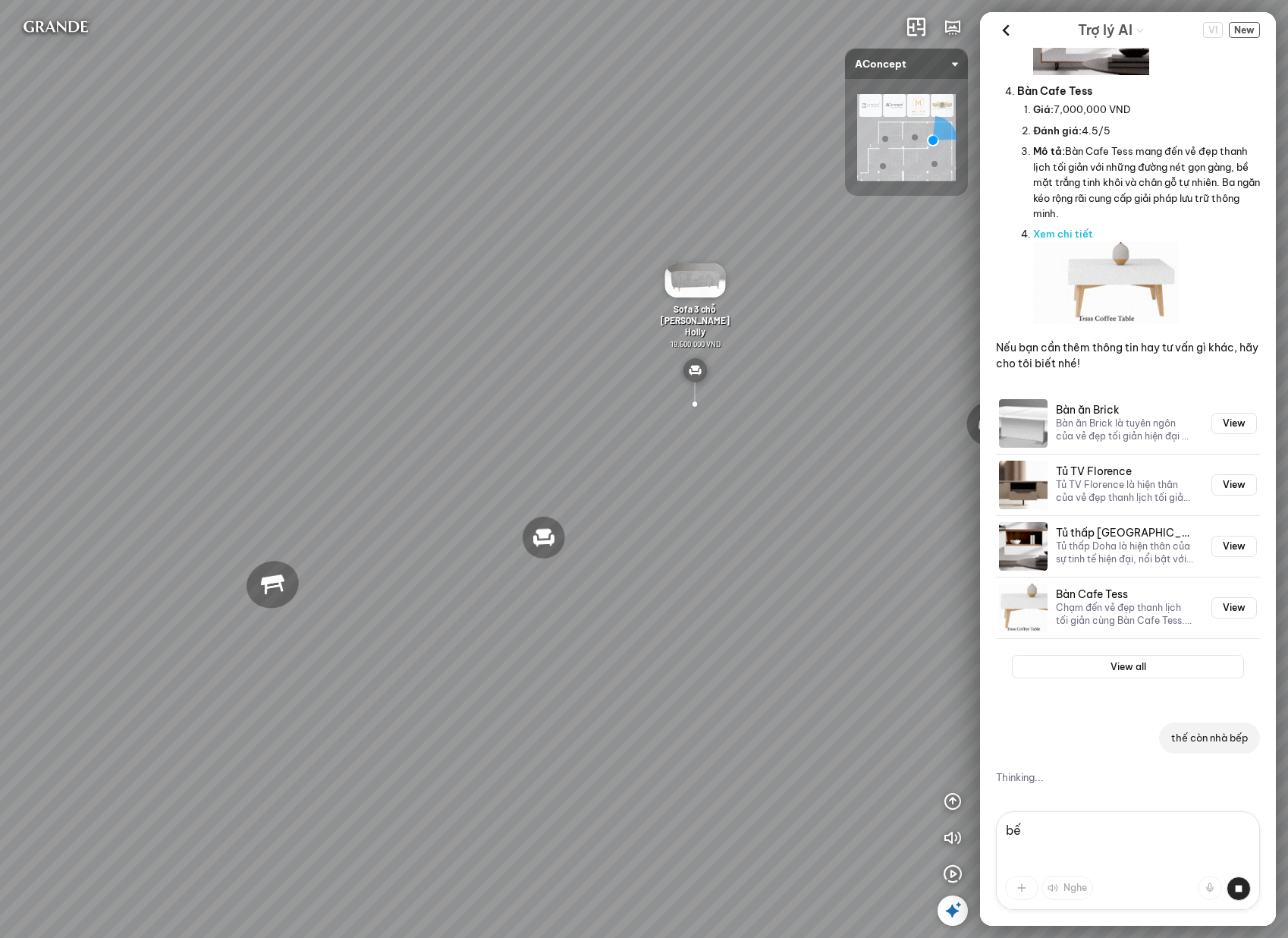
type textarea "b"
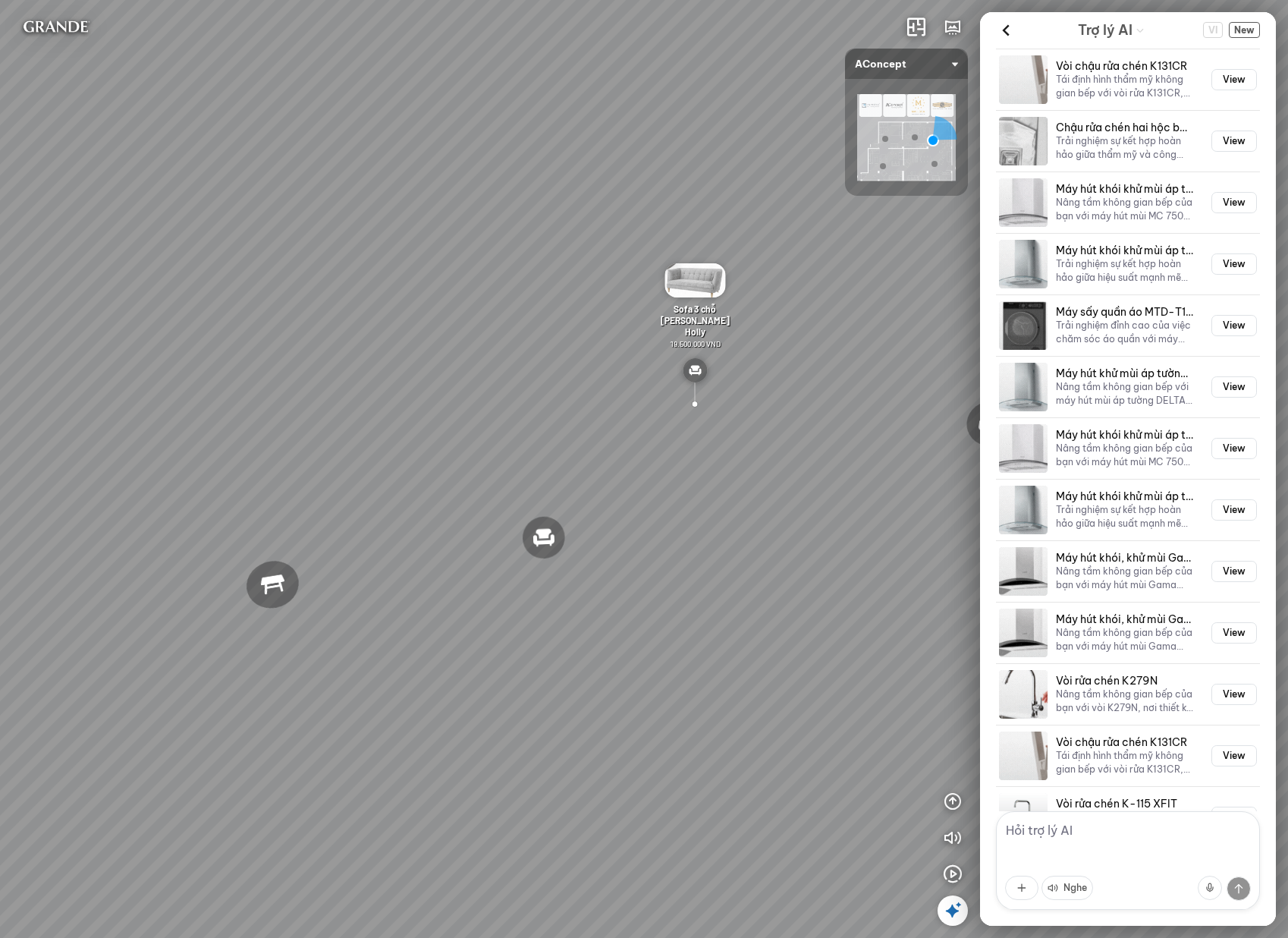
scroll to position [6711, 0]
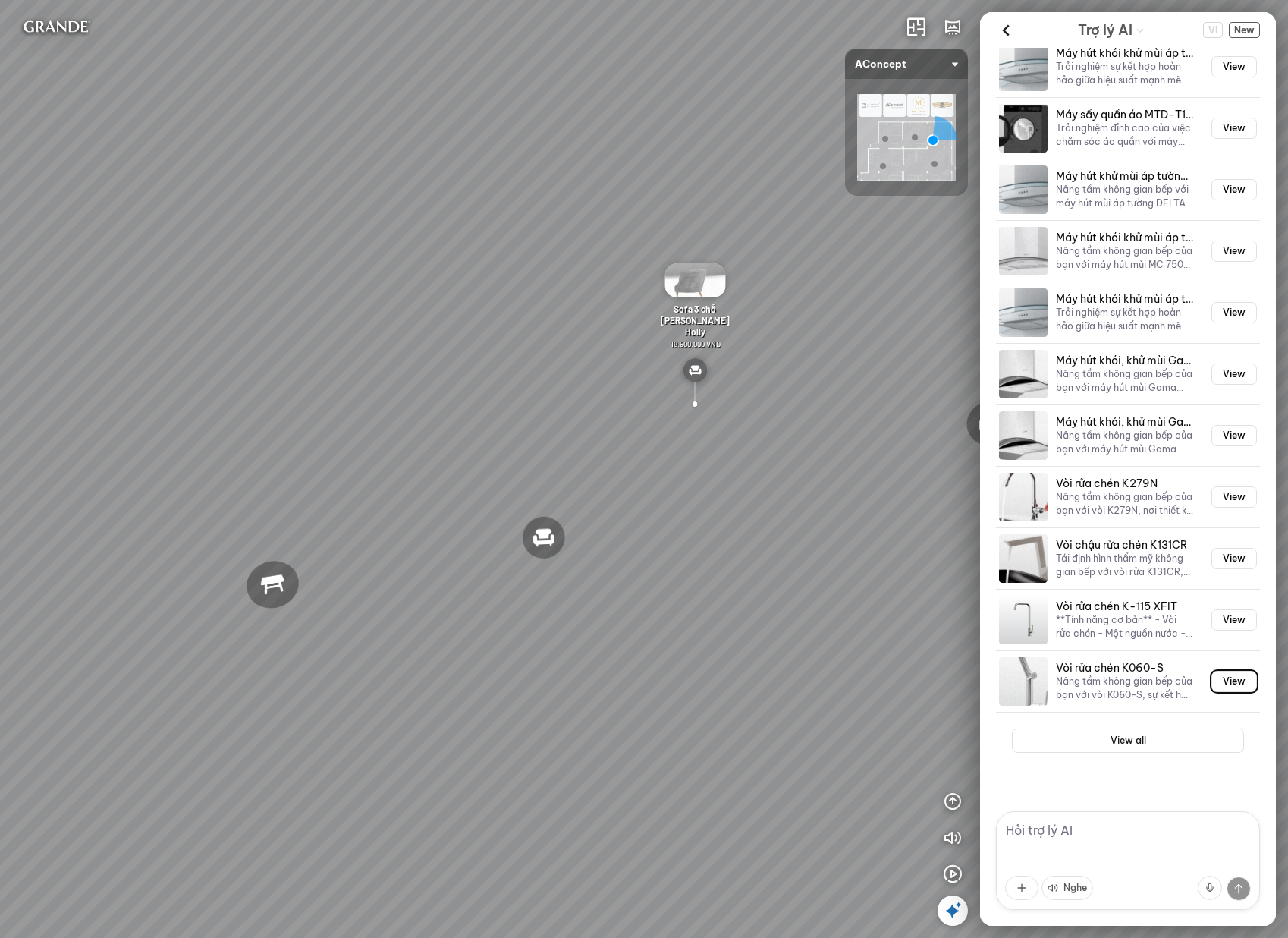
drag, startPoint x: 1219, startPoint y: 677, endPoint x: 1143, endPoint y: 447, distance: 242.2
click at [1143, 447] on div "Chậu dá BIANCO K-45062 - **Tính năng cơ bản** - Chậu rửa đá Granite Nano - màu …" at bounding box center [1127, 36] width 264 height 1351
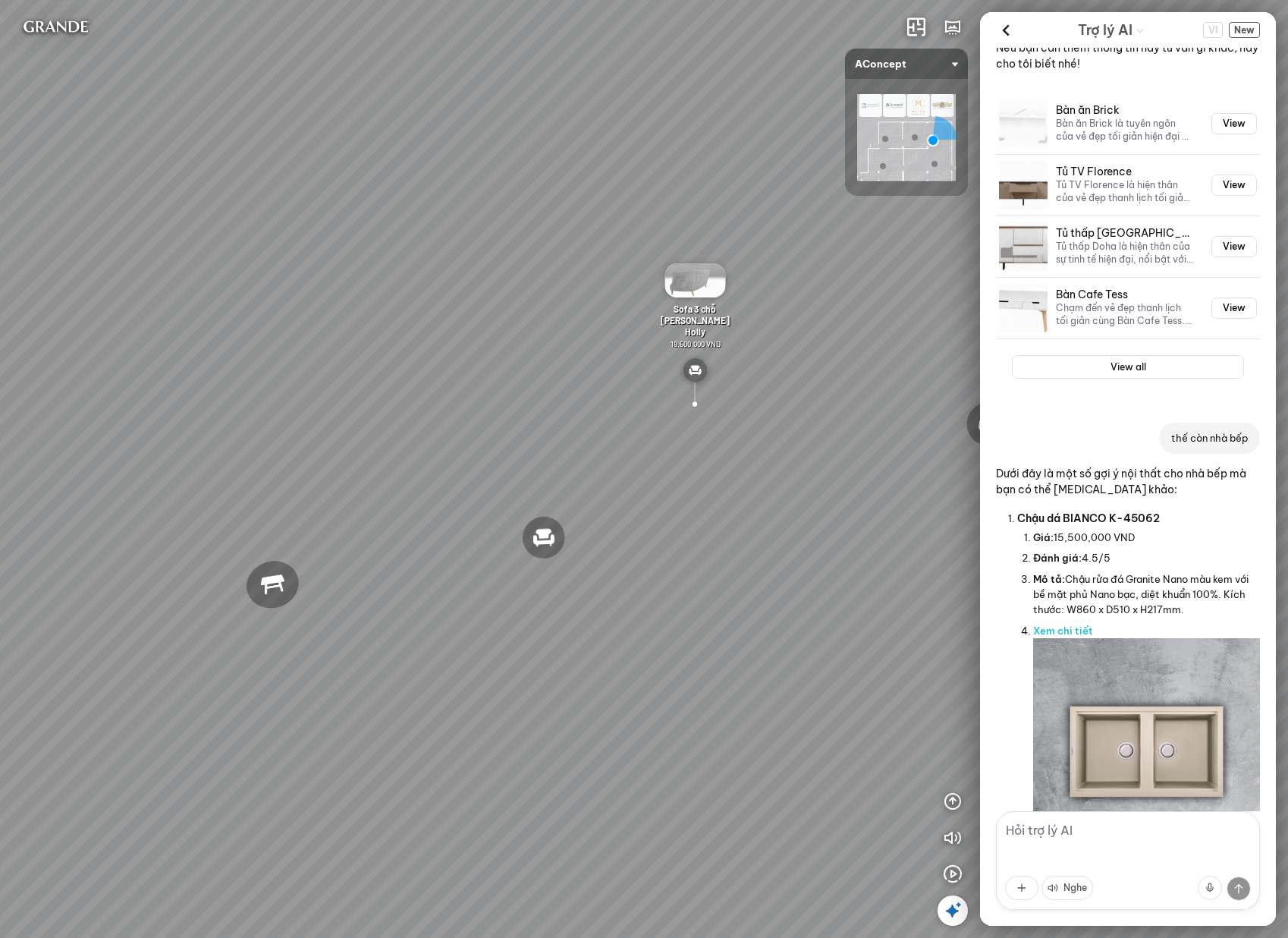
scroll to position [4225, 0]
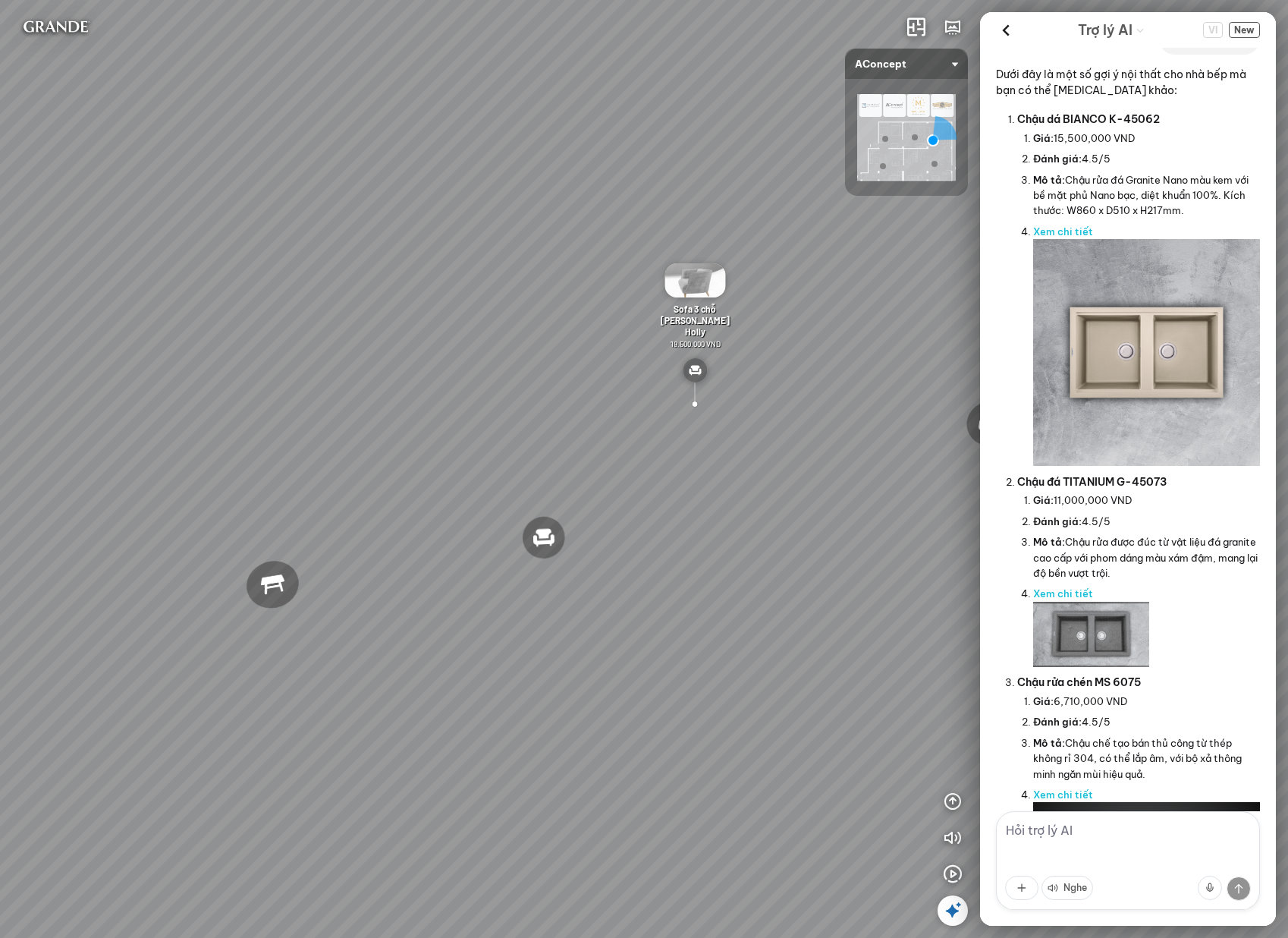
click at [1158, 835] on textarea at bounding box center [1127, 861] width 264 height 99
click at [1237, 34] on span "New" at bounding box center [1244, 30] width 31 height 15
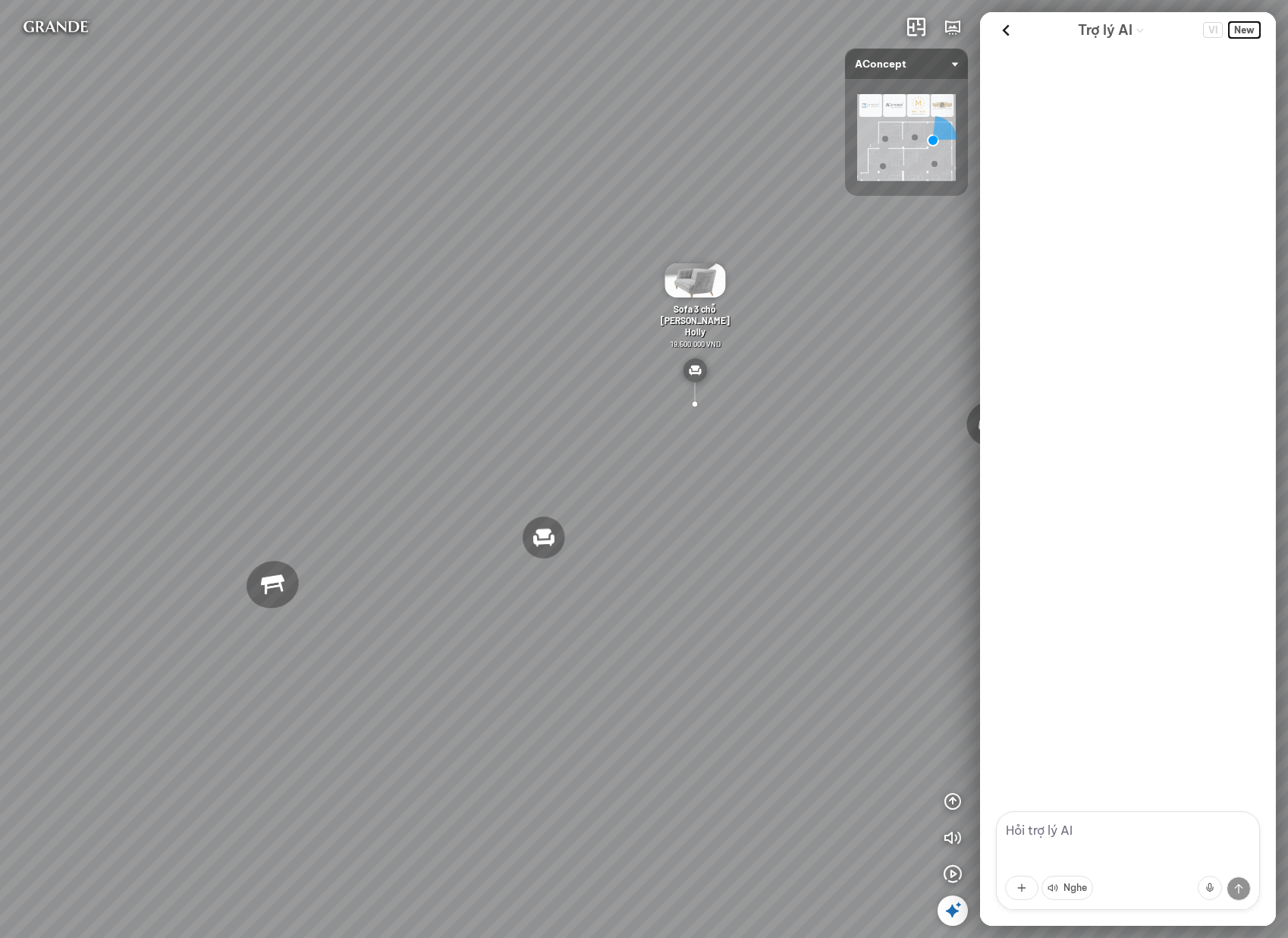
scroll to position [0, 0]
click at [1093, 822] on textarea at bounding box center [1127, 861] width 264 height 99
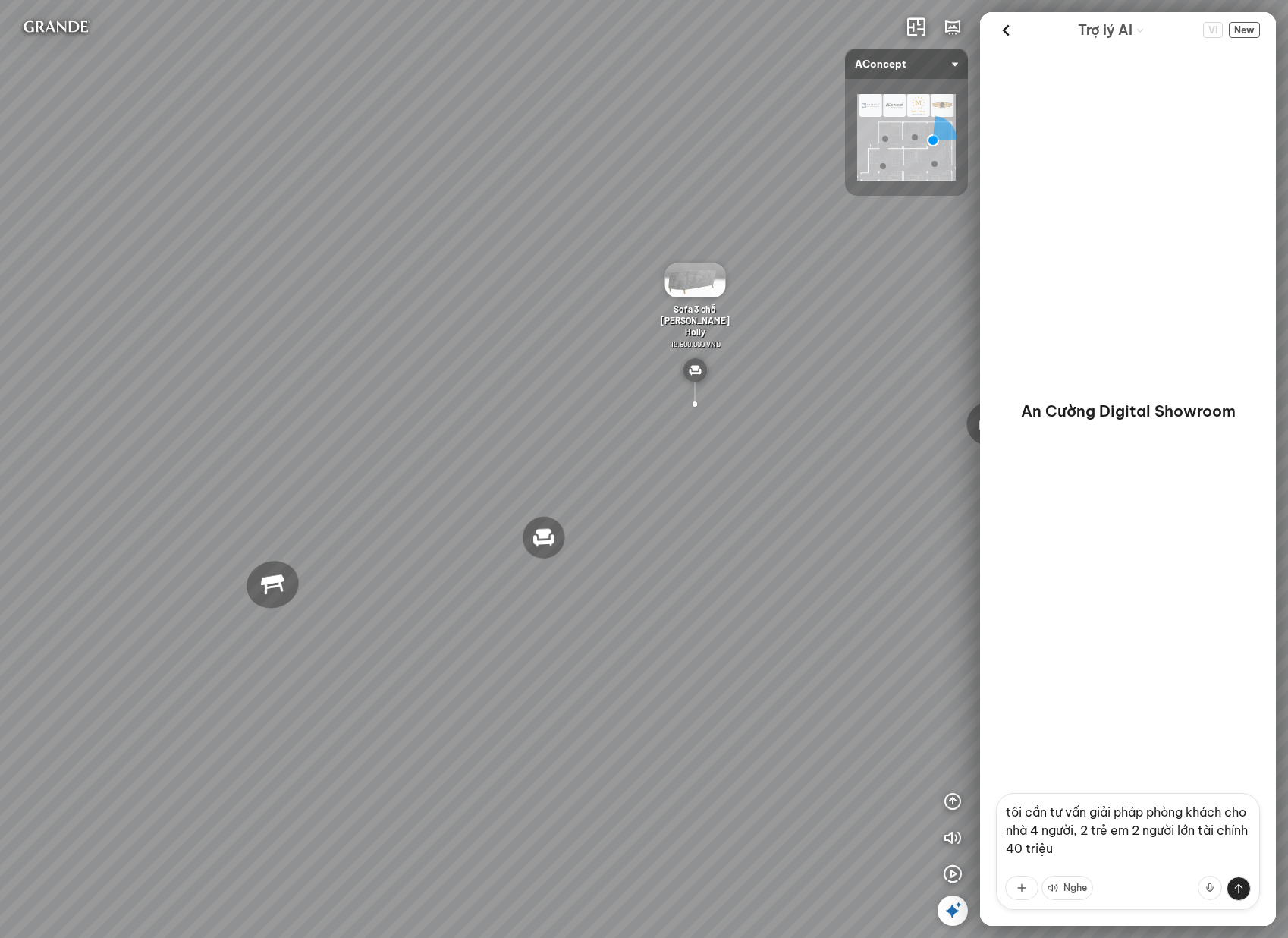
type textarea "tôi cần tư vấn giải pháp phòng khách cho nhà 4 người, 2 trẻ em 2 người lớn tài …"
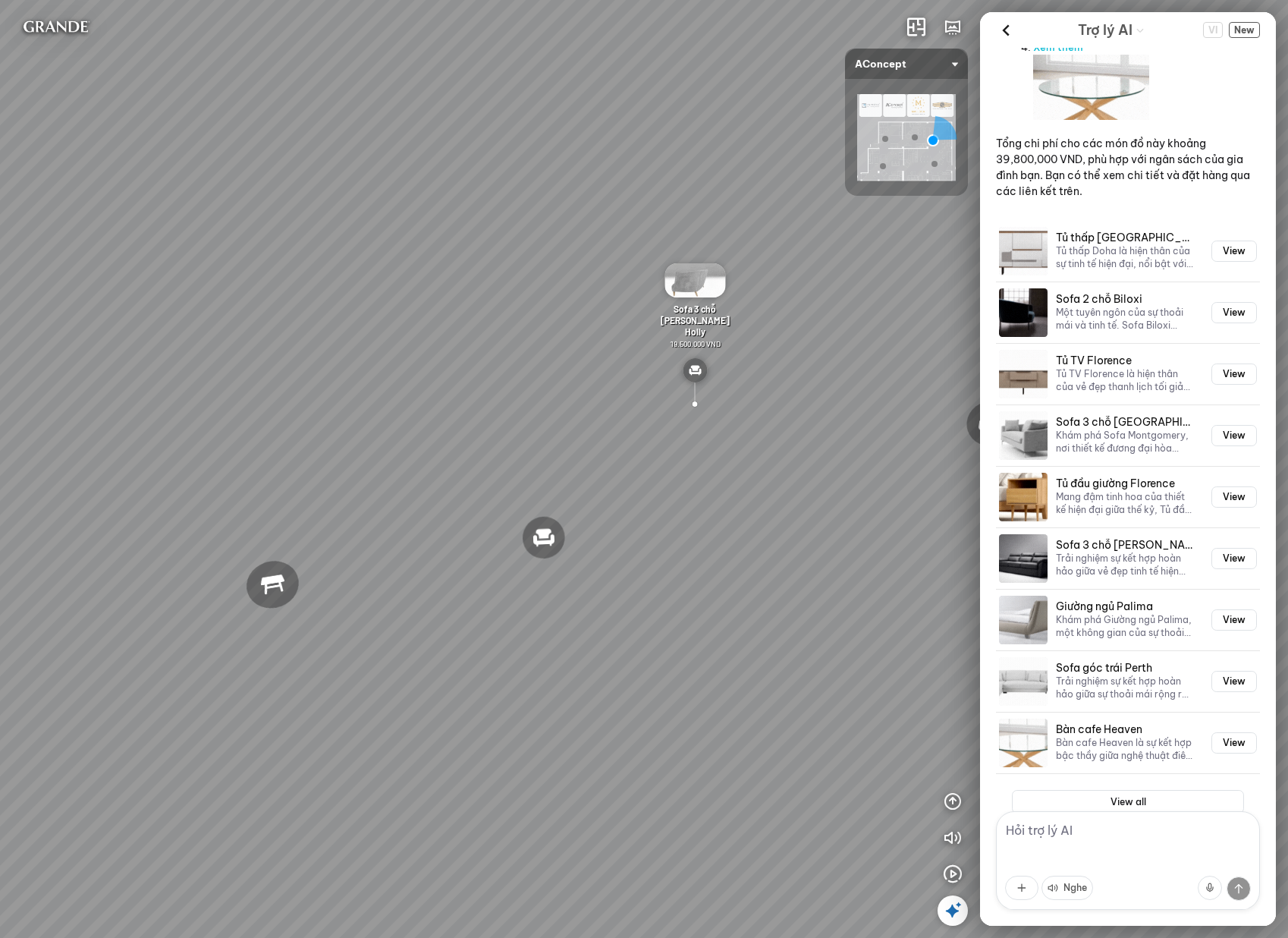
scroll to position [1478, 0]
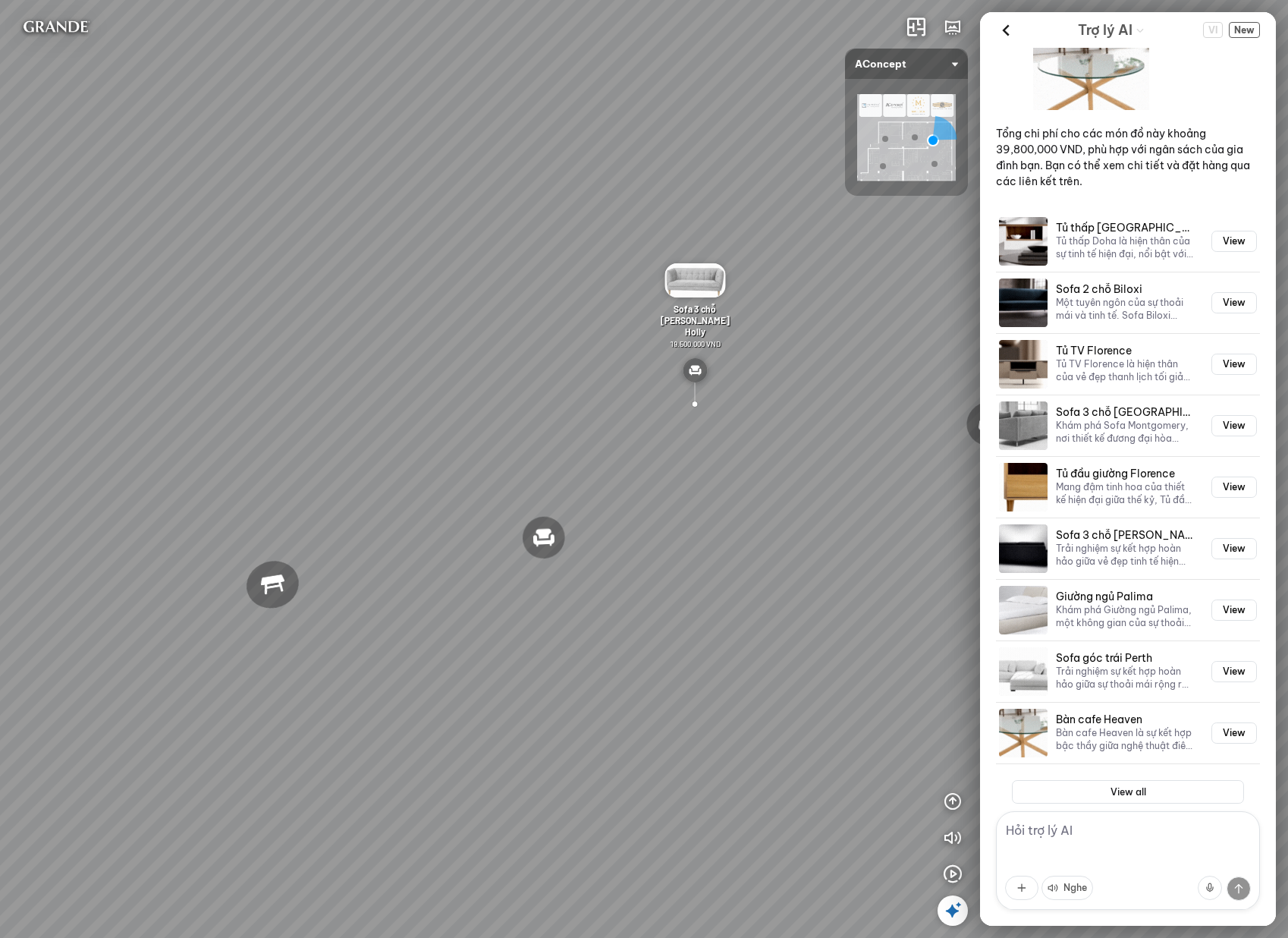
click at [1099, 850] on textarea at bounding box center [1127, 861] width 264 height 99
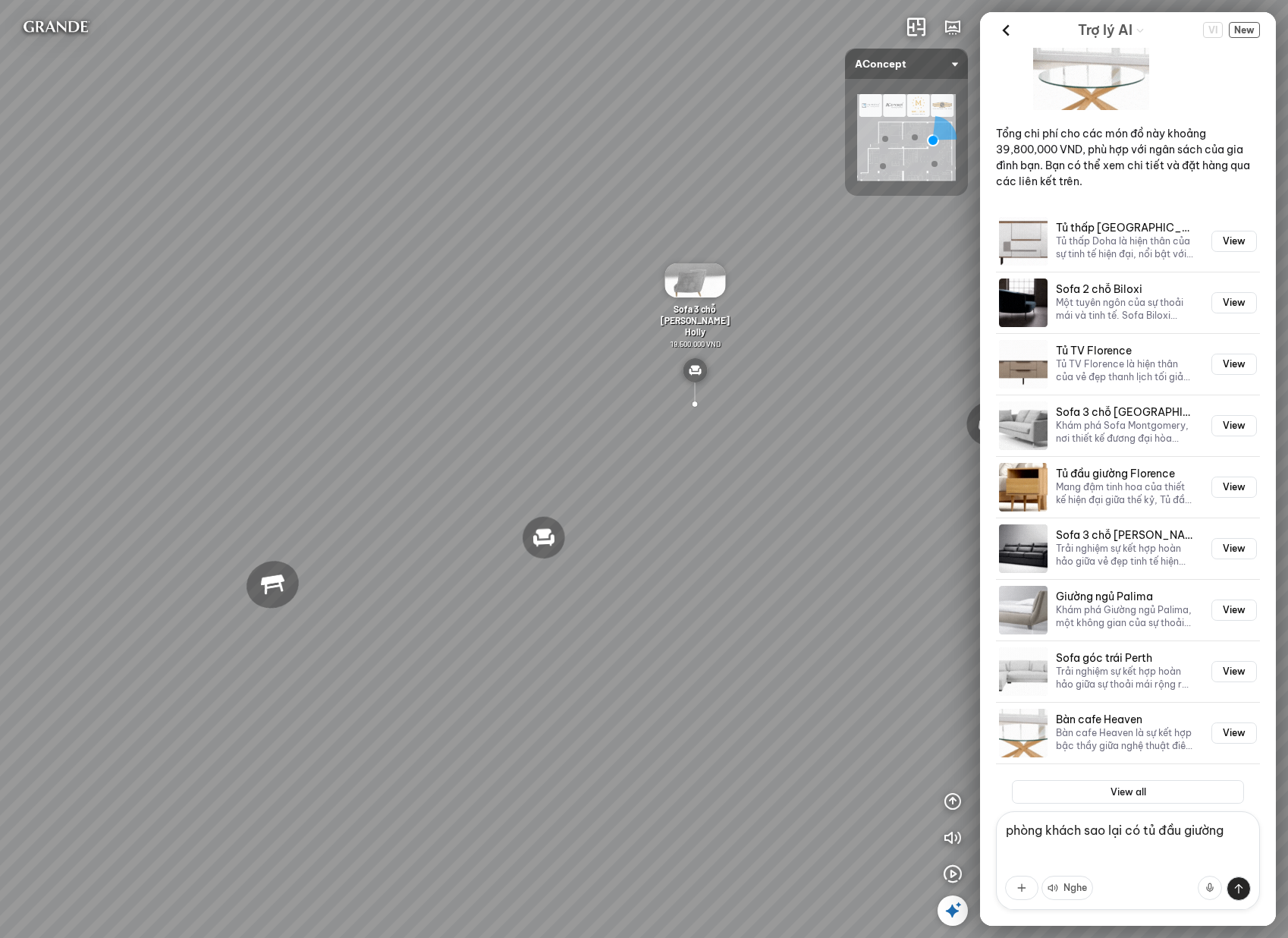
type textarea "phòng khách sao lại có tủ đầu giường"
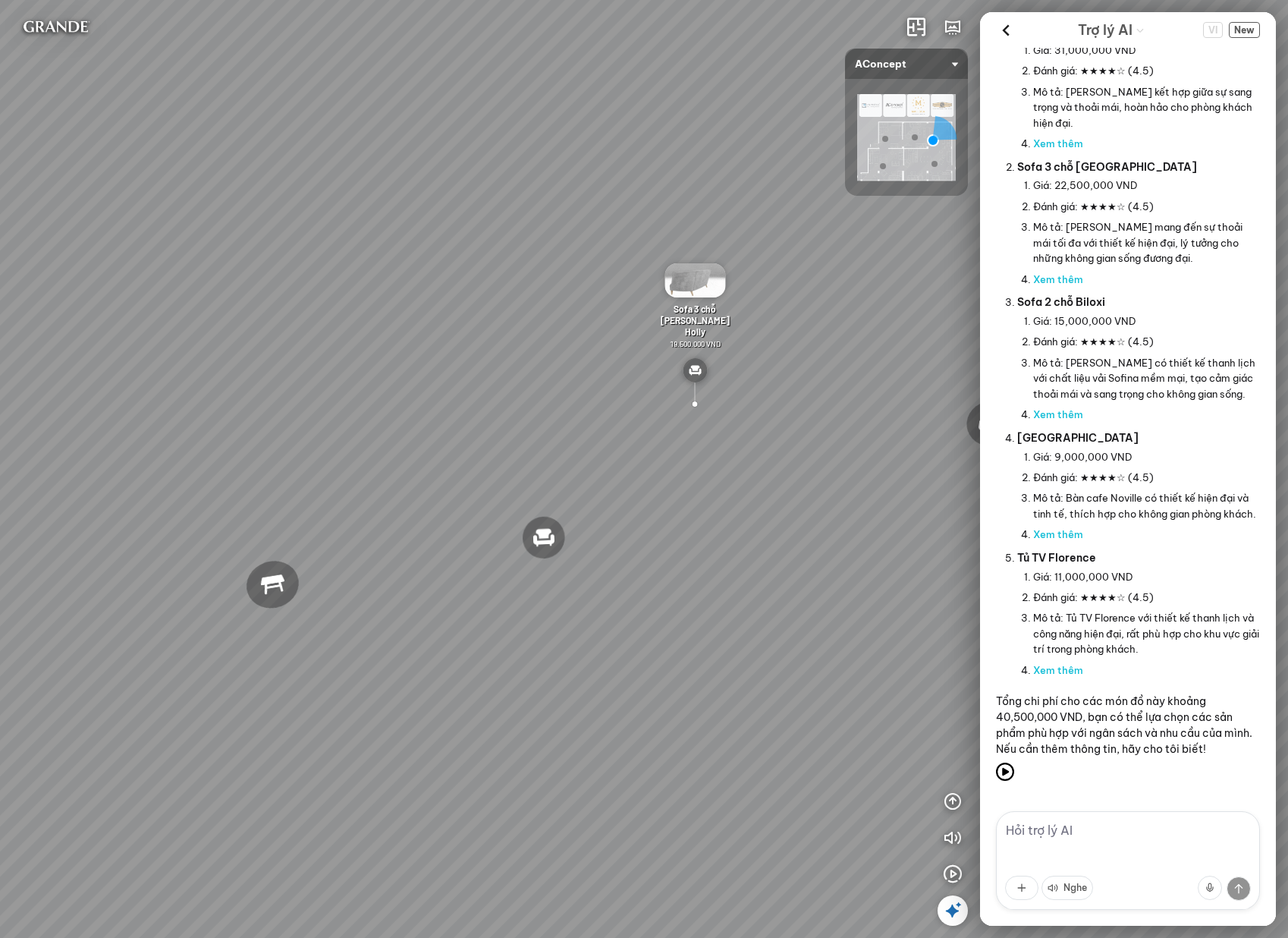
scroll to position [2394, 0]
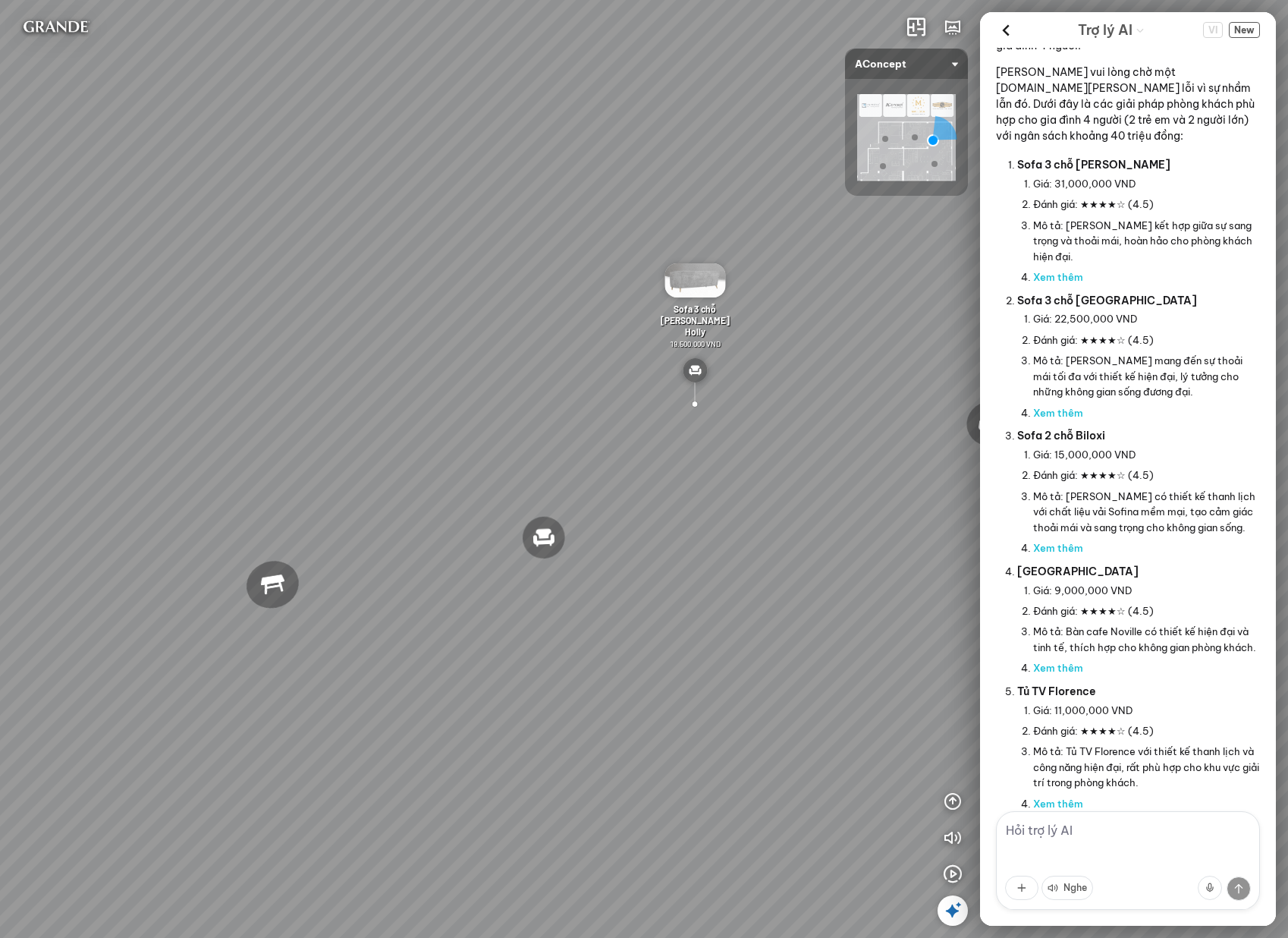
click at [1226, 24] on div "VI New" at bounding box center [1231, 30] width 57 height 23
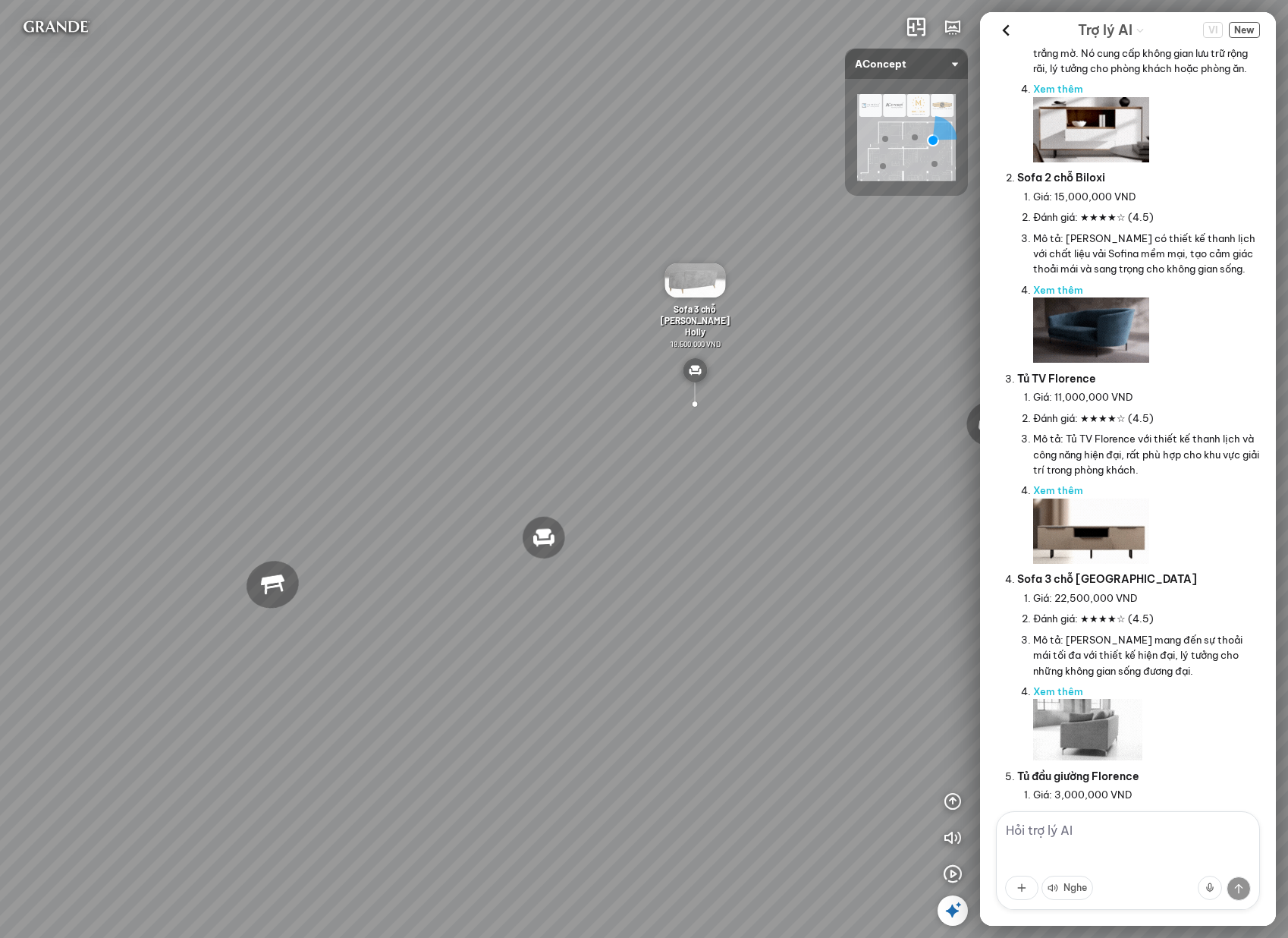
scroll to position [0, 0]
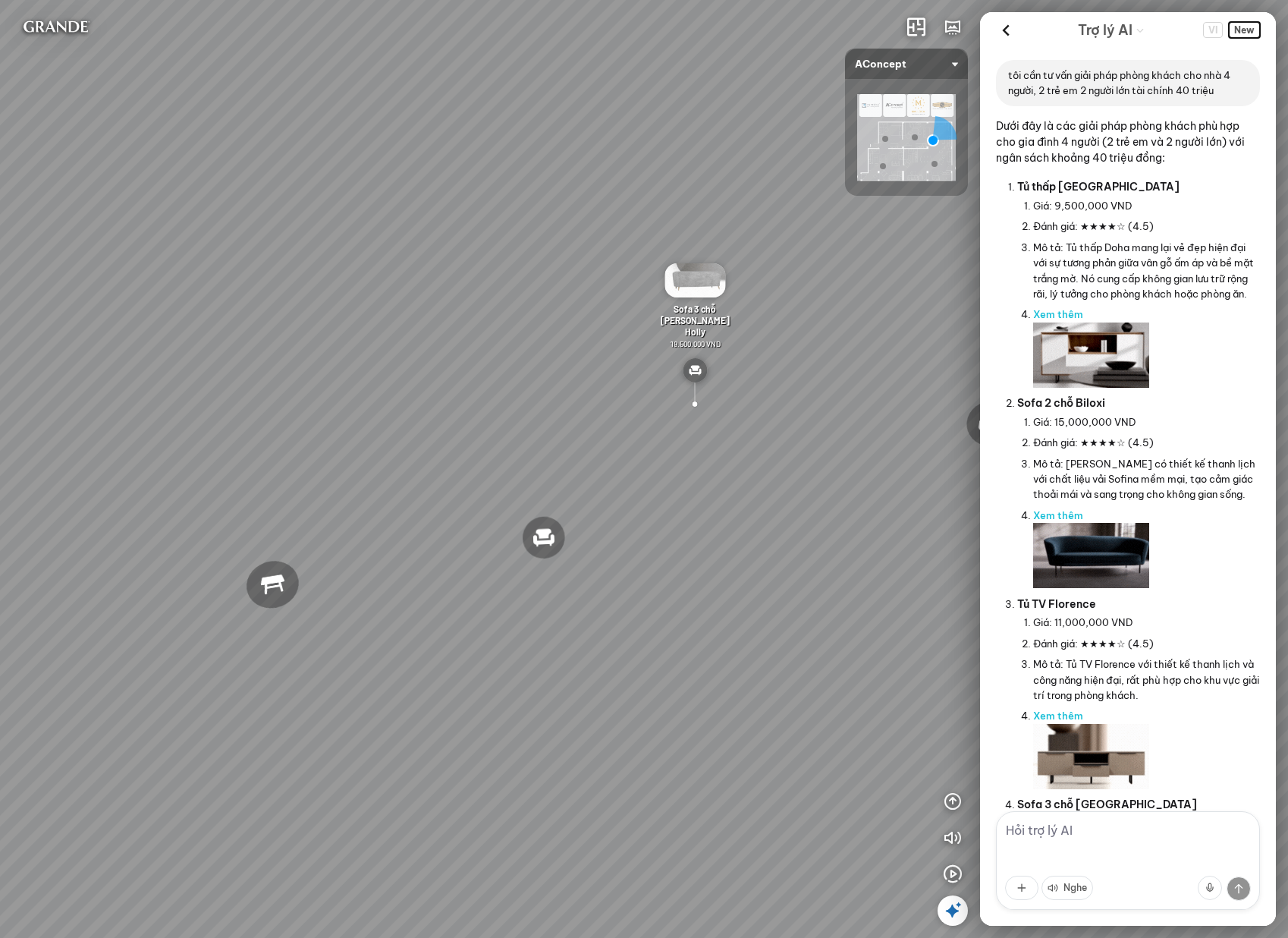
click at [1251, 33] on span "New" at bounding box center [1244, 30] width 31 height 15
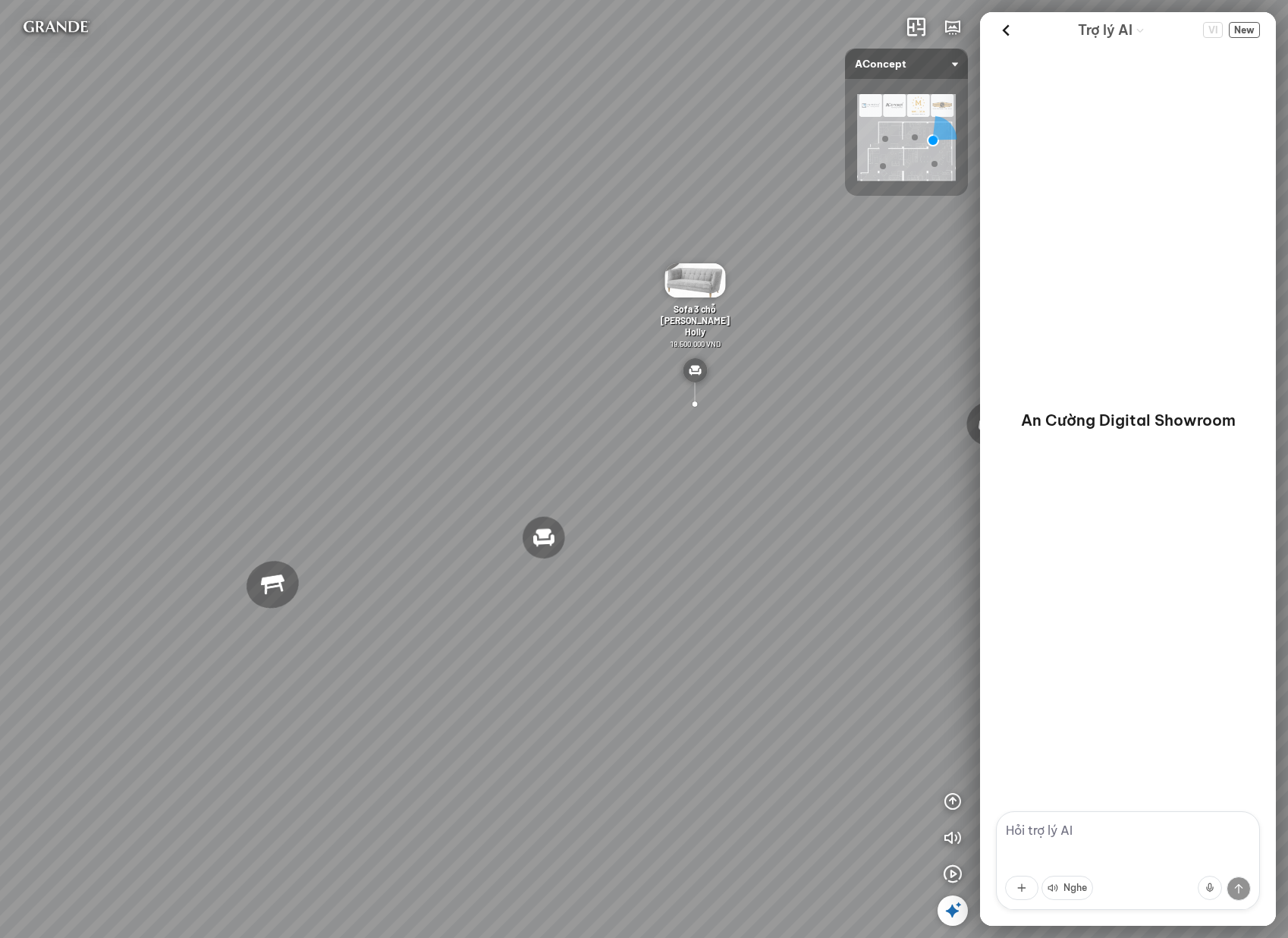
click at [1114, 847] on textarea at bounding box center [1127, 861] width 264 height 99
paste textarea "tôi cần tư vấn giải pháp phòng khách cho nhà 4 người, 2 trẻ em 2 người lớn tài …"
type textarea "tôi cần tư vấn giải pháp phòng khách cho nhà 4 người, 2 trẻ em 2 người lớn tài …"
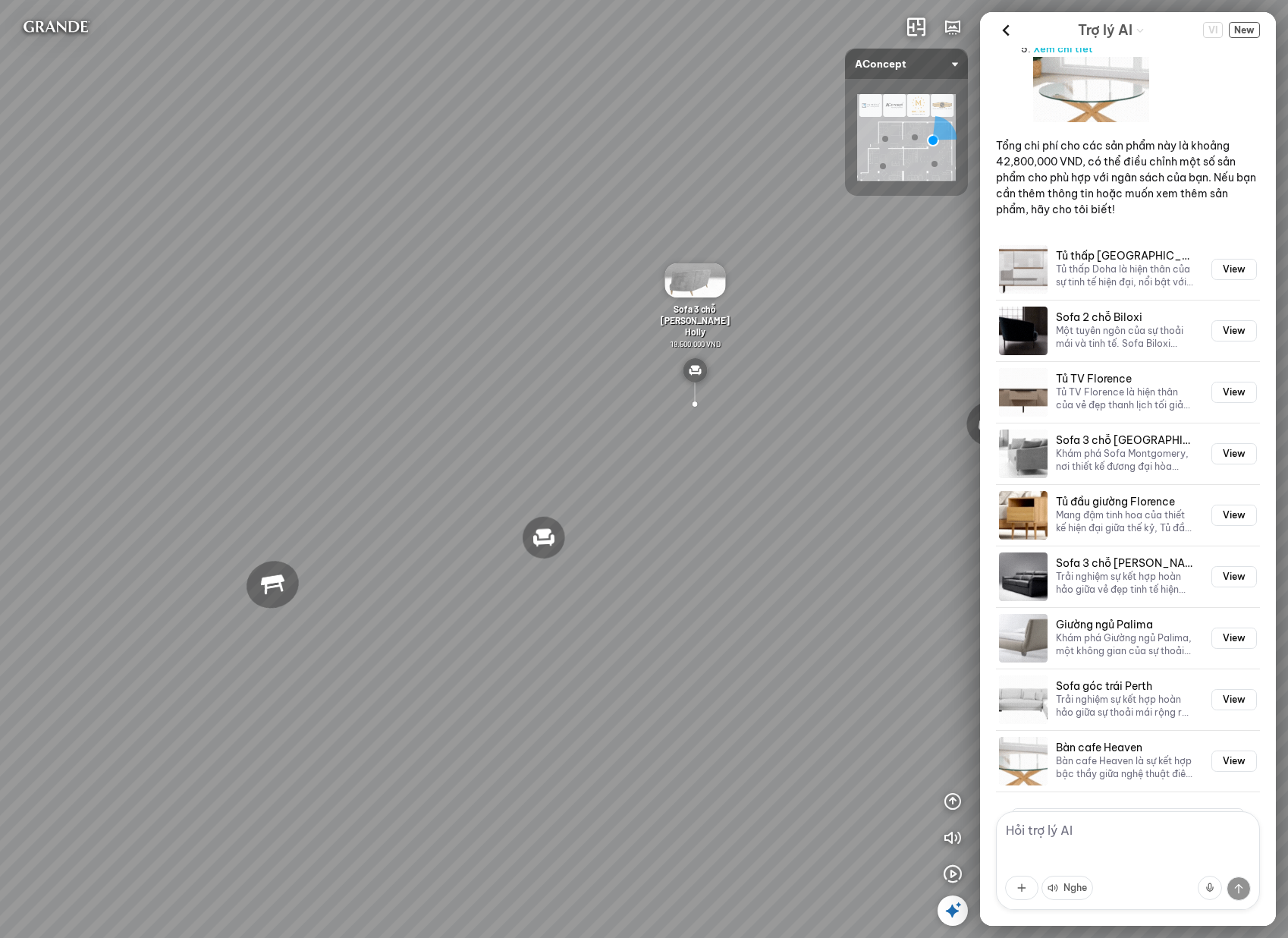
scroll to position [1520, 0]
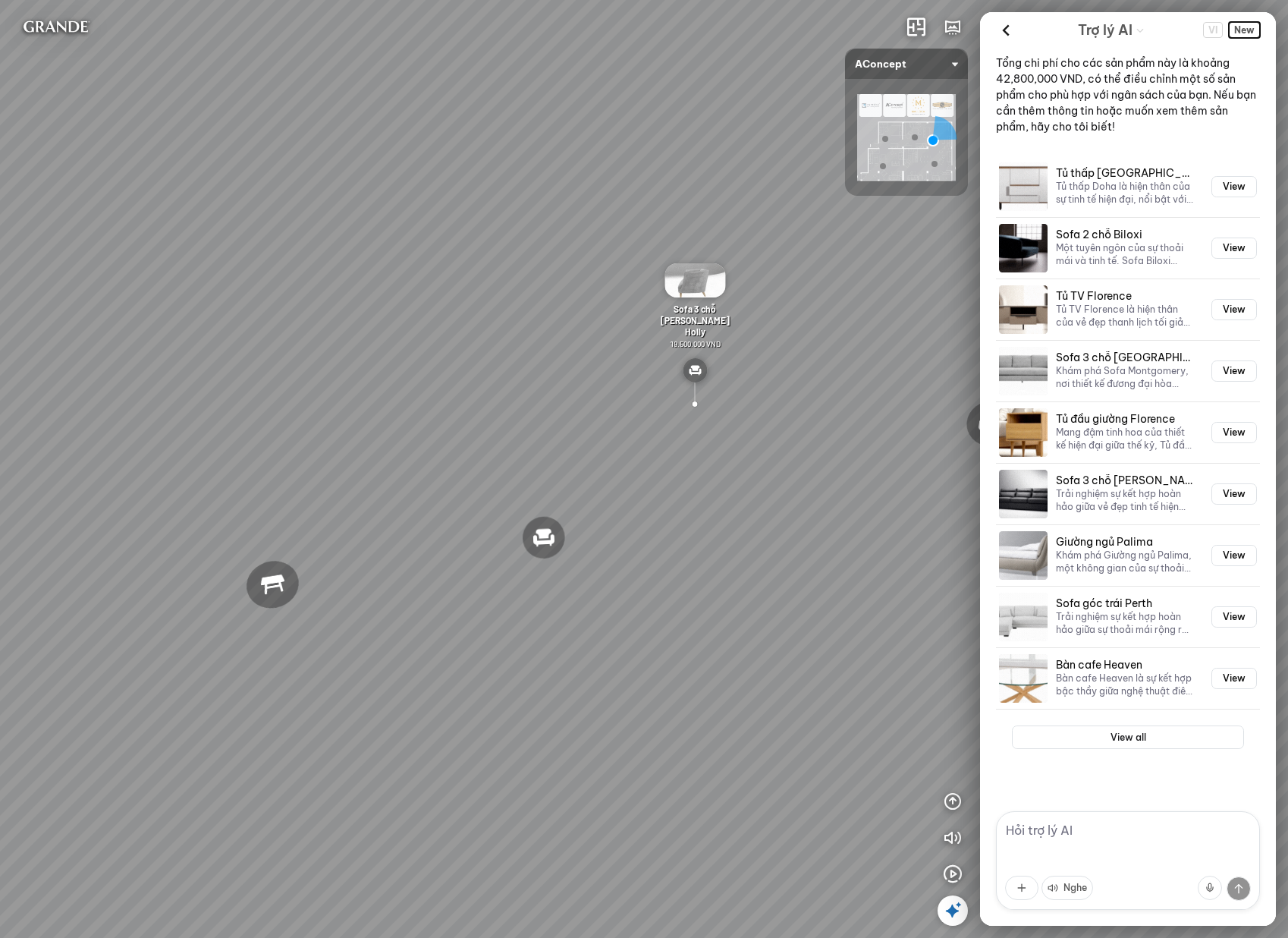
click at [1256, 26] on span "New" at bounding box center [1244, 30] width 31 height 15
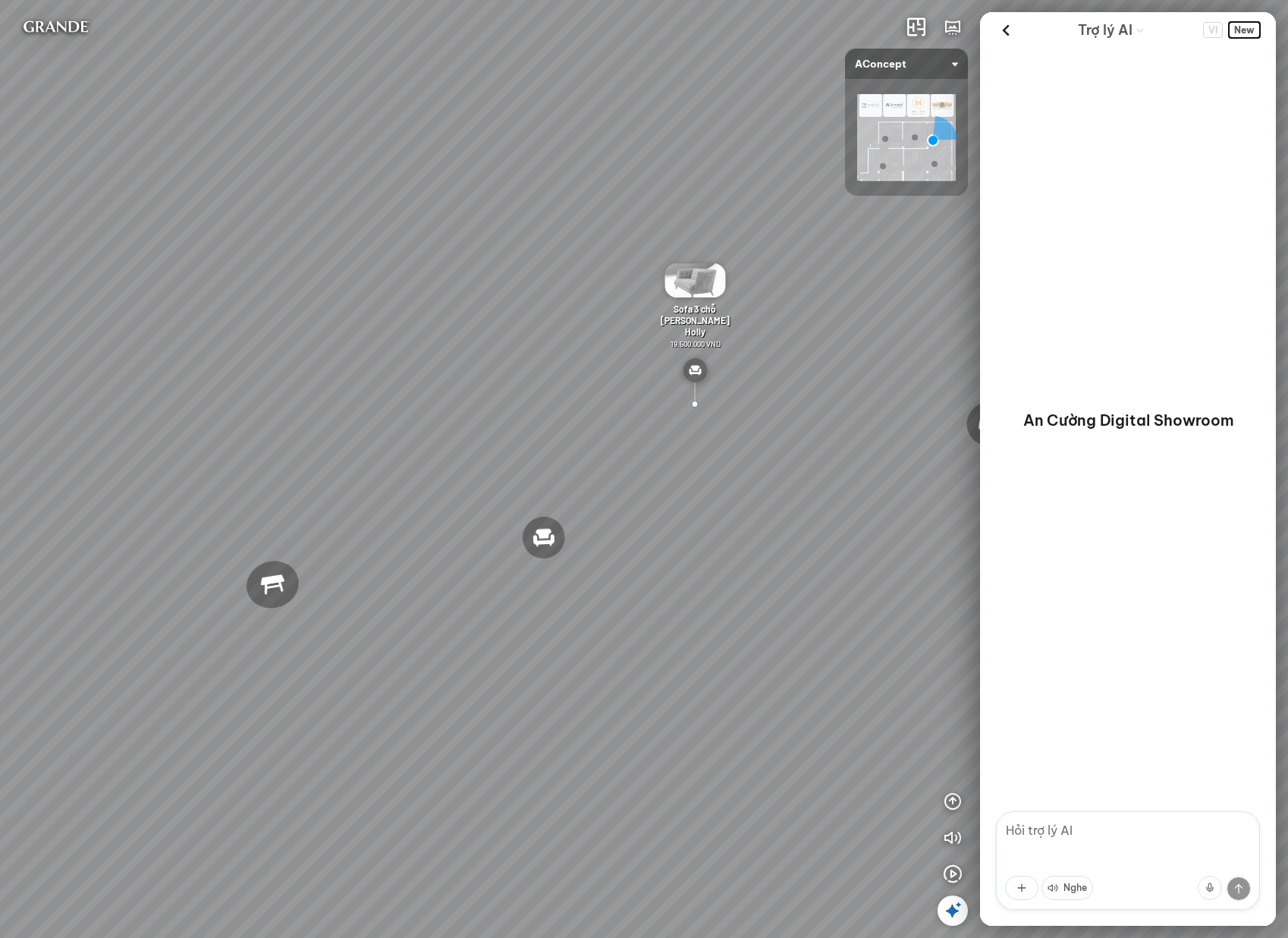
scroll to position [0, 0]
click at [1085, 819] on textarea at bounding box center [1127, 861] width 264 height 99
paste textarea "tôi cần tư vấn giải pháp phòng khách cho nhà 4 người, 2 trẻ em 2 người lớn tài …"
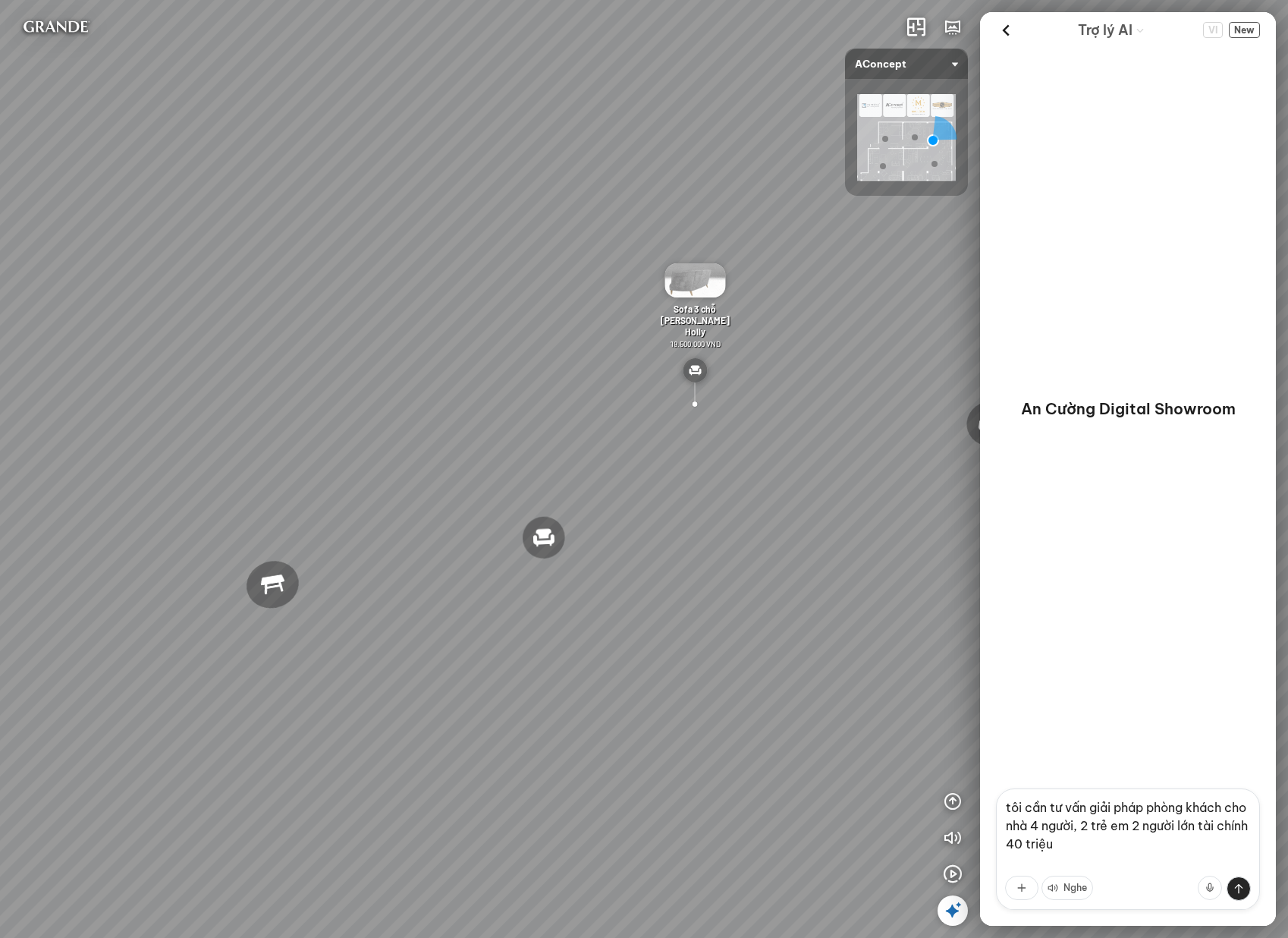
scroll to position [14, 0]
type textarea "tôi cần tư vấn giải pháp phòng khách cho nhà 4 người, 2 trẻ em 2 người lớn tài …"
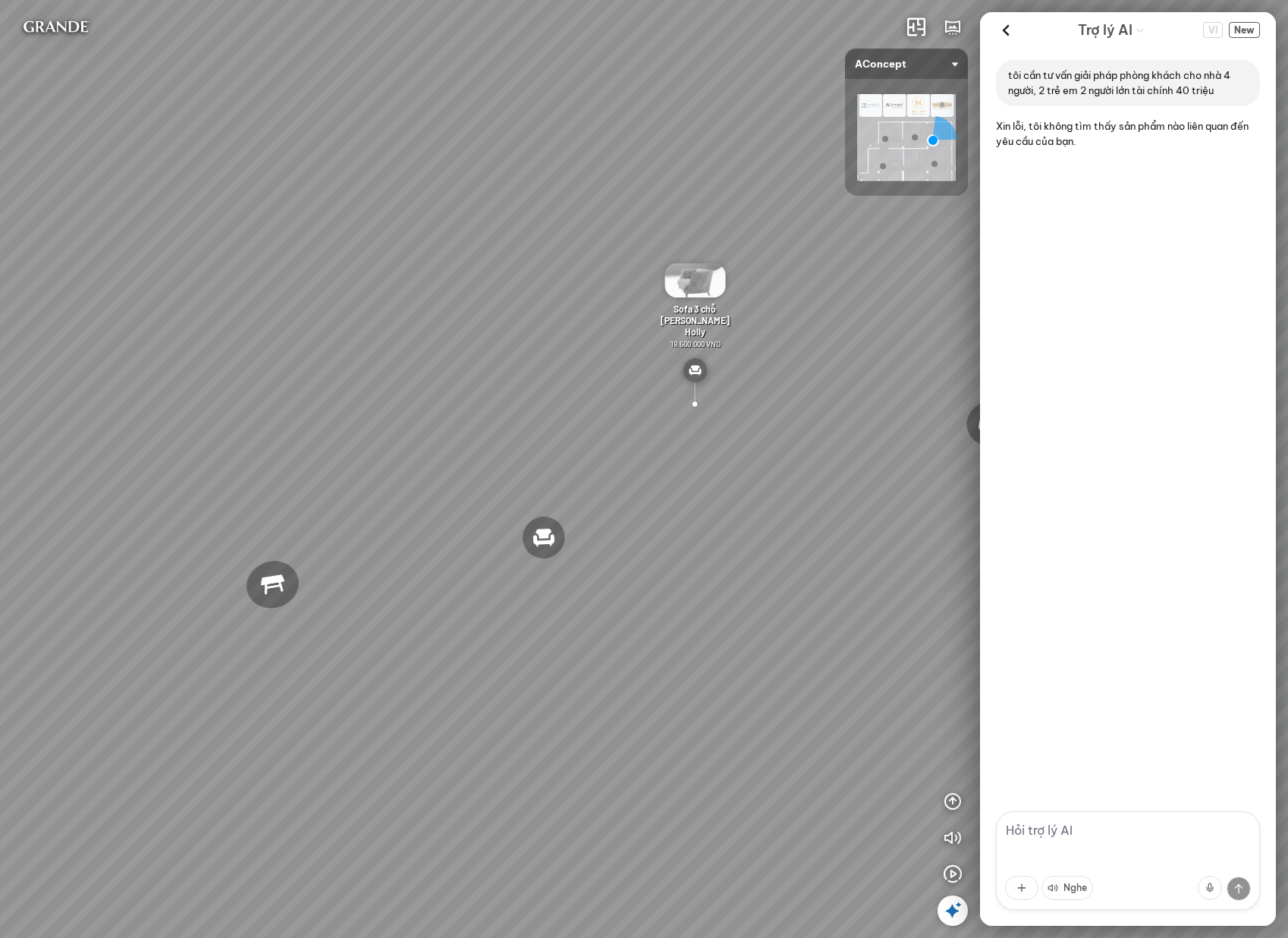
click at [1084, 82] on p "tôi cần tư vấn giải pháp phòng khách cho nhà 4 người, 2 trẻ em 2 người lớn tài …" at bounding box center [1127, 83] width 240 height 31
click at [1244, 22] on span "New" at bounding box center [1244, 30] width 31 height 15
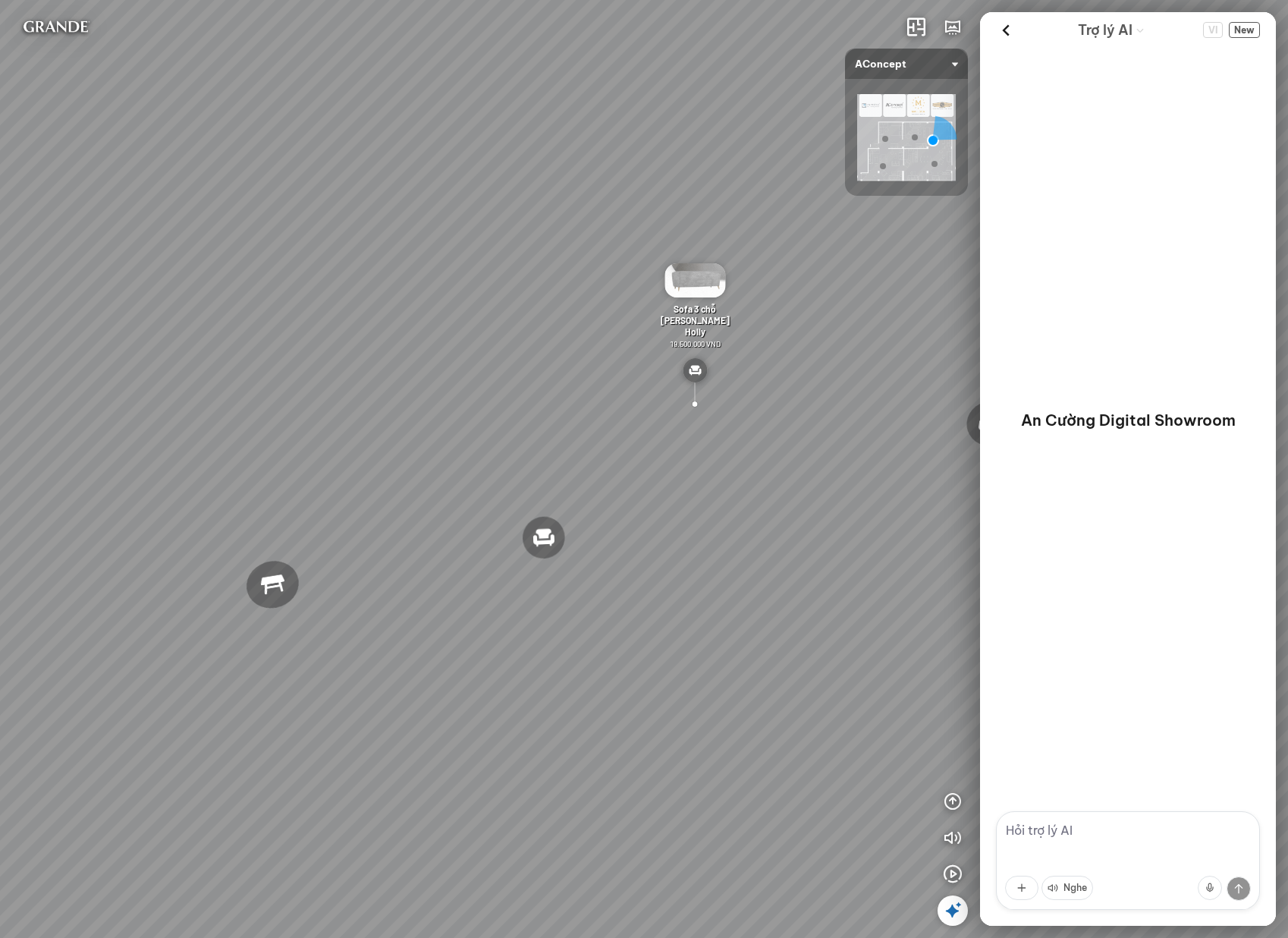
click at [1137, 812] on textarea at bounding box center [1127, 861] width 264 height 99
paste textarea "tôi cần tư vấn giải pháp phòng khách cho nhà 4 người, 2 trẻ em 2 người lớn tài …"
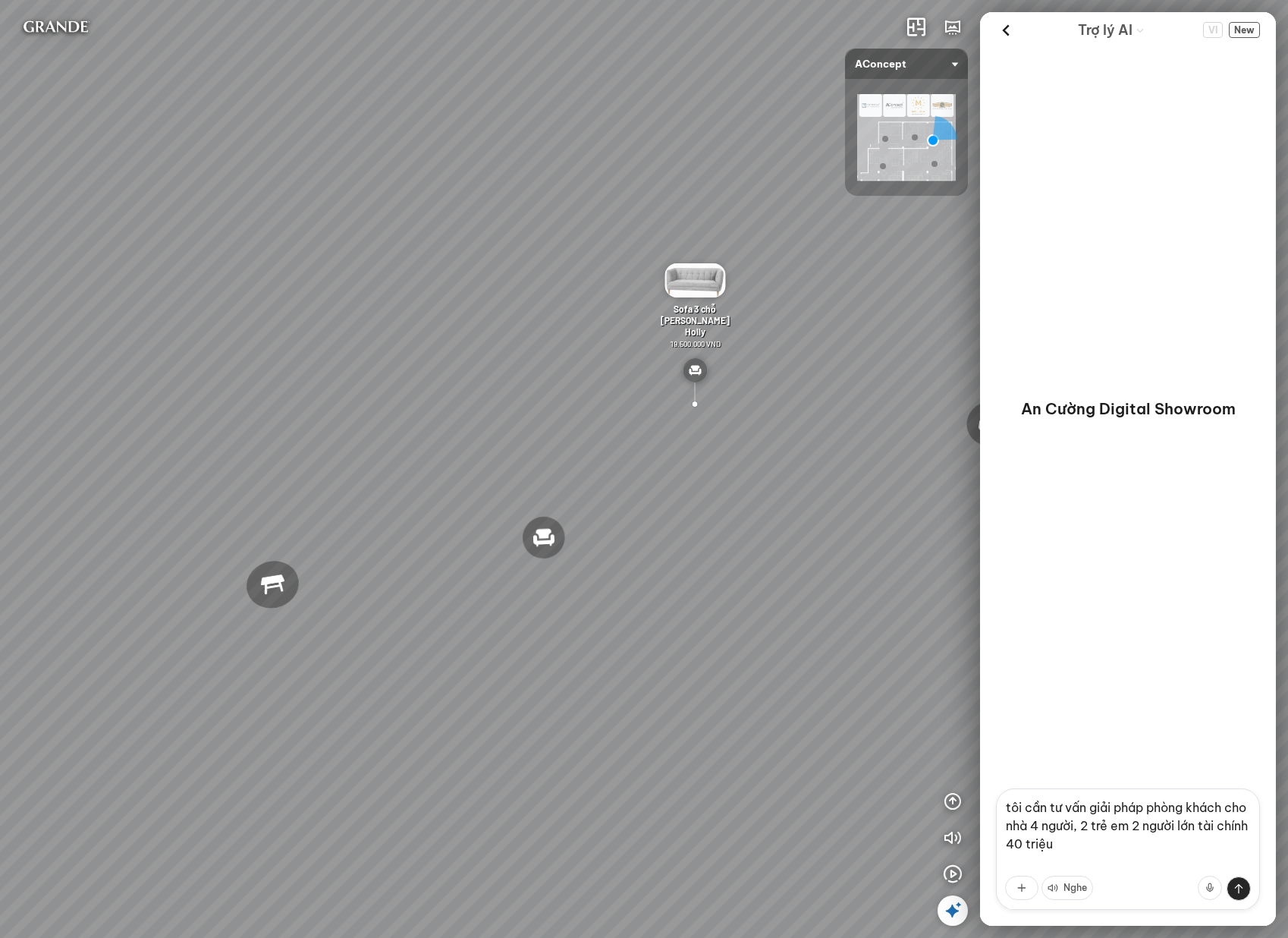
scroll to position [14, 0]
type textarea "tôi cần tư vấn giải pháp phòng khách cho nhà 4 người, 2 trẻ em 2 người lớn tài …"
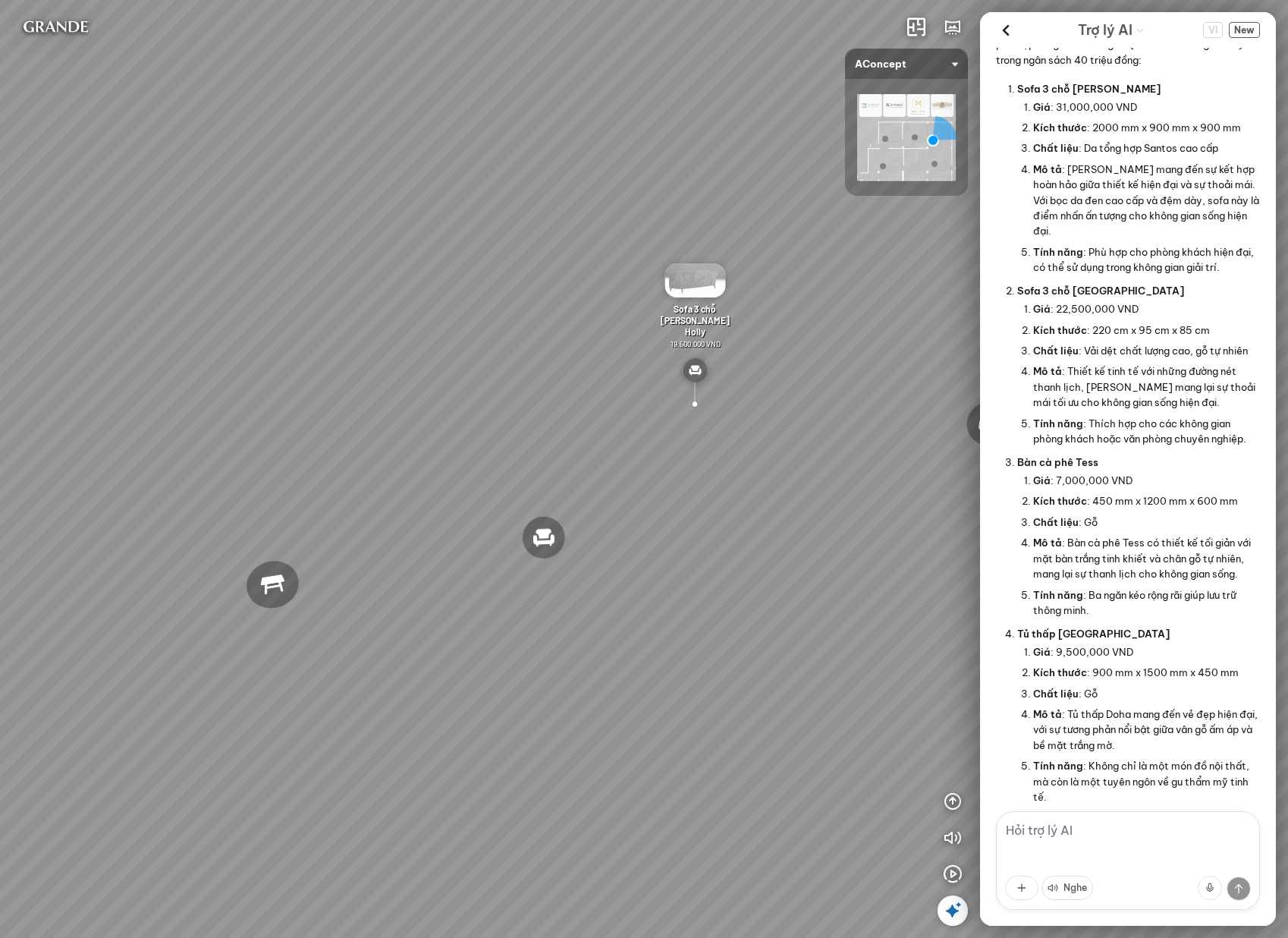
scroll to position [0, 0]
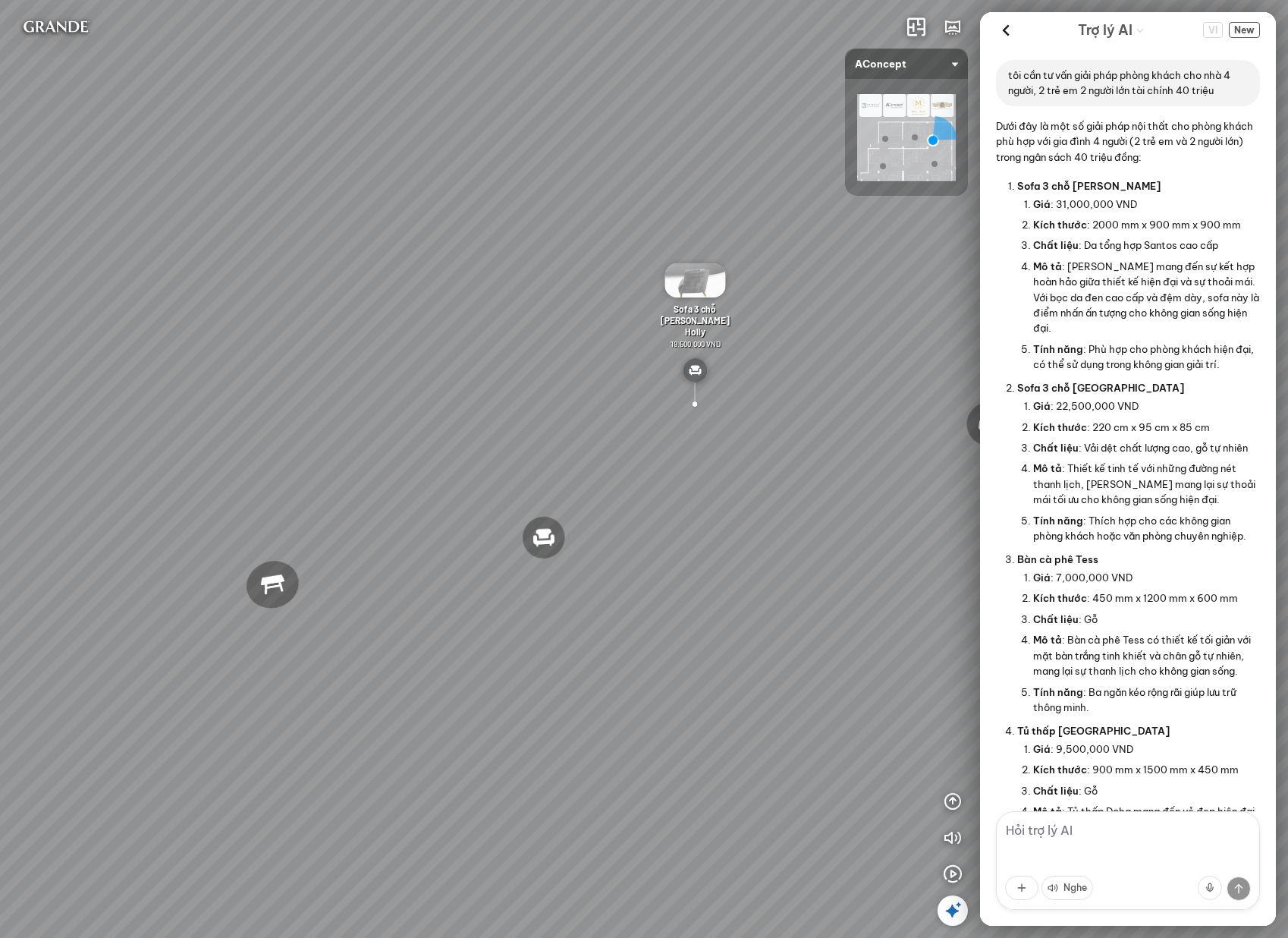
drag, startPoint x: 1142, startPoint y: 100, endPoint x: 1136, endPoint y: 244, distance: 144.1
click at [1138, 247] on div "tôi cần tư vấn giải pháp phòng khách cho nhà 4 người, 2 trẻ em 2 người lớn tài …" at bounding box center [1127, 429] width 296 height 763
click at [1249, 27] on span "New" at bounding box center [1244, 30] width 31 height 15
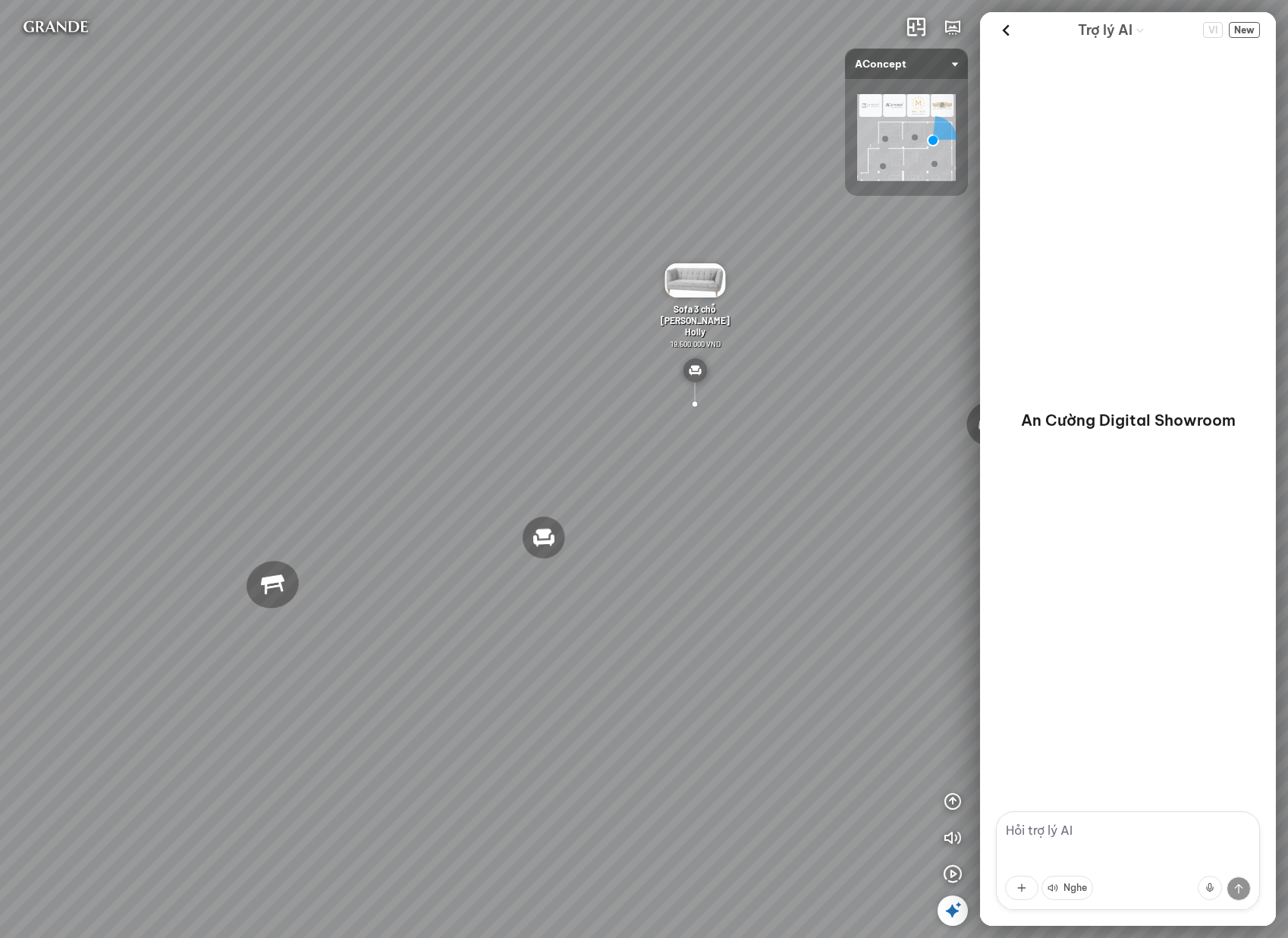
click at [1133, 831] on textarea at bounding box center [1127, 861] width 264 height 99
paste textarea "tôi cần tư vấn giải pháp phòng khách cho nhà 4 người, 2 trẻ em 2 người lớn tài …"
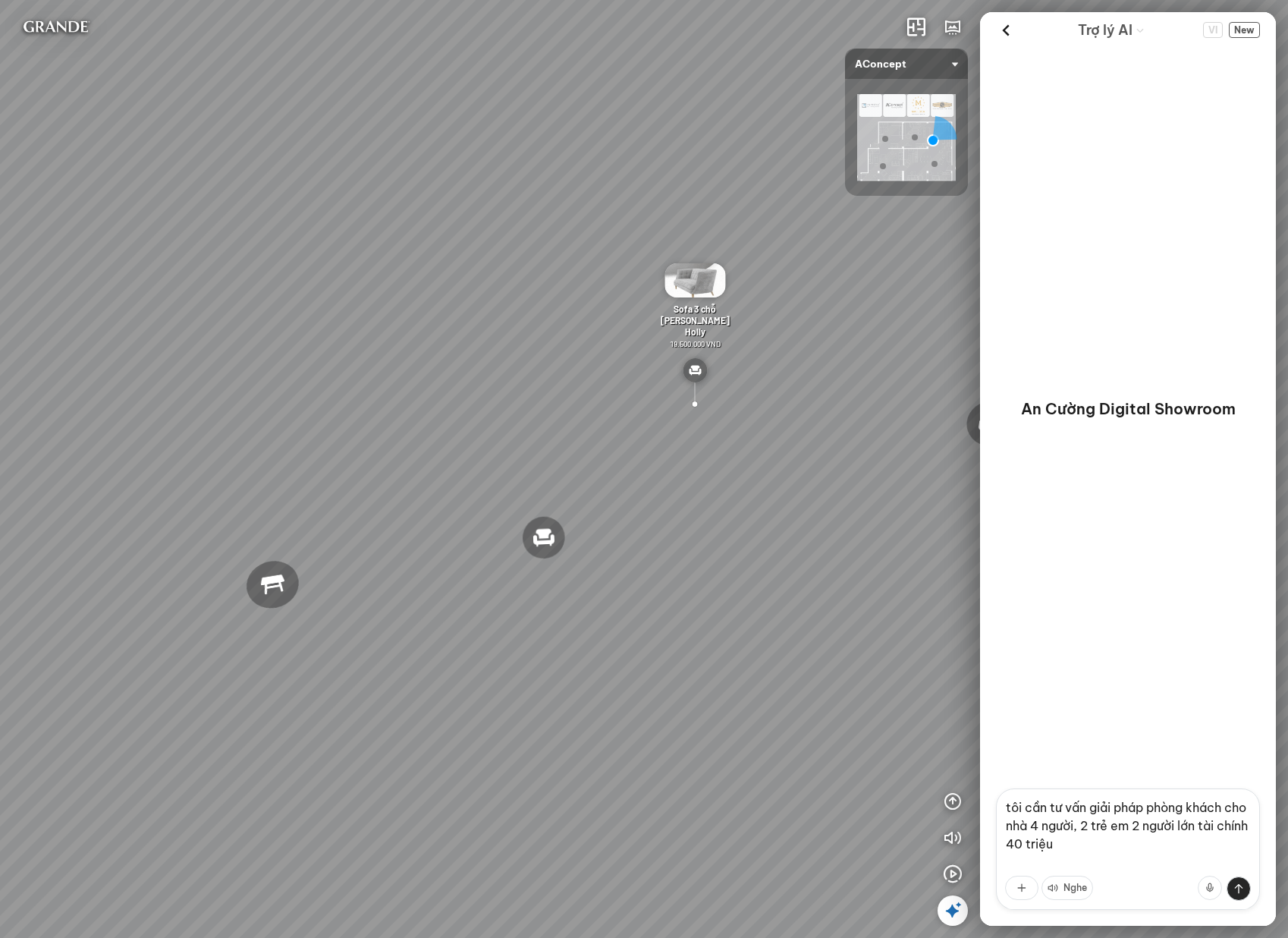
type textarea "tôi cần tư vấn giải pháp phòng khách cho nhà 4 người, 2 trẻ em 2 người lớn tài …"
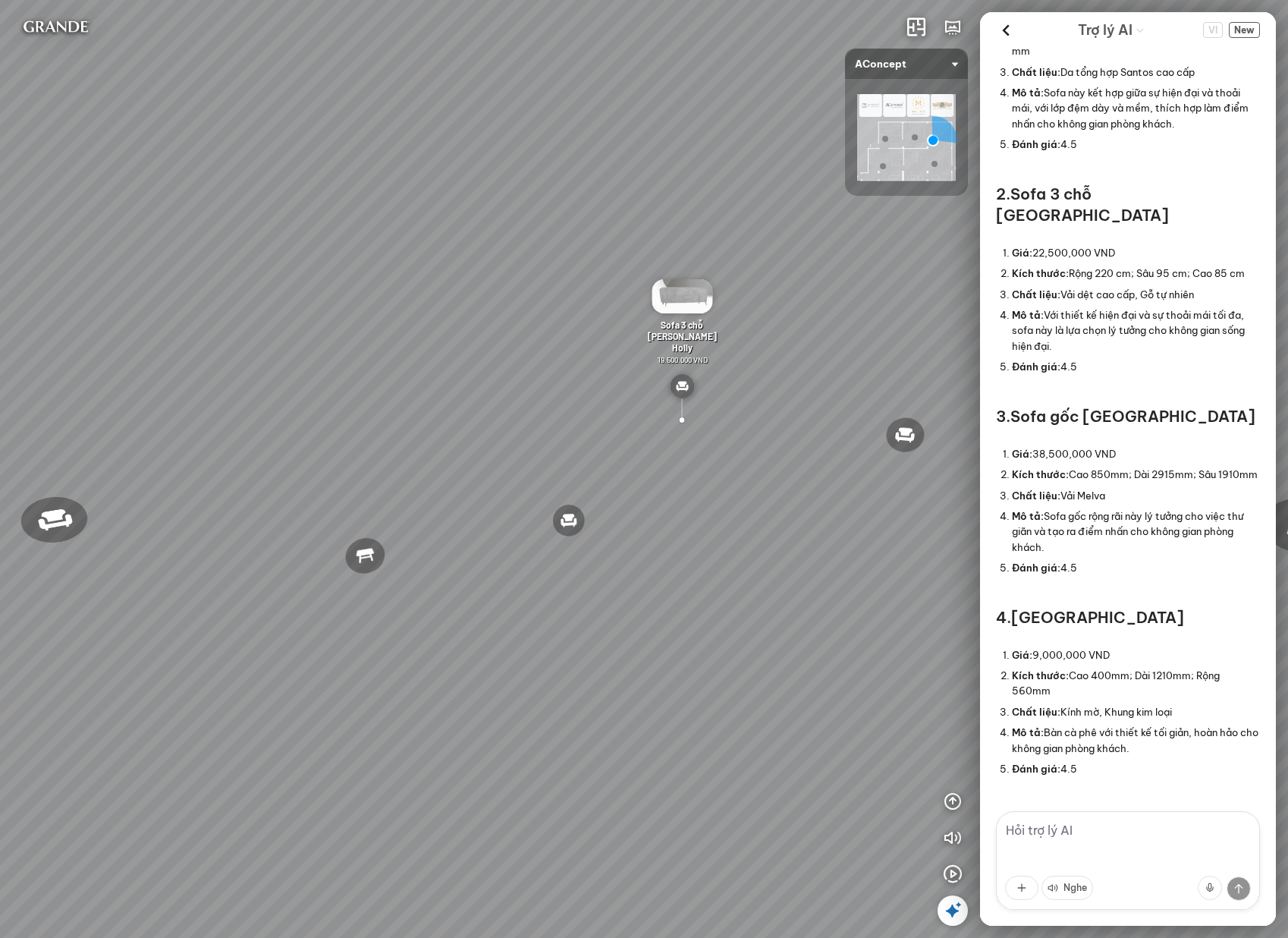
scroll to position [534, 0]
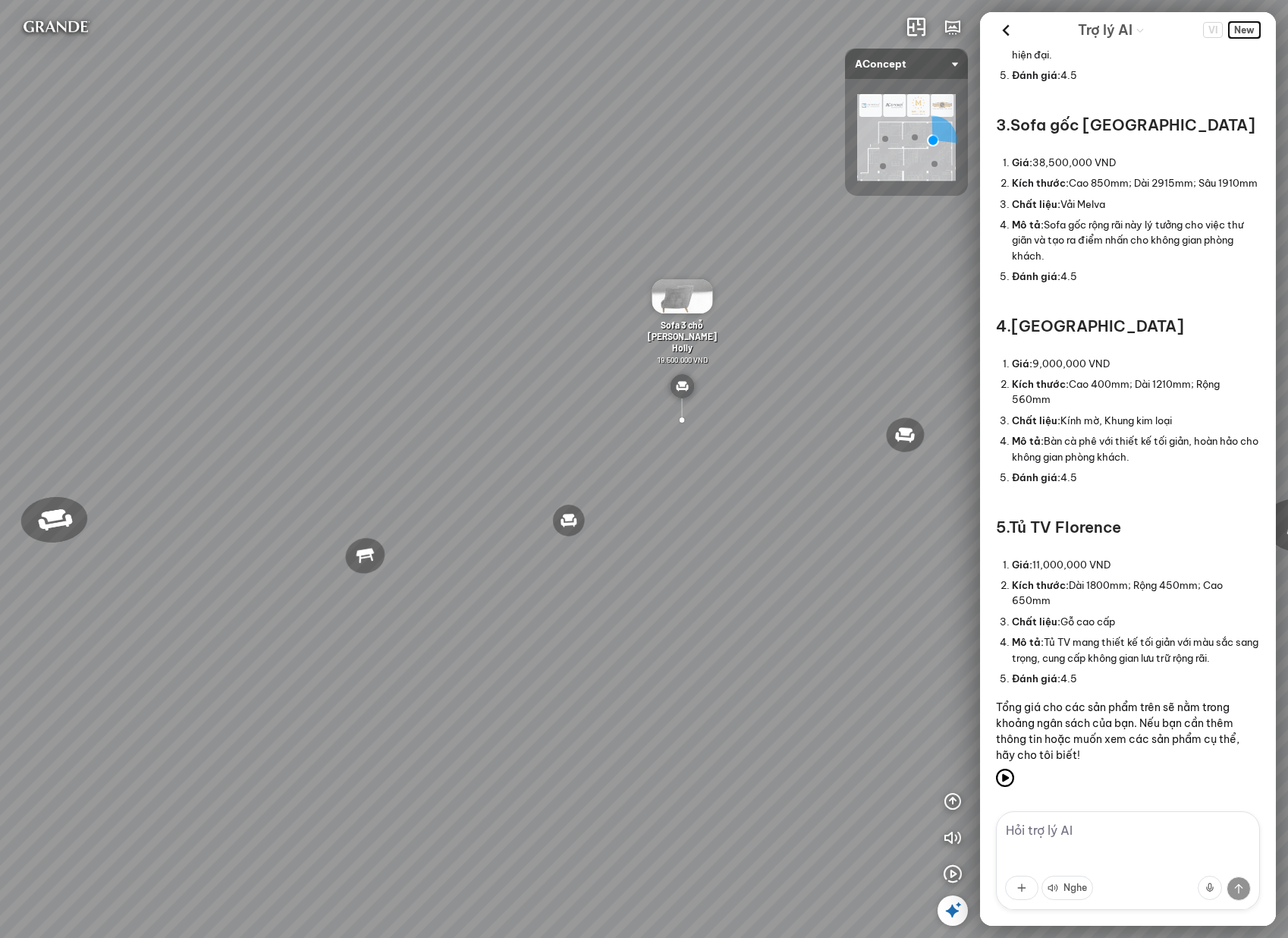
click at [1257, 22] on span "New" at bounding box center [1244, 30] width 31 height 15
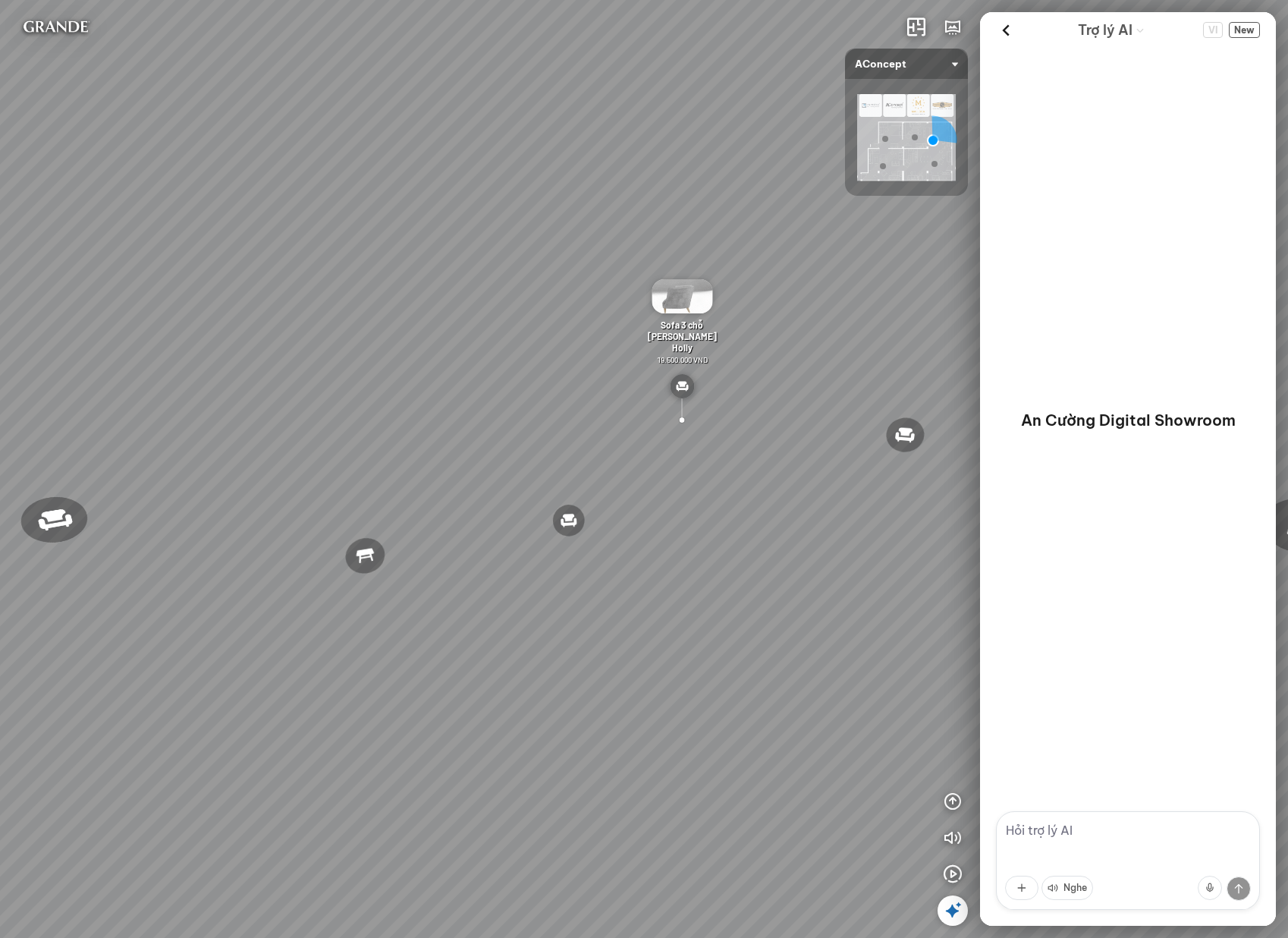
click at [1155, 832] on textarea at bounding box center [1127, 861] width 264 height 99
paste textarea "tôi cần tư vấn giải pháp phòng khách cho nhà 4 người, 2 trẻ em 2 người lớn tài …"
type textarea "tôi cần tư vấn giải pháp phòng khách cho nhà 4 người, 2 trẻ em 2 người lớn tài …"
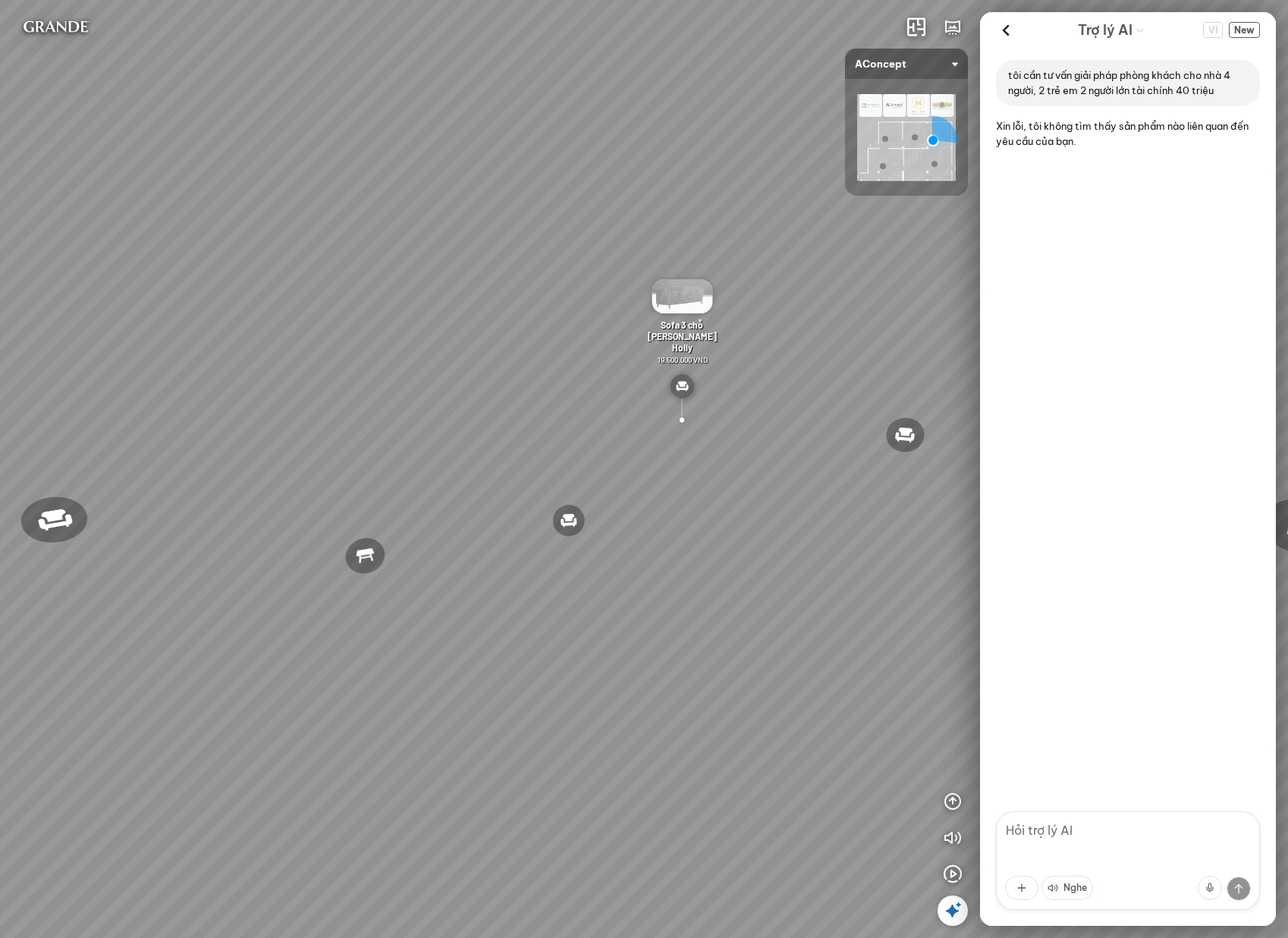
paste textarea "tôi cần tư vấn giải pháp phòng khách cho nhà 4 người, 2 trẻ em 2 người lớn tài …"
type textarea "tôi cần tư vấn giải pháp phòng khách cho nhà 4 người, 2 trẻ em 2 người lớn tài …"
click at [951, 840] on icon "button" at bounding box center [952, 837] width 18 height 18
click at [844, 319] on div "Đèn [PERSON_NAME] 5.300.000 VND Giường ngủ Palima 19.000.000 VND Ghế thư giãn N…" at bounding box center [644, 469] width 1288 height 938
click at [1239, 26] on span "New" at bounding box center [1244, 30] width 31 height 15
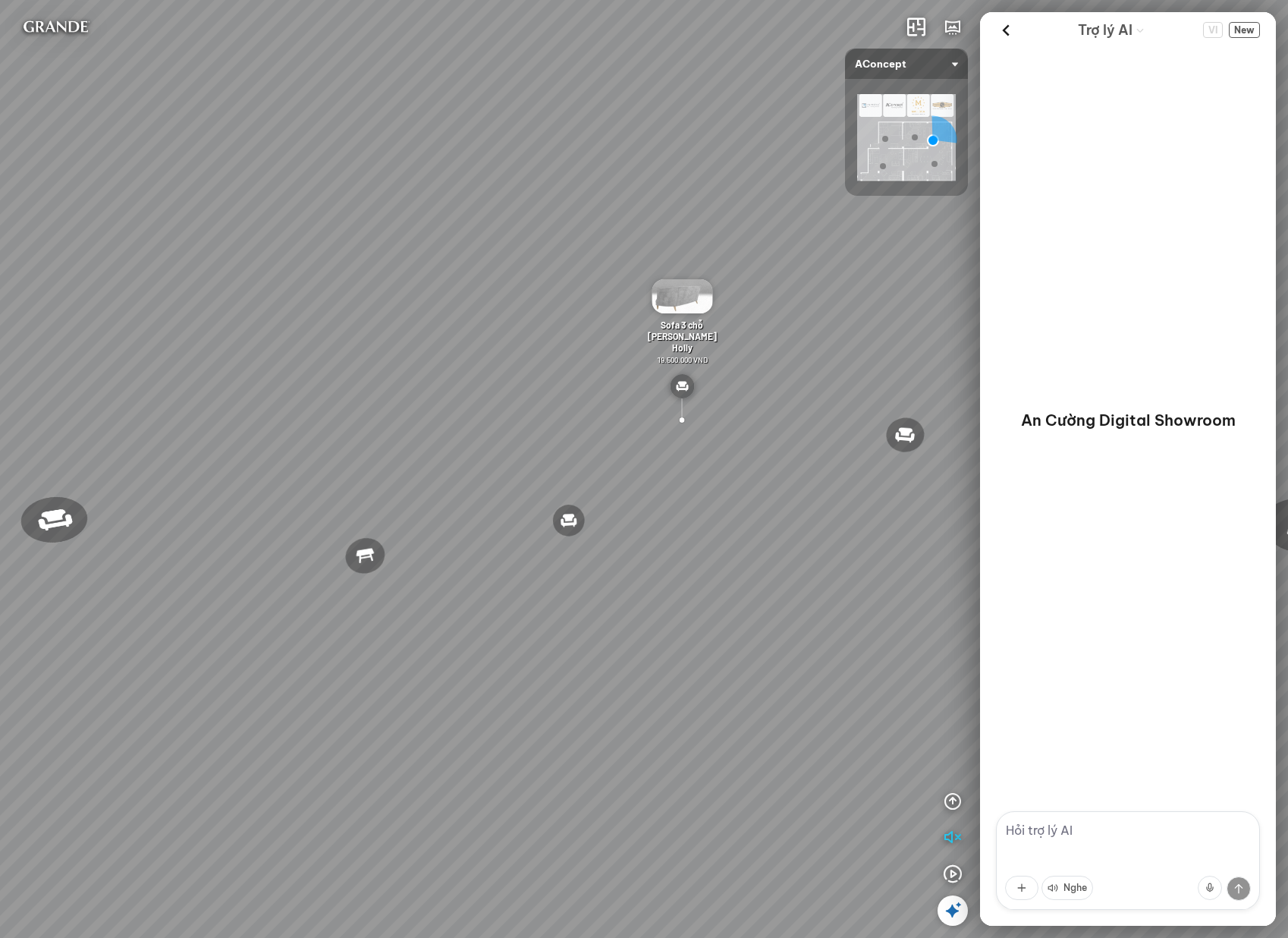
paste textarea "tôi cần tư vấn giải pháp phòng khách cho nhà 4 người, 2 trẻ em 2 người lớn tài …"
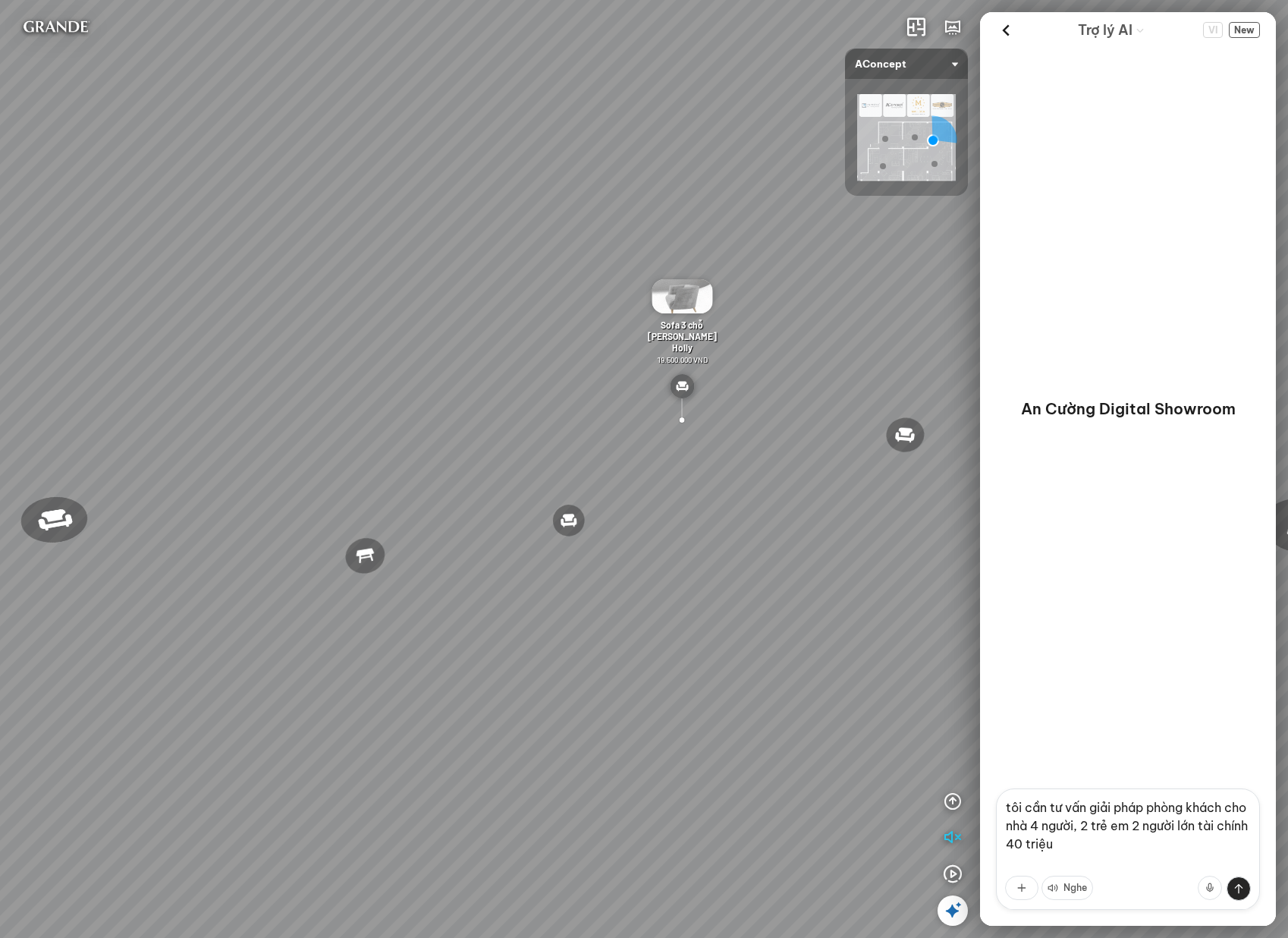
scroll to position [32, 0]
type textarea "tôi cần tư vấn giải pháp phòng khách cho nhà 4 người, 2 trẻ em 2 người lớn tài …"
click at [1243, 889] on button at bounding box center [1238, 888] width 24 height 24
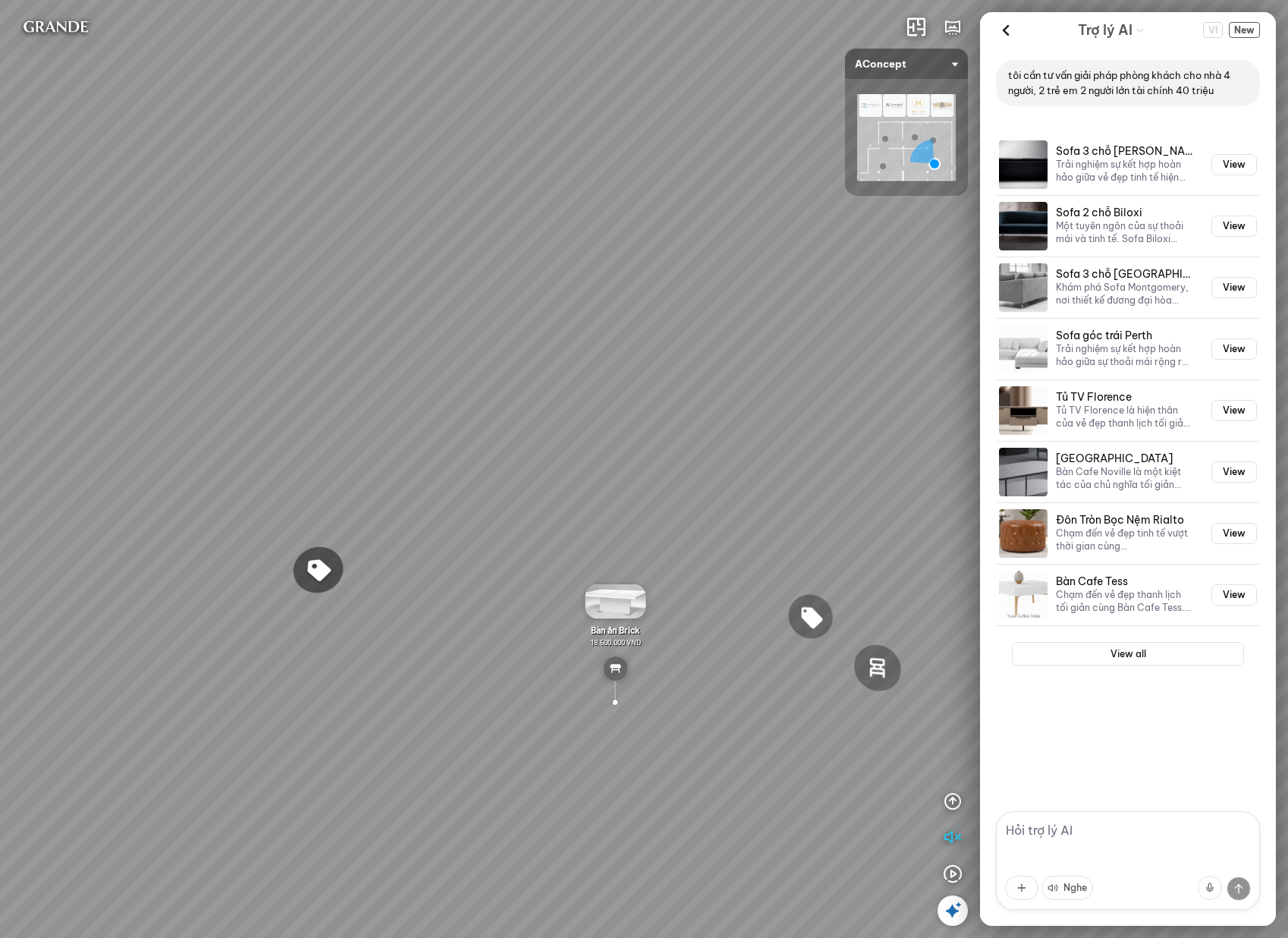
drag, startPoint x: 780, startPoint y: 468, endPoint x: 605, endPoint y: 454, distance: 175.6
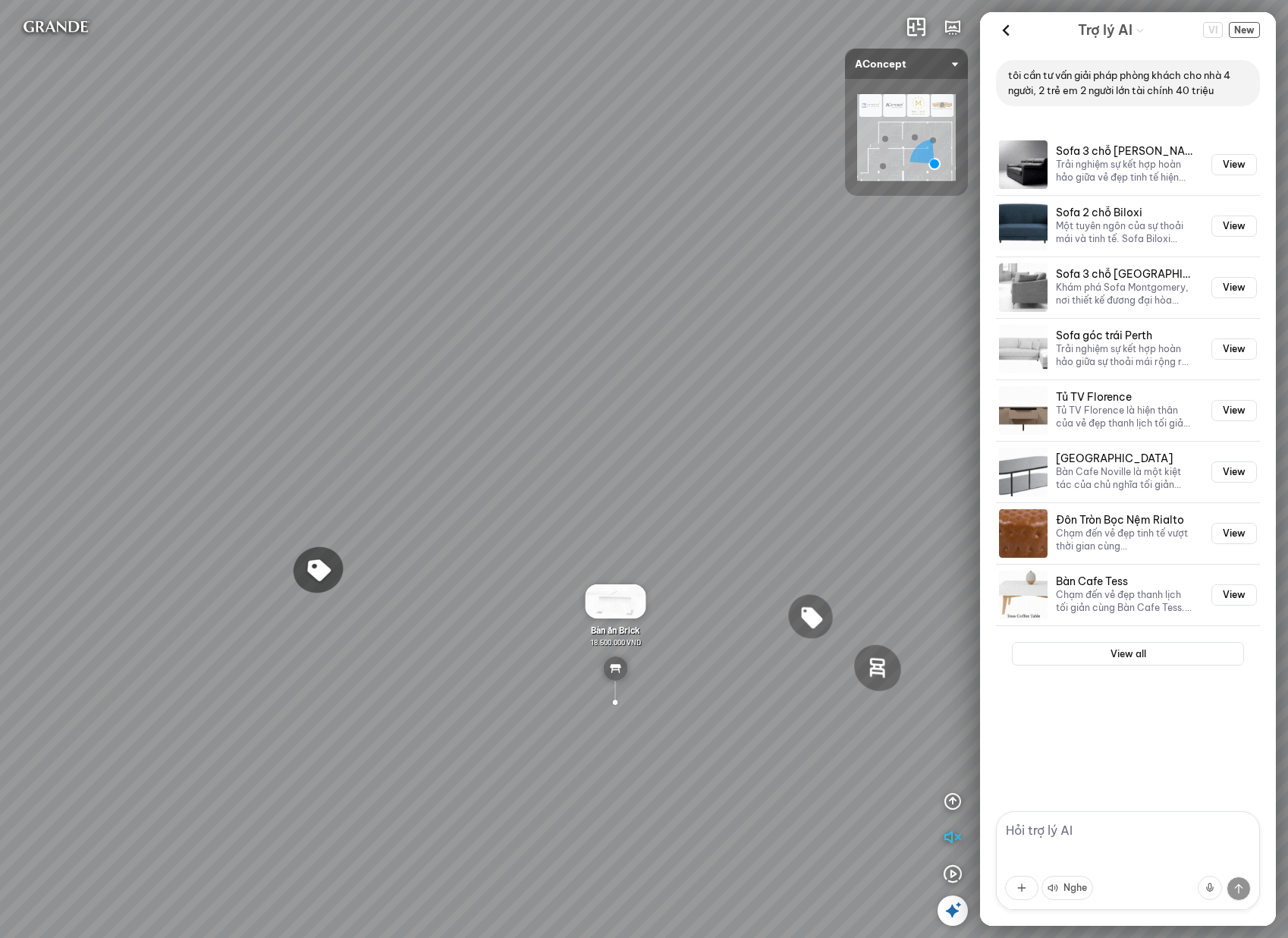
click at [610, 459] on div "Ghế ăn Andrew 3.200.000 VND Ghế ăn Wilma 1.800.000 VND Sofa 3 chỗ [PERSON_NAME]…" at bounding box center [644, 469] width 1288 height 938
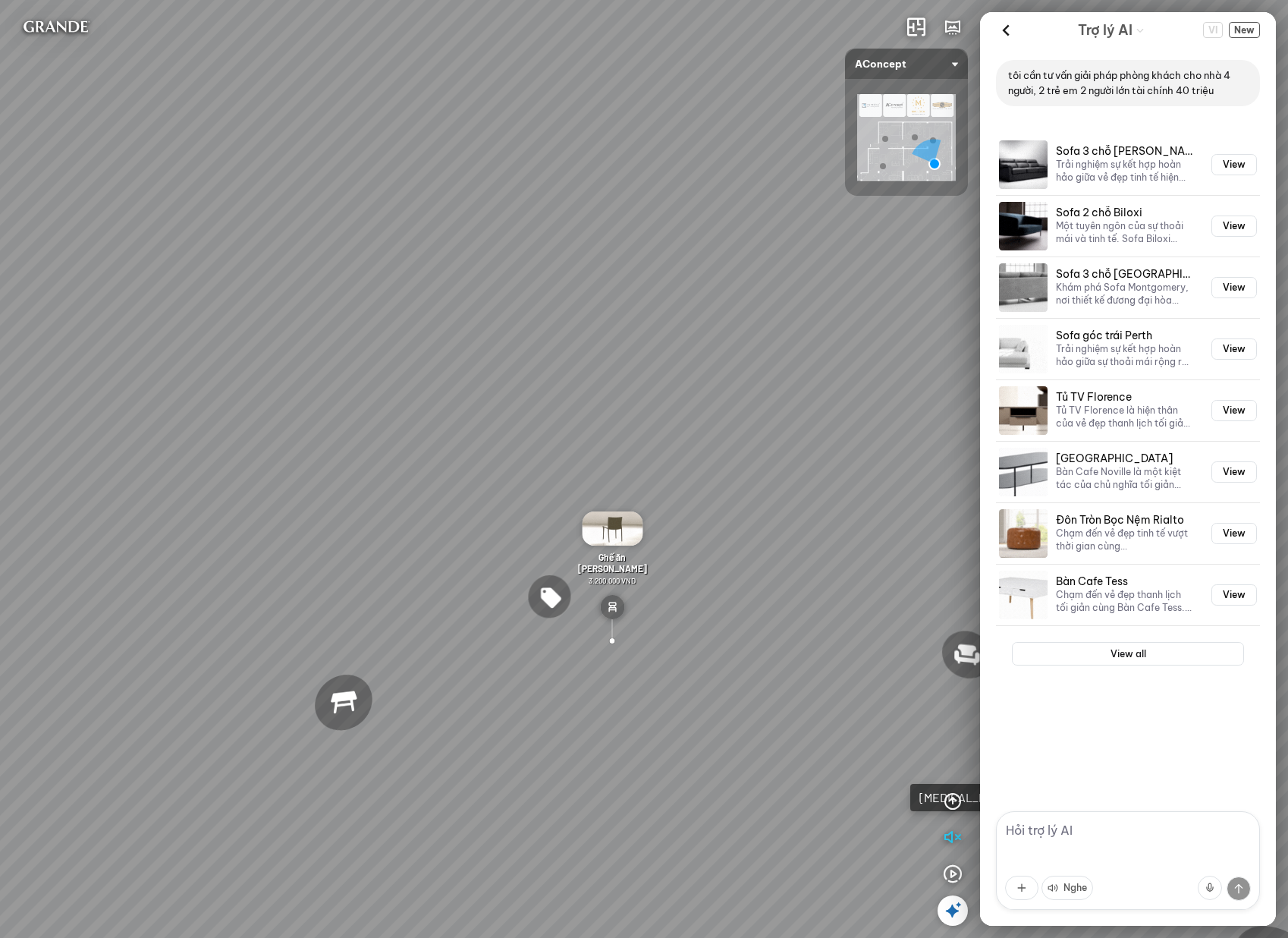
click at [1130, 856] on textarea at bounding box center [1127, 861] width 264 height 99
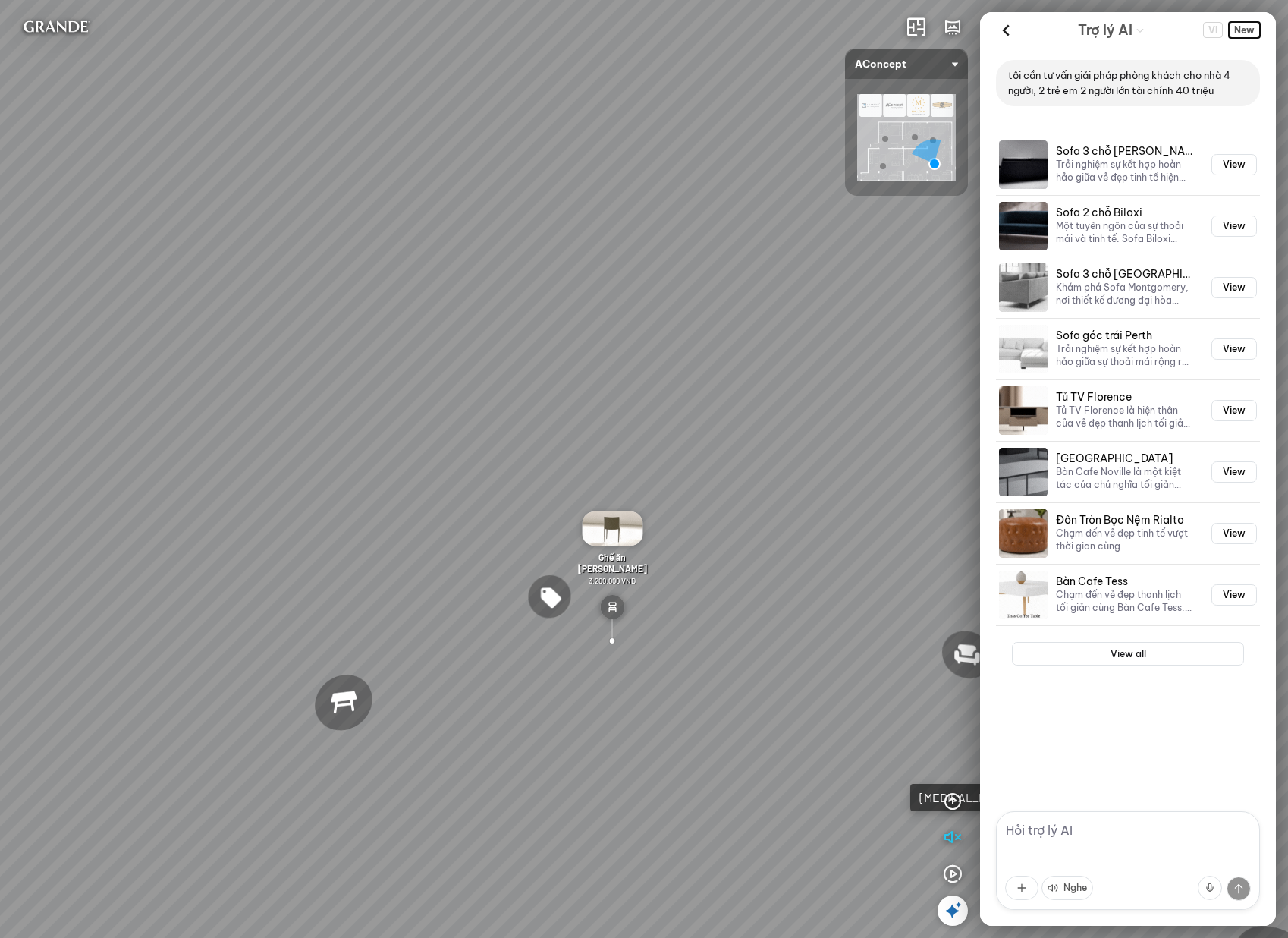
click at [1239, 26] on span "New" at bounding box center [1244, 30] width 31 height 15
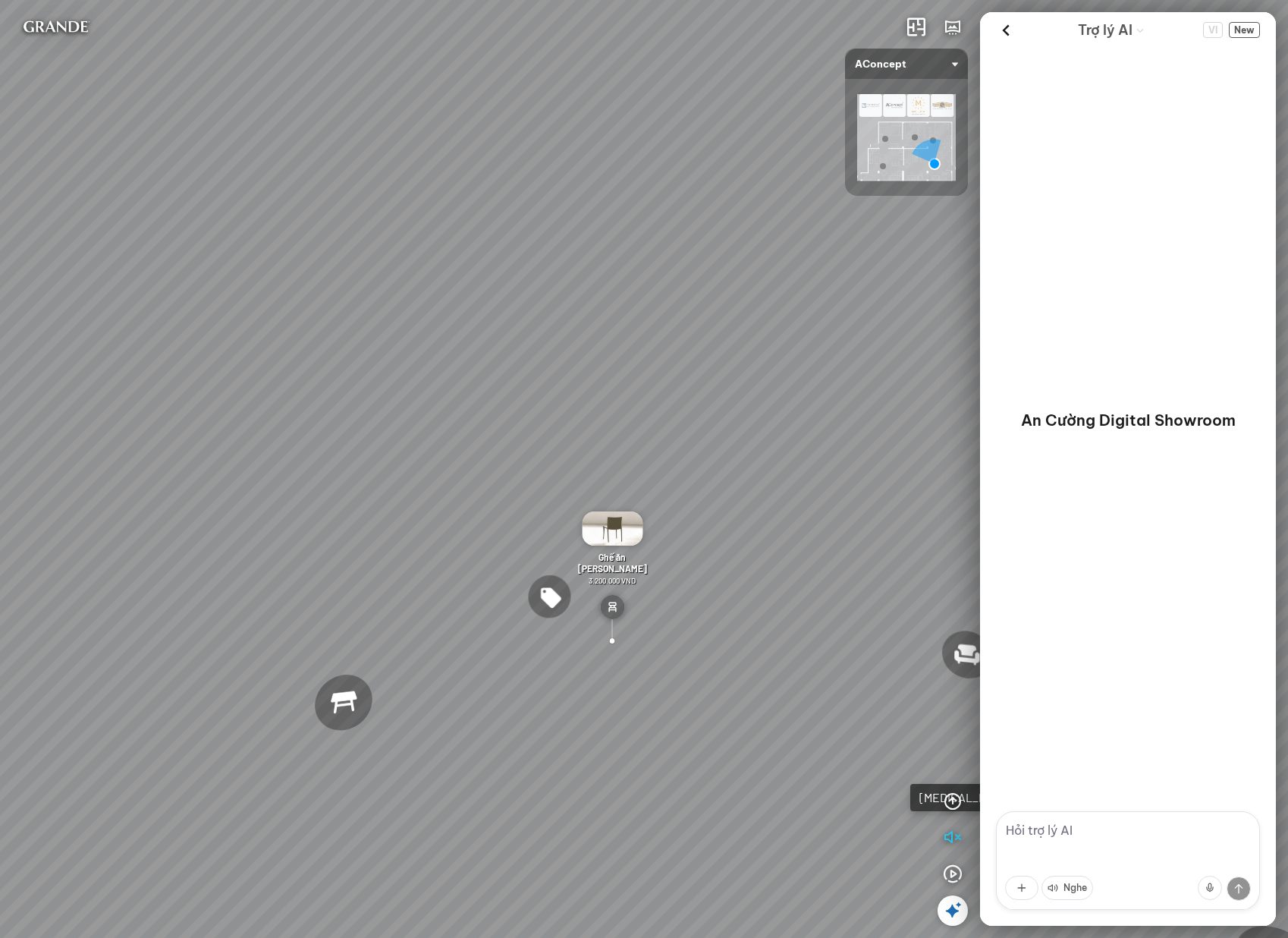
click at [1075, 837] on textarea at bounding box center [1127, 861] width 264 height 99
paste textarea "tôi cần tư vấn giải pháp phòng khách cho nhà 4 người, 2 trẻ em 2 người lớn tài …"
type textarea "tôi cần tư vấn giải pháp phòng khách cho nhà 4 người, 2 trẻ em 2 người lớn tài …"
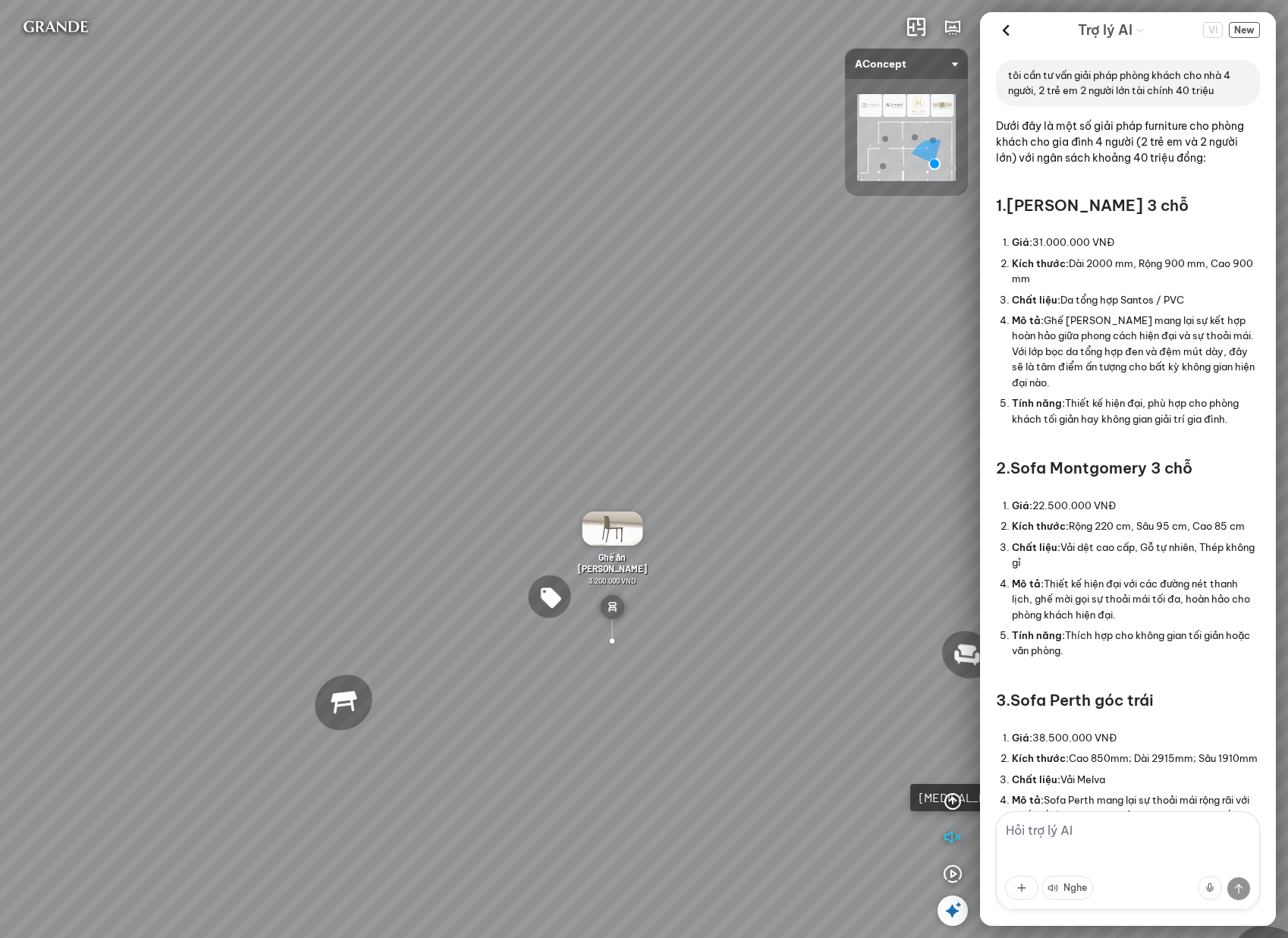
click at [1243, 16] on header "Trợ lý AI VI New" at bounding box center [1127, 30] width 296 height 36
click at [1245, 25] on span "New" at bounding box center [1244, 30] width 31 height 15
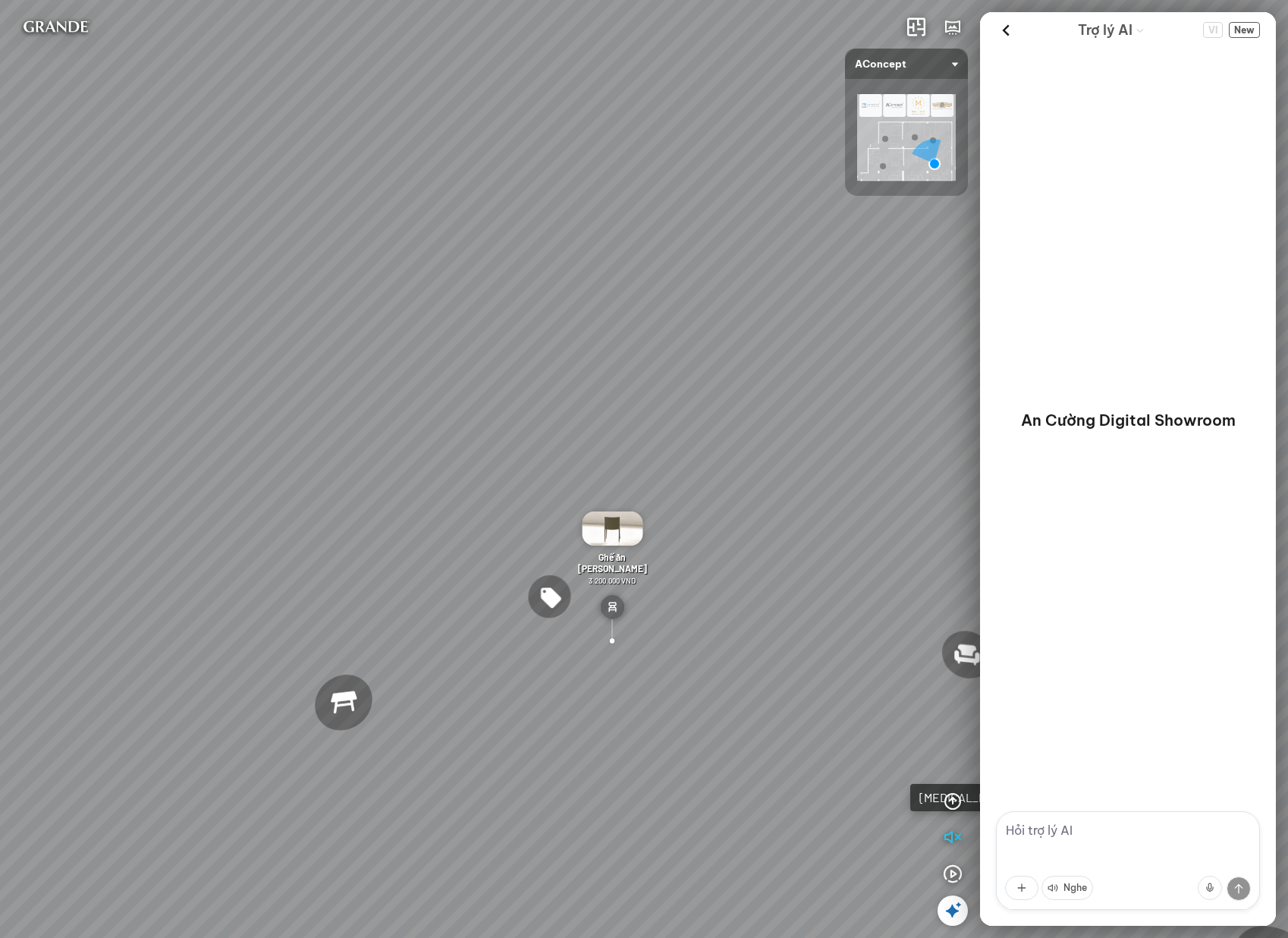
click at [1084, 836] on textarea at bounding box center [1127, 861] width 264 height 99
paste textarea "tôi cần tư vấn giải pháp phòng khách cho nhà 4 người, 2 trẻ em 2 người lớn tài …"
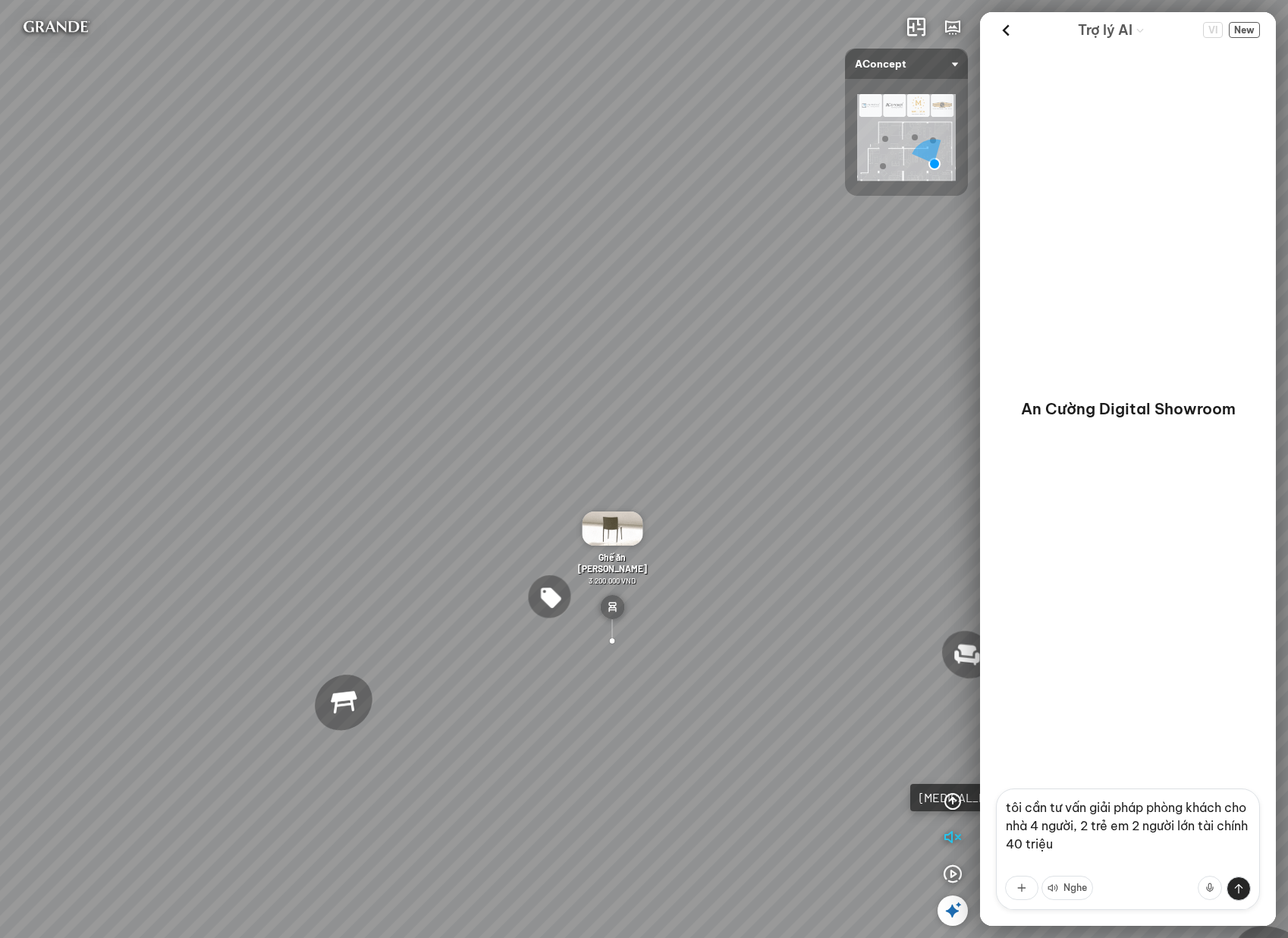
scroll to position [14, 0]
type textarea "tôi cần tư vấn giải pháp phòng khách cho nhà 4 người, 2 trẻ em 2 người lớn tài …"
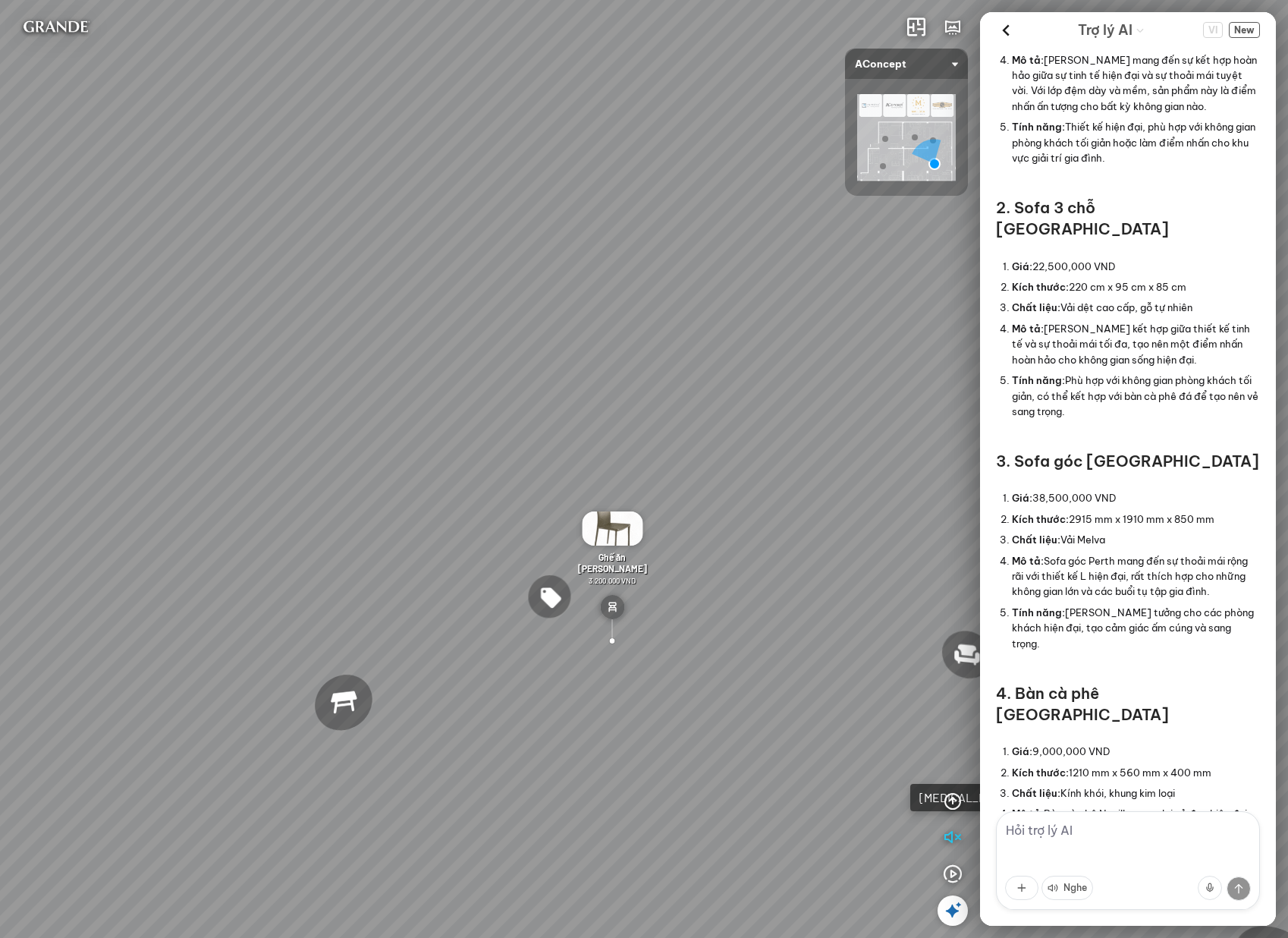
scroll to position [0, 0]
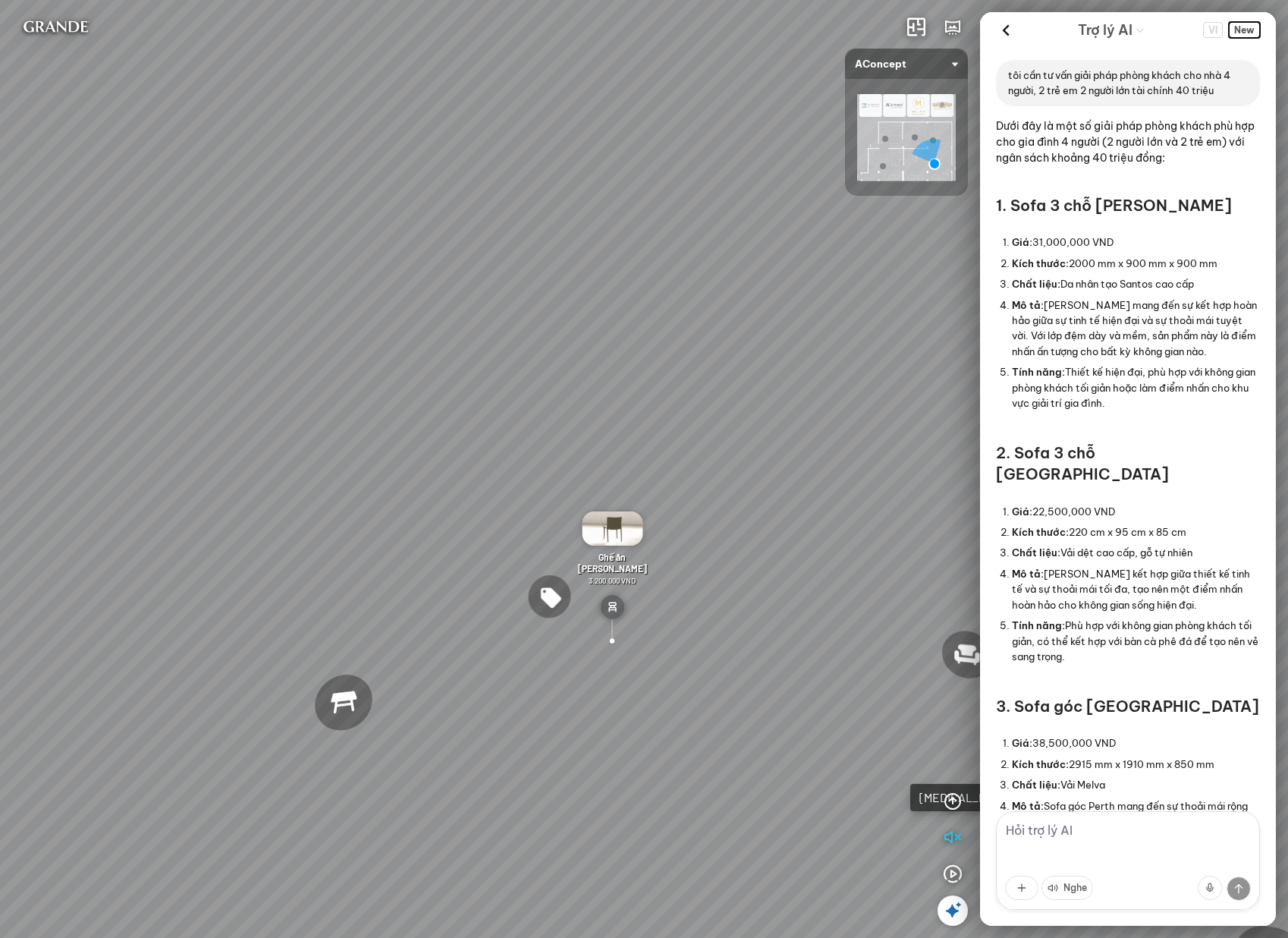
click at [1246, 26] on span "New" at bounding box center [1244, 30] width 31 height 15
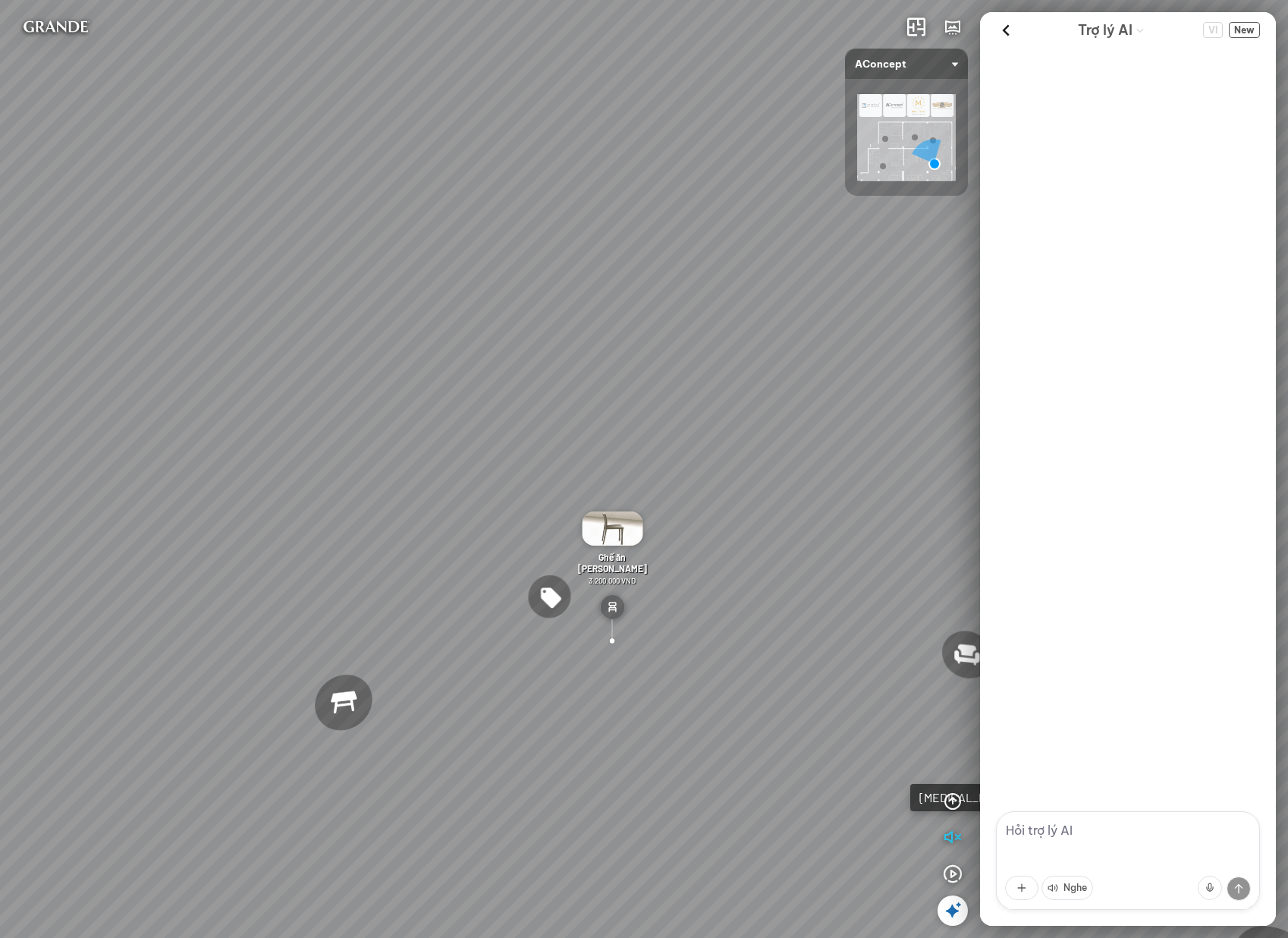
click at [1142, 836] on textarea at bounding box center [1127, 861] width 264 height 99
paste textarea "tôi cần tư vấn giải pháp phòng khách cho nhà 4 người, 2 trẻ em 2 người lớn tài …"
type textarea "tôi cần tư vấn giải pháp phòng khách cho nhà 4 người, 2 trẻ em 2 người lớn tài …"
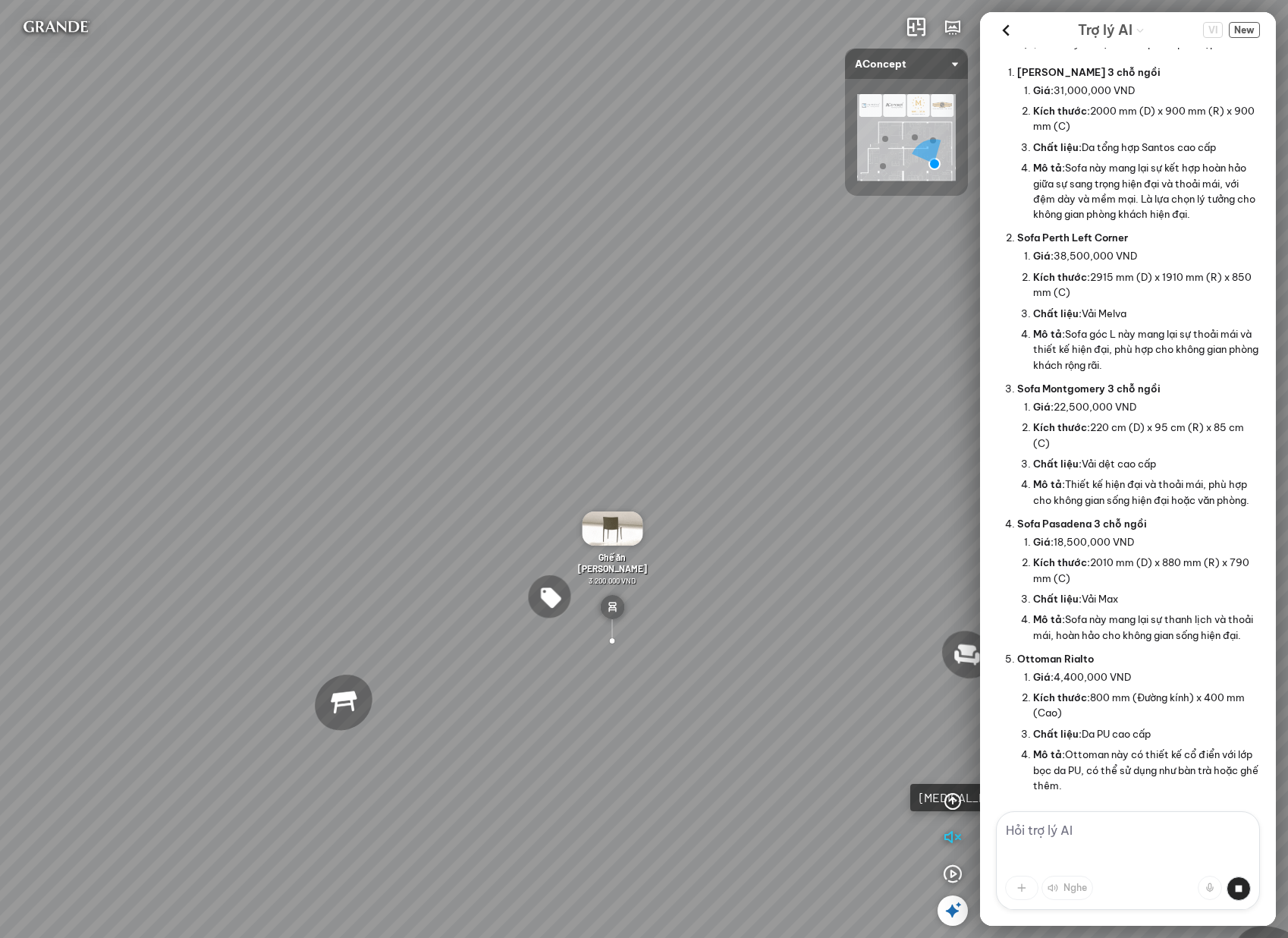
scroll to position [275, 0]
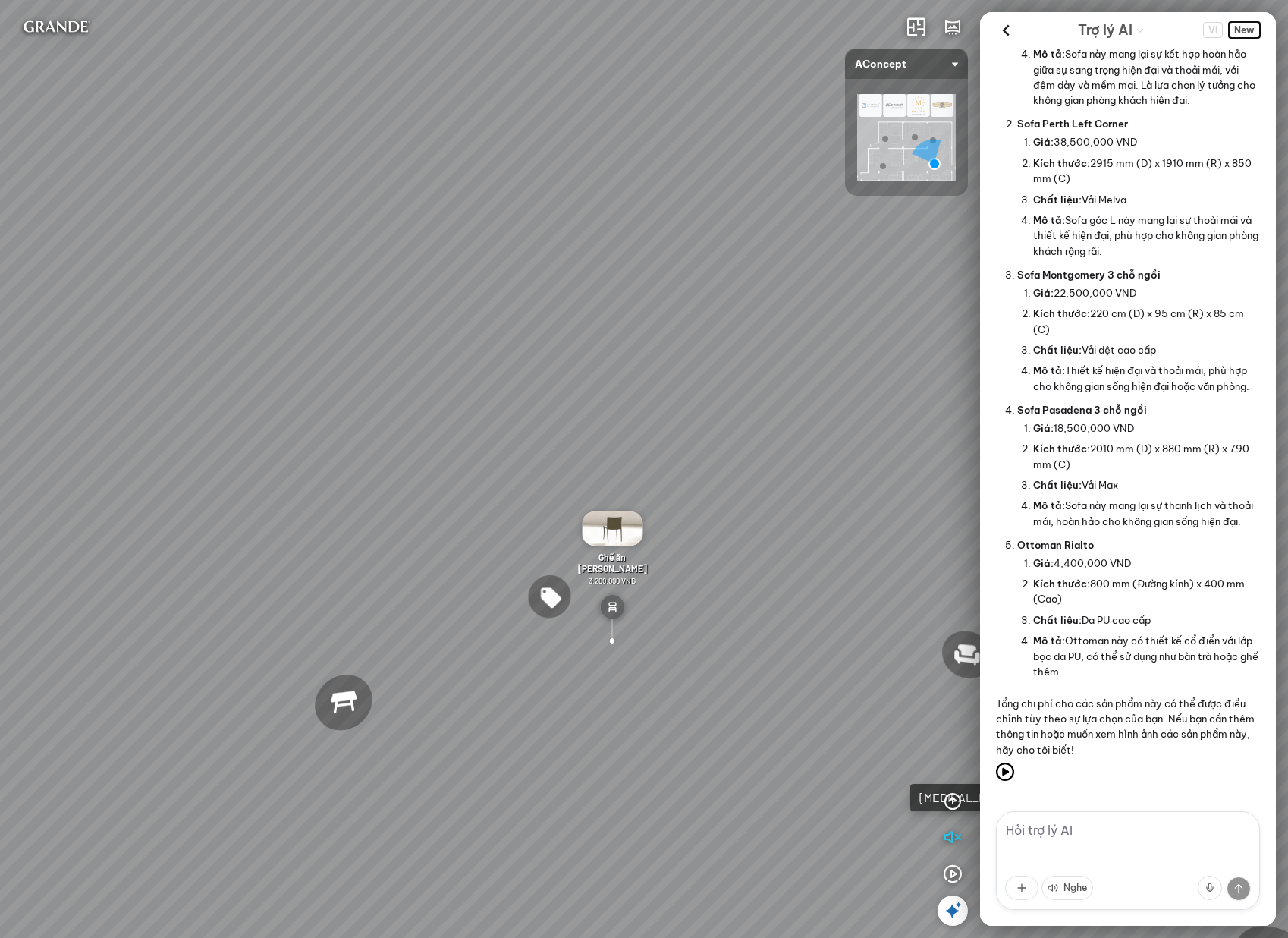
click at [1246, 28] on span "New" at bounding box center [1244, 30] width 31 height 15
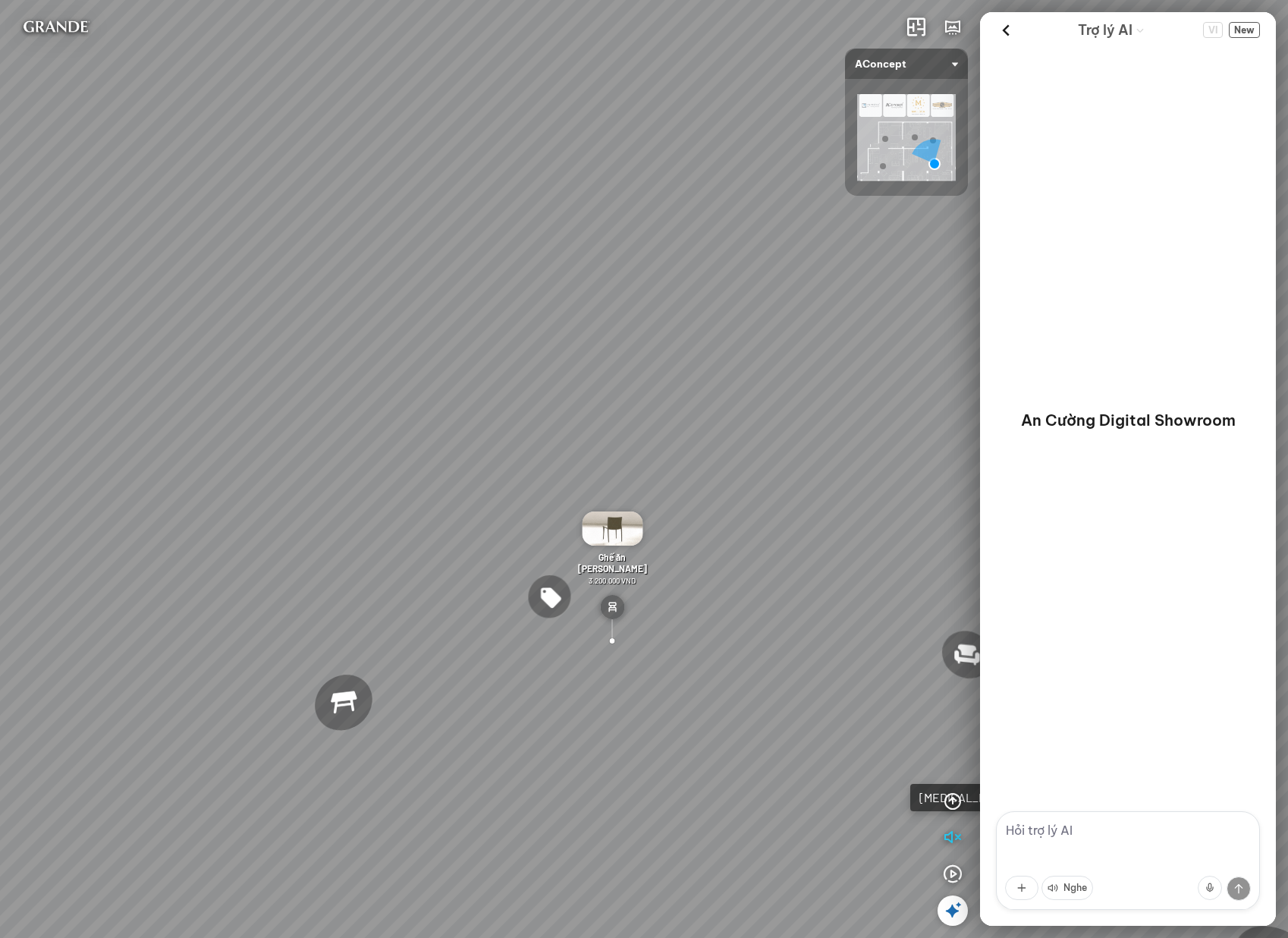
click at [1158, 824] on textarea at bounding box center [1127, 861] width 264 height 99
paste textarea "tôi cần tư vấn giải pháp phòng khách cho nhà 4 người, 2 trẻ em 2 người lớn tài …"
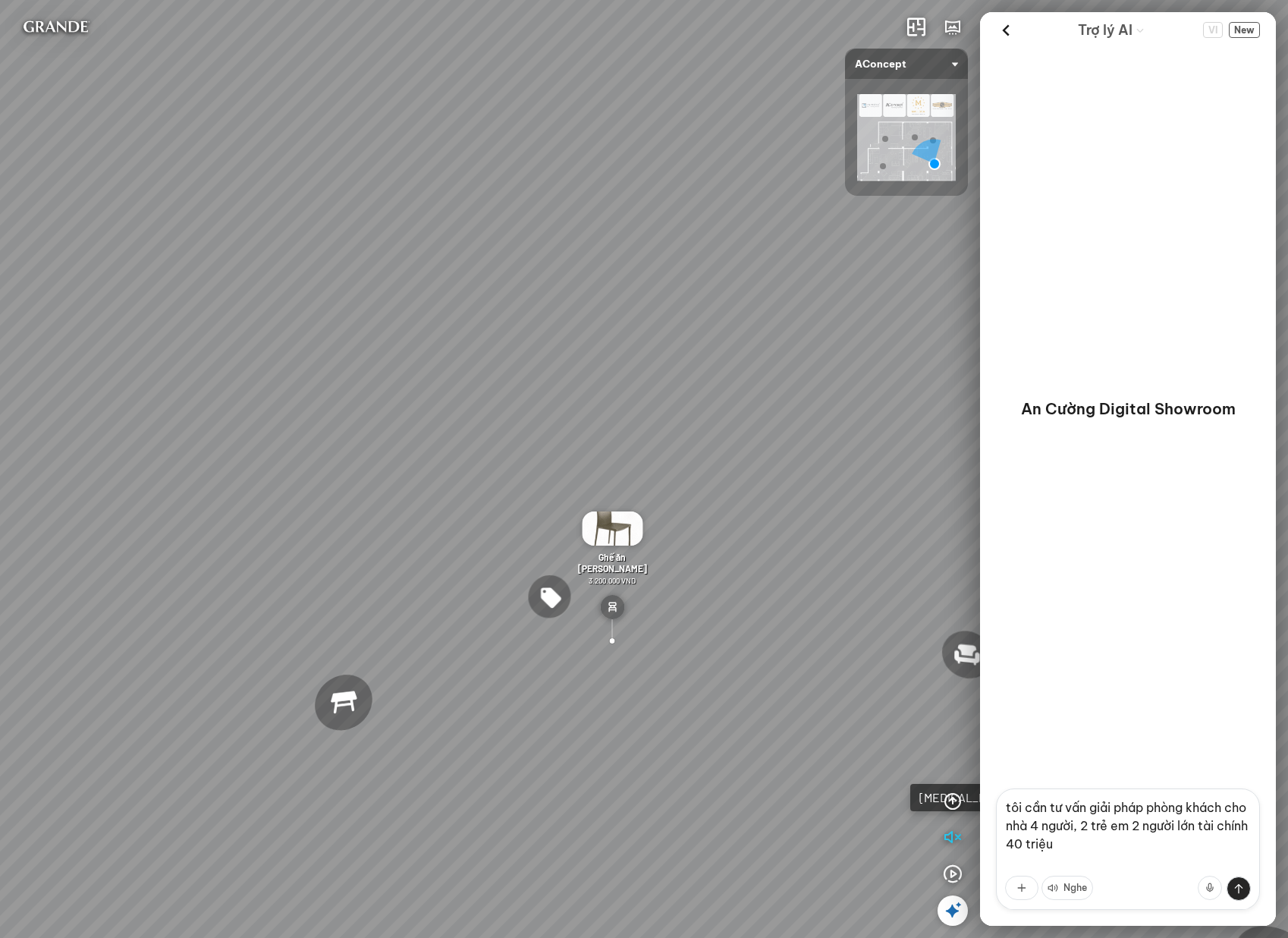
type textarea "tôi cần tư vấn giải pháp phòng khách cho nhà 4 người, 2 trẻ em 2 người lớn tài …"
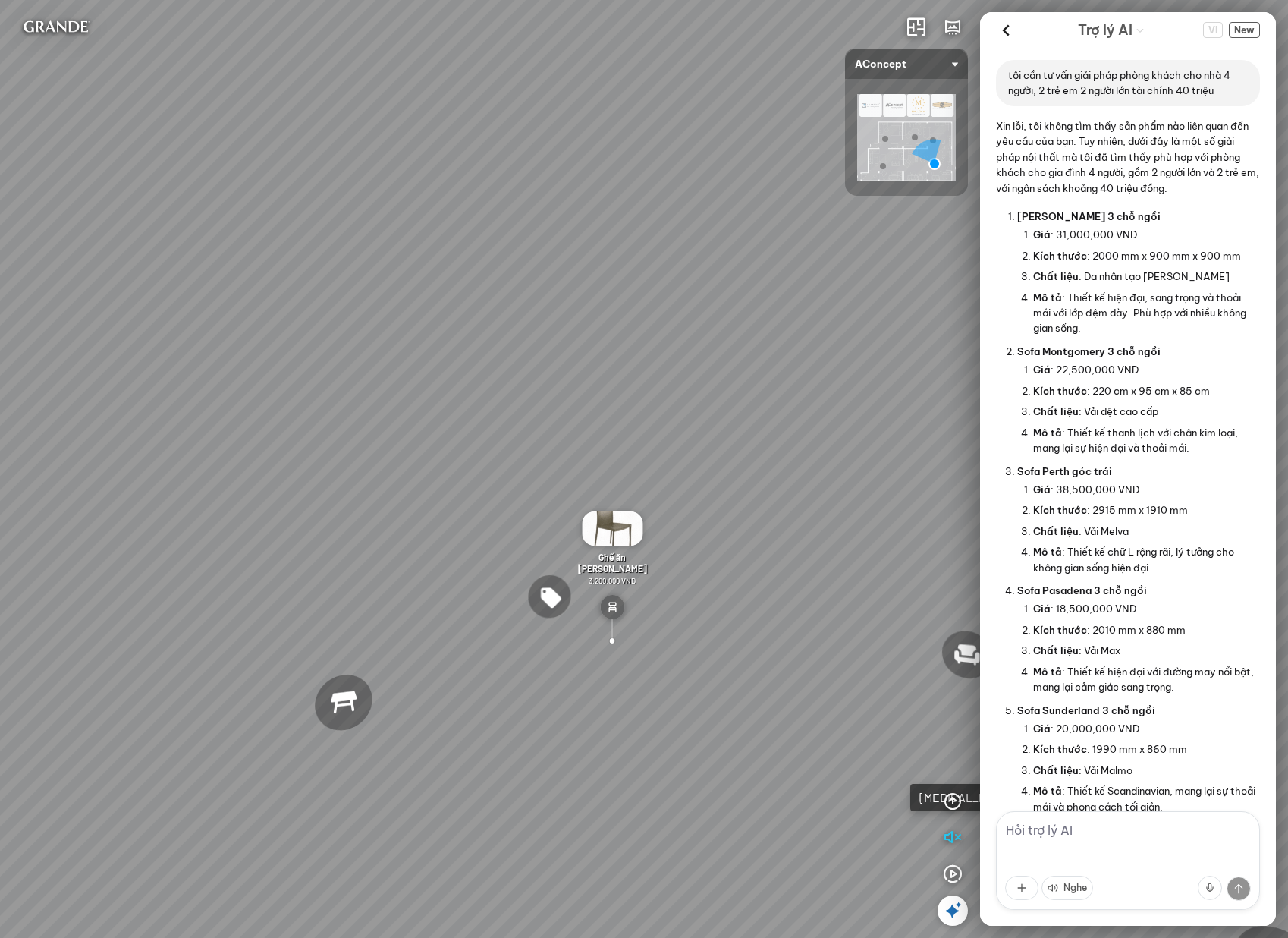
click at [1044, 843] on textarea at bounding box center [1127, 861] width 264 height 99
click at [1249, 26] on span "New" at bounding box center [1244, 30] width 31 height 15
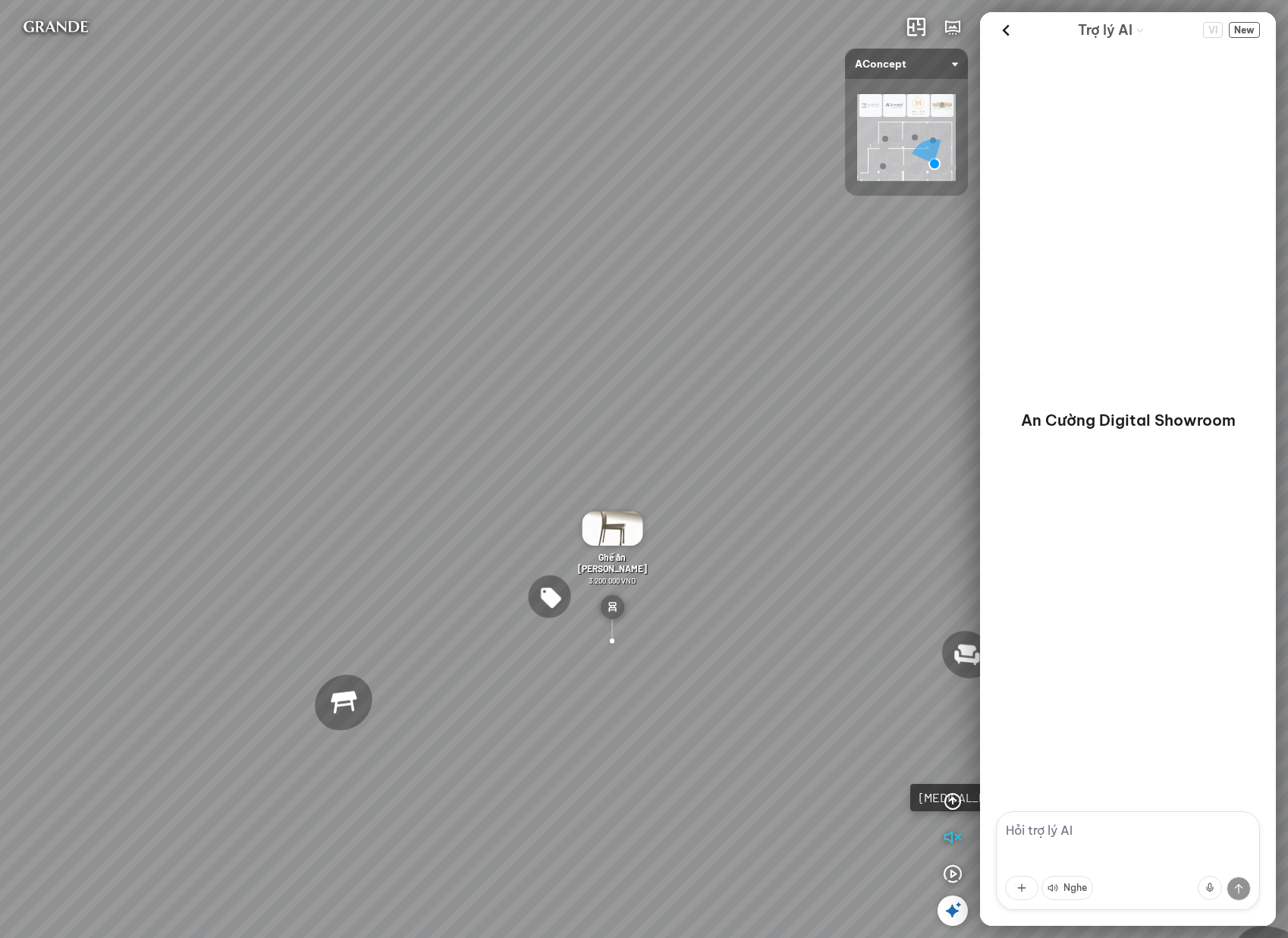
click at [1120, 852] on textarea at bounding box center [1127, 861] width 264 height 99
paste textarea "tôi cần tư vấn giải pháp phòng khách cho nhà 4 người, 2 trẻ em 2 người lớn tài …"
type textarea "tôi cần tư vấn giải pháp phòng khách cho nhà 4 người, 2 trẻ em 2 người lớn tài …"
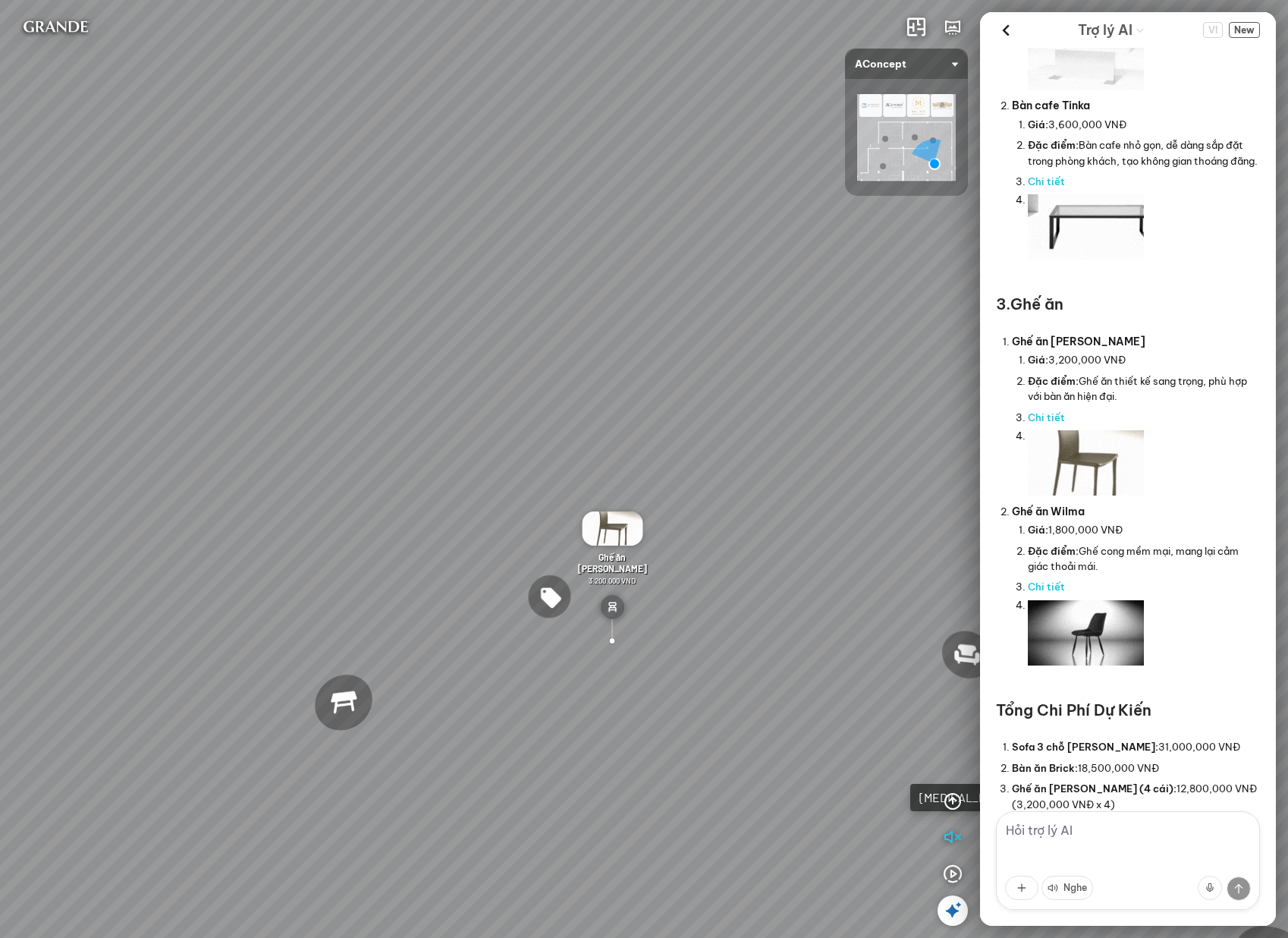
scroll to position [579, 0]
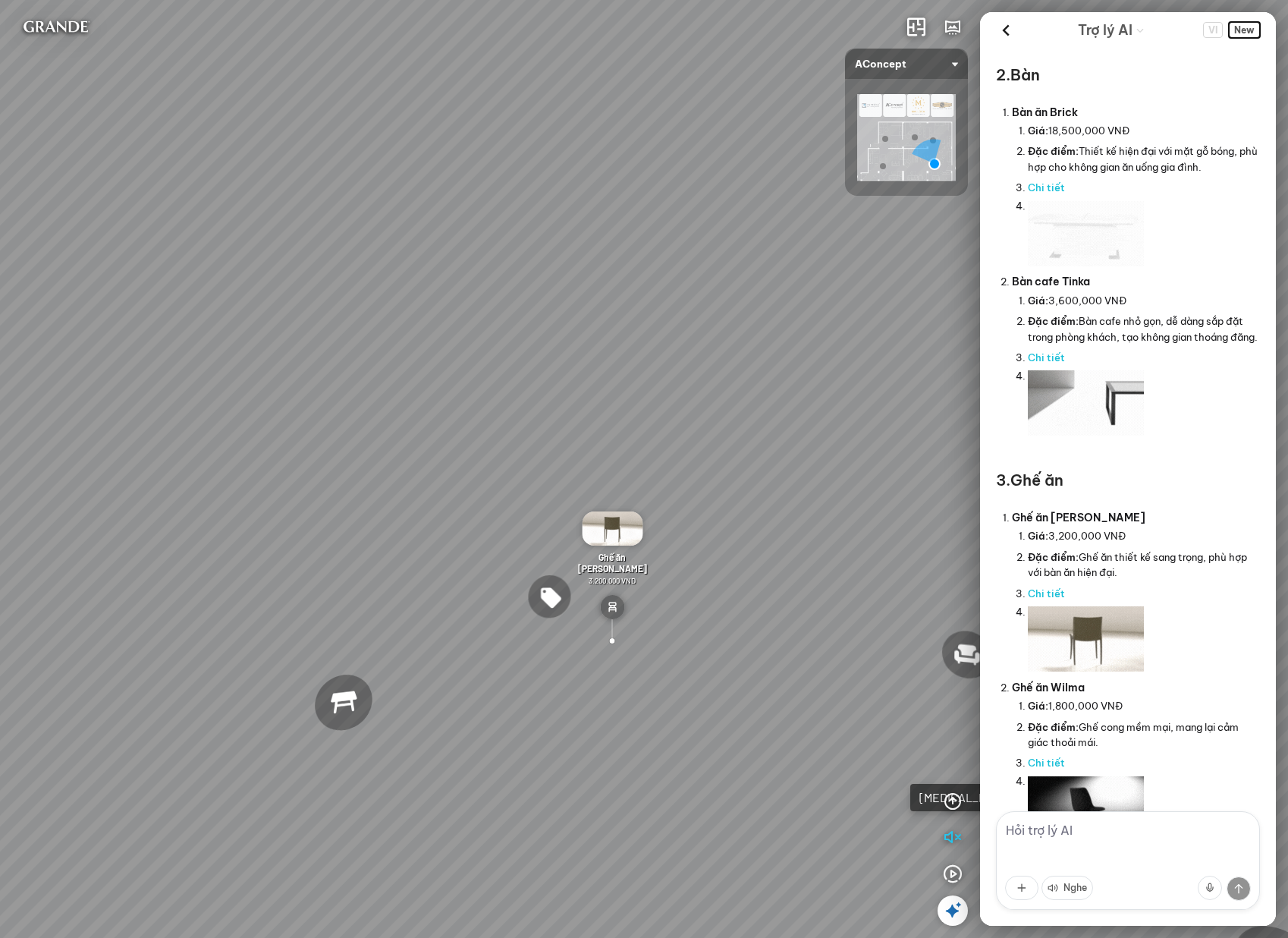
click at [1243, 33] on span "New" at bounding box center [1244, 30] width 31 height 15
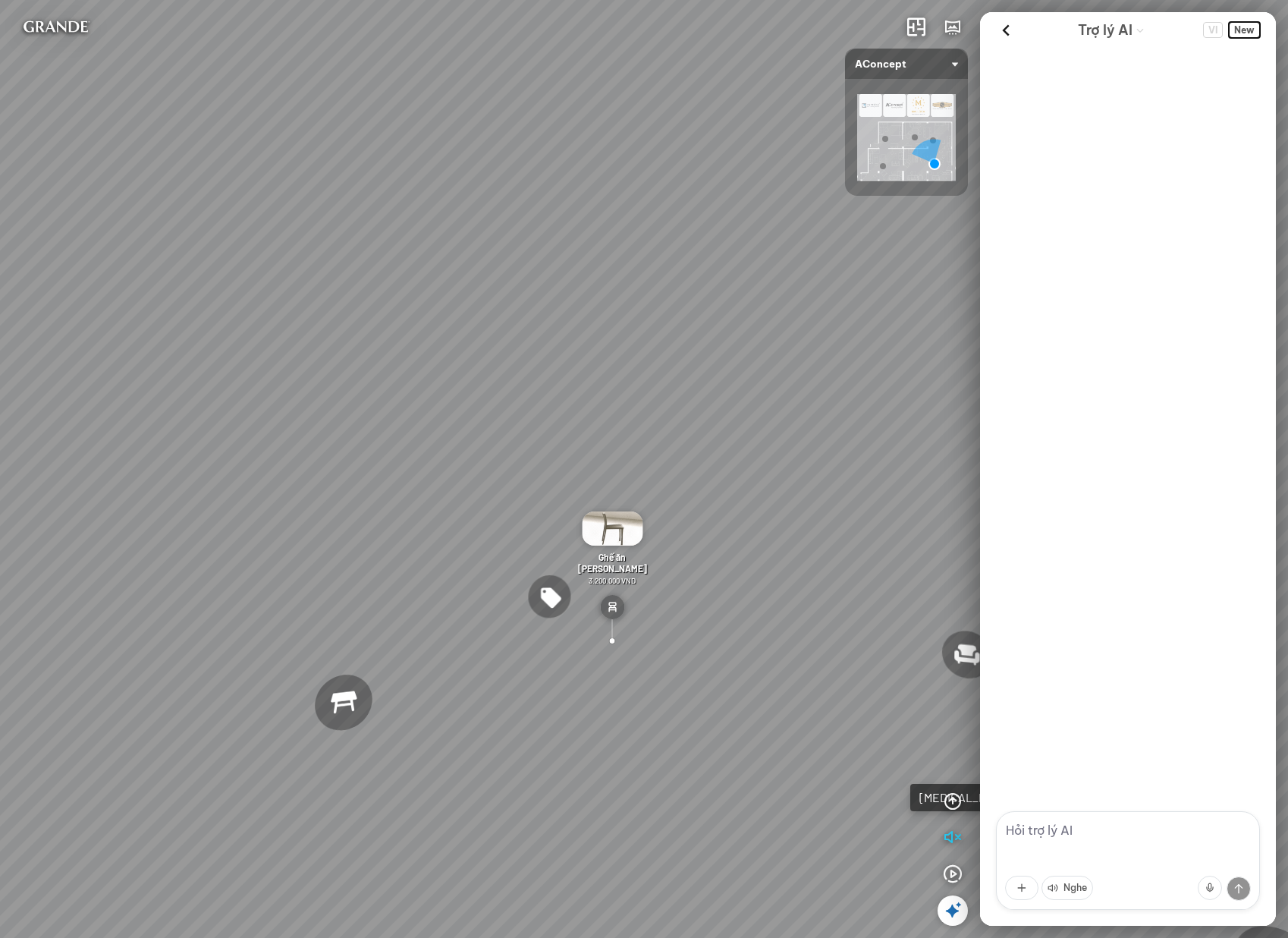
scroll to position [0, 0]
click at [1139, 814] on textarea at bounding box center [1127, 861] width 264 height 99
paste textarea "tôi cần tư vấn giải pháp phòng khách cho nhà 4 người, 2 trẻ em 2 người lớn tài …"
type textarea "tôi cần tư vấn giải pháp phòng khách cho nhà 4 người, 2 trẻ em 2 người lớn tài …"
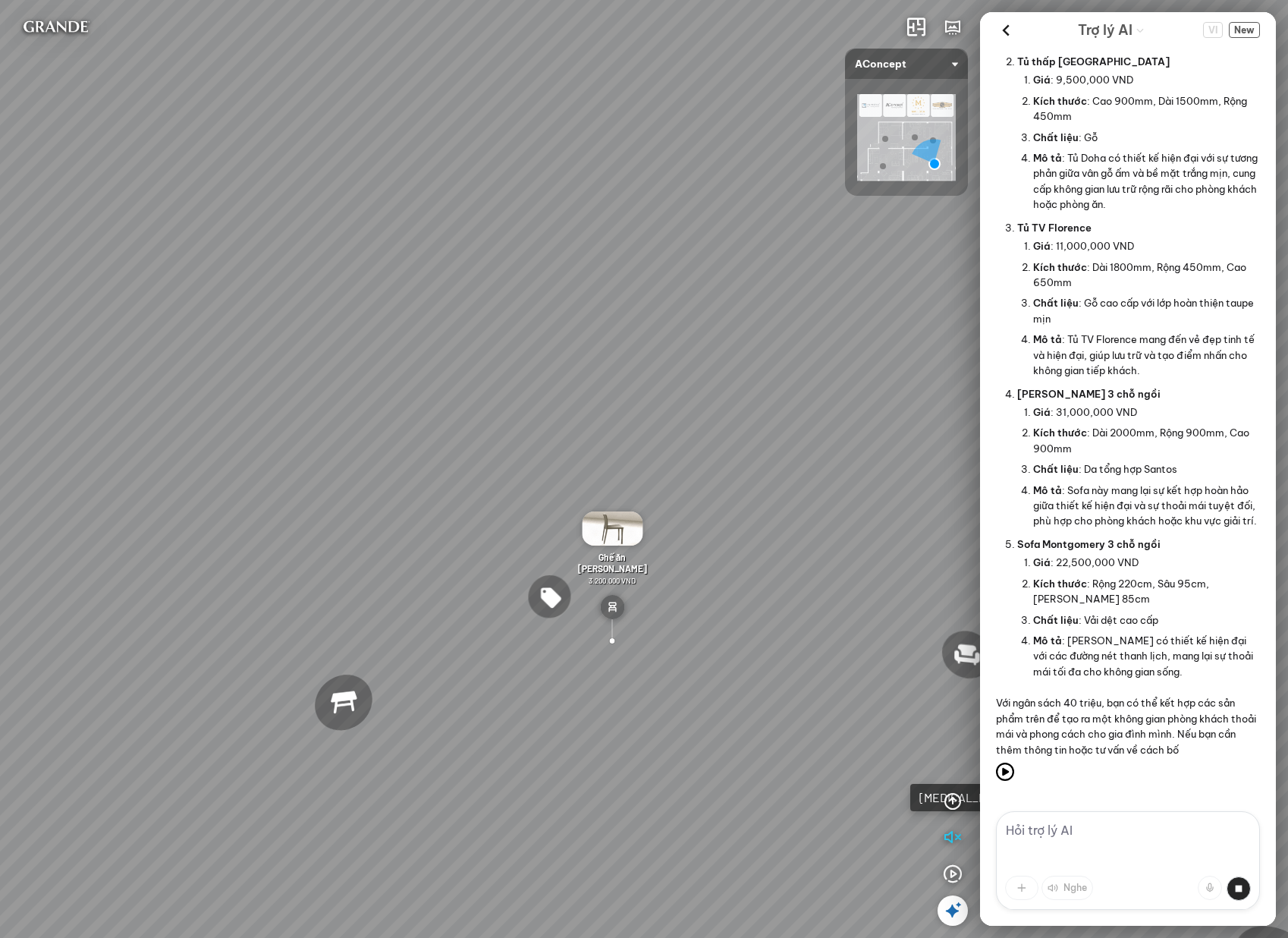
scroll to position [336, 0]
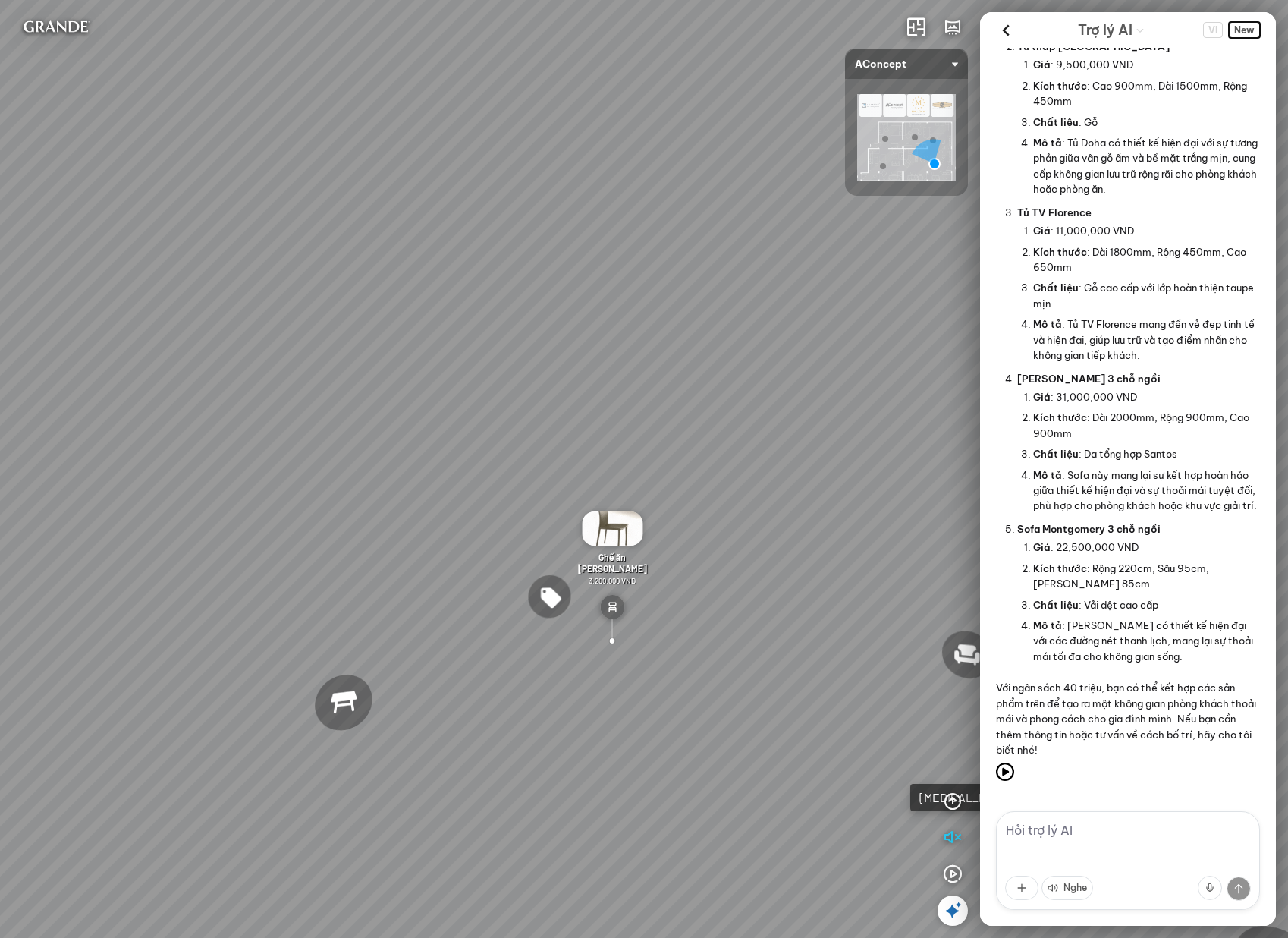
click at [1249, 26] on span "New" at bounding box center [1244, 30] width 31 height 15
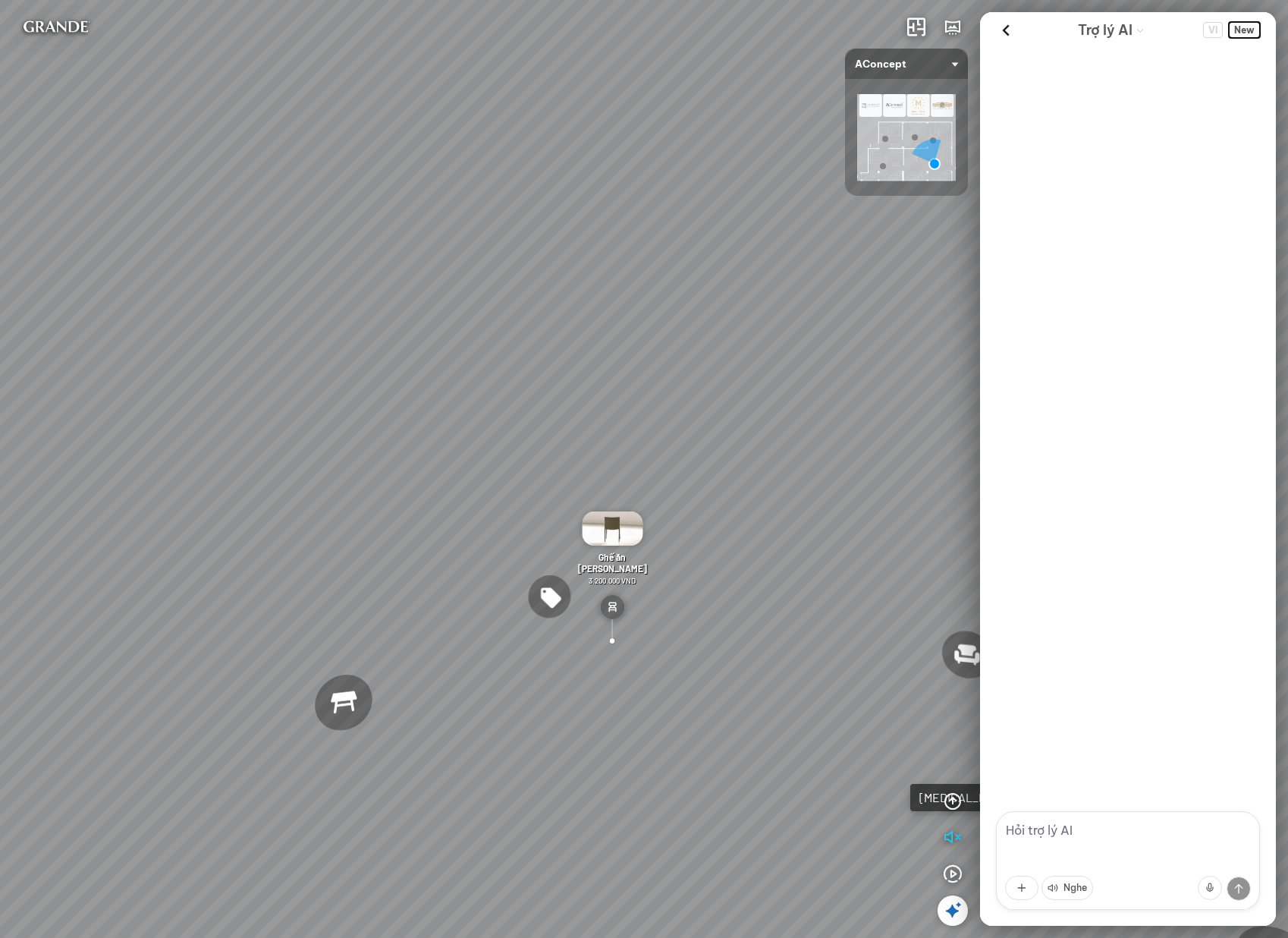
scroll to position [0, 0]
click at [1175, 850] on textarea at bounding box center [1127, 861] width 264 height 99
paste textarea "tôi cần tư vấn giải pháp phòng khách cho nhà 4 người, 2 trẻ em 2 người lớn tài …"
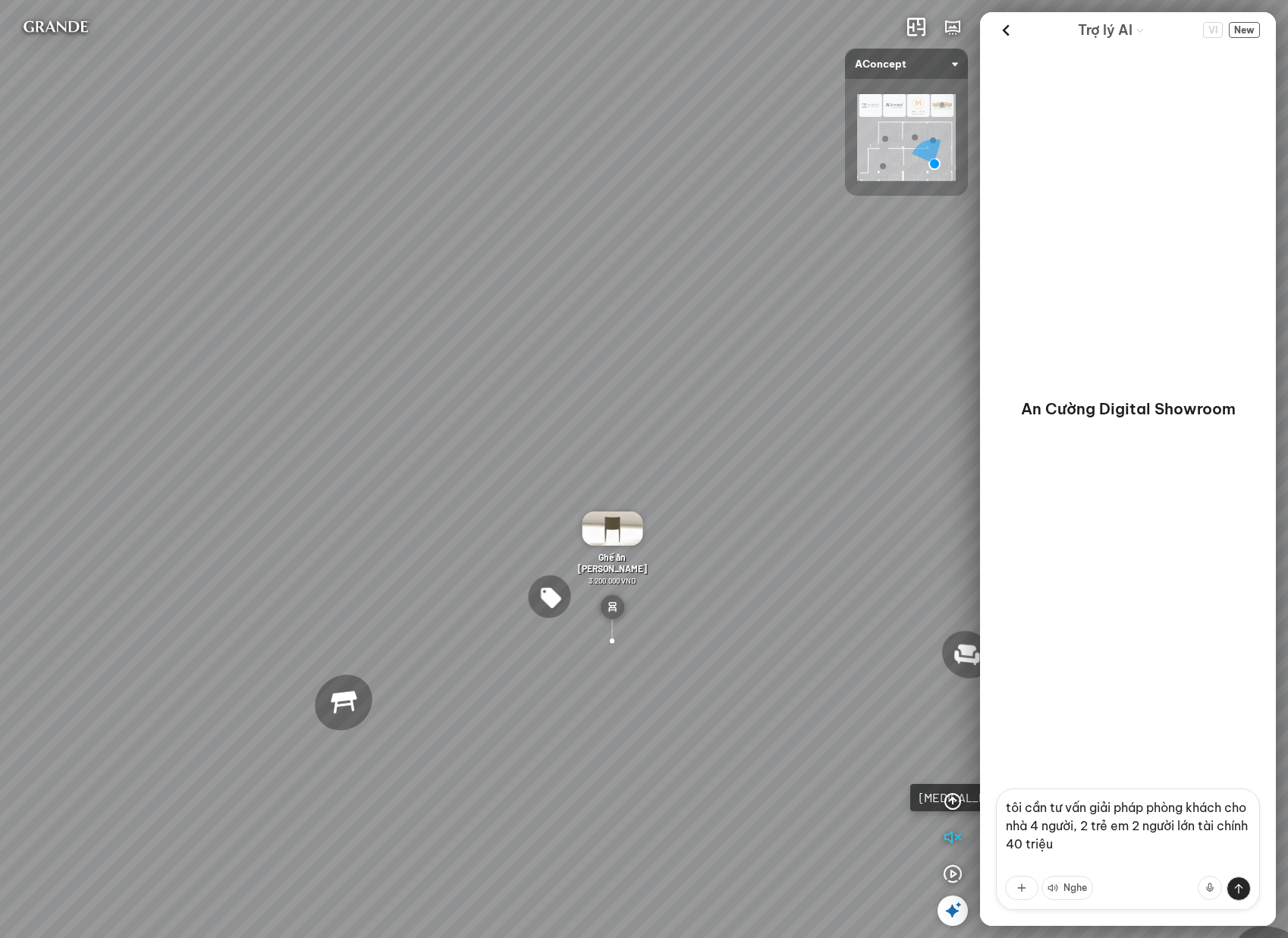
scroll to position [14, 0]
type textarea "tôi cần tư vấn giải pháp phòng khách cho nhà 4 người, 2 trẻ em 2 người lớn tài …"
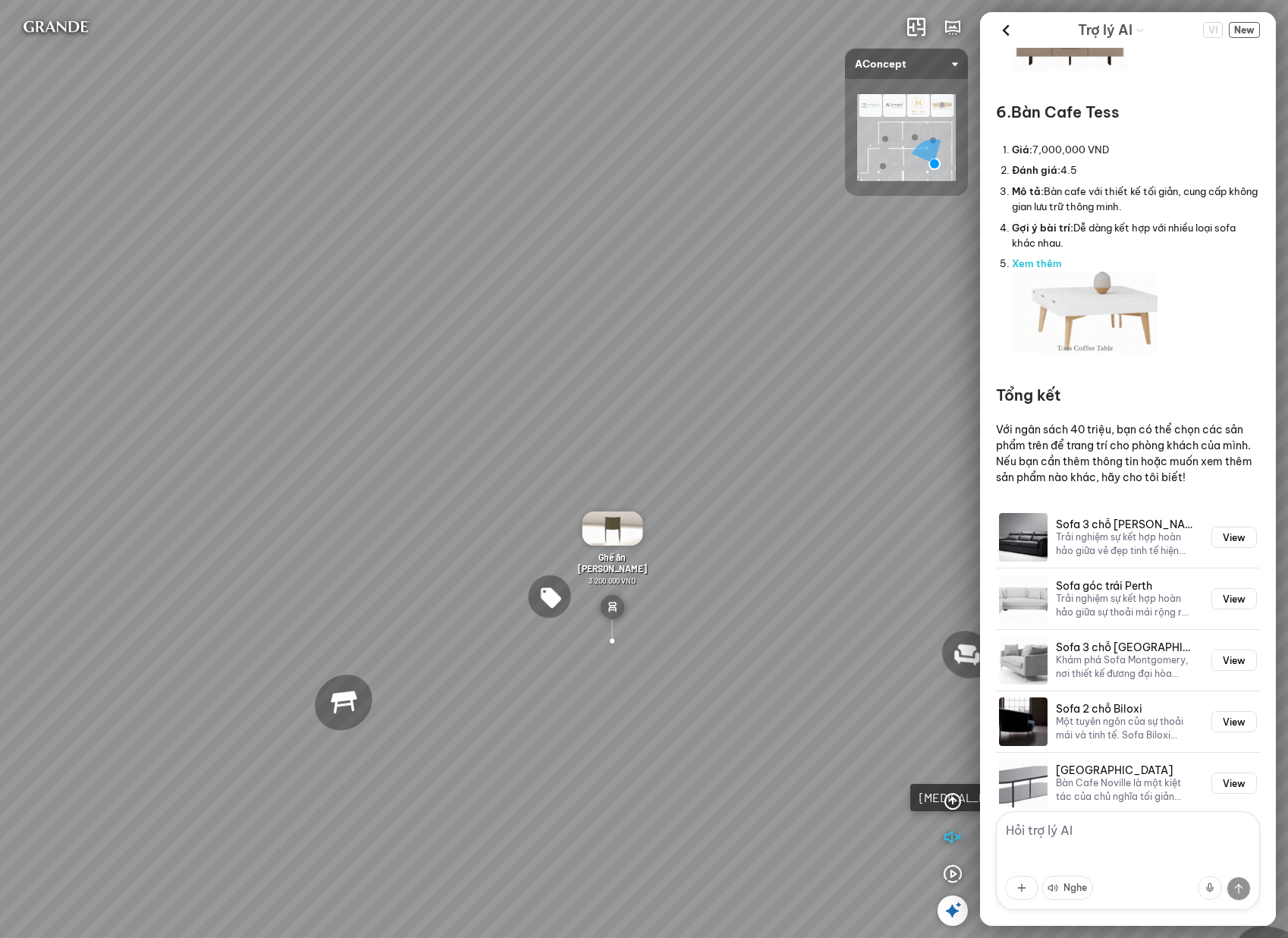
scroll to position [1772, 0]
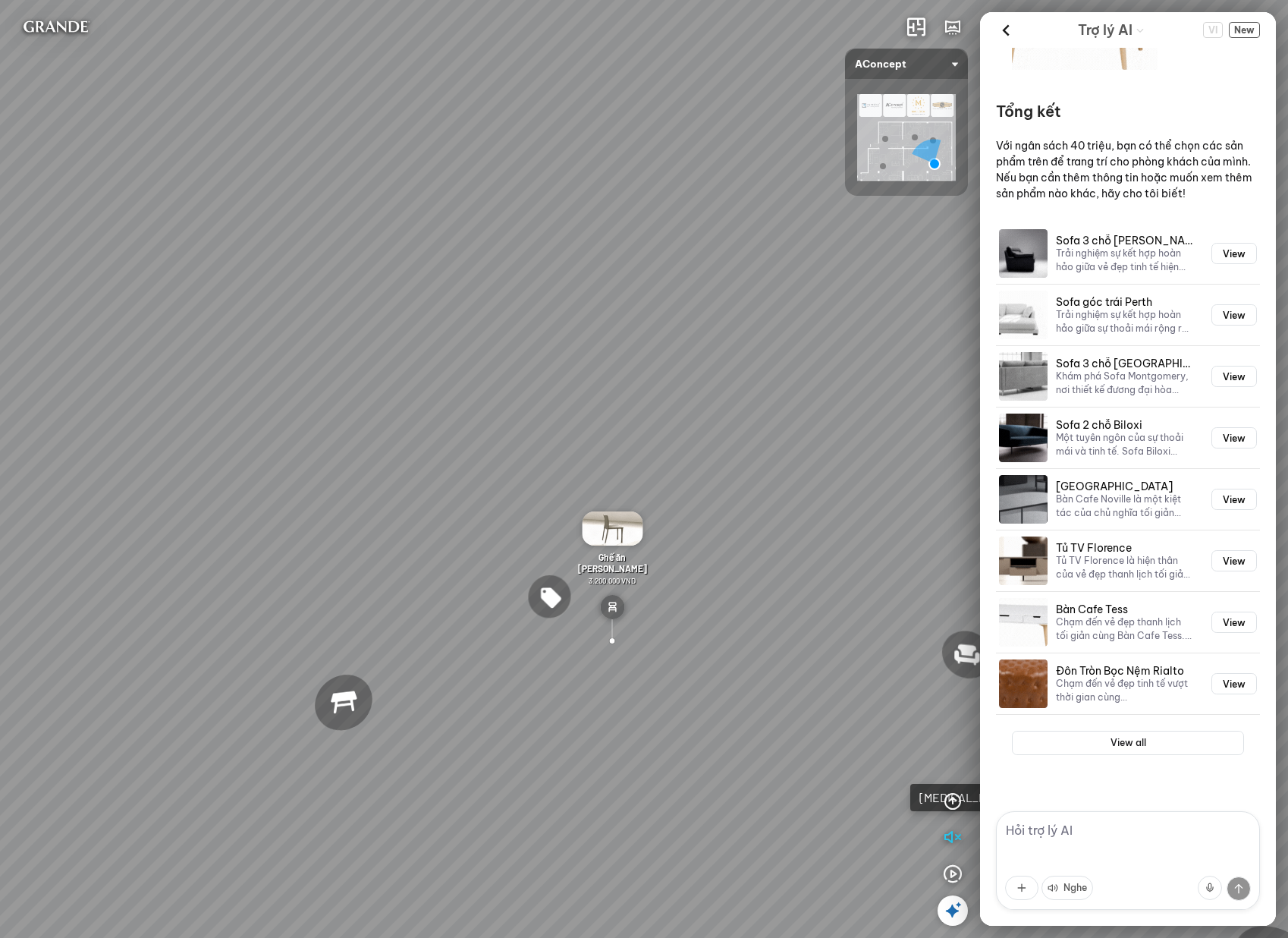
click at [1062, 835] on textarea at bounding box center [1127, 861] width 264 height 99
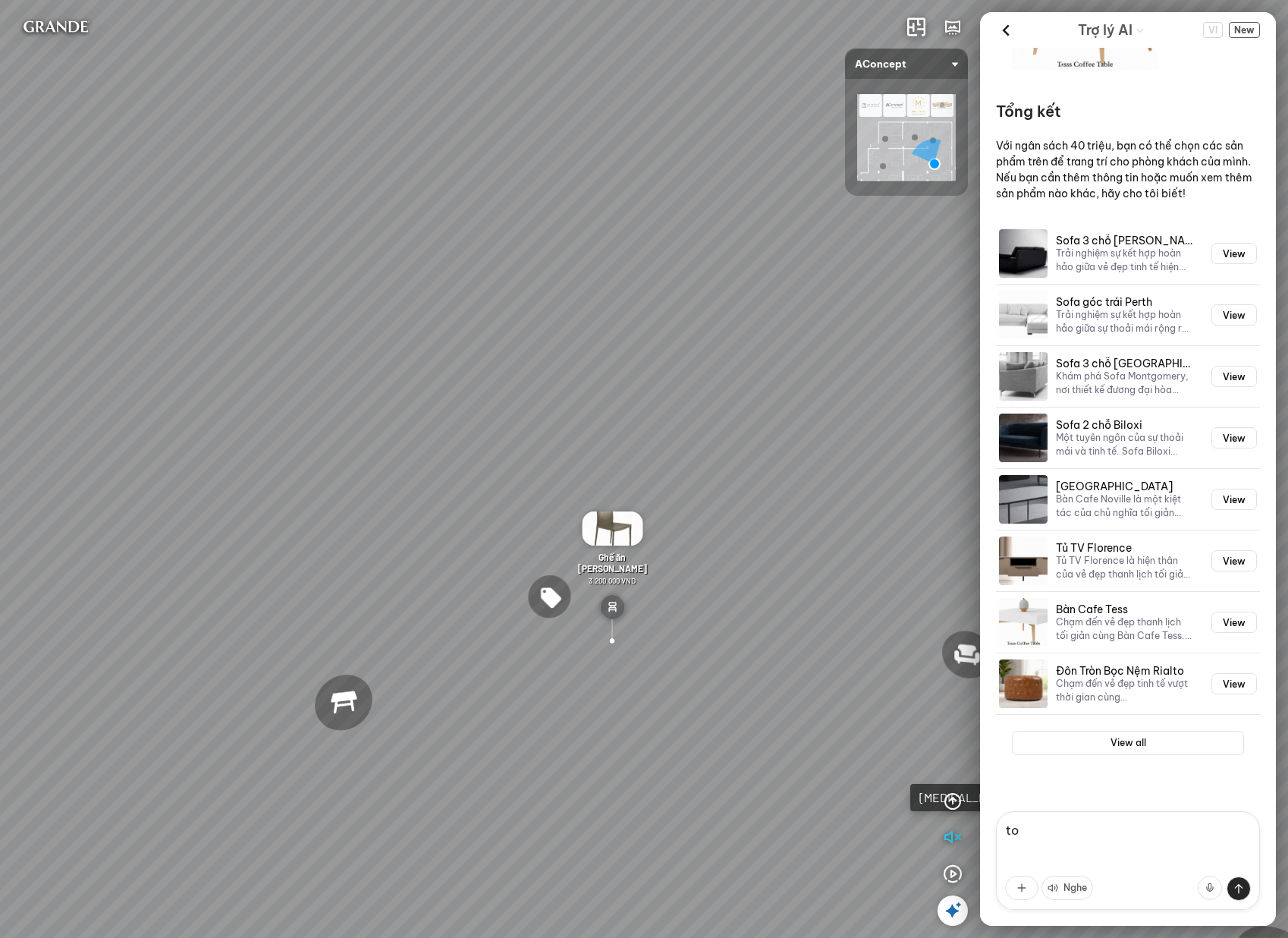
type textarea "t"
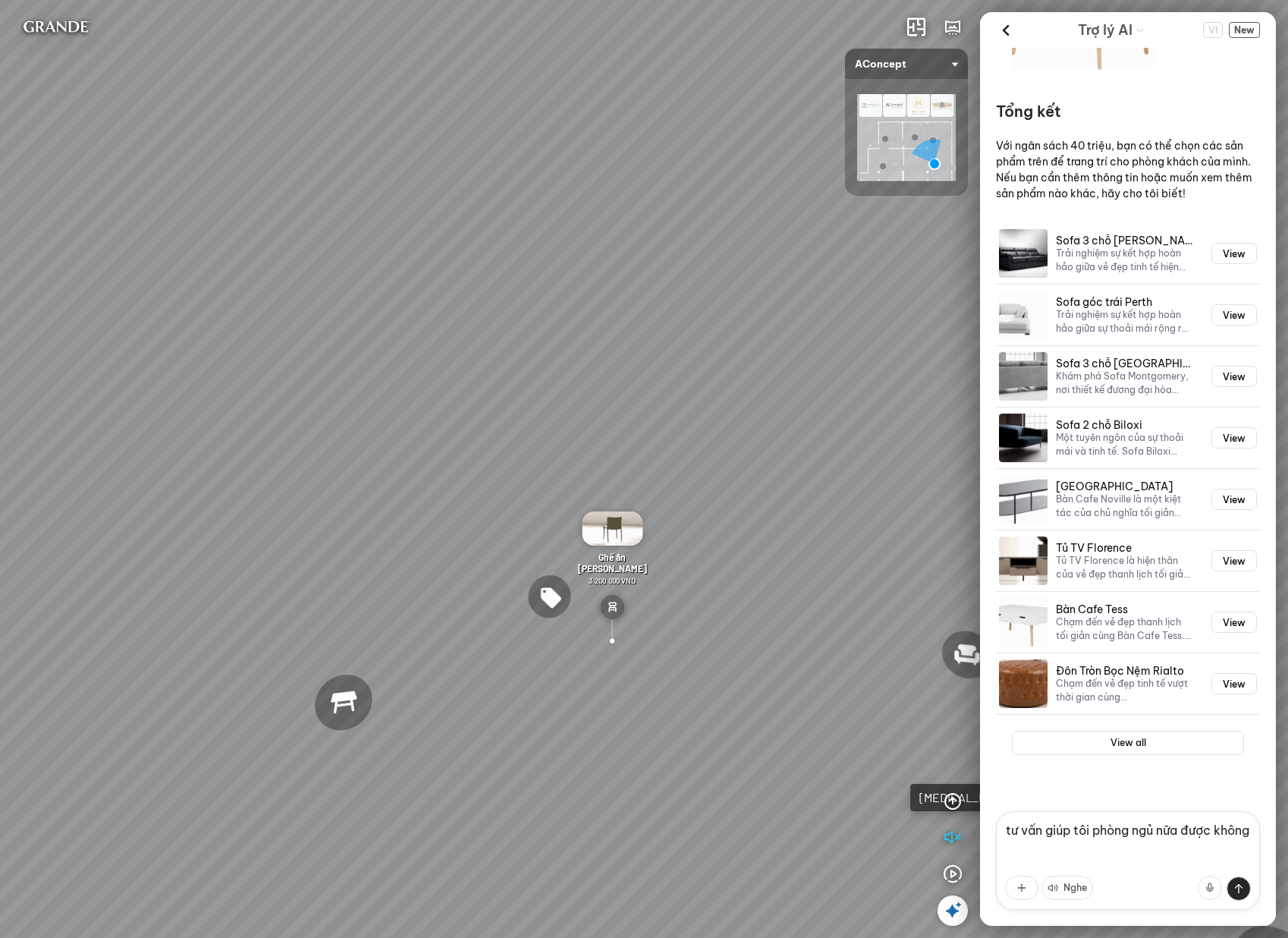
type textarea "tư vấn giúp tôi phòng ngủ nữa được không?"
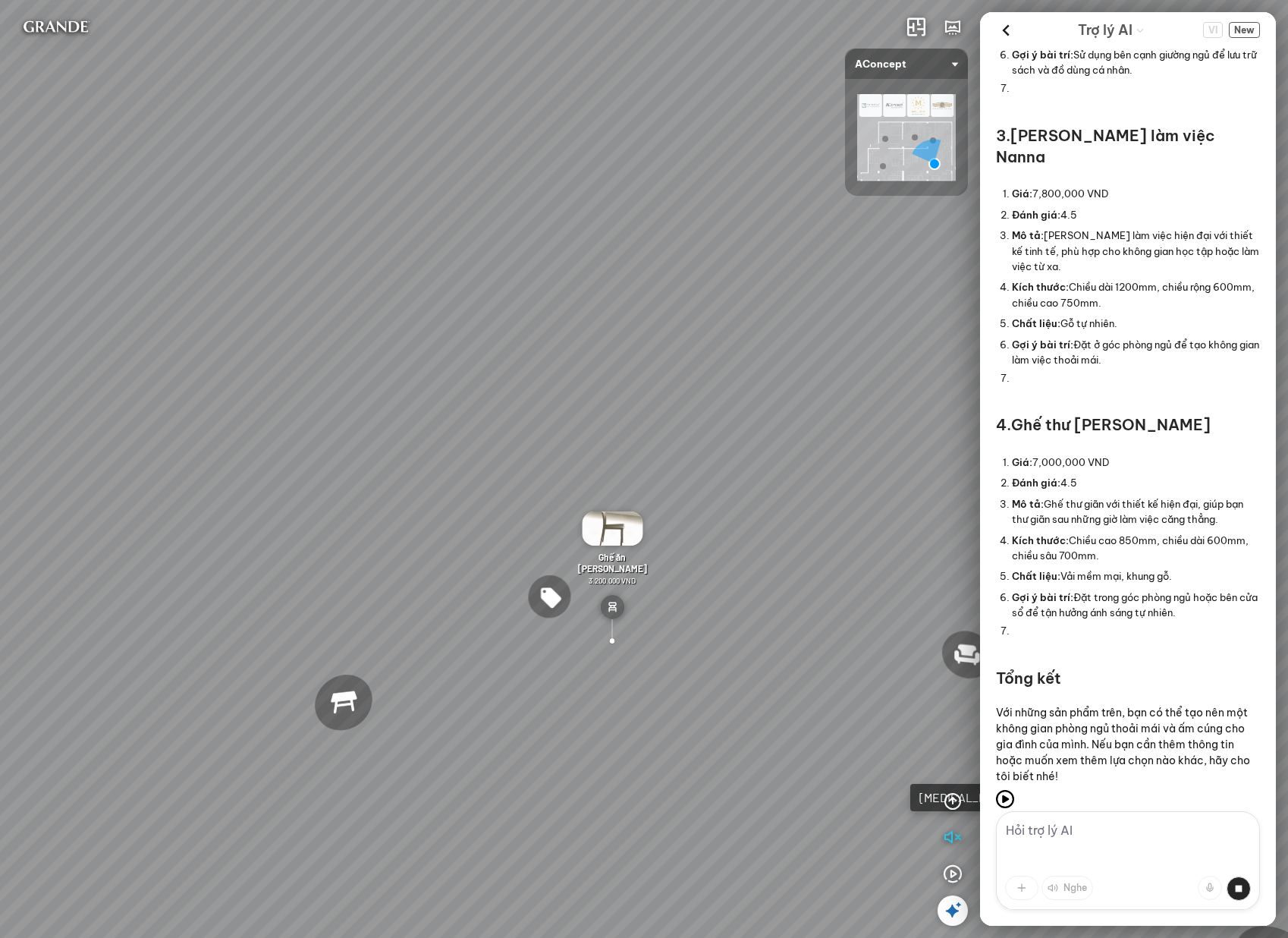
scroll to position [3092, 0]
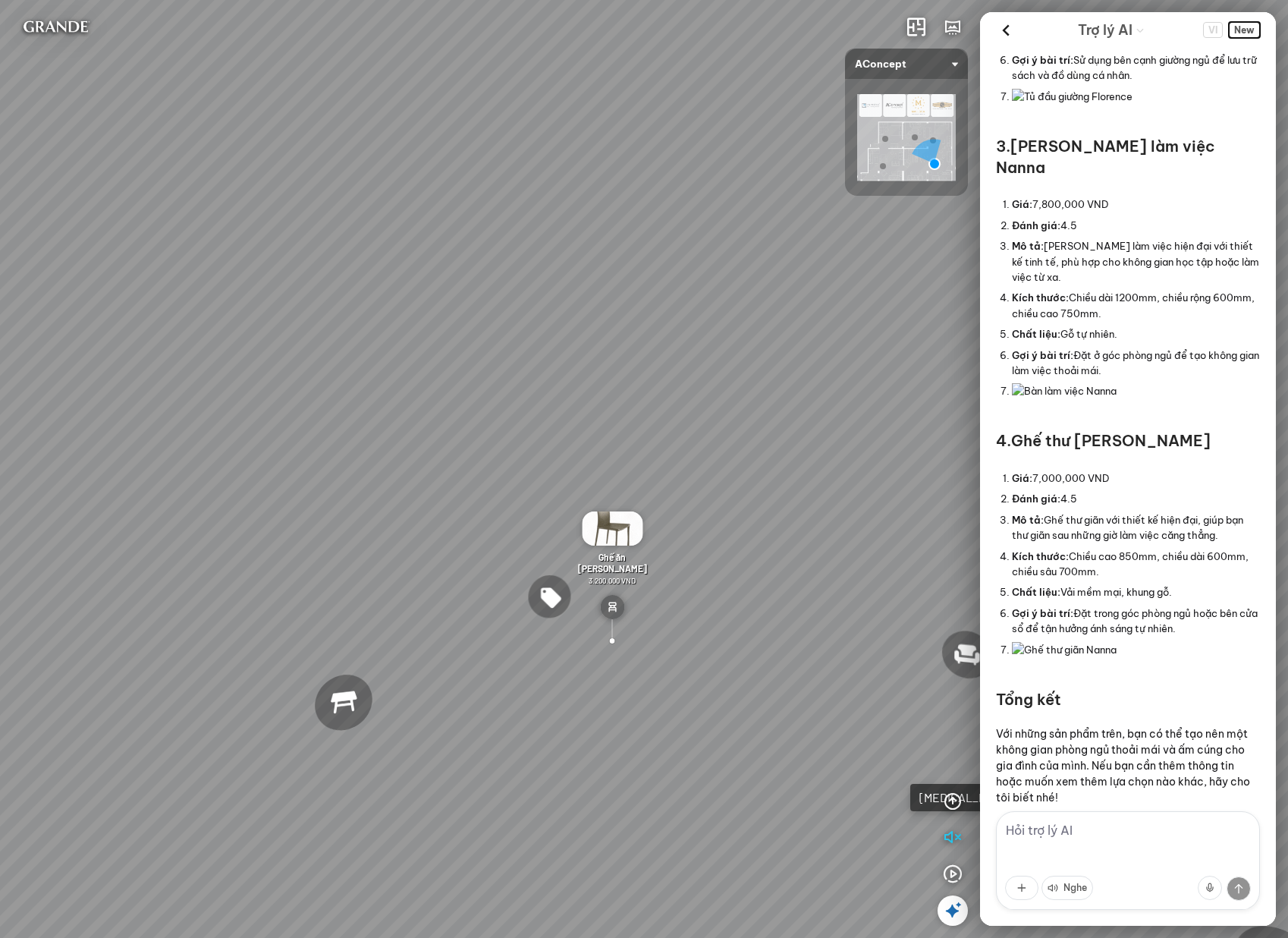
click at [1249, 30] on span "New" at bounding box center [1244, 30] width 31 height 15
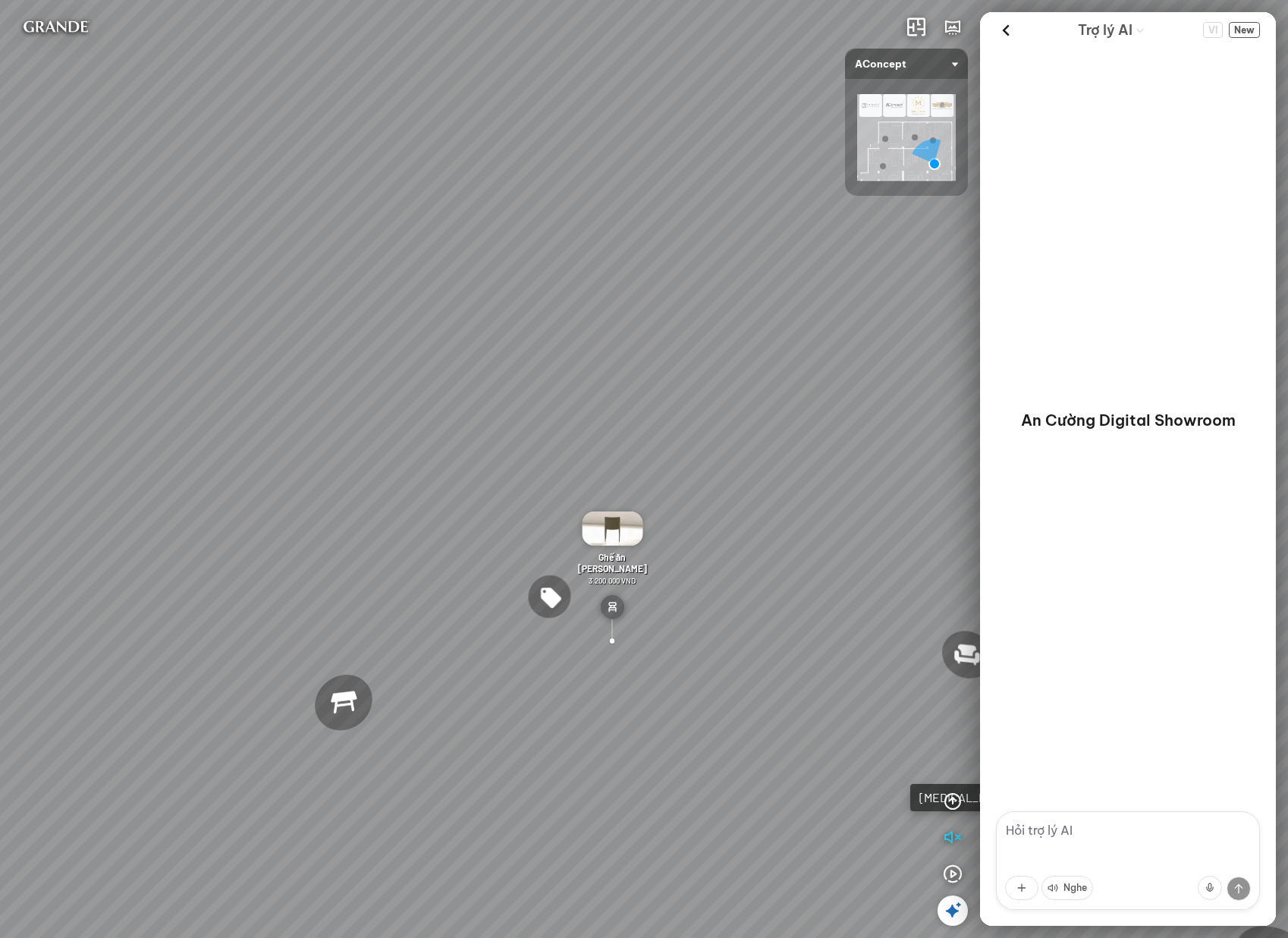
click at [1085, 832] on textarea at bounding box center [1127, 861] width 264 height 99
paste textarea "tôi cần tư vấn giải pháp phòng khách cho nhà 4 người, 2 trẻ em 2 người lớn tài …"
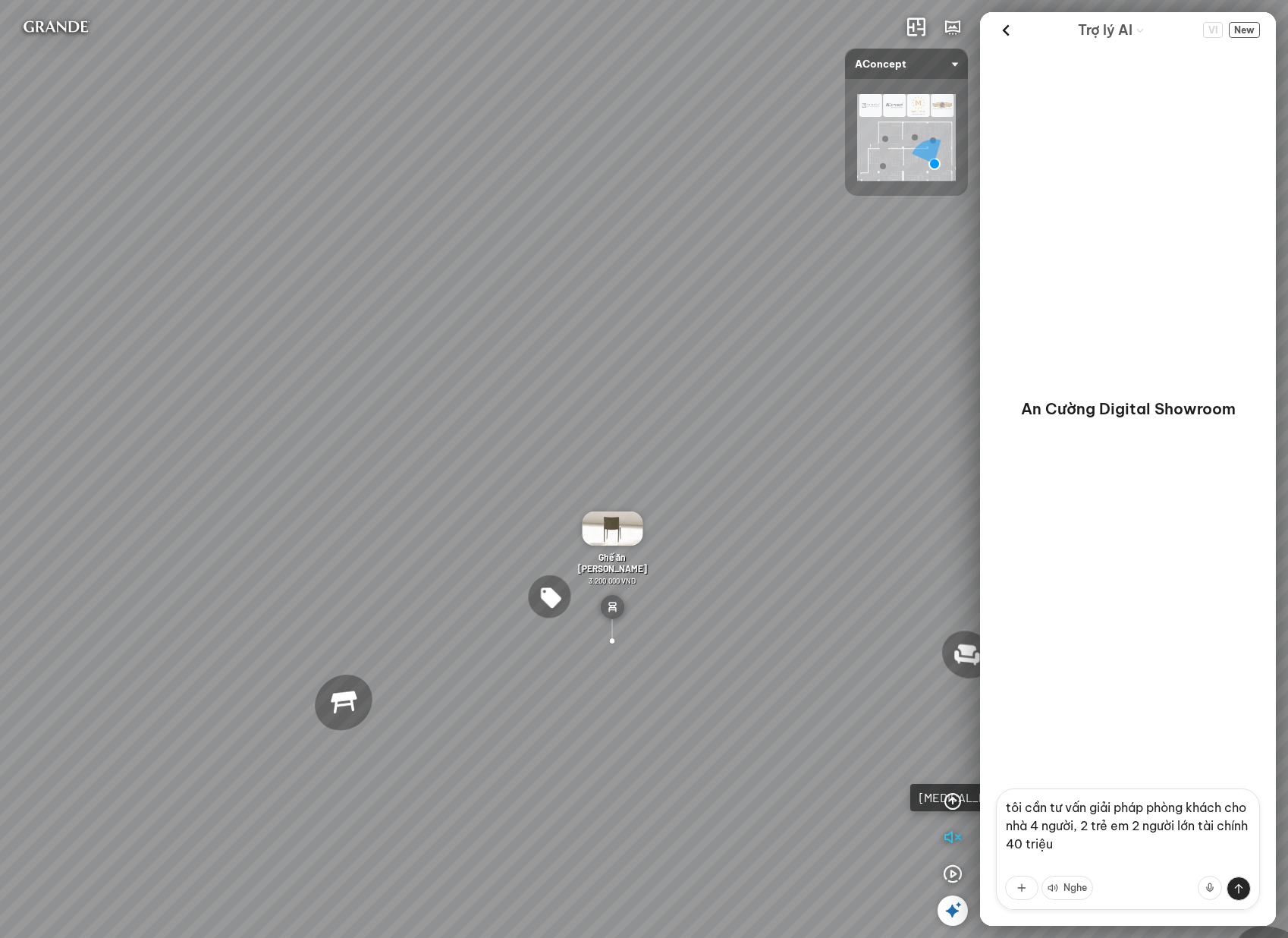
type textarea "tôi cần tư vấn giải pháp phòng khách cho nhà 4 người, 2 trẻ em 2 người lớn tài …"
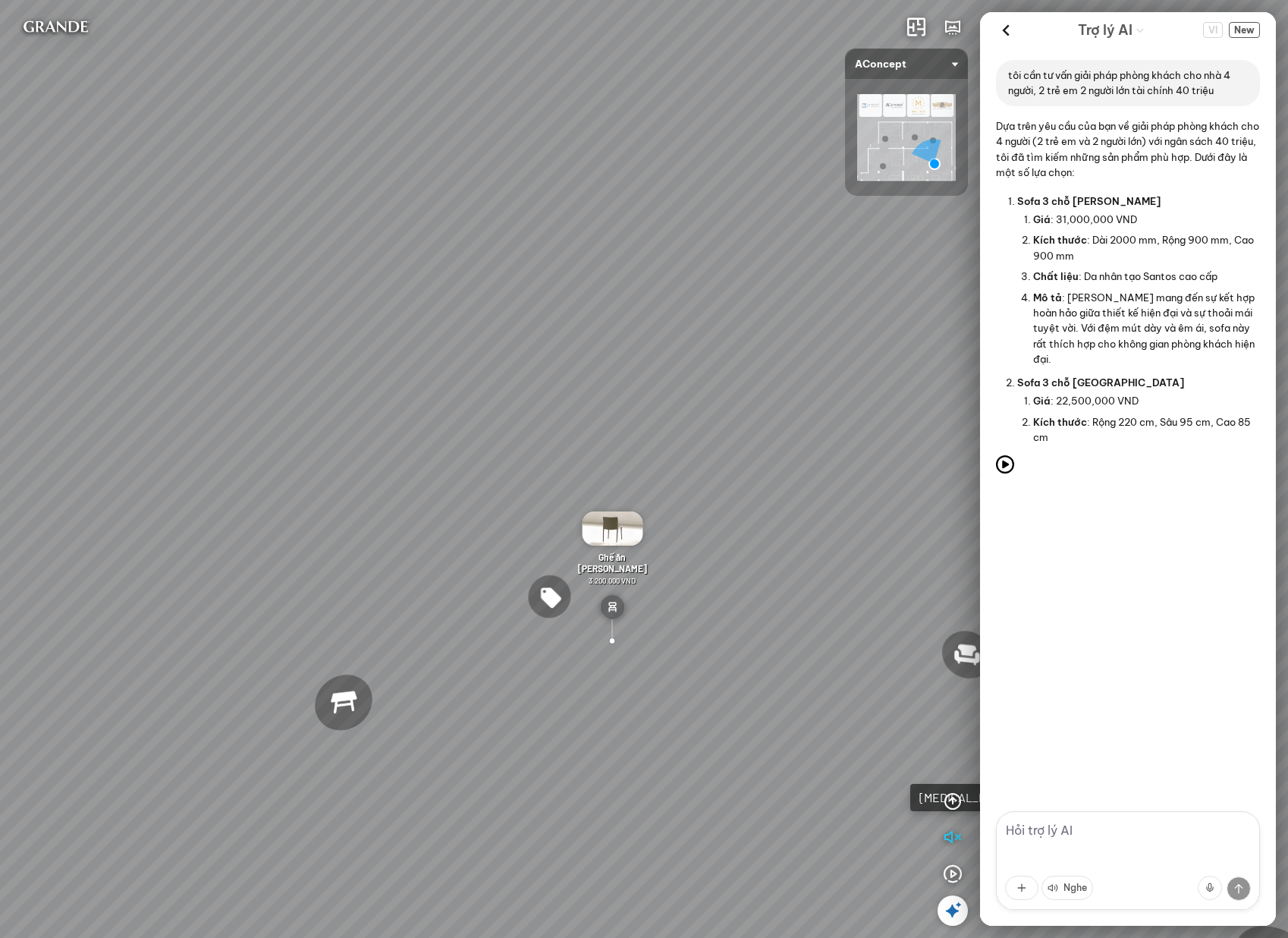
click at [1254, 15] on header "Trợ lý AI VI New" at bounding box center [1127, 30] width 296 height 36
click at [1257, 30] on span "New" at bounding box center [1244, 30] width 31 height 15
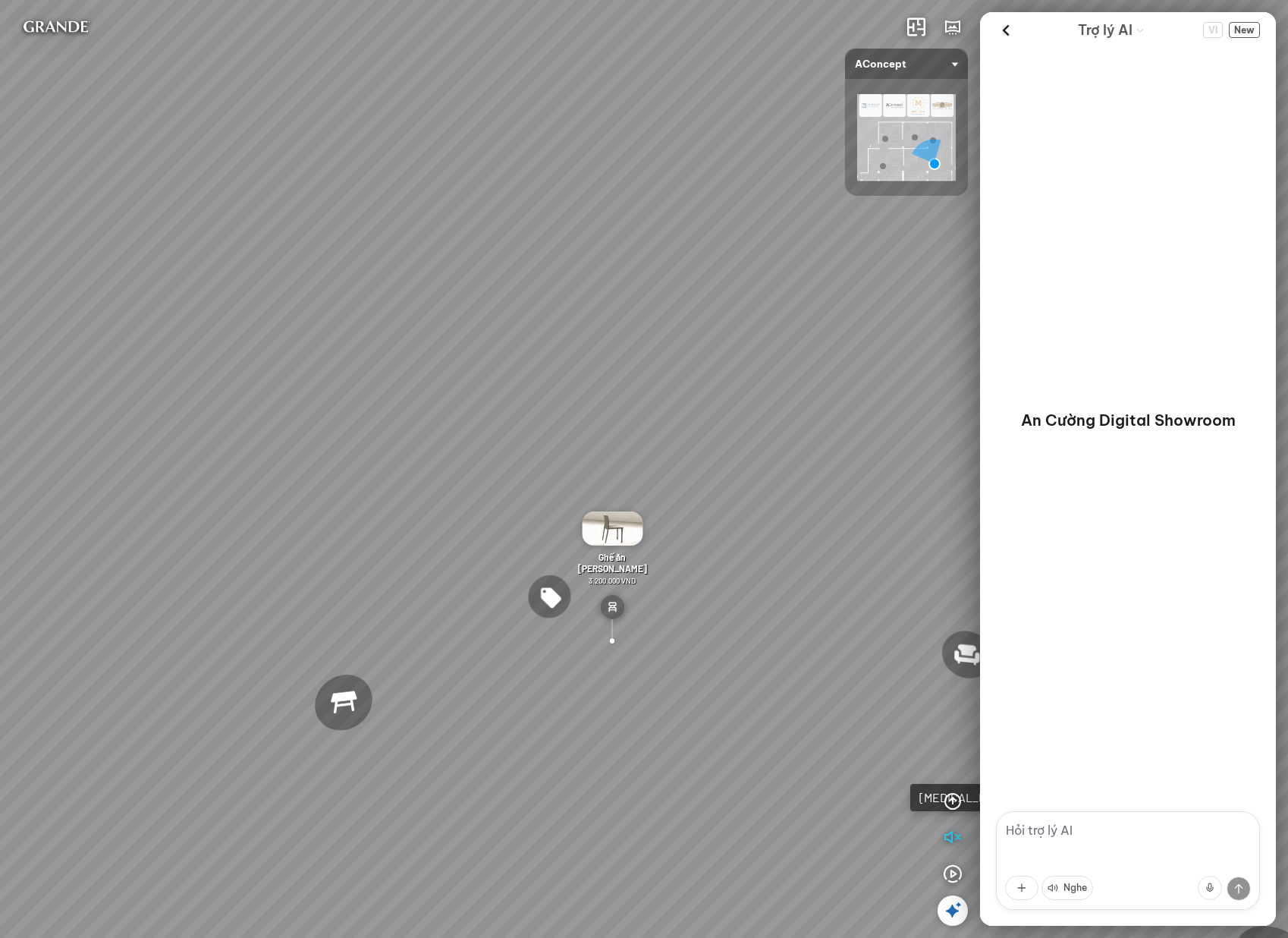
click at [1048, 830] on textarea at bounding box center [1127, 861] width 264 height 99
paste textarea "tôi cần tư vấn giải pháp phòng khách cho nhà 4 người, 2 trẻ em 2 người lớn tài …"
type textarea "tôi cần tư vấn giải pháp phòng khách cho nhà 4 người, 2 trẻ em 2 người lớn tài …"
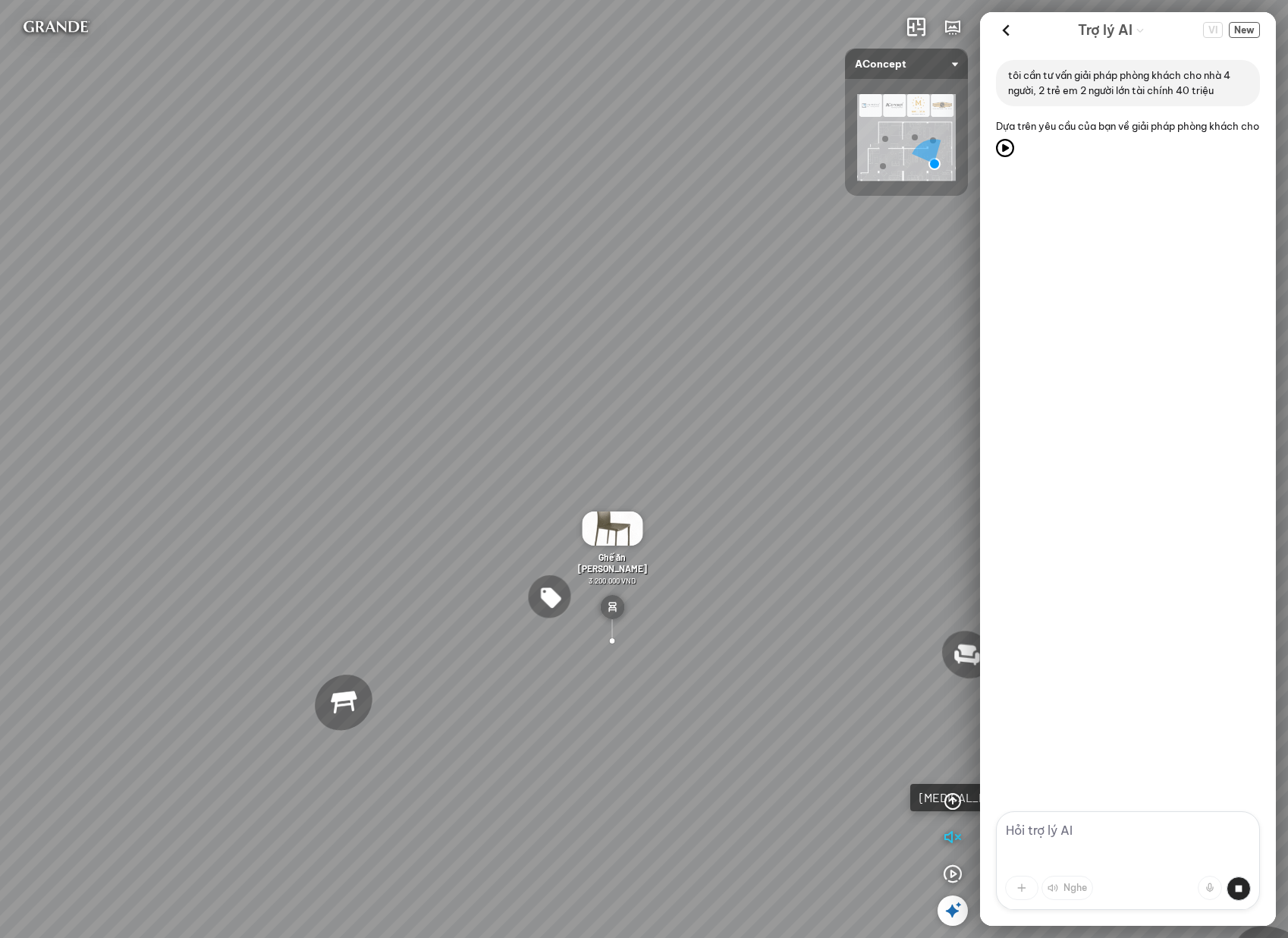
click at [1035, 553] on div "tôi cần tư vấn giải pháp phòng khách cho nhà 4 người, 2 trẻ em 2 người lớn tài …" at bounding box center [1127, 429] width 296 height 763
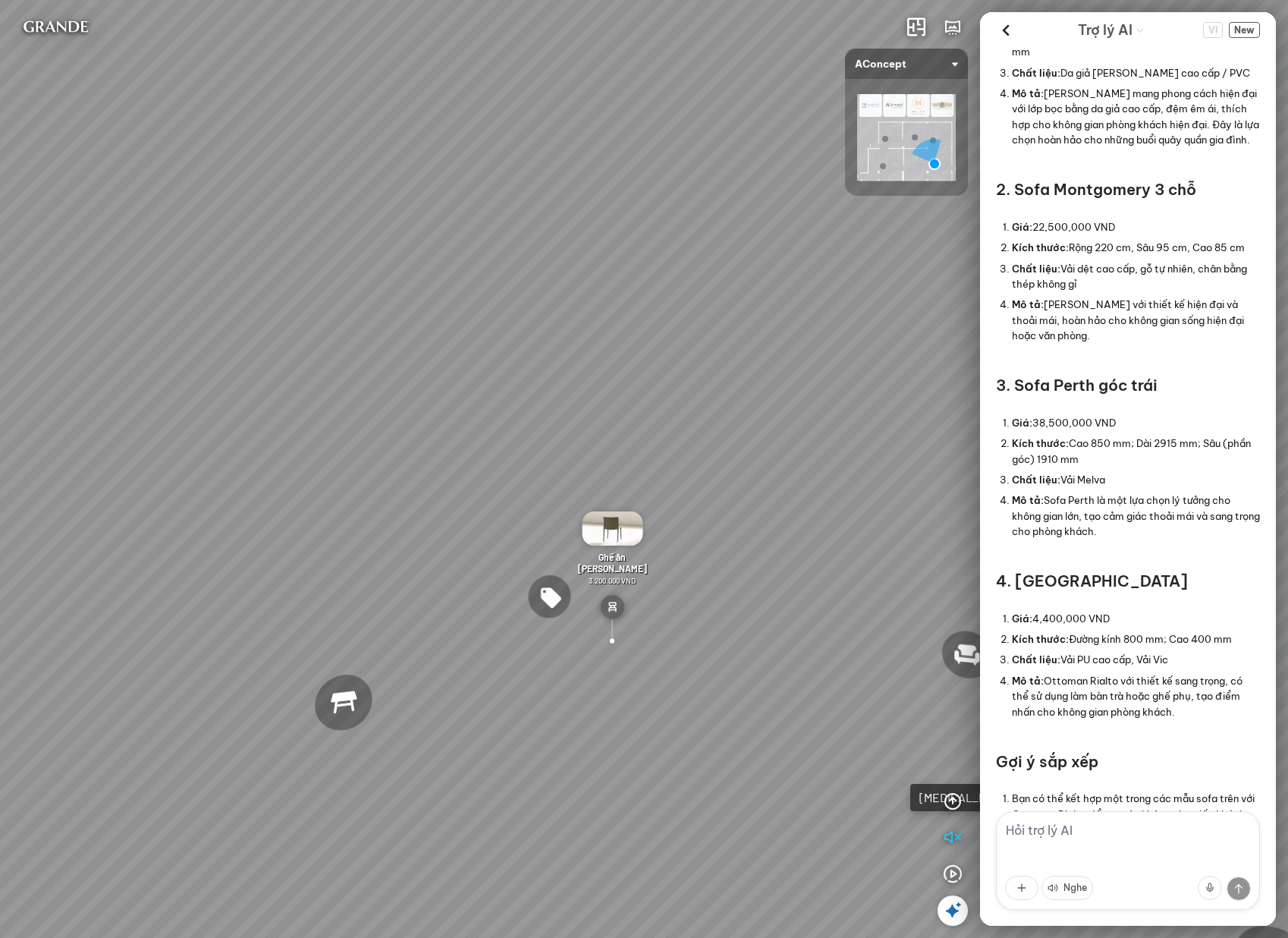
scroll to position [383, 0]
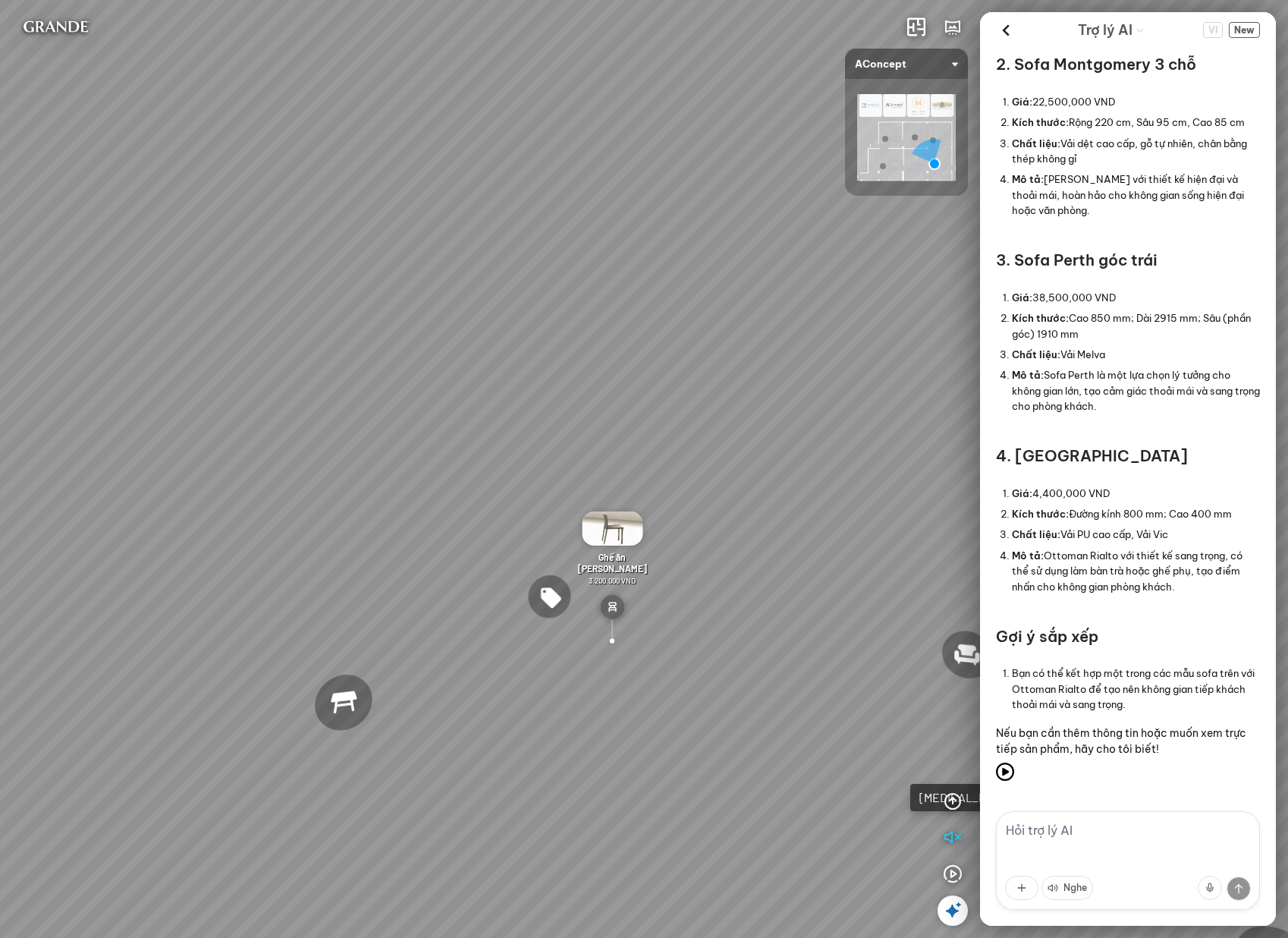
click at [1133, 854] on textarea at bounding box center [1127, 861] width 264 height 99
paste textarea "tư vấn giúp tôi phòng ngủ nữa được không?"
type textarea "tư vấn giúp tôi phòng ngủ nữa được không?"
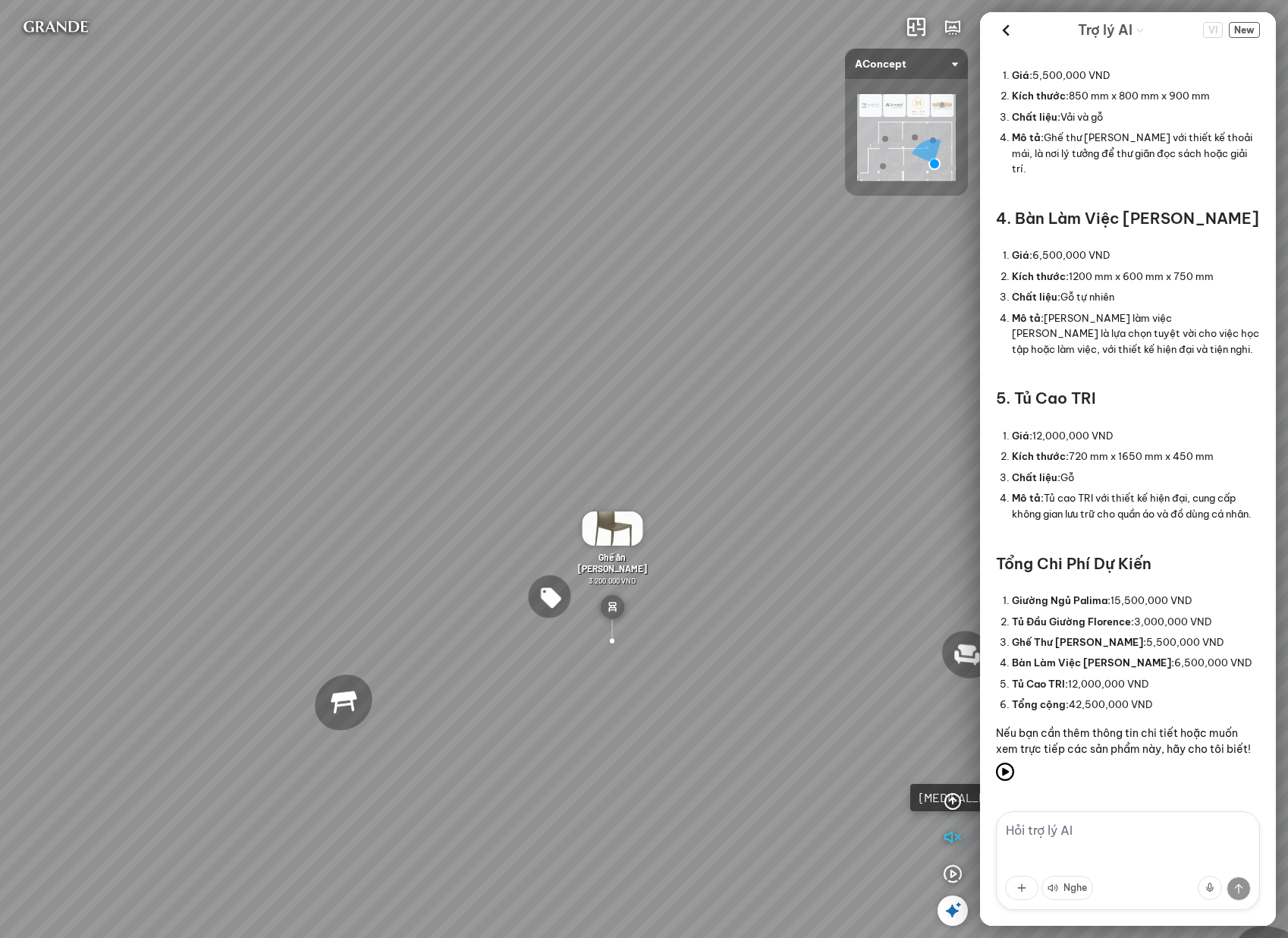
scroll to position [1645, 0]
drag, startPoint x: 1100, startPoint y: 500, endPoint x: 1101, endPoint y: 662, distance: 162.0
click at [1101, 662] on div "Dưới đây là một số giải pháp cho phòng ngủ phù hợp cho gia đình 4 người (2 trẻ …" at bounding box center [1127, 173] width 264 height 1166
click at [1243, 30] on span "New" at bounding box center [1244, 30] width 31 height 15
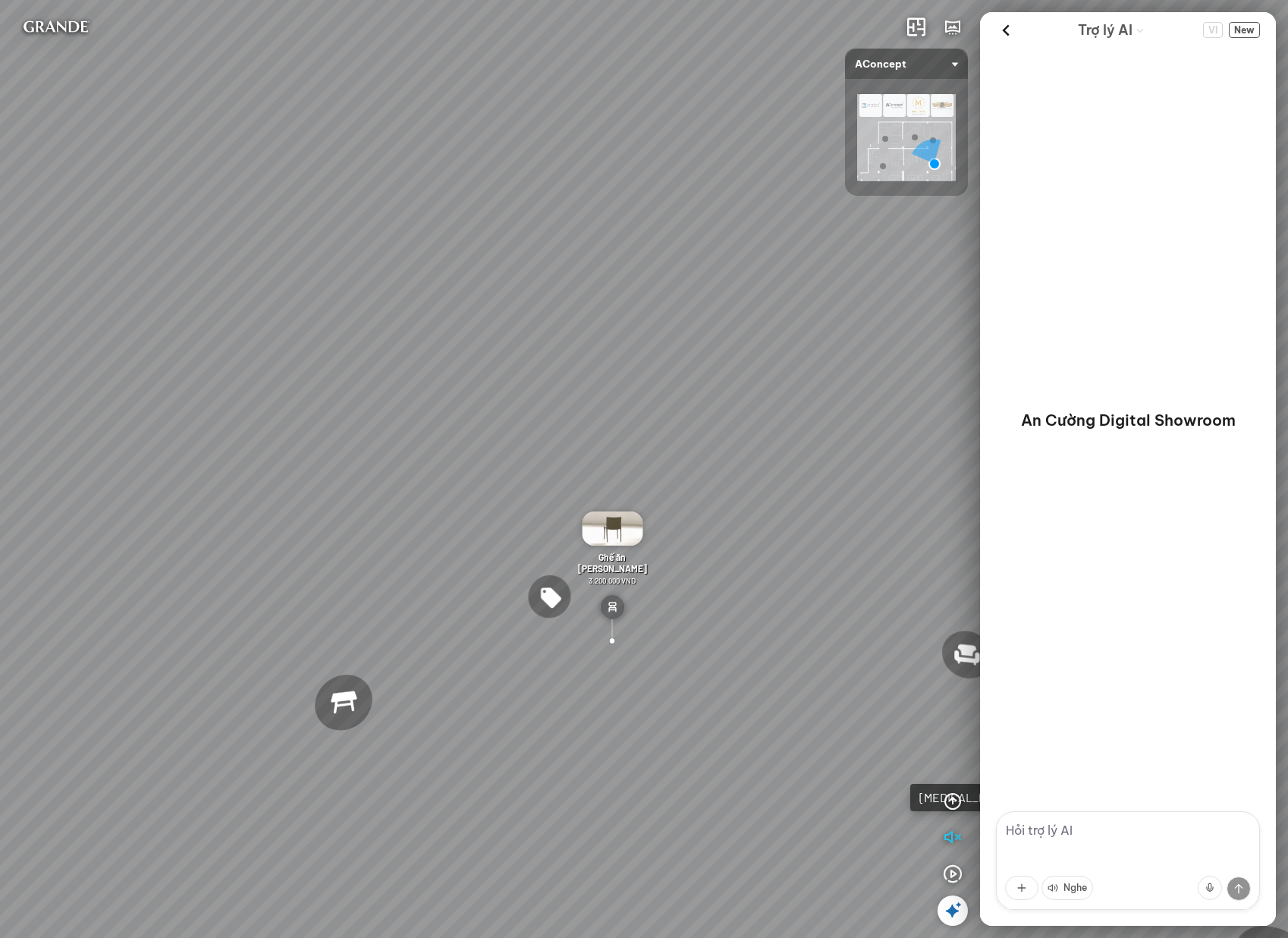
click at [1110, 850] on textarea at bounding box center [1127, 861] width 264 height 99
paste textarea "tôi cần tư vấn giải pháp phòng khách cho nhà 4 người, 2 trẻ em 2 người lớn tài …"
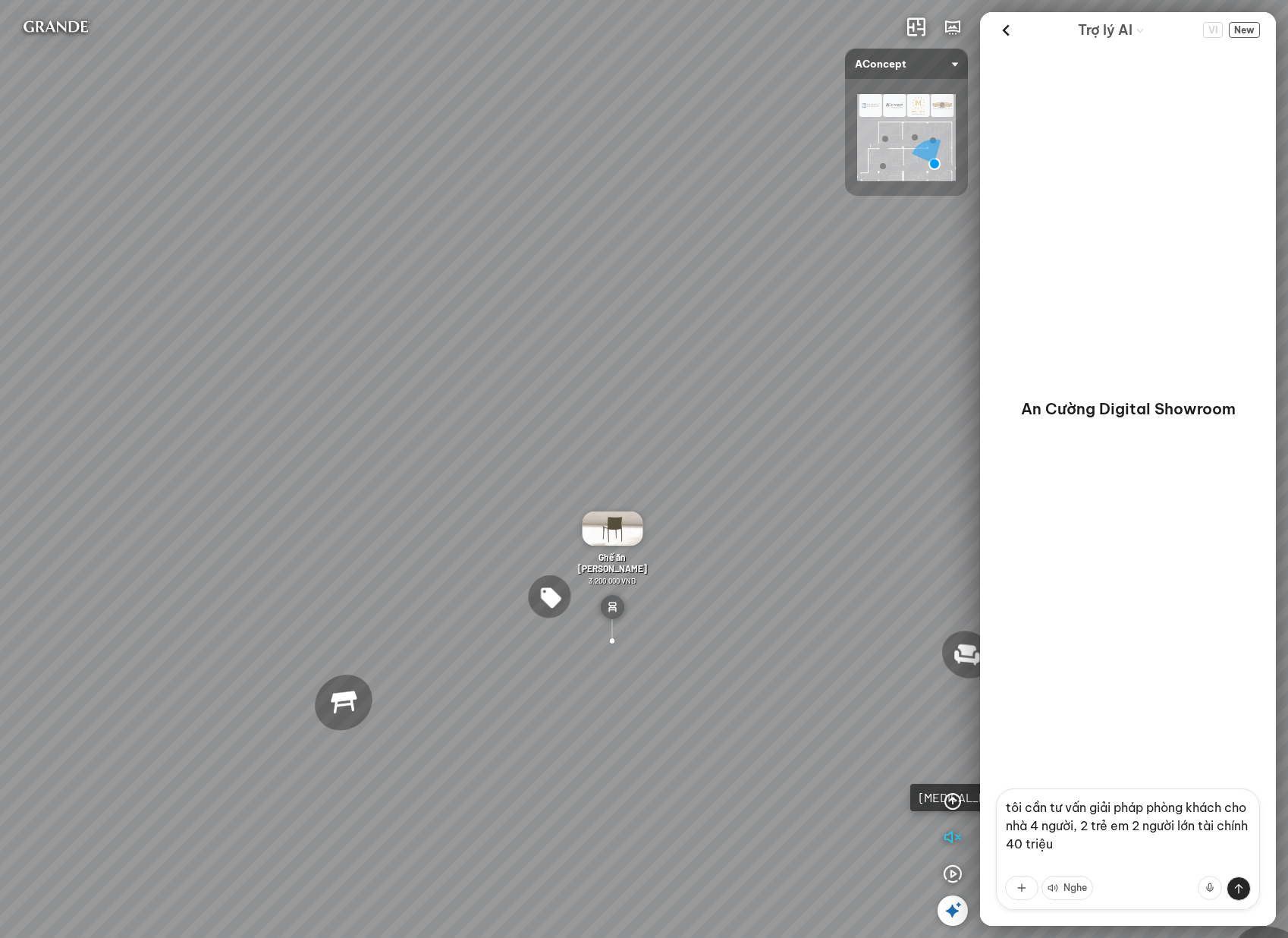
type textarea "tôi cần tư vấn giải pháp phòng khách cho nhà 4 người, 2 trẻ em 2 người lớn tài …"
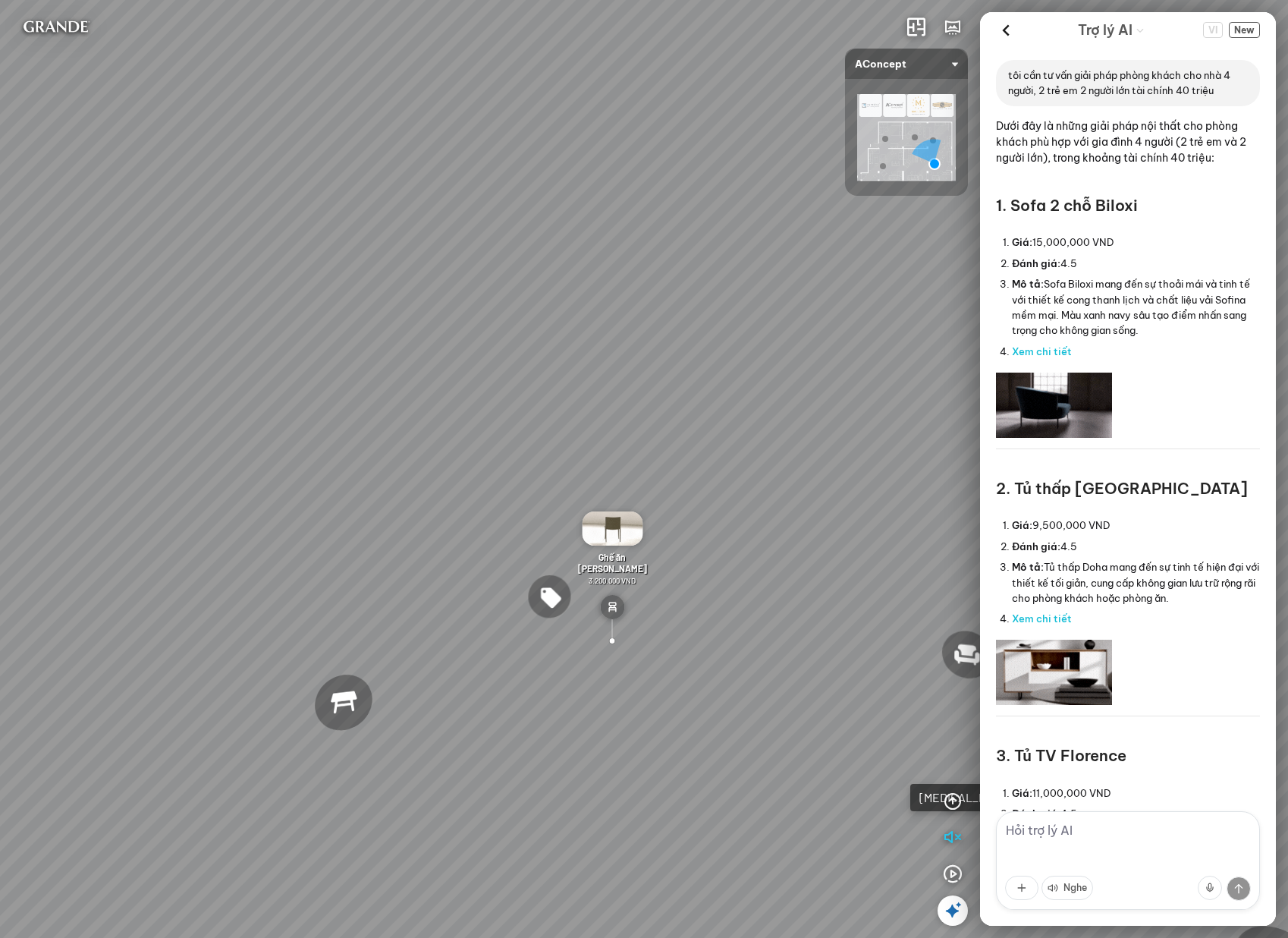
click at [1067, 836] on textarea at bounding box center [1127, 861] width 264 height 99
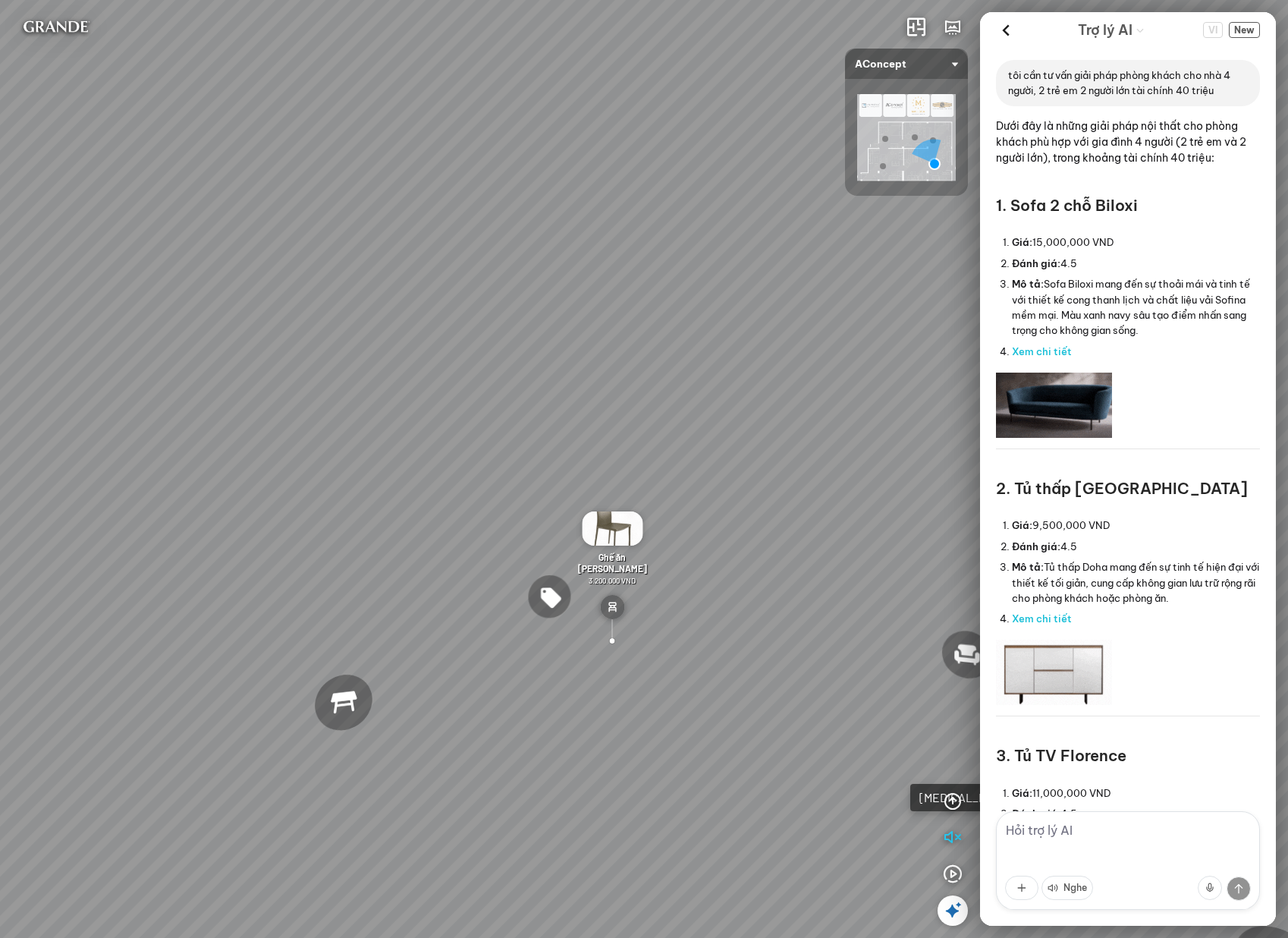
paste textarea "tư vấn giúp tôi phòng ngủ nữa được không?"
type textarea "tư vấn giúp tôi phòng ngủ nữa được không?"
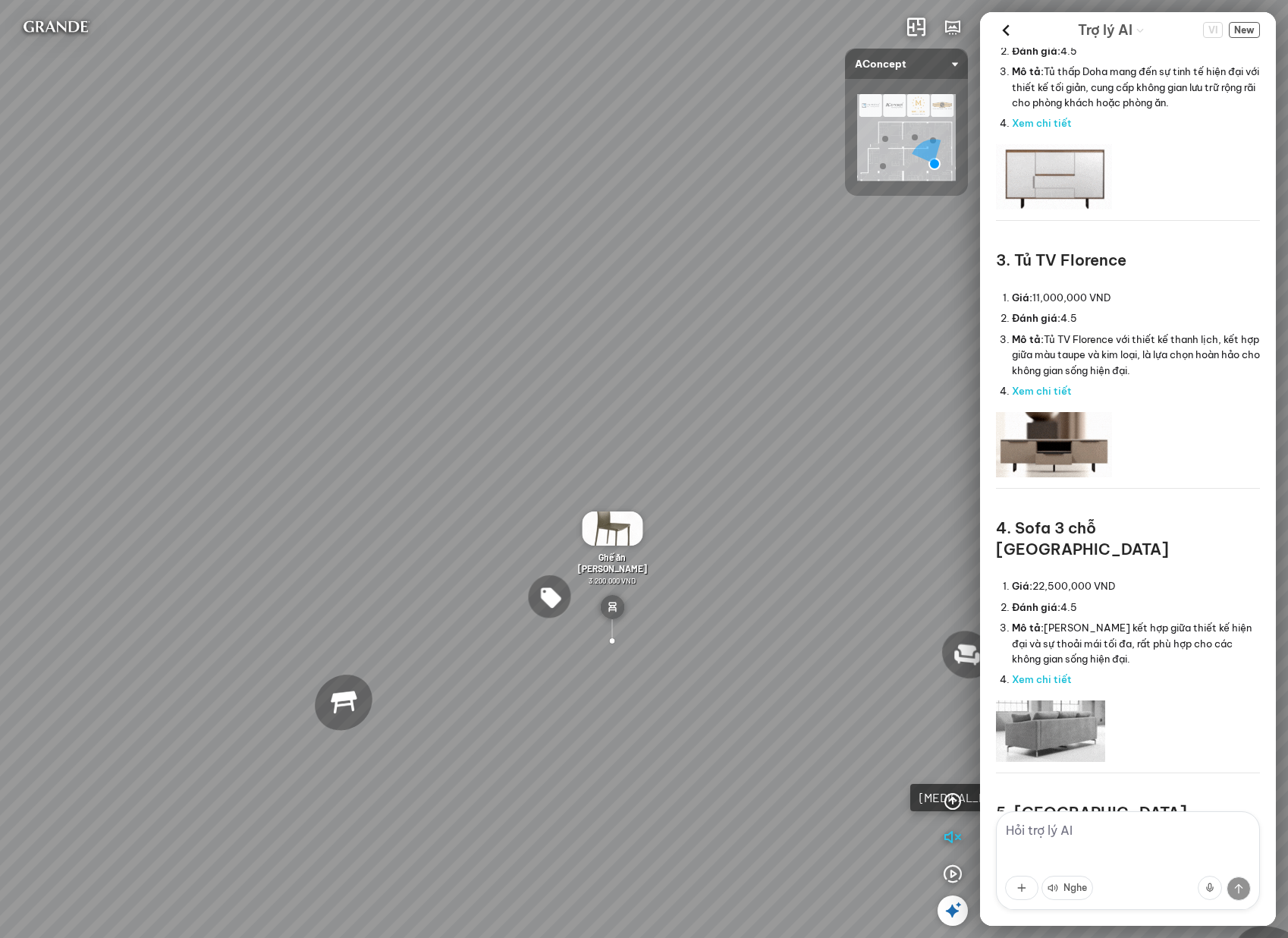
scroll to position [418, 0]
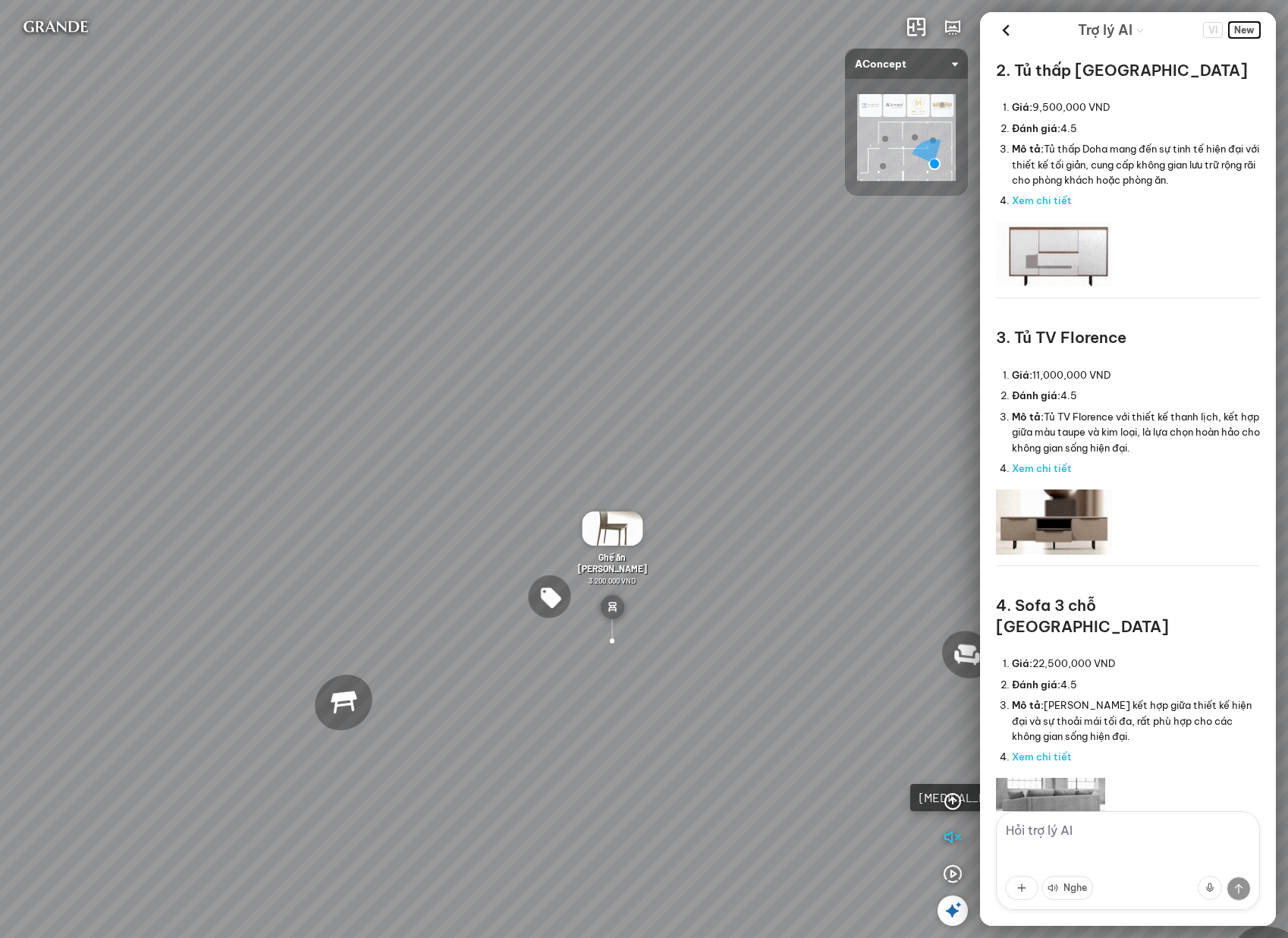
click at [1245, 33] on span "New" at bounding box center [1244, 30] width 31 height 15
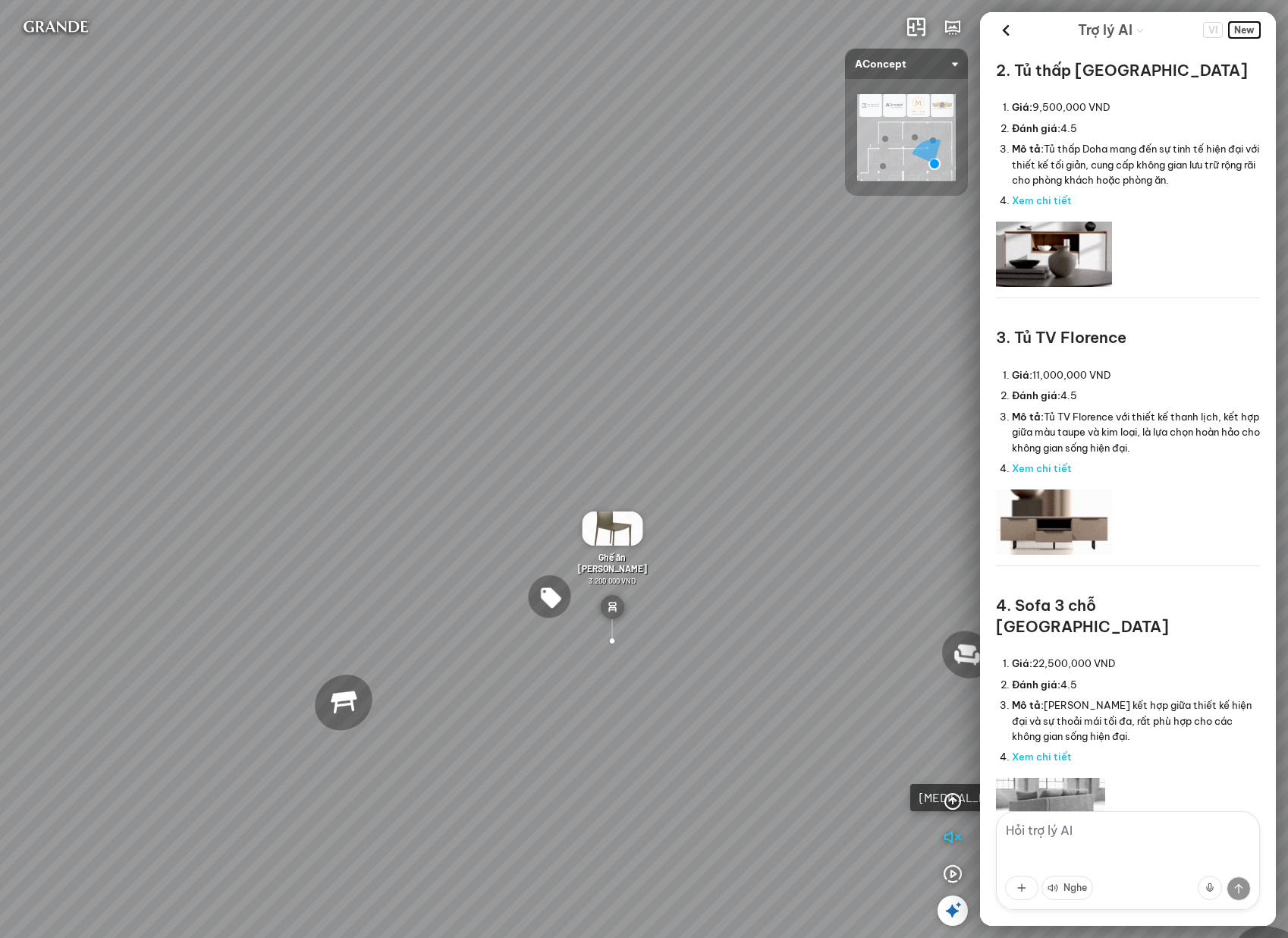
scroll to position [0, 0]
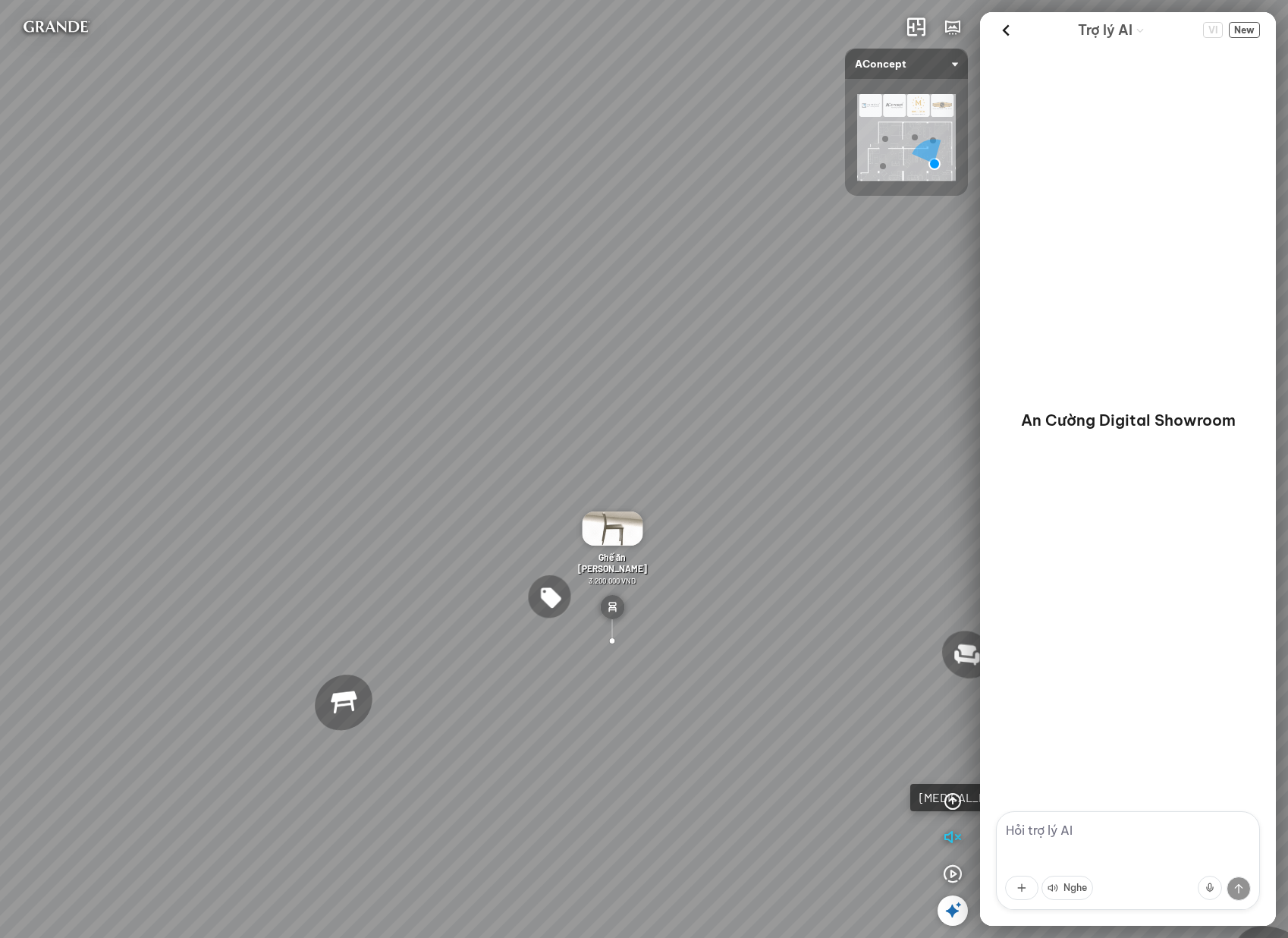
click at [1085, 839] on textarea at bounding box center [1127, 861] width 264 height 99
paste textarea "tôi cần tư vấn giải pháp phòng khách cho nhà 4 người, 2 trẻ em 2 người lớn tài …"
type textarea "tôi cần tư vấn giải pháp phòng khách cho nhà 4 người, 2 trẻ em 2 người lớn tài …"
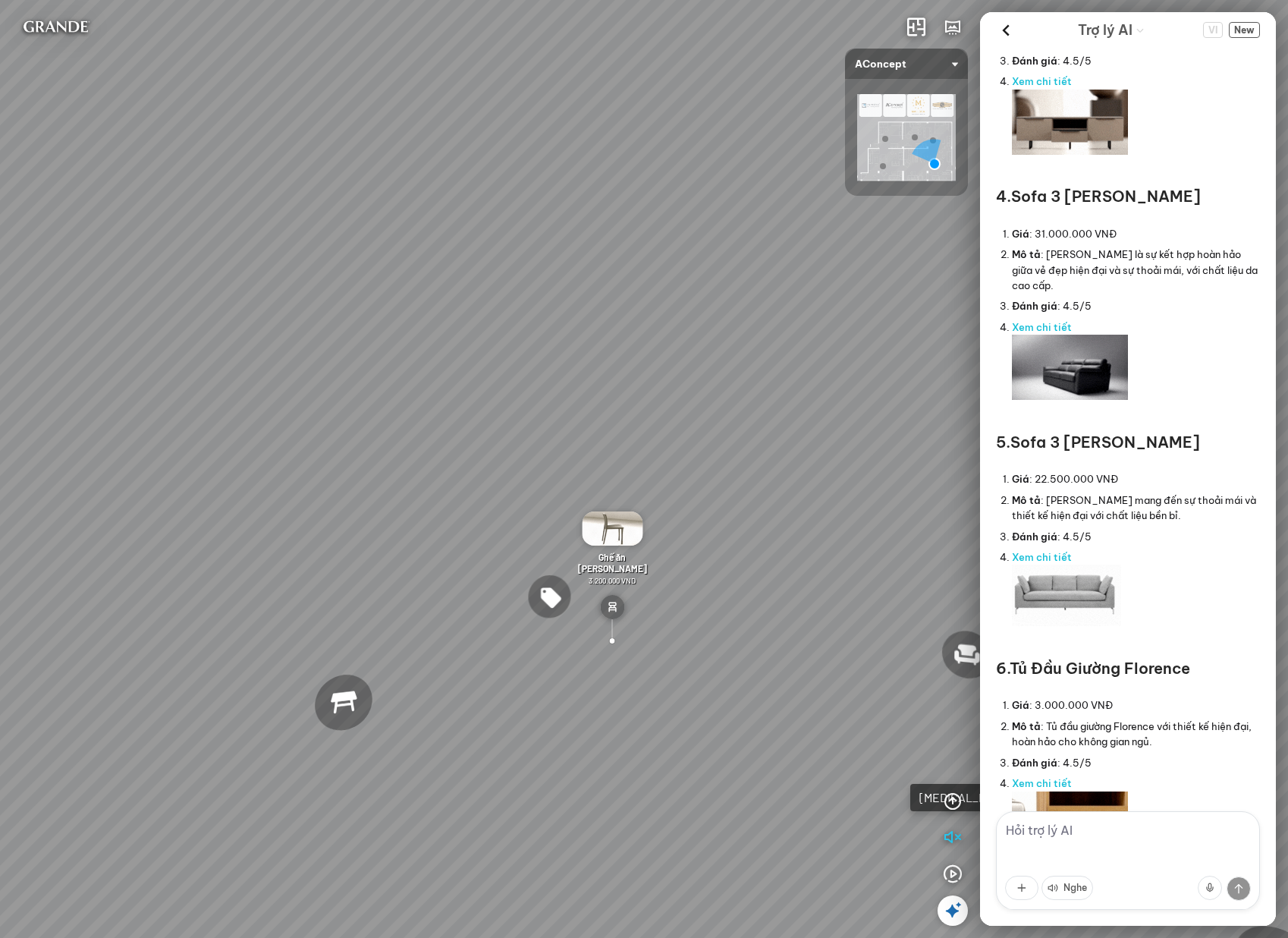
scroll to position [642, 0]
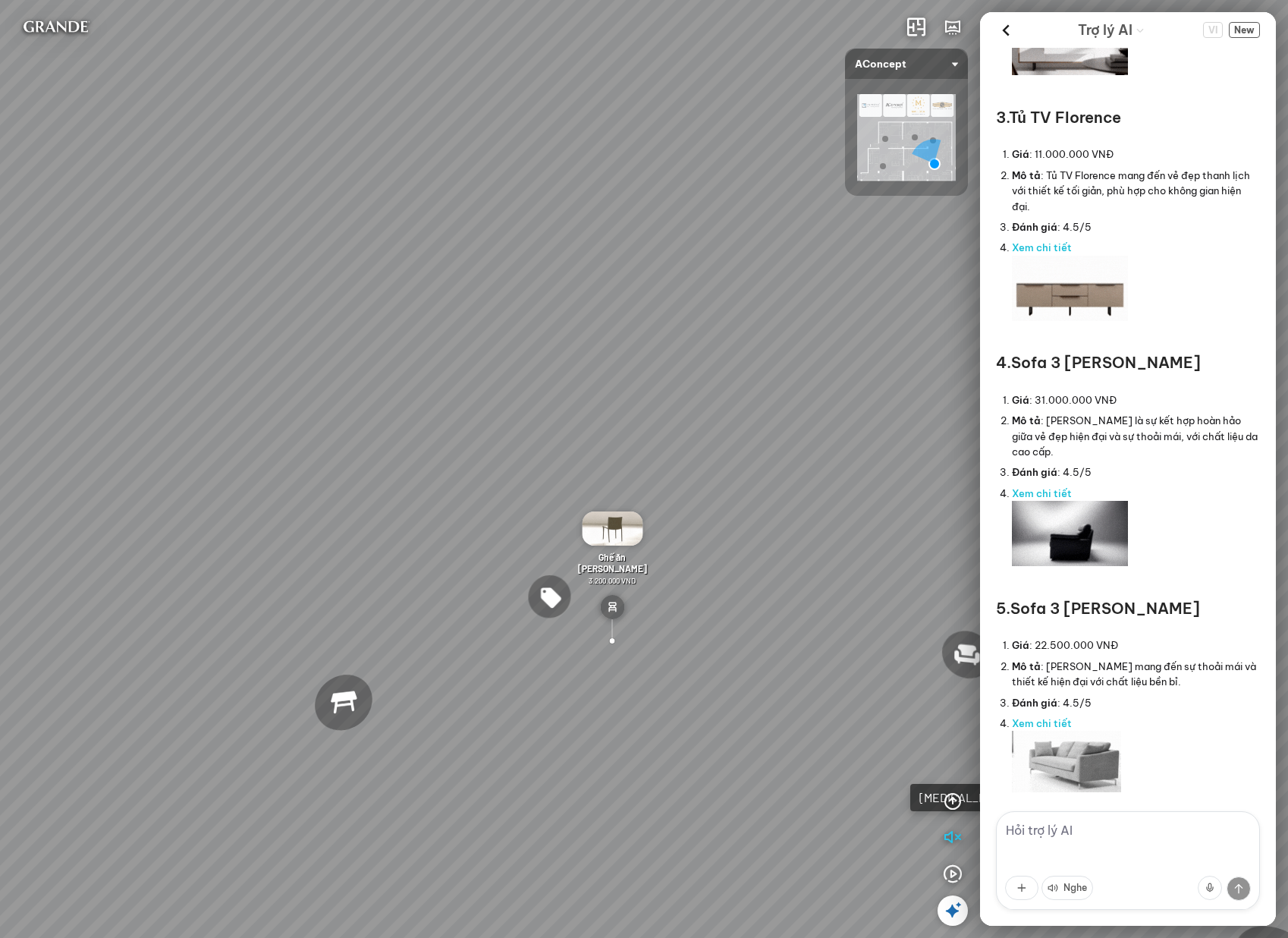
click at [1040, 832] on textarea at bounding box center [1127, 861] width 264 height 99
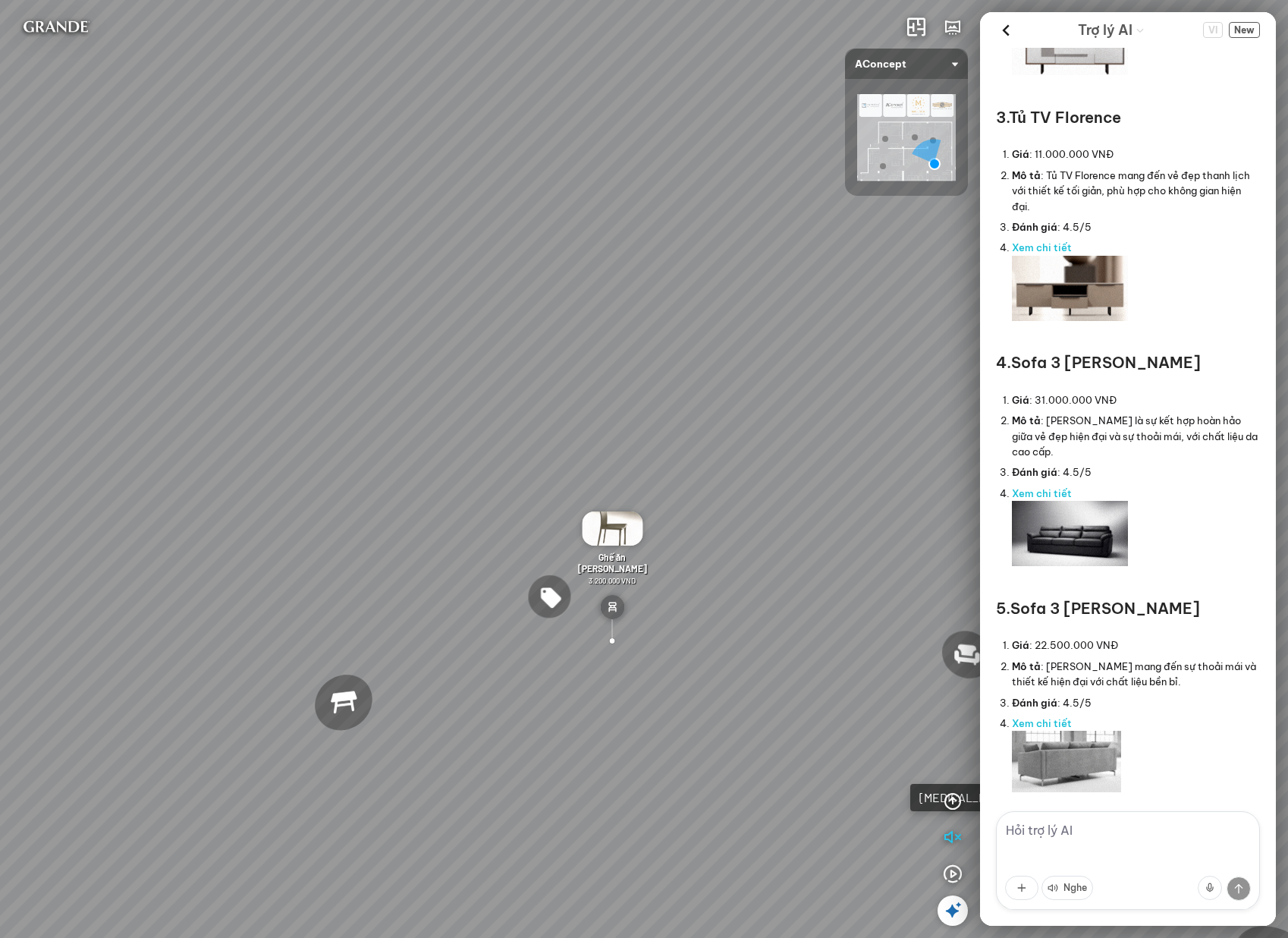
paste textarea "tư vấn giúp tôi phòng ngủ nữa được không?"
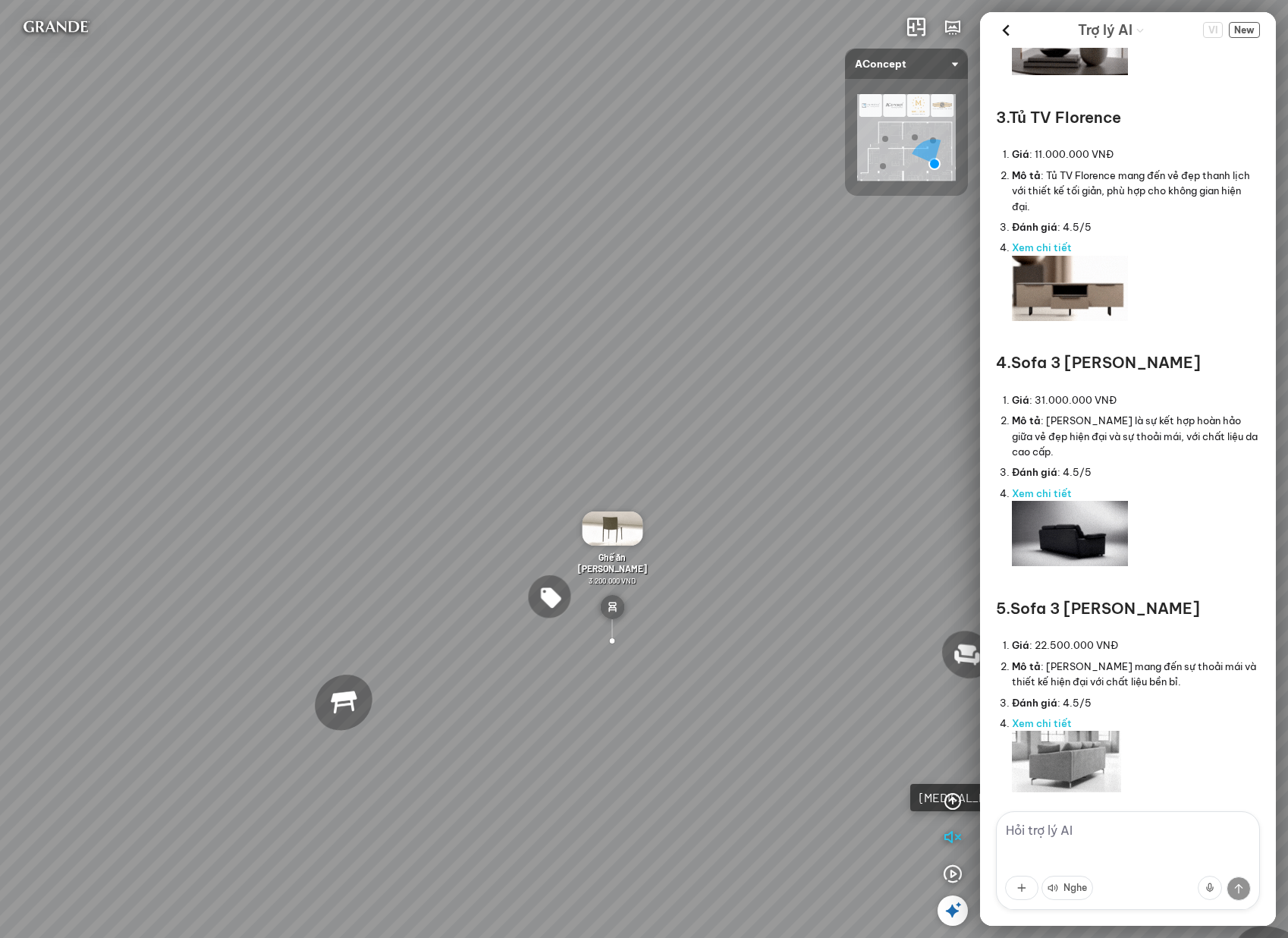
type textarea "tư vấn giúp tôi phòng ngủ nữa được không?"
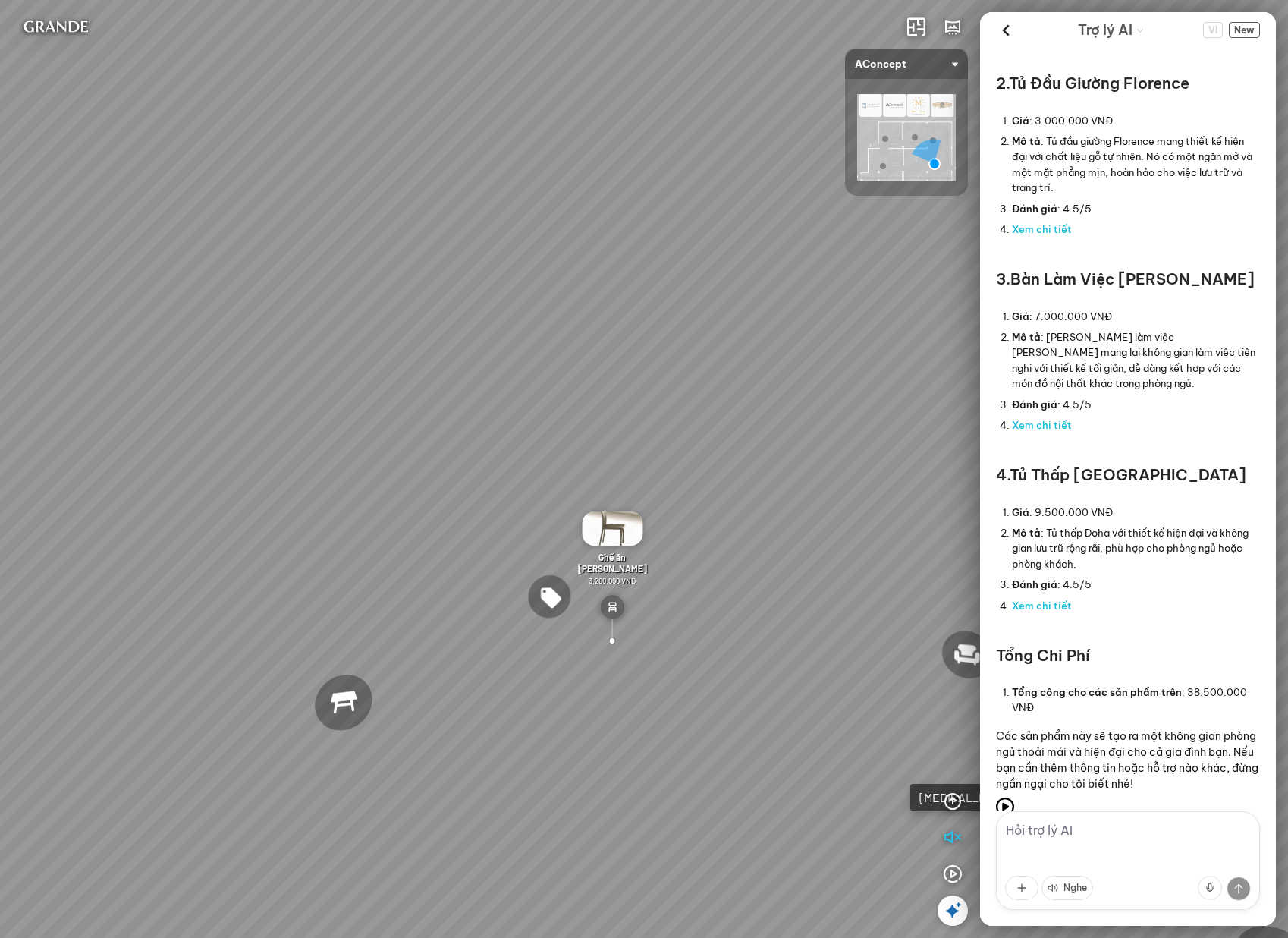
scroll to position [3068, 0]
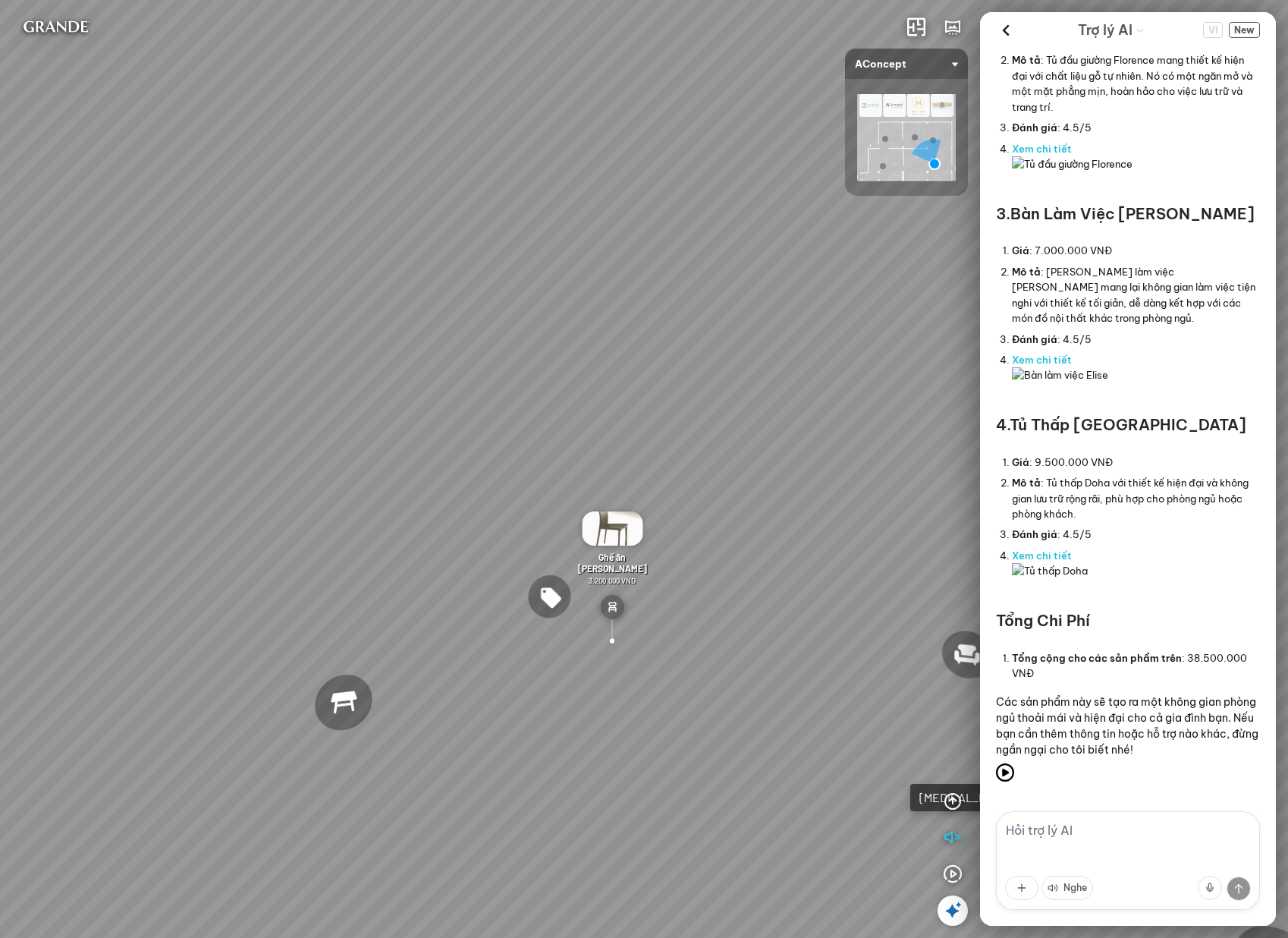
click at [1127, 832] on textarea at bounding box center [1127, 861] width 264 height 99
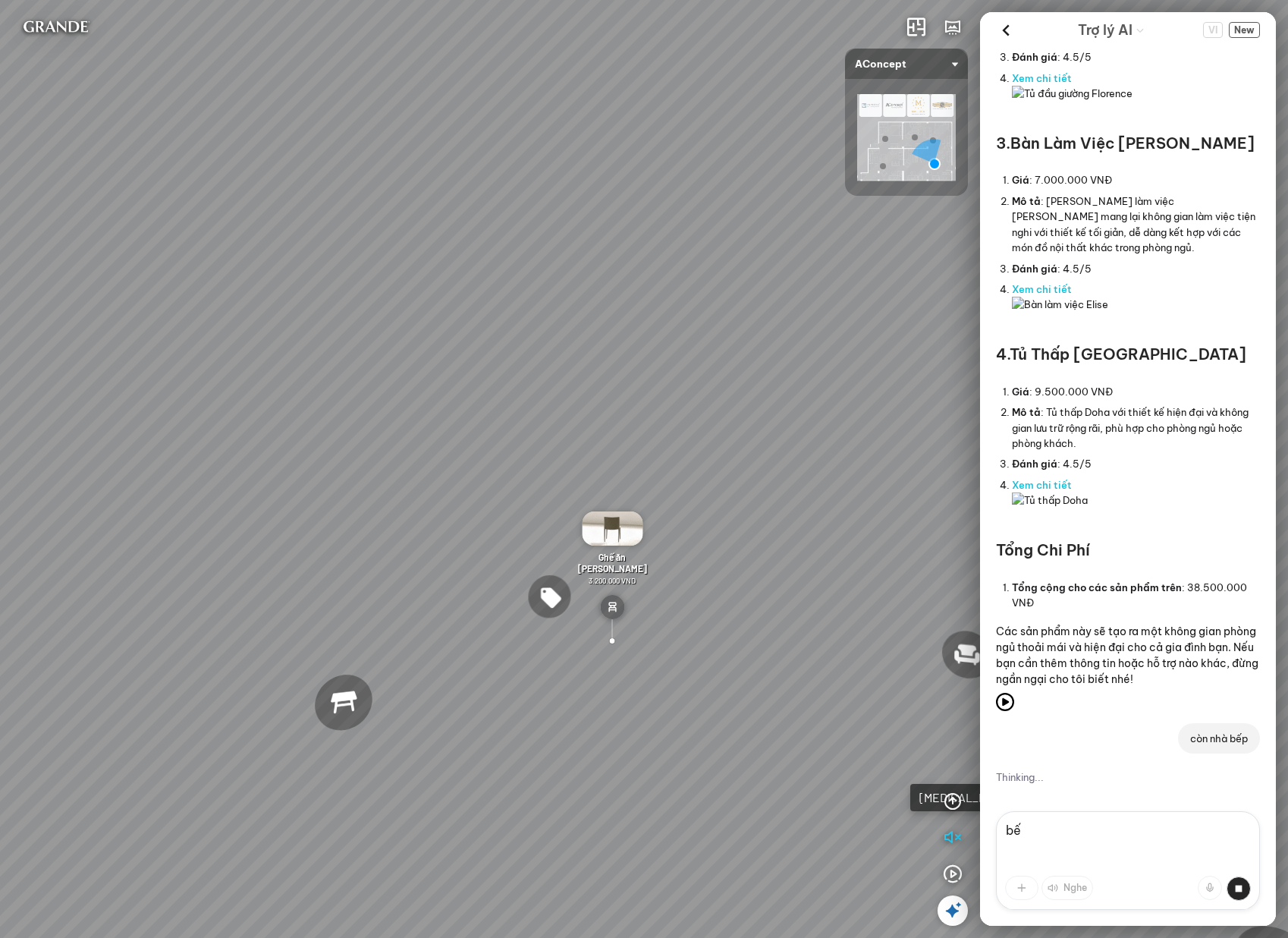
type textarea "b"
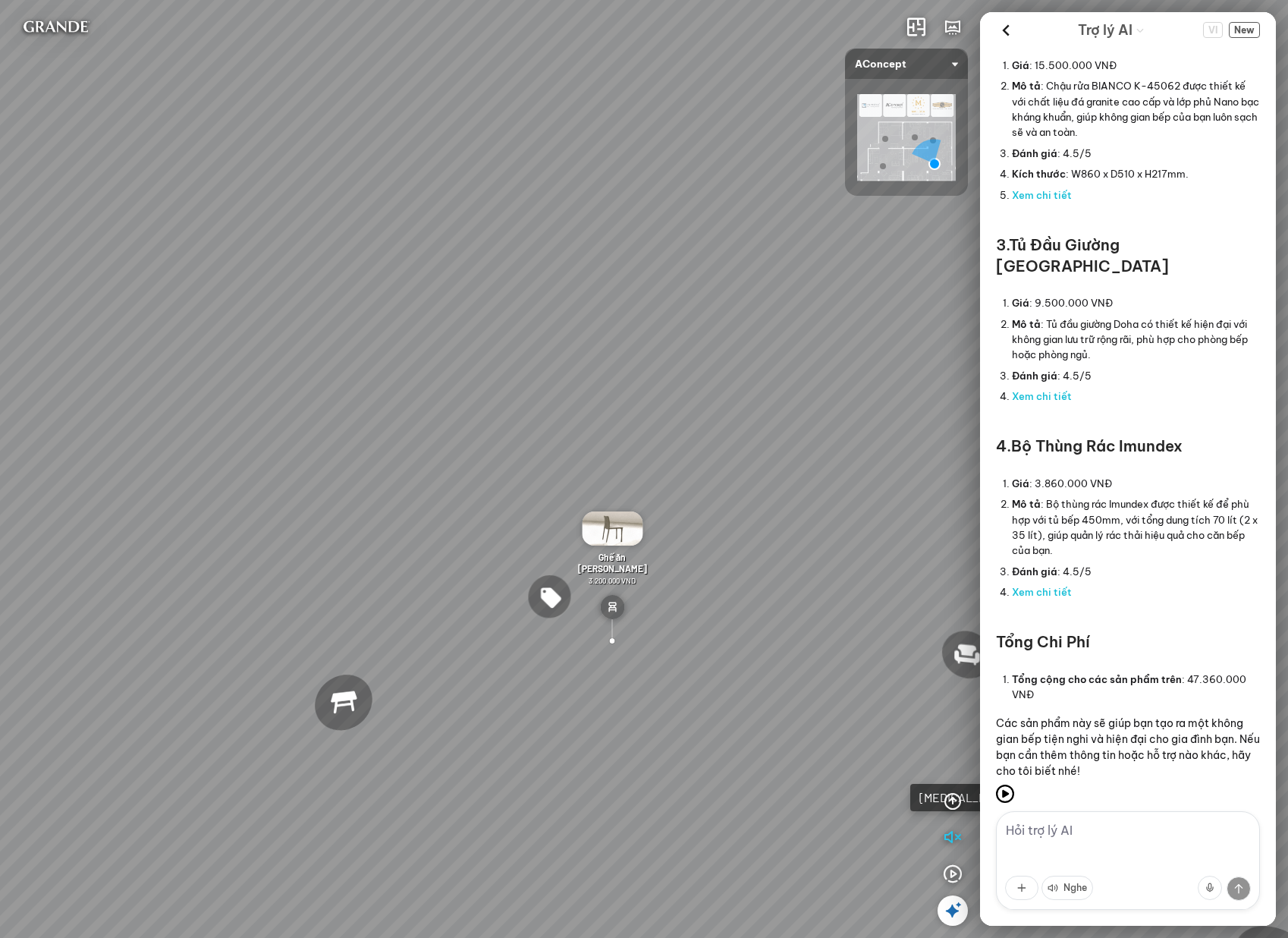
scroll to position [4257, 0]
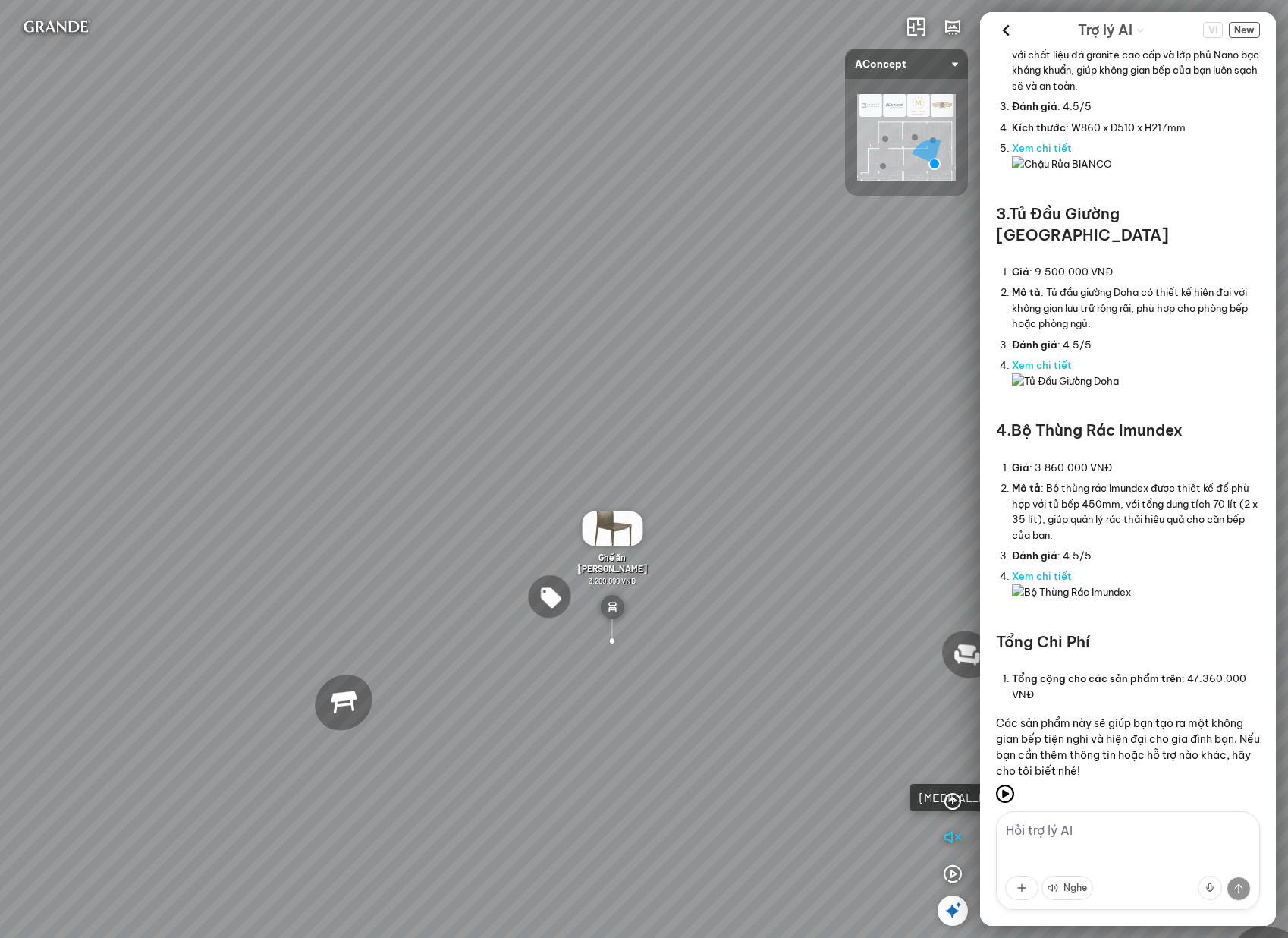
click at [1176, 478] on li "Mô tả : Bộ thùng rác Imundex được thiết kế để phù hợp với tủ bếp 450mm, với tổn…" at bounding box center [1135, 512] width 248 height 68
